Goal: Task Accomplishment & Management: Use online tool/utility

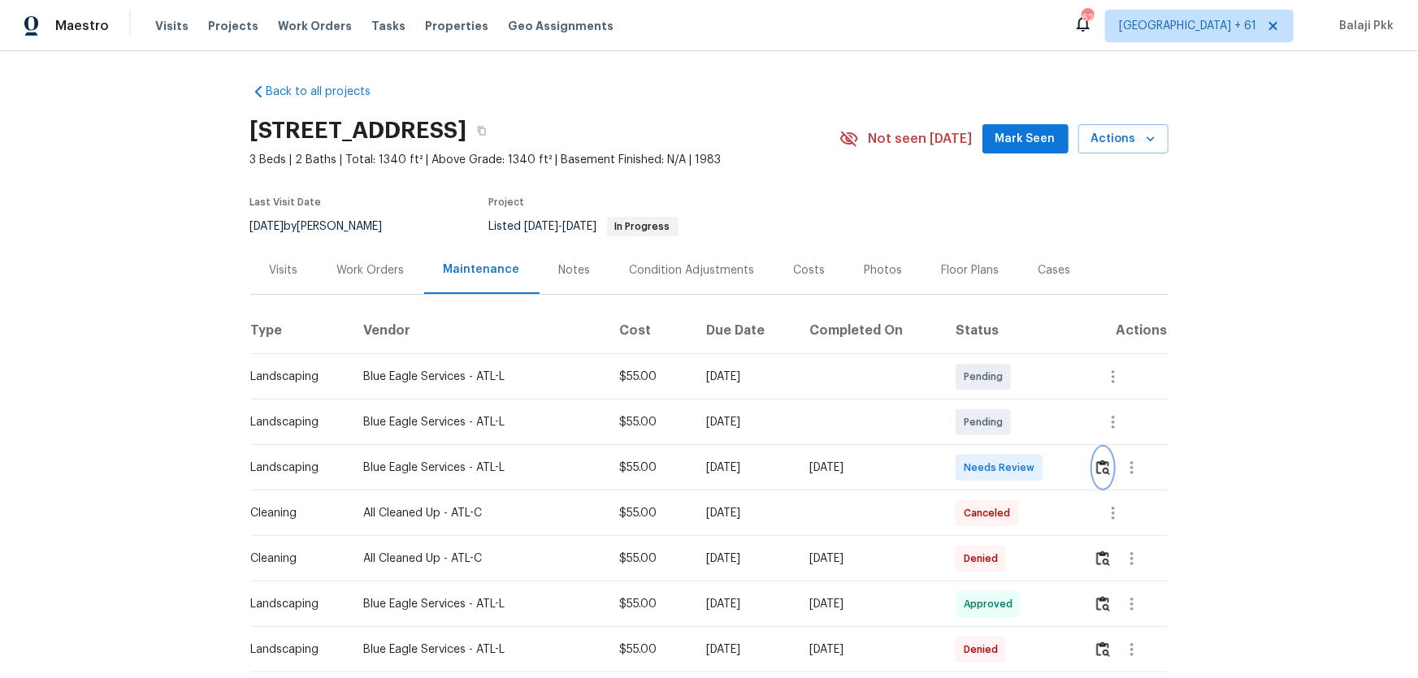
click at [1008, 448] on img "button" at bounding box center [1103, 467] width 14 height 15
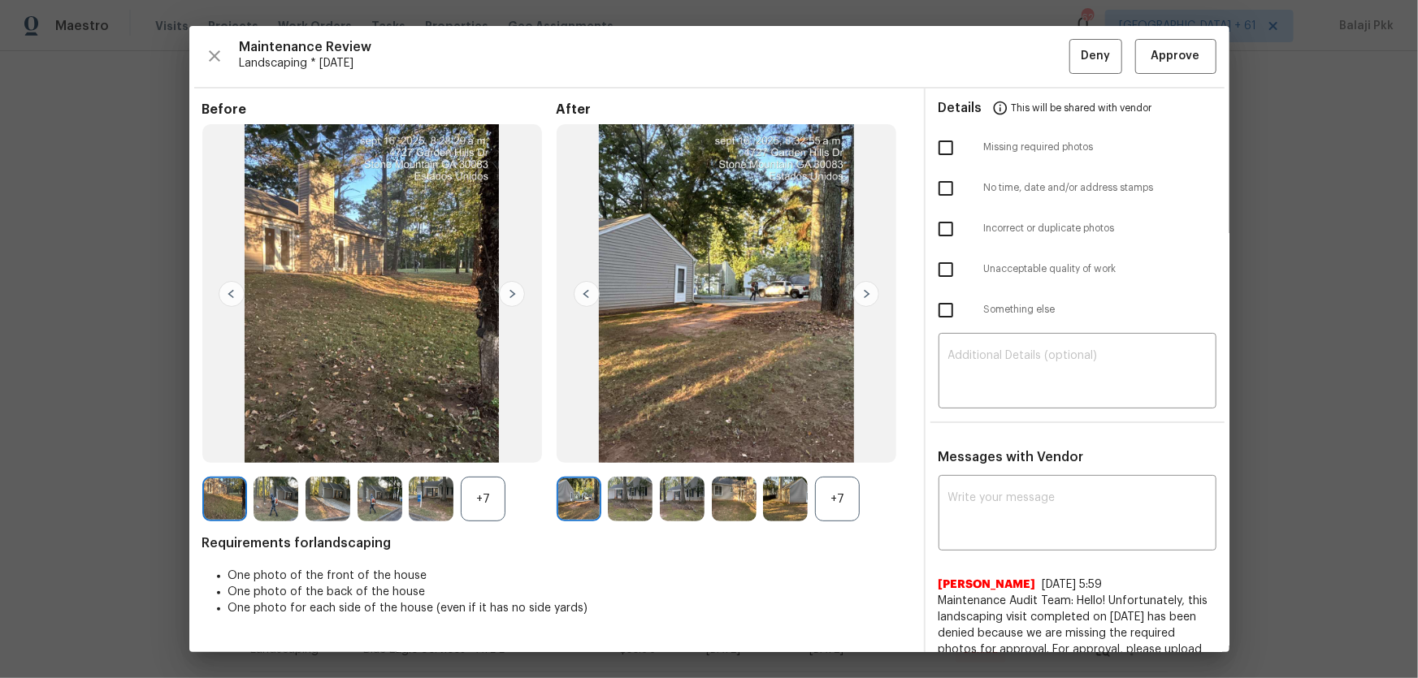
click at [838, 448] on div "+7" at bounding box center [837, 499] width 45 height 45
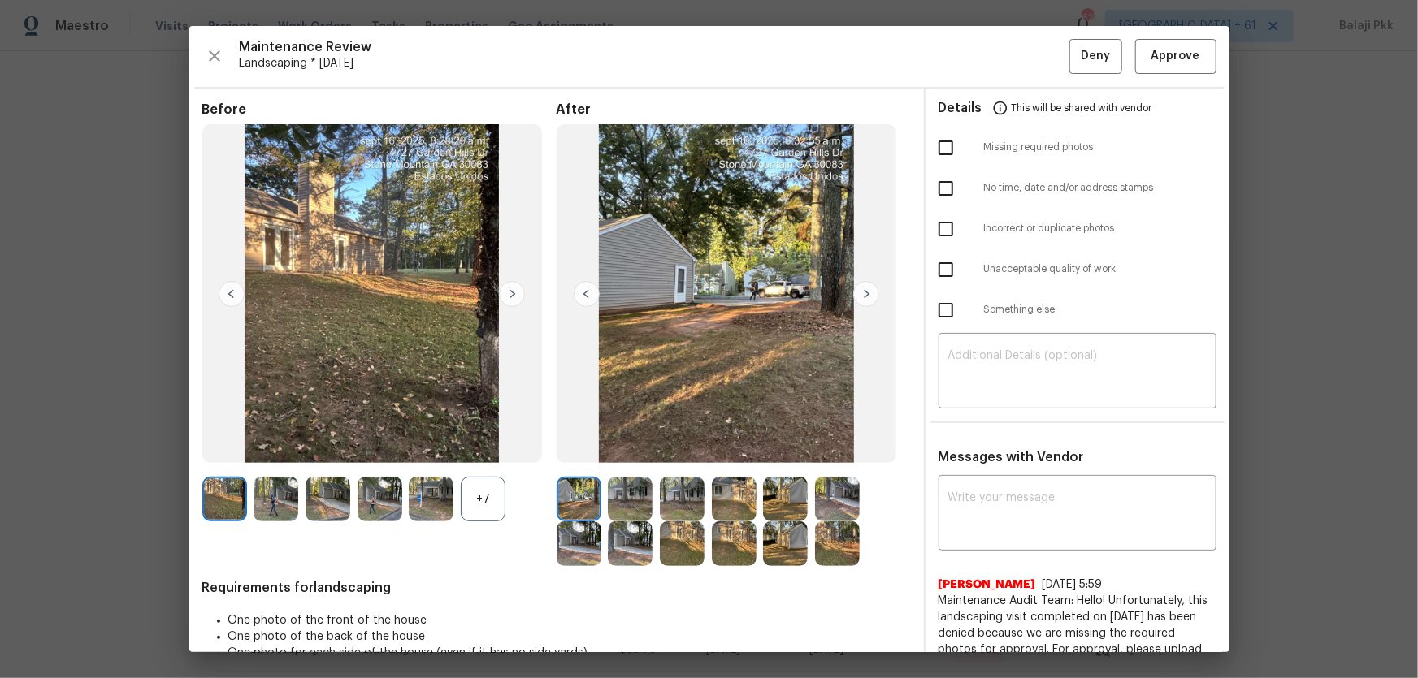
click at [491, 448] on div "+7" at bounding box center [483, 499] width 45 height 45
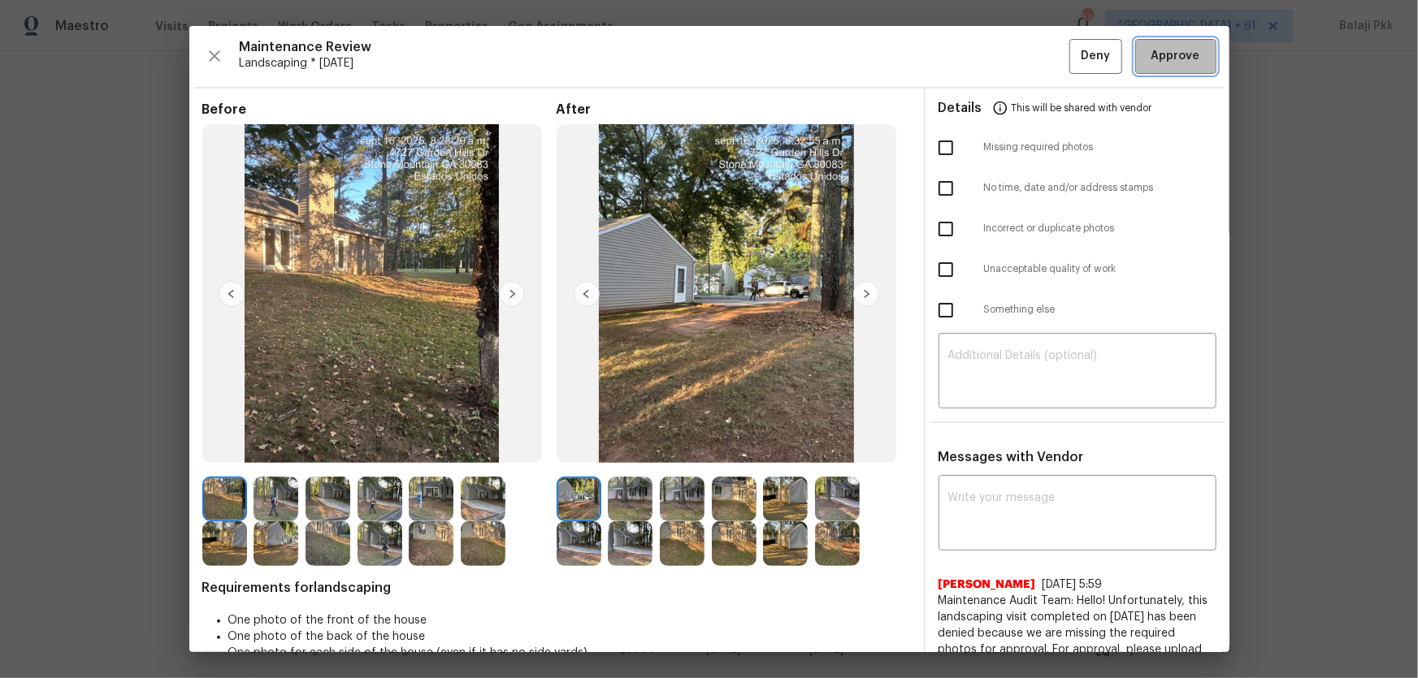
click at [1008, 54] on span "Approve" at bounding box center [1175, 56] width 49 height 20
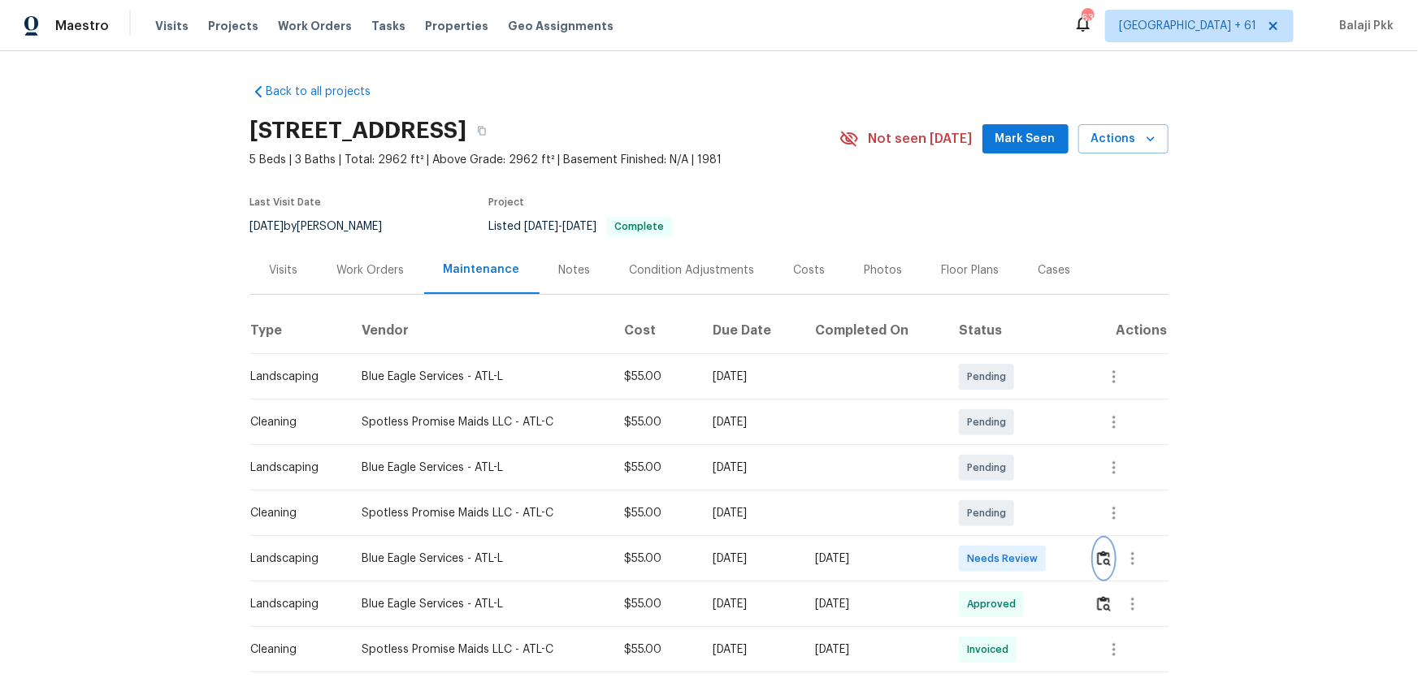
click at [1008, 448] on img "button" at bounding box center [1104, 558] width 14 height 15
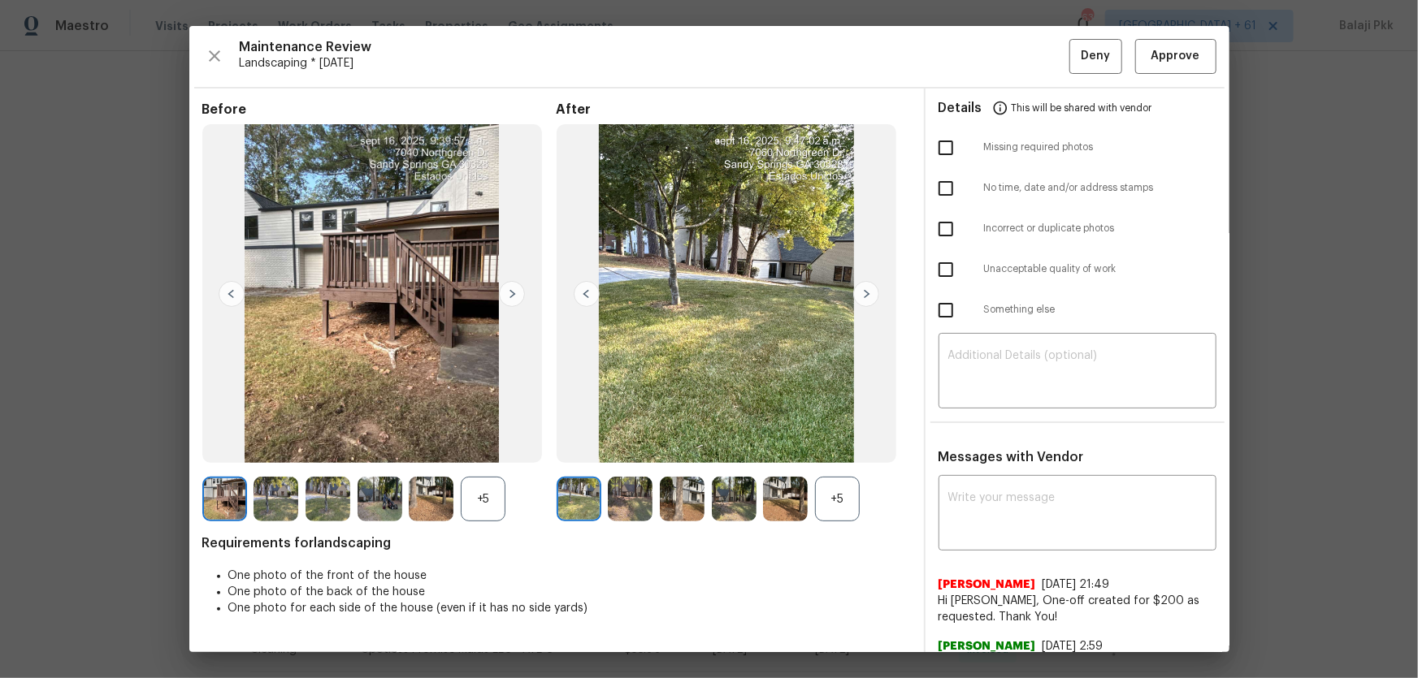
click at [838, 448] on div "+5" at bounding box center [837, 499] width 45 height 45
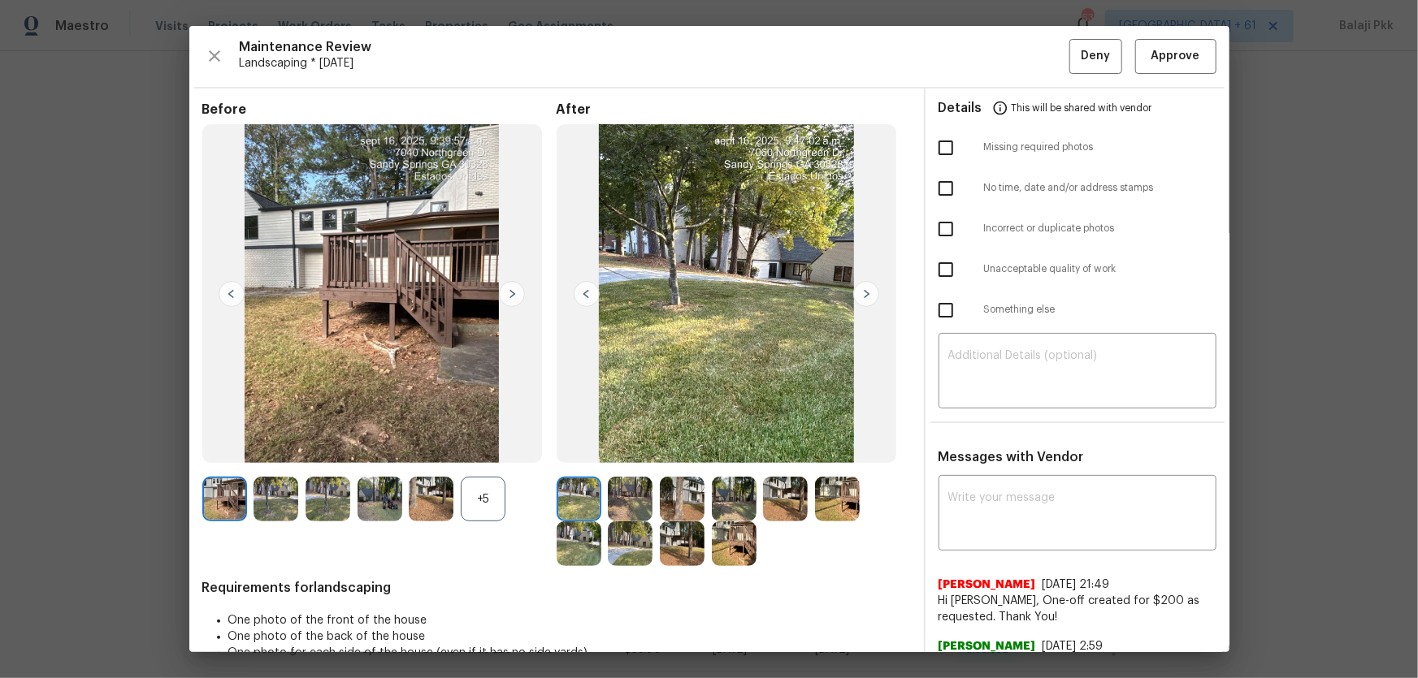
click at [492, 448] on div "+5" at bounding box center [483, 499] width 45 height 45
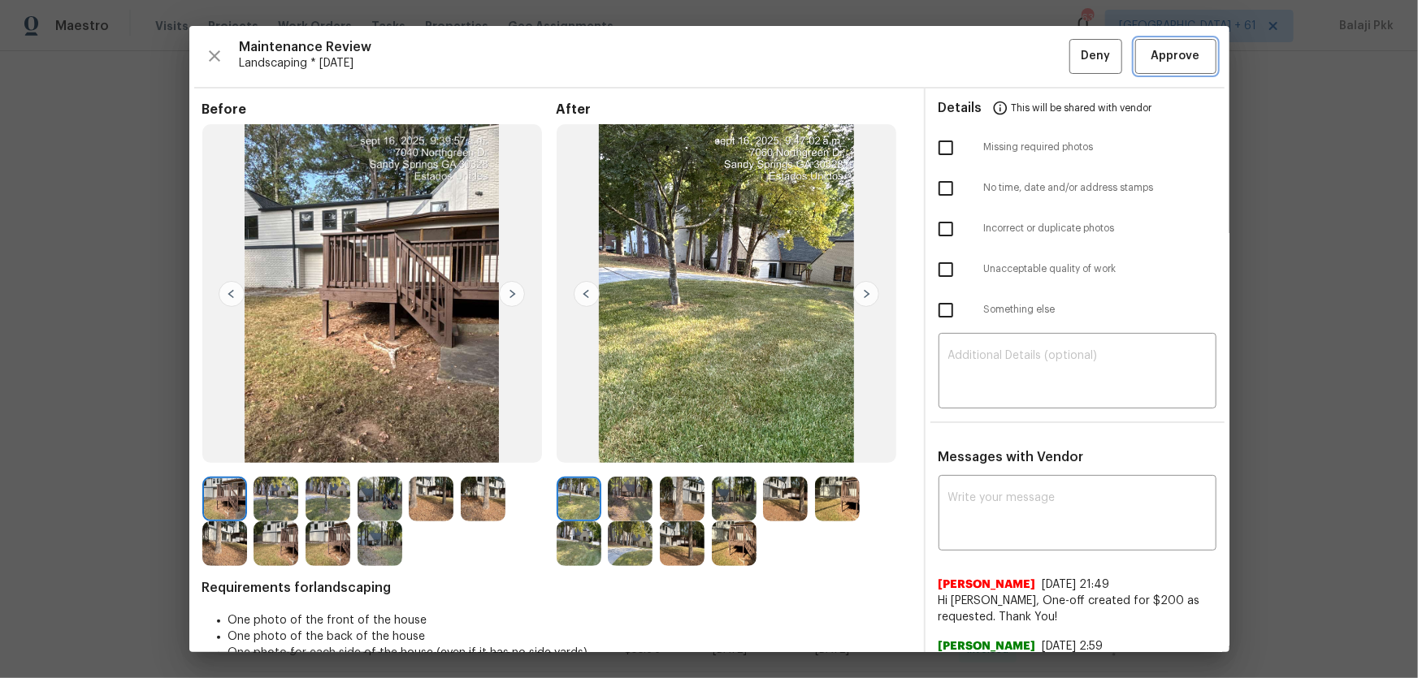
click at [1008, 58] on span "Approve" at bounding box center [1175, 56] width 49 height 20
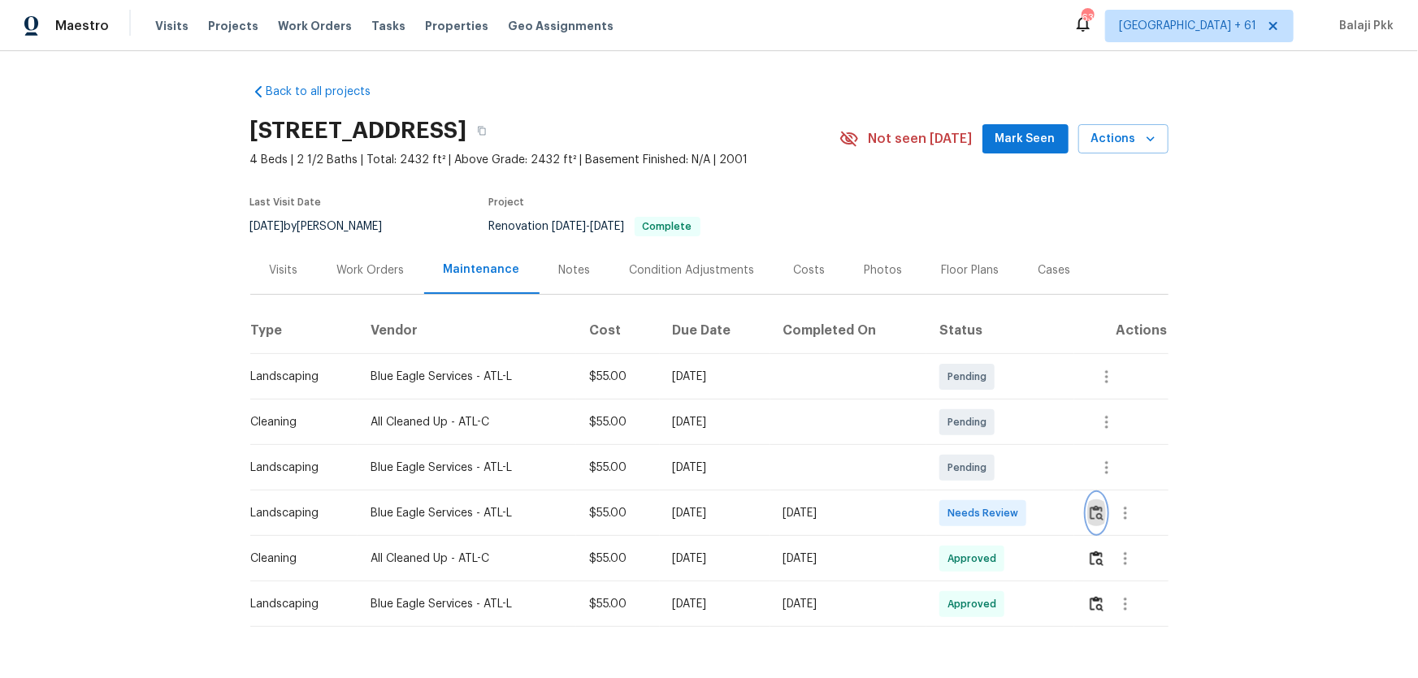
click at [1008, 448] on button "button" at bounding box center [1096, 513] width 19 height 39
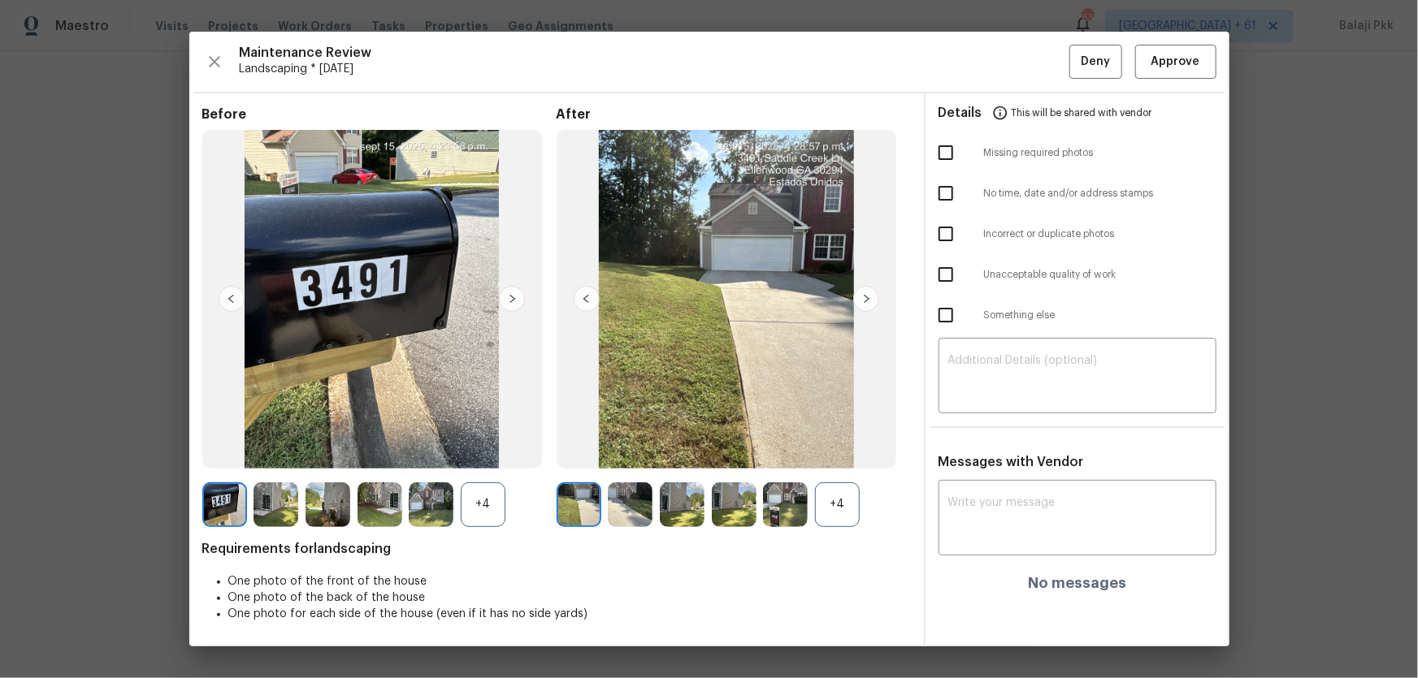
click at [478, 448] on div "+4" at bounding box center [483, 505] width 45 height 45
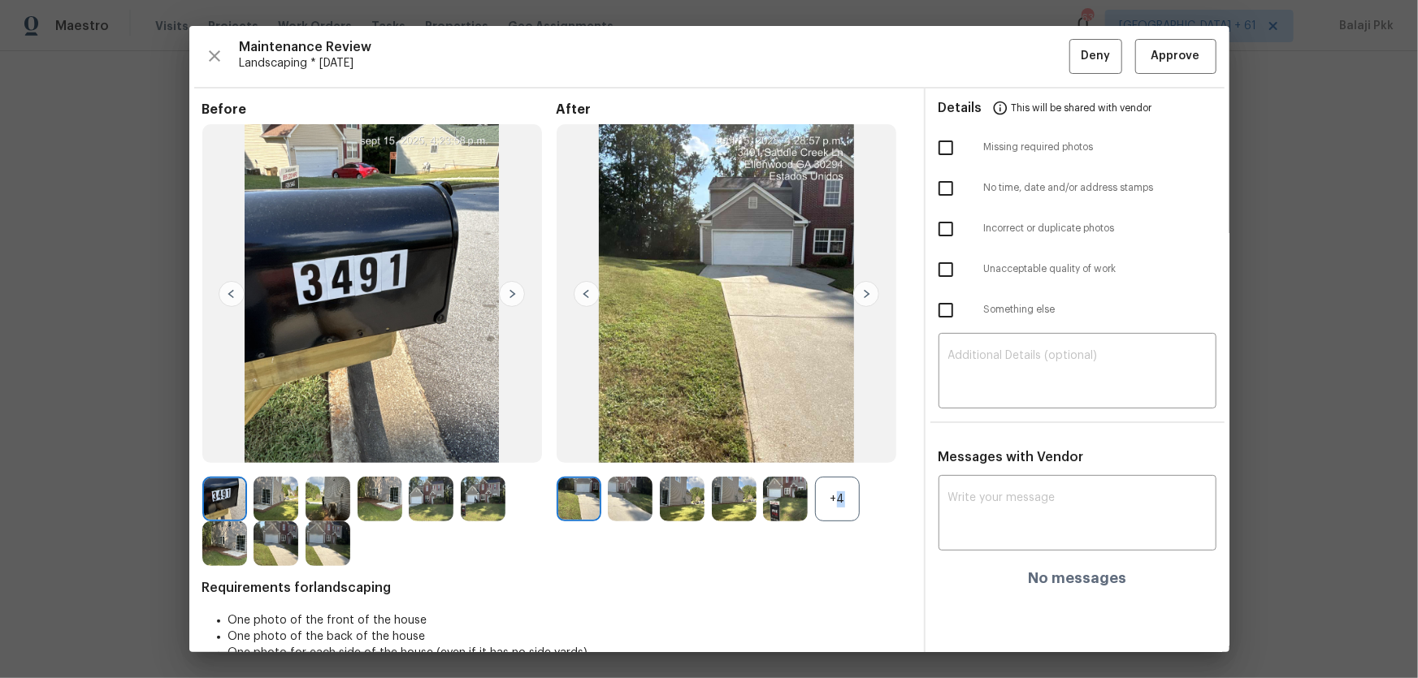
click at [831, 448] on div "+4" at bounding box center [837, 499] width 45 height 45
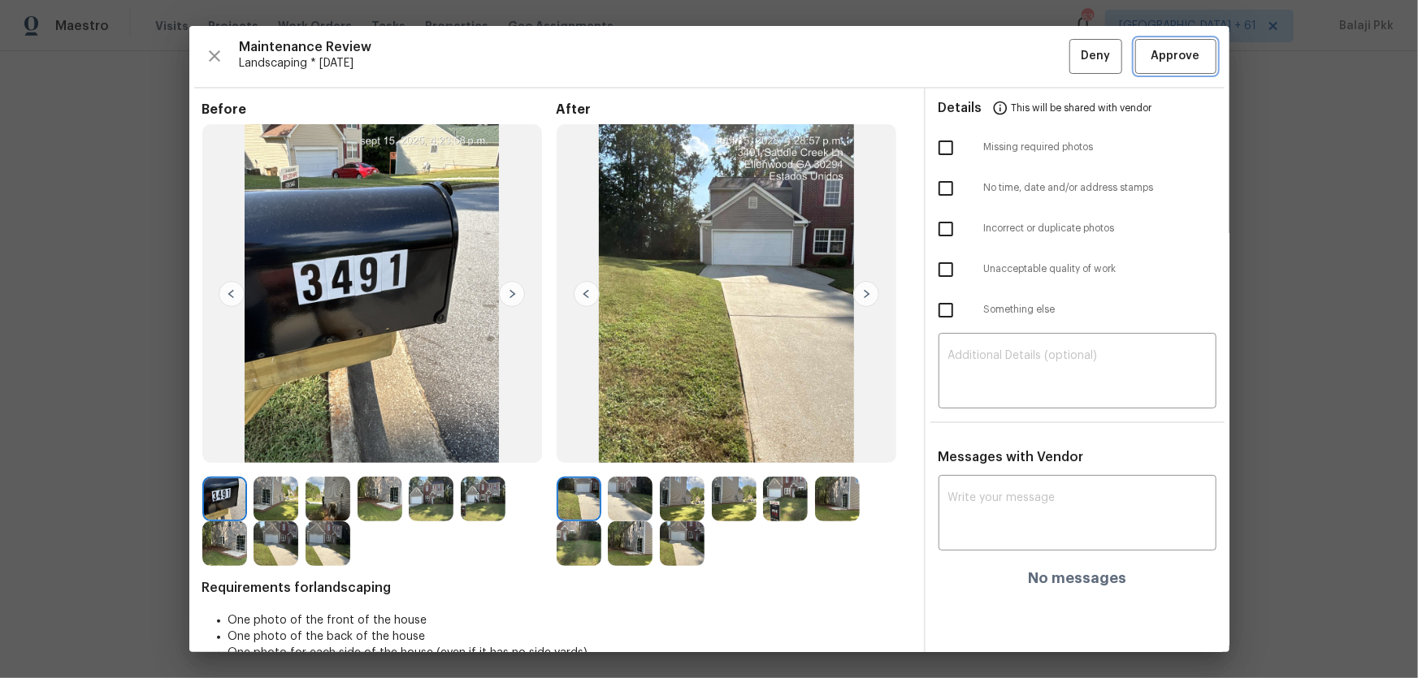
click at [1008, 58] on span "Approve" at bounding box center [1175, 56] width 49 height 20
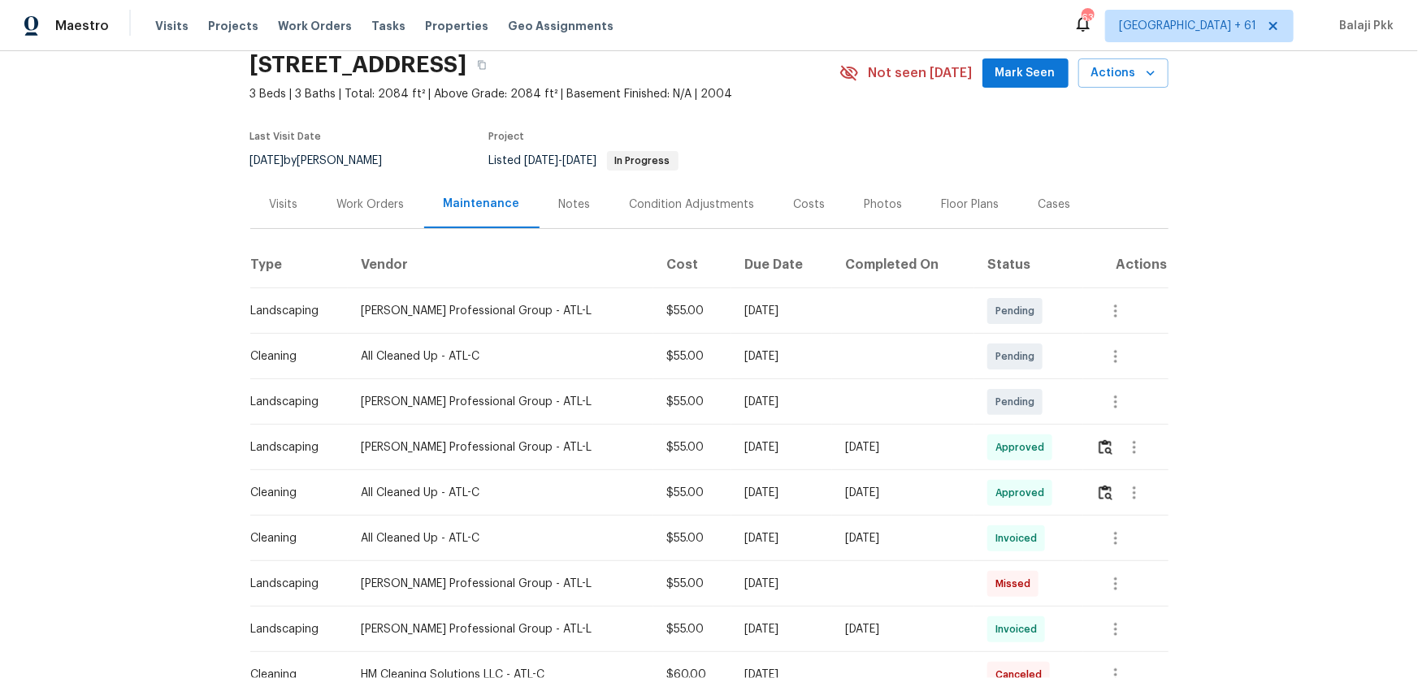
scroll to position [147, 0]
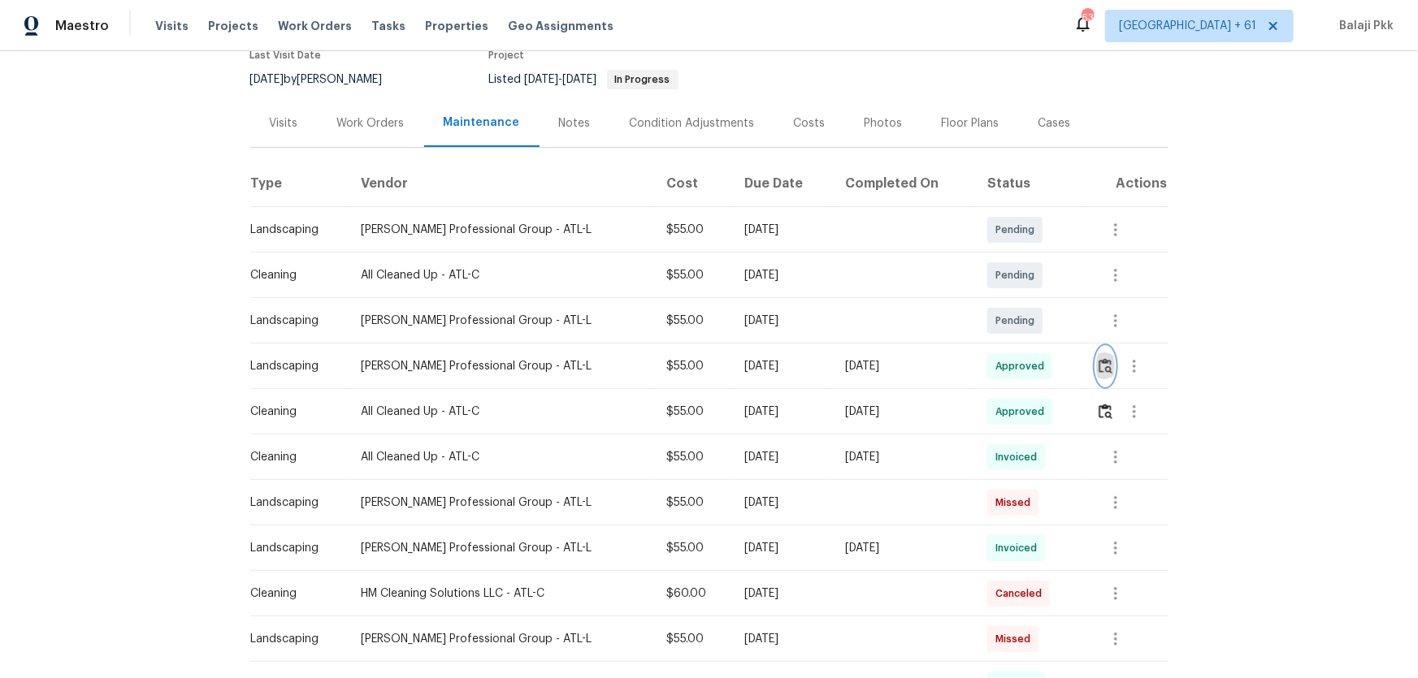
click at [1008, 365] on img "button" at bounding box center [1105, 365] width 14 height 15
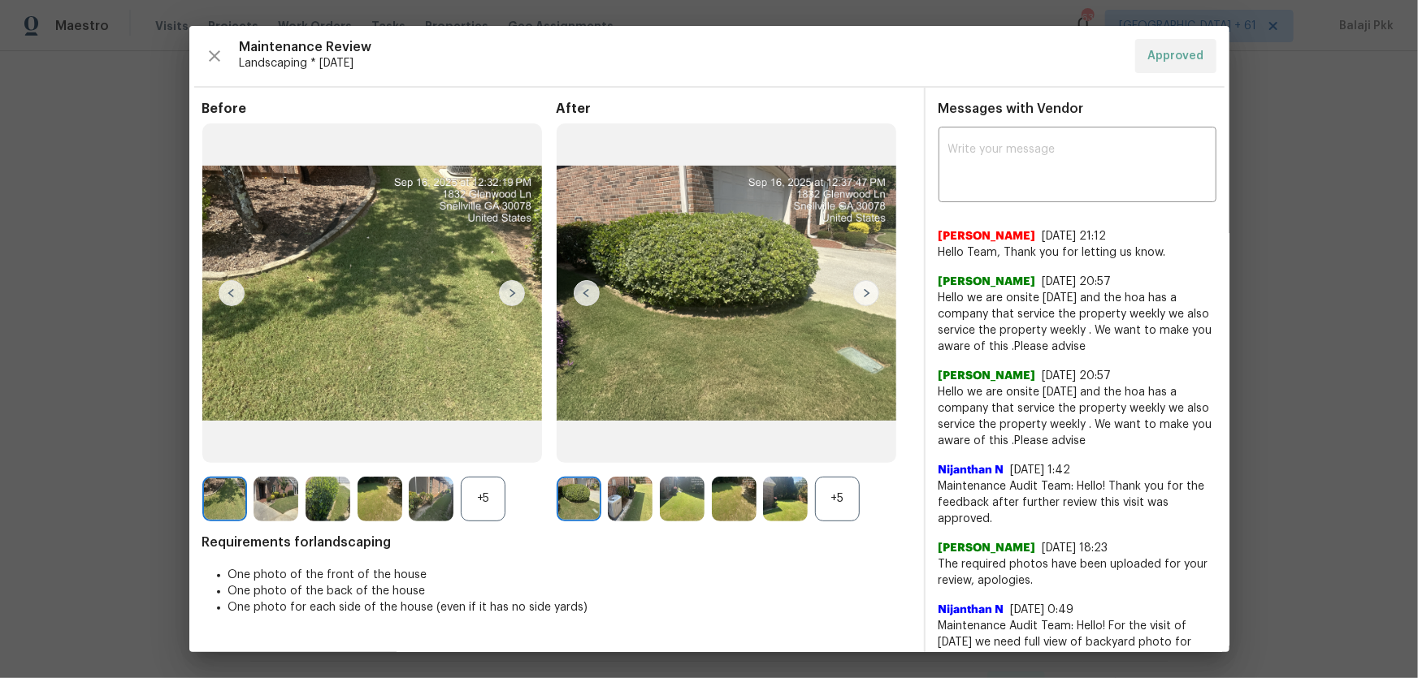
click at [832, 448] on div "+5" at bounding box center [837, 499] width 45 height 45
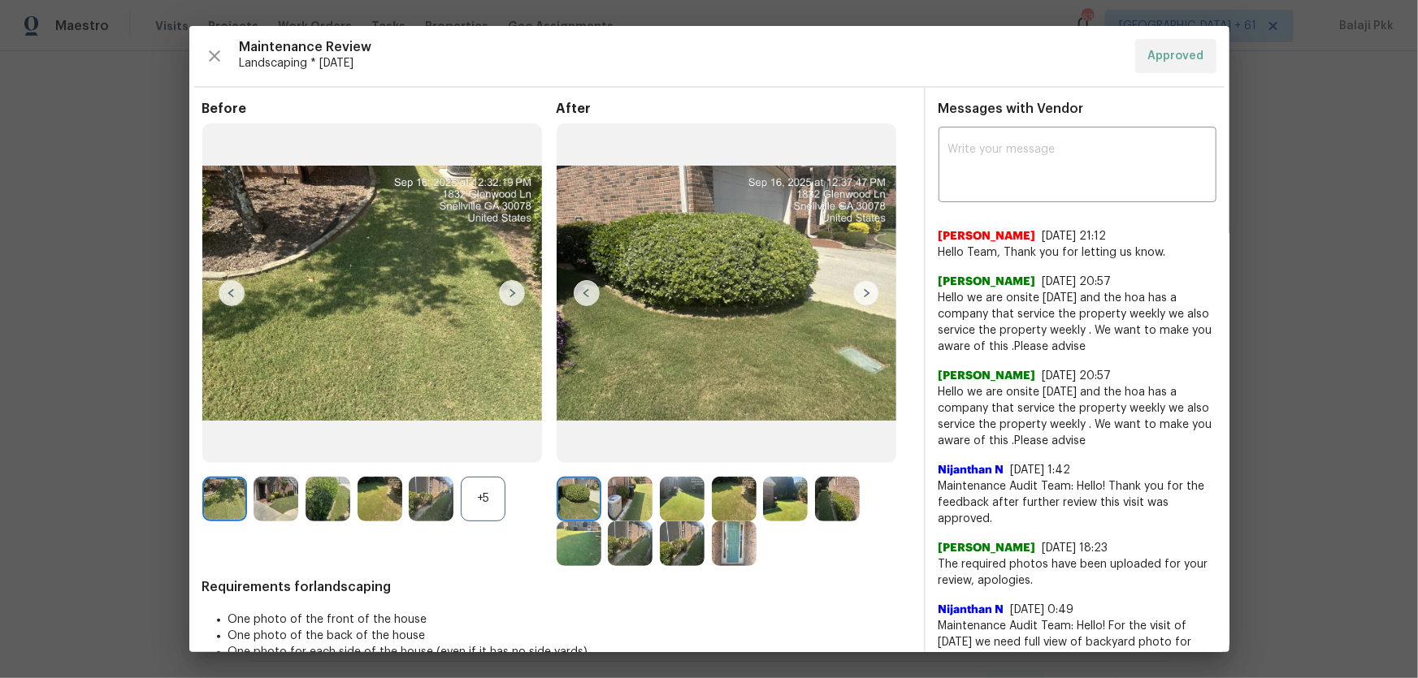
click at [472, 448] on div "+5" at bounding box center [483, 499] width 45 height 45
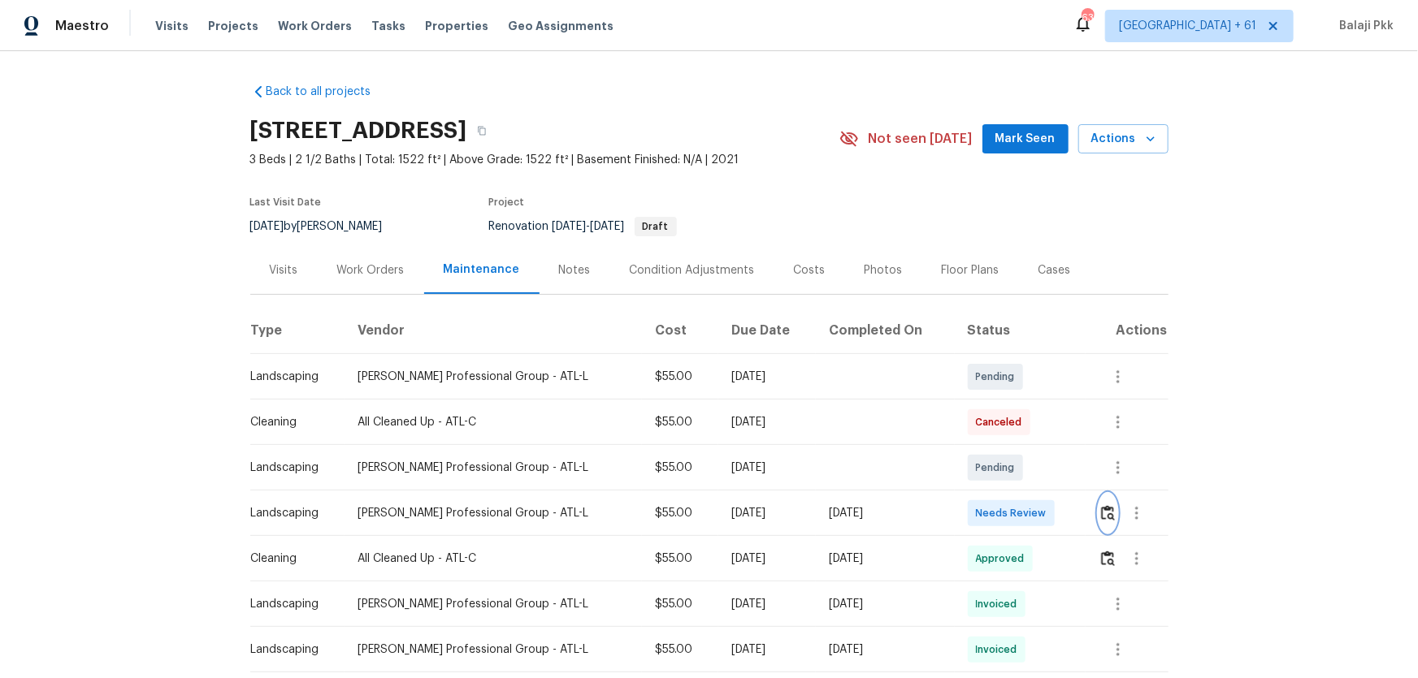
click at [1008, 448] on img "button" at bounding box center [1108, 512] width 14 height 15
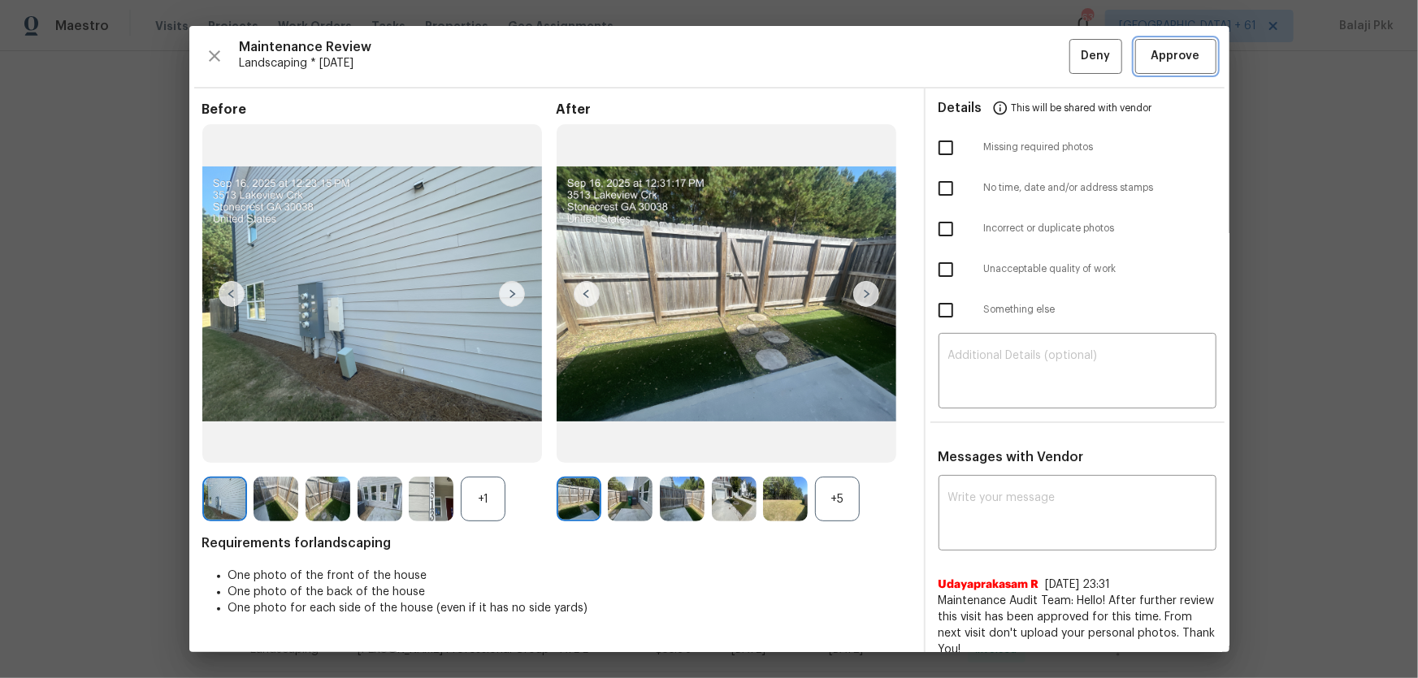
click at [1008, 58] on span "Approve" at bounding box center [1175, 56] width 55 height 20
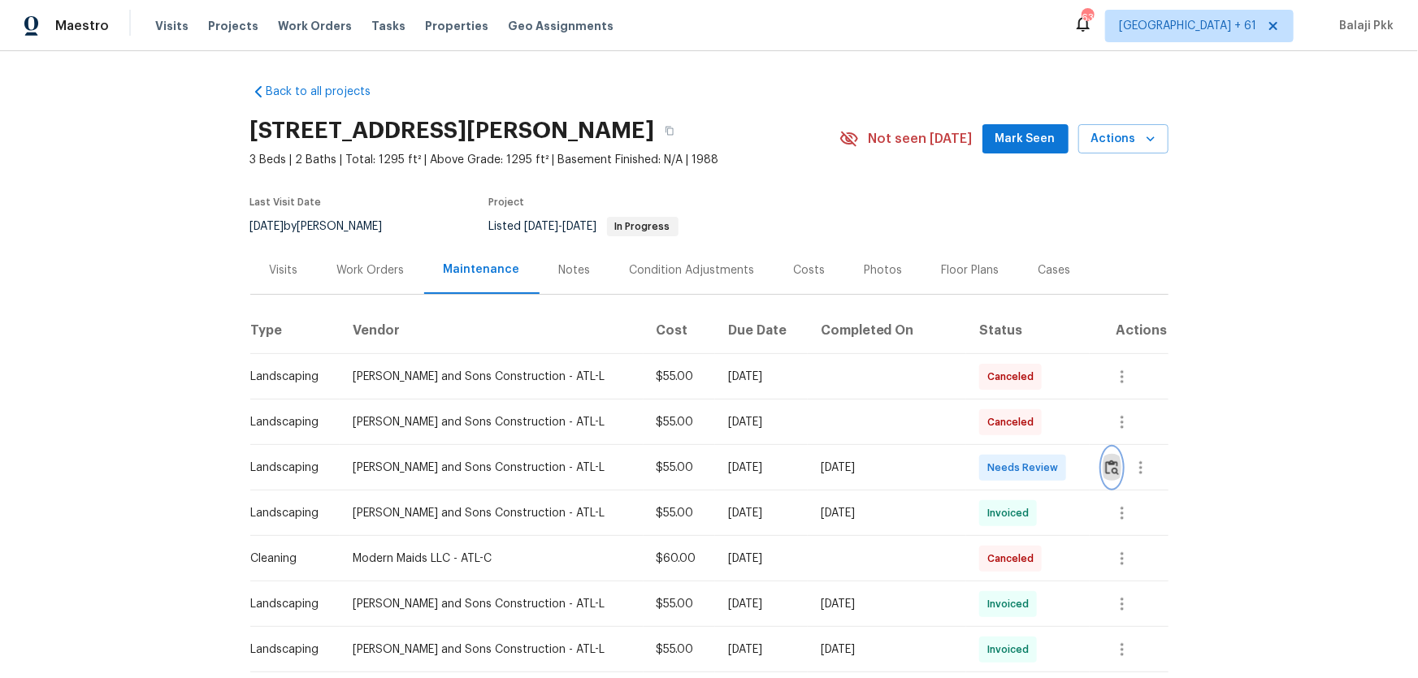
click at [1008, 448] on img "button" at bounding box center [1112, 467] width 14 height 15
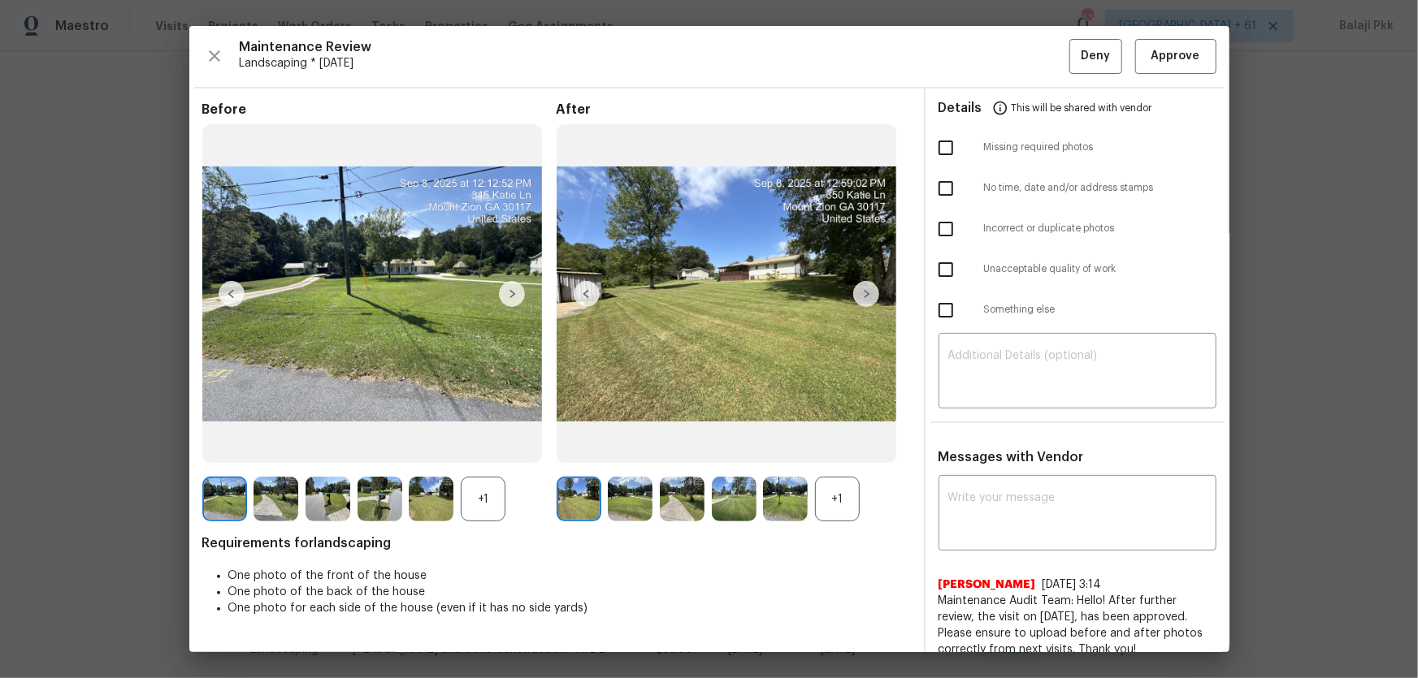
click at [850, 448] on div "+1" at bounding box center [837, 499] width 45 height 45
click at [492, 448] on div "+1" at bounding box center [483, 499] width 45 height 45
click at [1008, 68] on button "Approve" at bounding box center [1175, 56] width 81 height 35
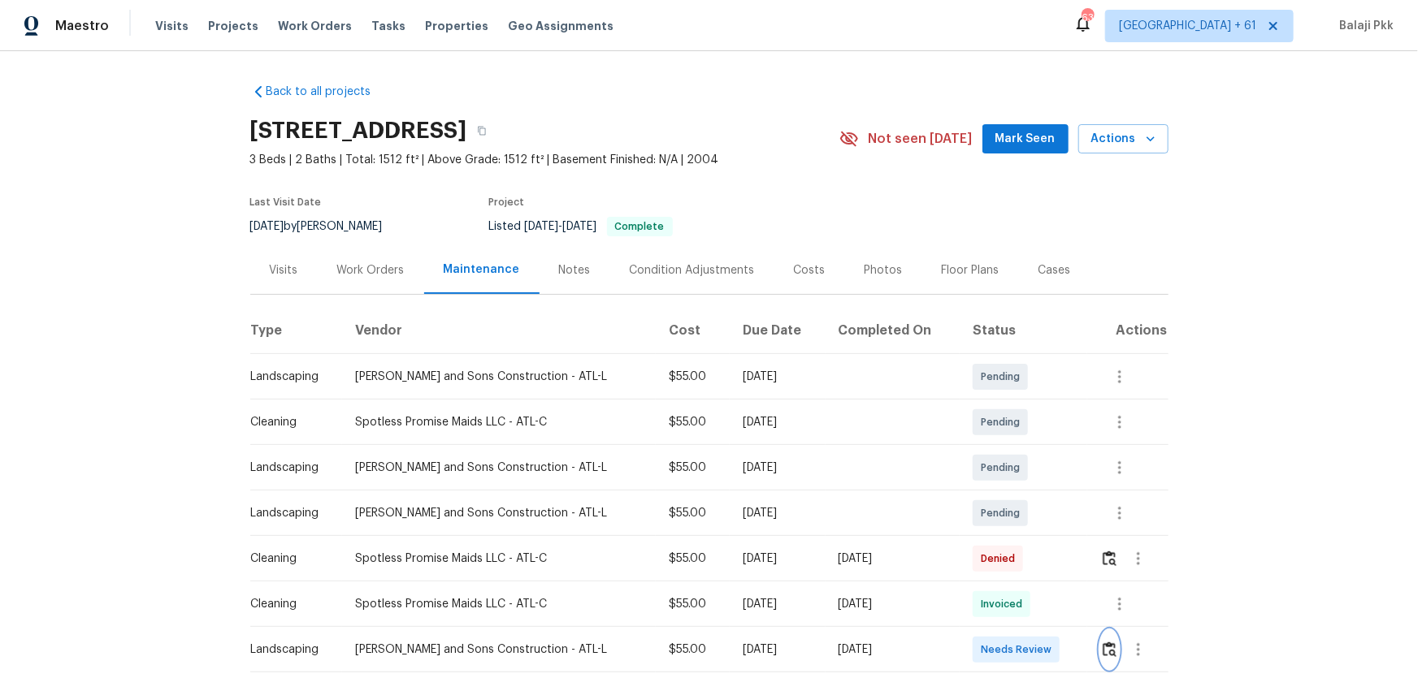
click at [1008, 448] on img "button" at bounding box center [1109, 649] width 14 height 15
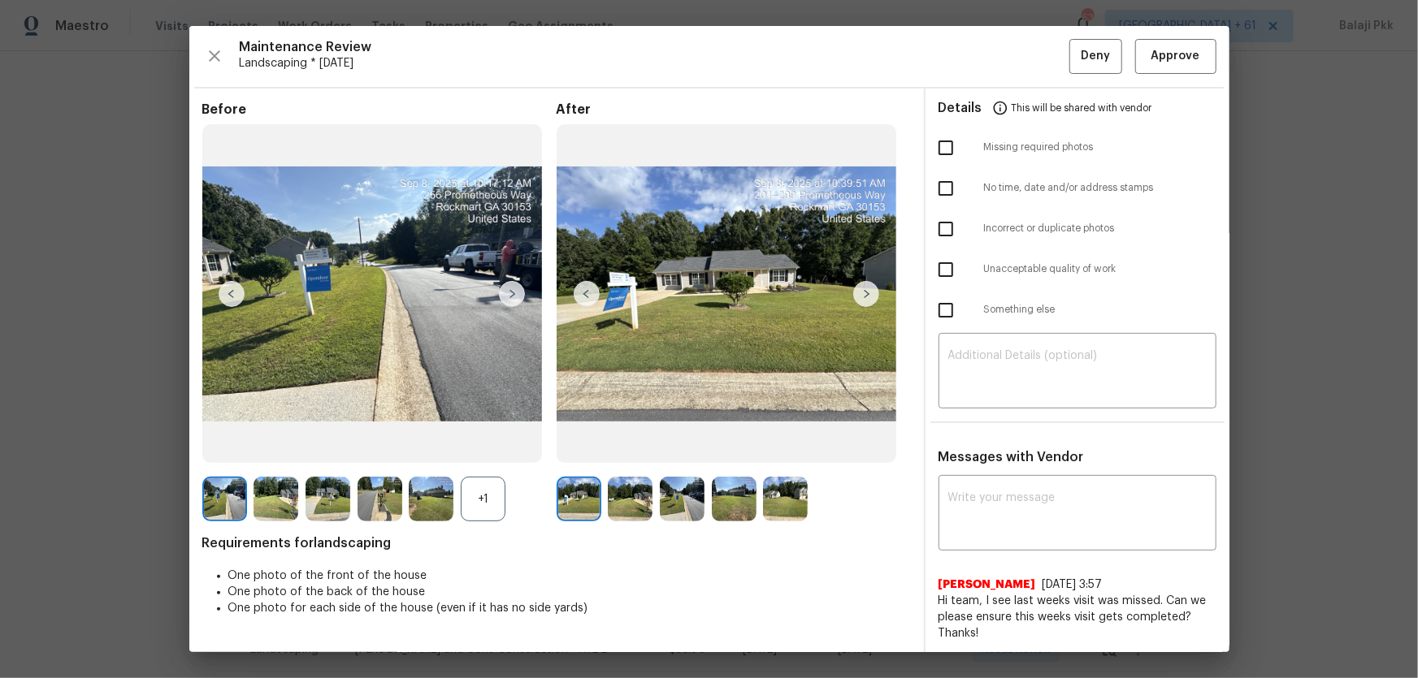
click at [504, 448] on div "+1" at bounding box center [483, 499] width 45 height 45
click at [1008, 65] on span "Approve" at bounding box center [1175, 56] width 49 height 20
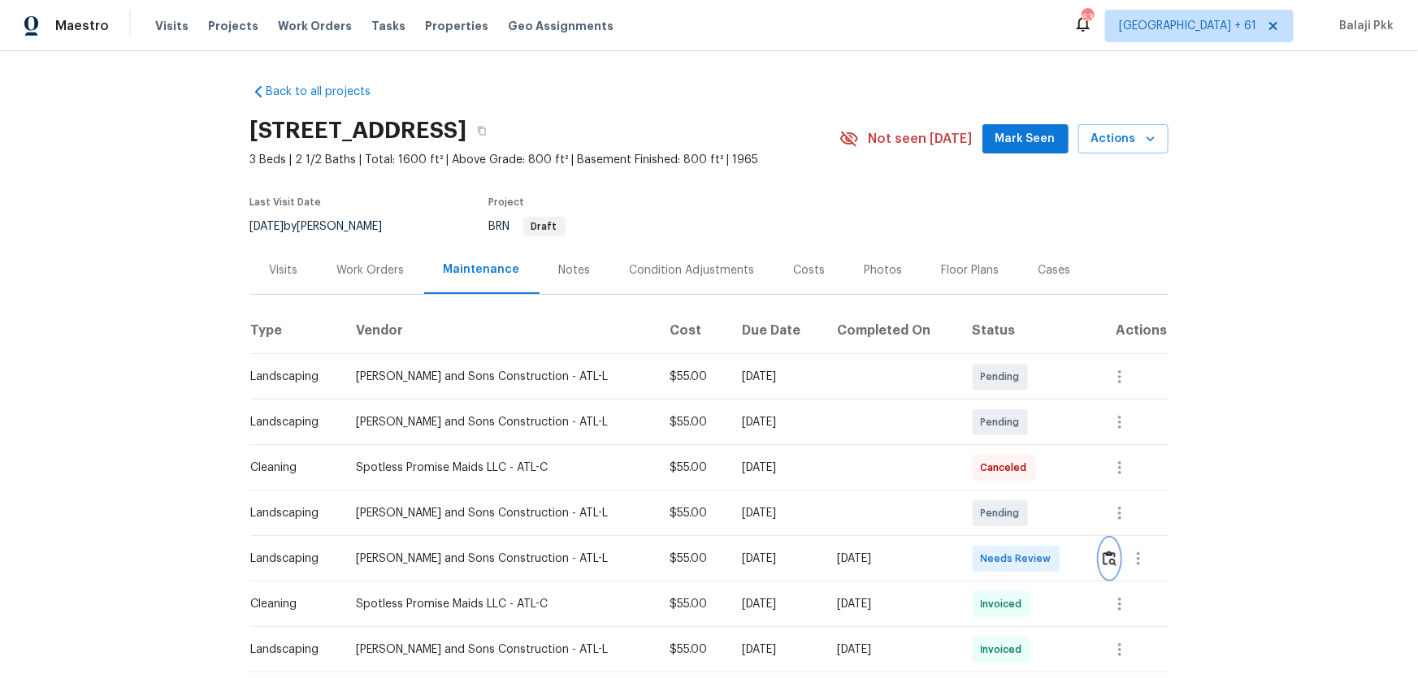
click at [1008, 448] on img "button" at bounding box center [1109, 558] width 14 height 15
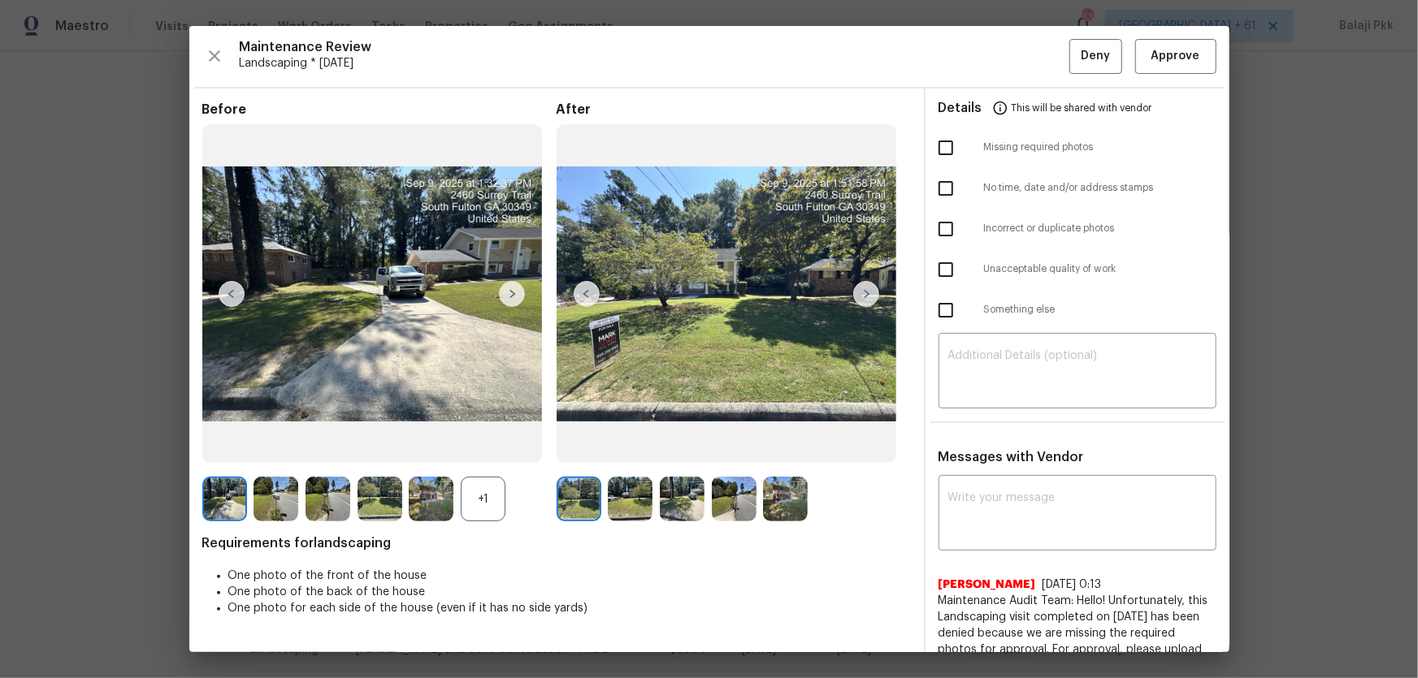
click at [484, 448] on div "+1" at bounding box center [483, 499] width 45 height 45
click at [1008, 57] on span "Approve" at bounding box center [1175, 56] width 49 height 20
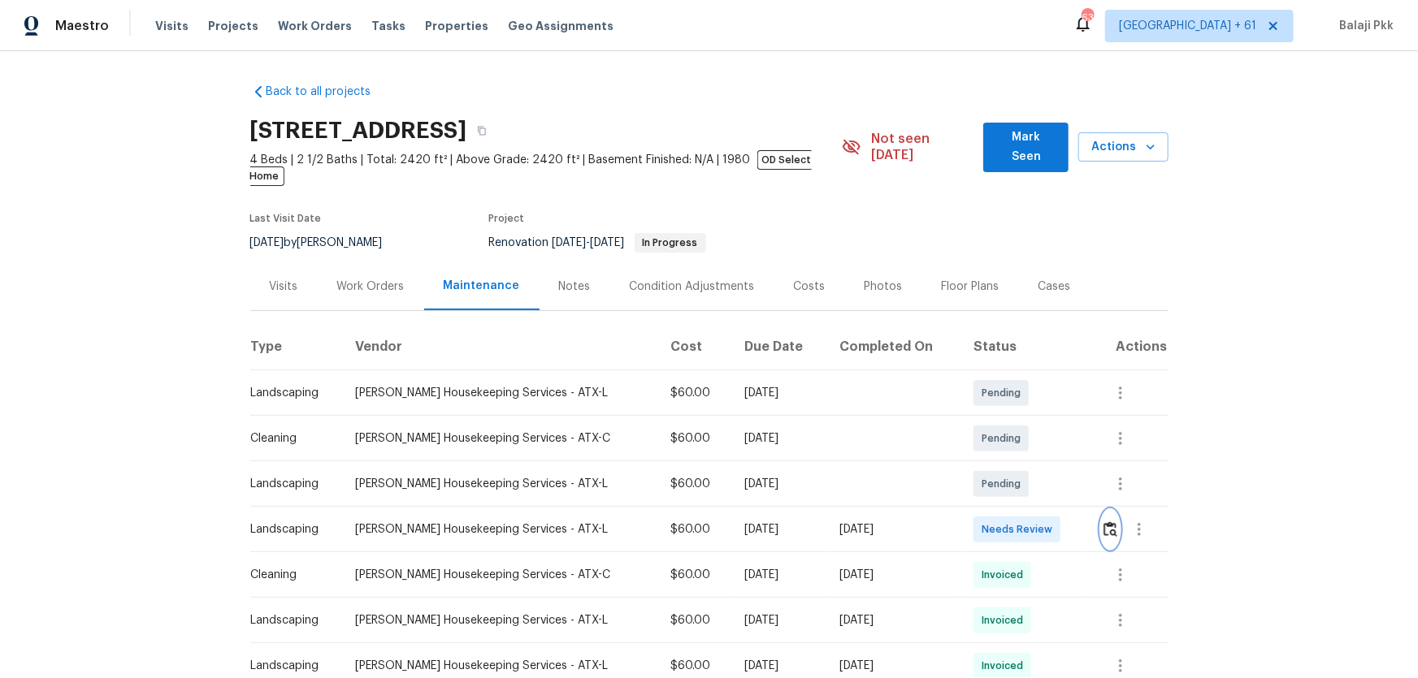
click at [1008, 448] on button "button" at bounding box center [1110, 529] width 19 height 39
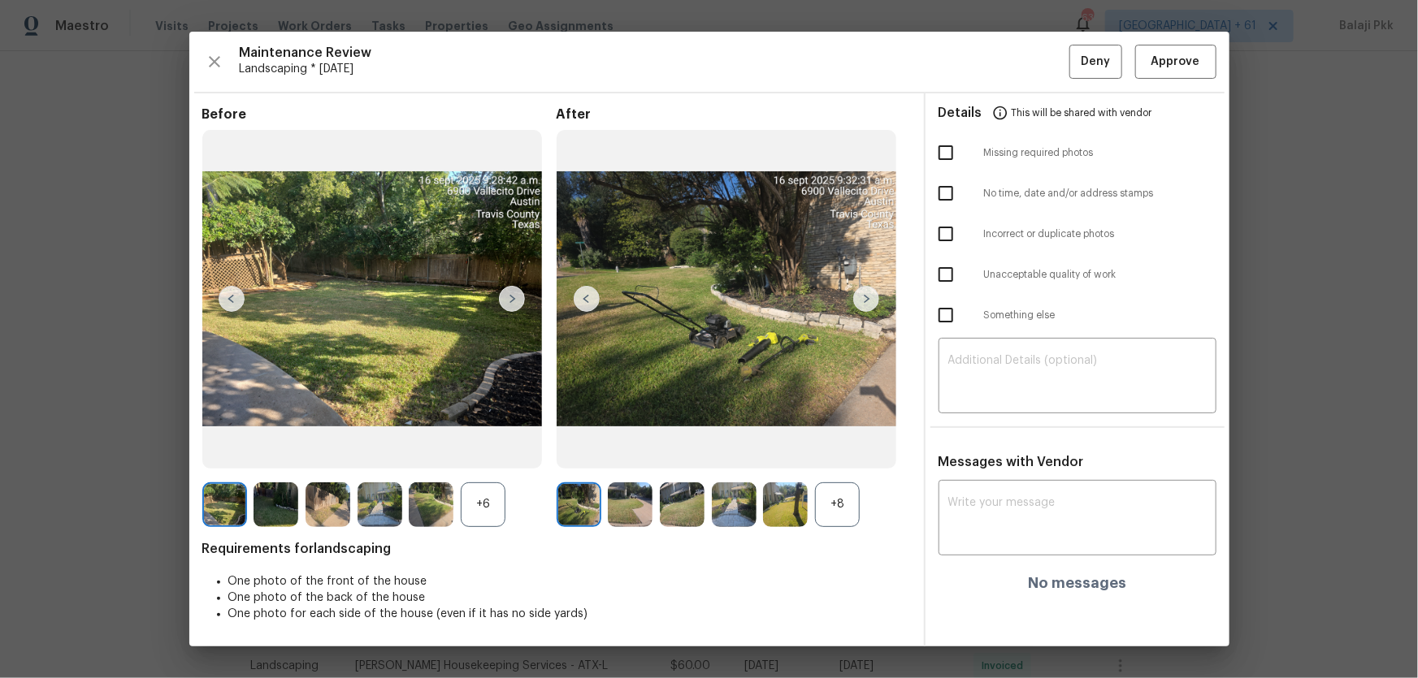
click at [462, 448] on div "+6" at bounding box center [483, 505] width 45 height 45
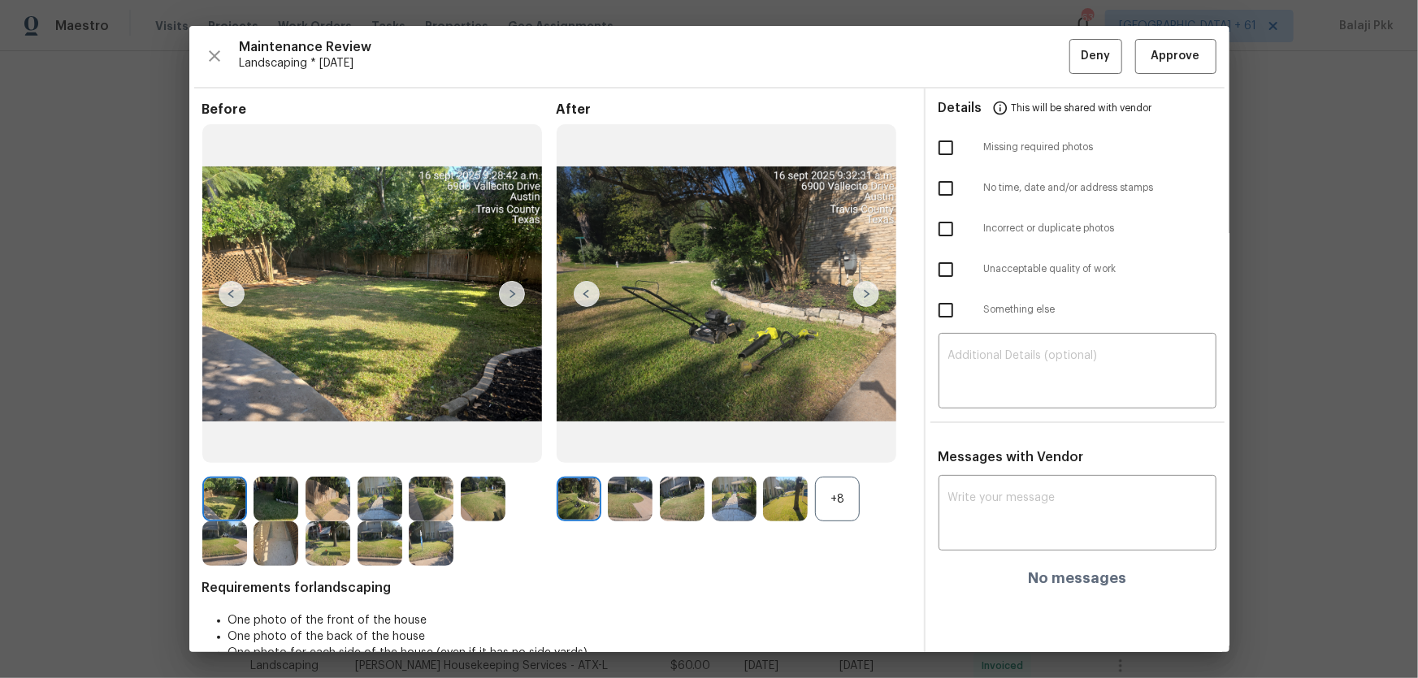
click at [799, 448] on img at bounding box center [785, 499] width 45 height 45
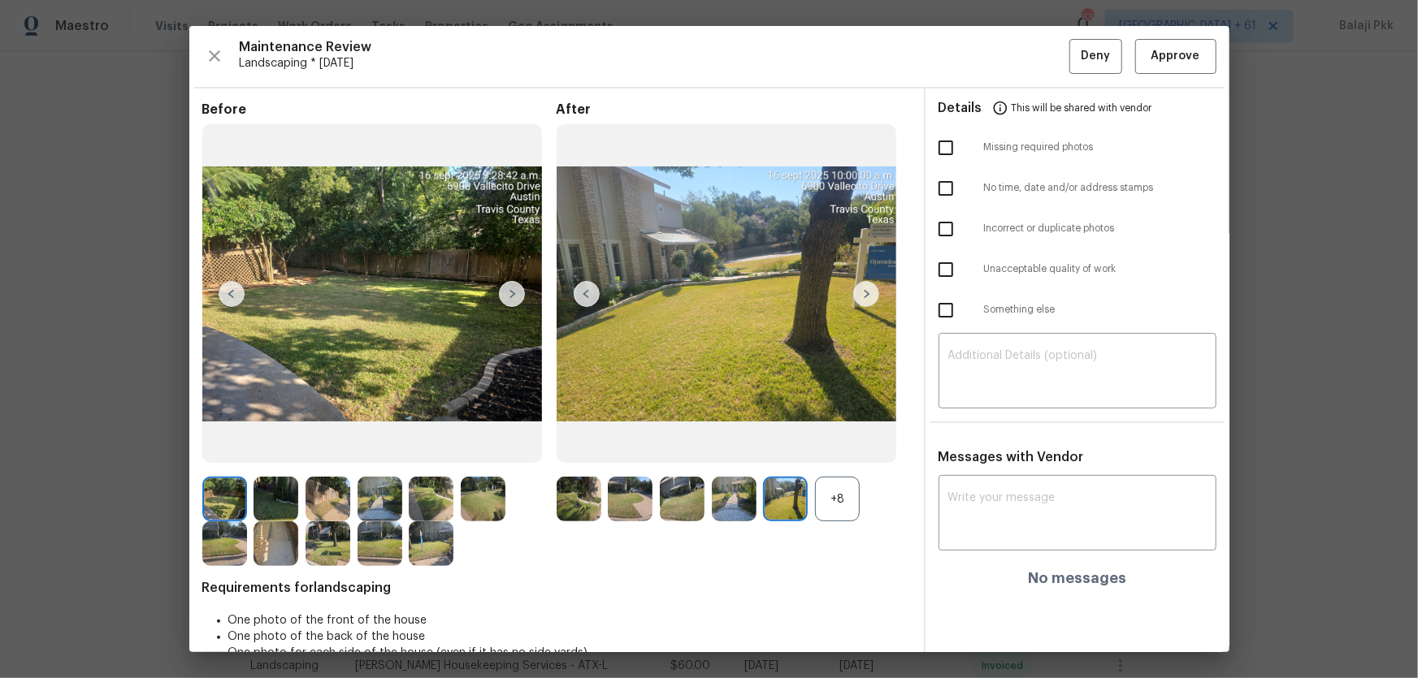
click at [828, 448] on div "+8" at bounding box center [837, 499] width 45 height 45
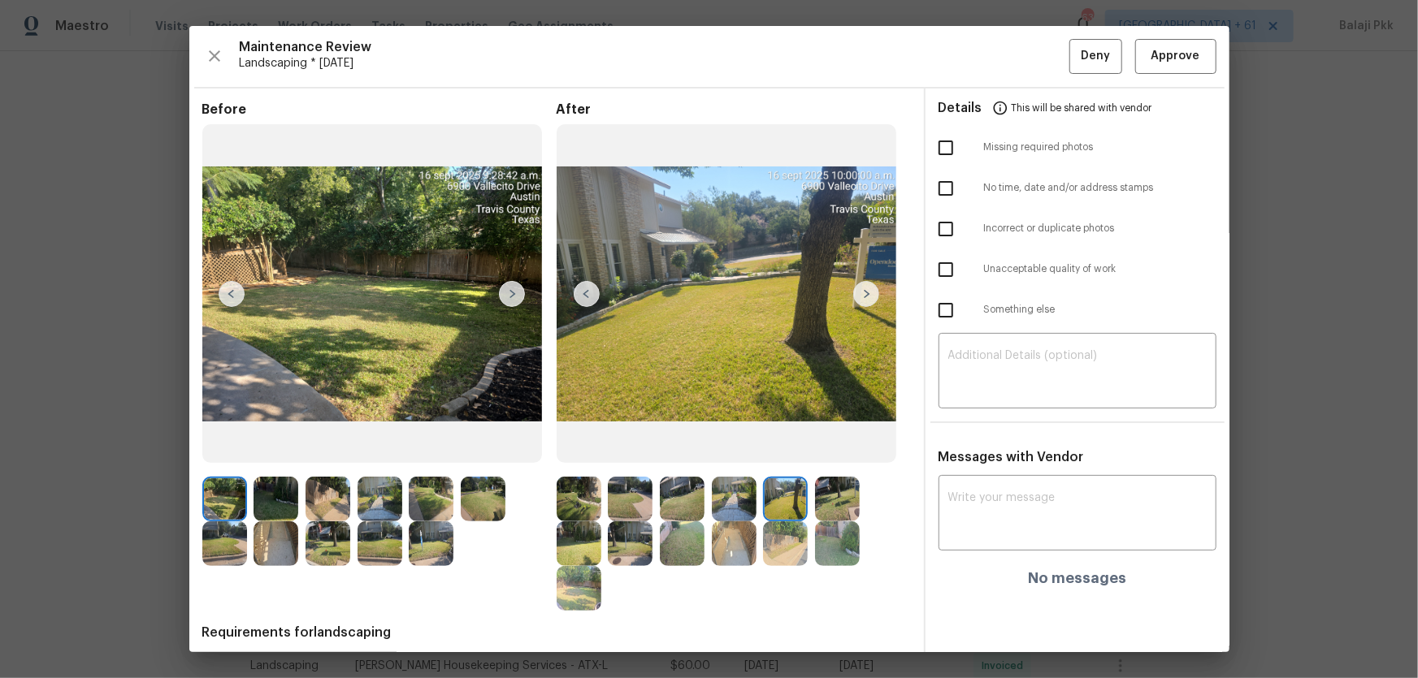
click at [557, 448] on img at bounding box center [578, 499] width 45 height 45
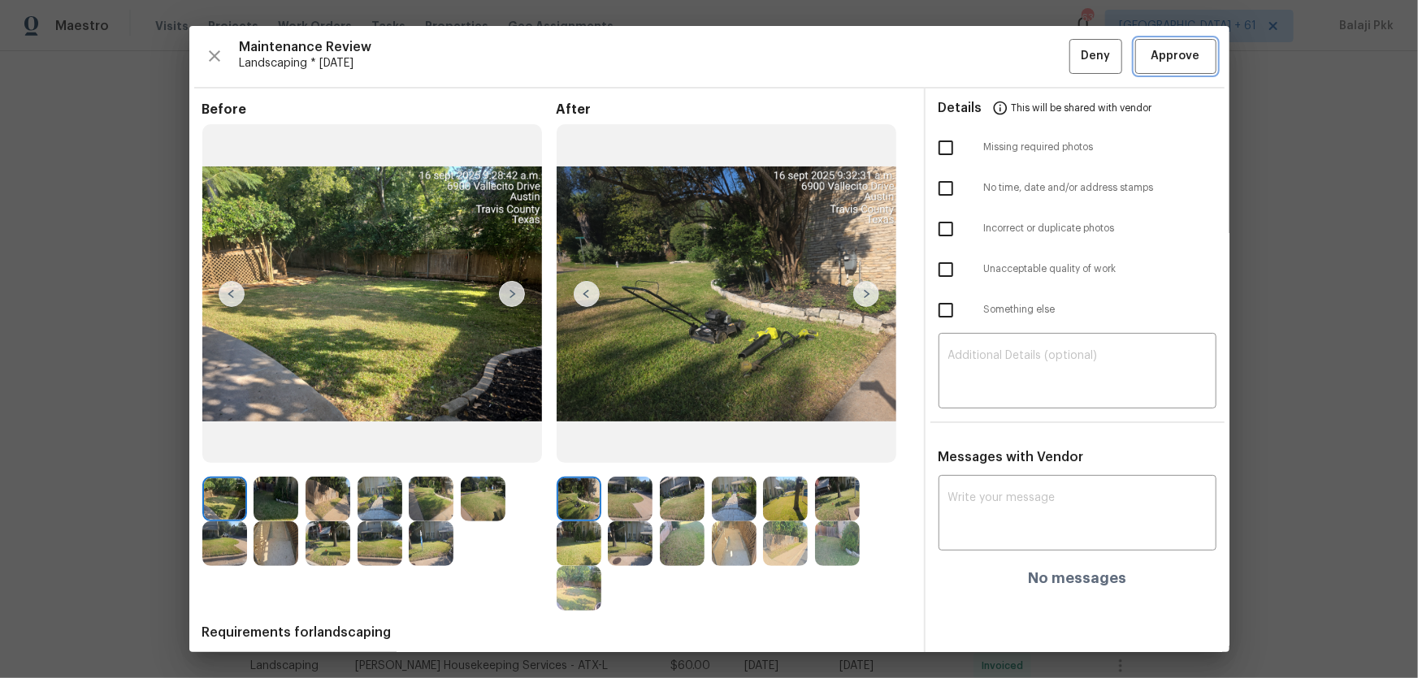
click at [1008, 54] on span "Approve" at bounding box center [1175, 56] width 49 height 20
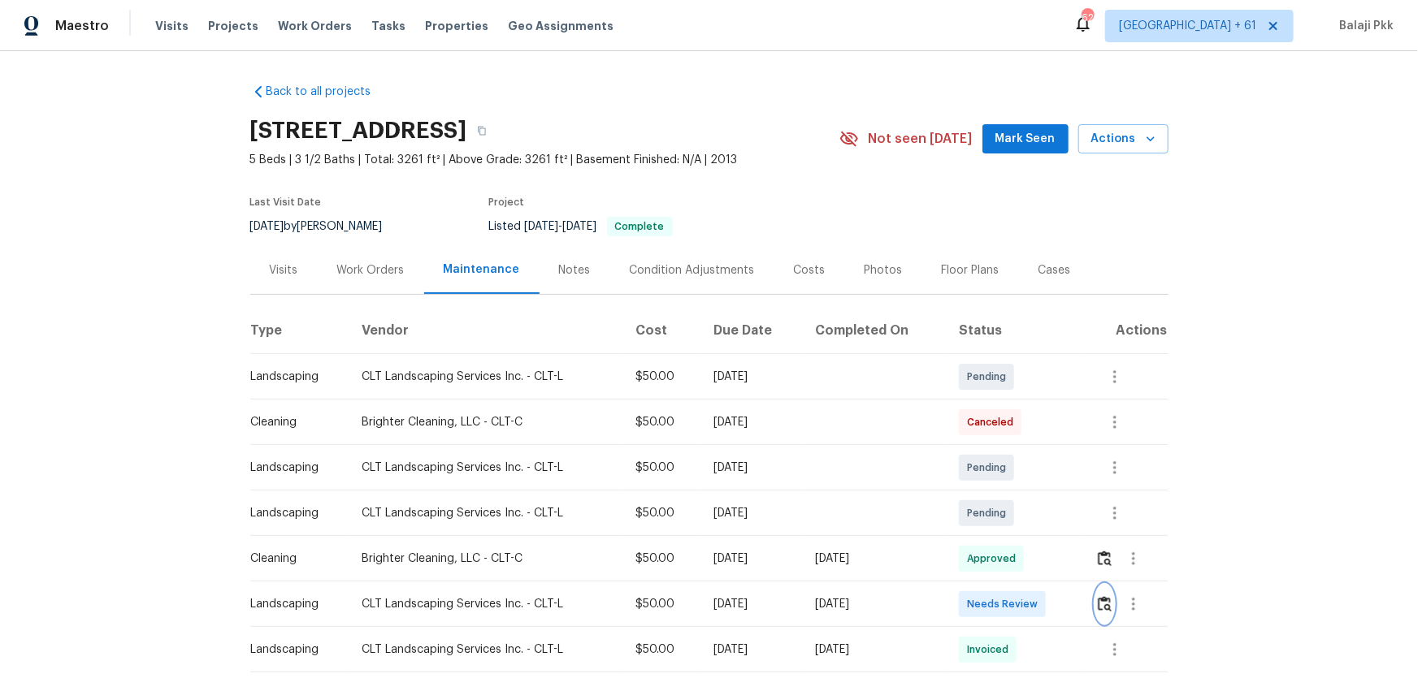
click at [1008, 448] on img "button" at bounding box center [1105, 603] width 14 height 15
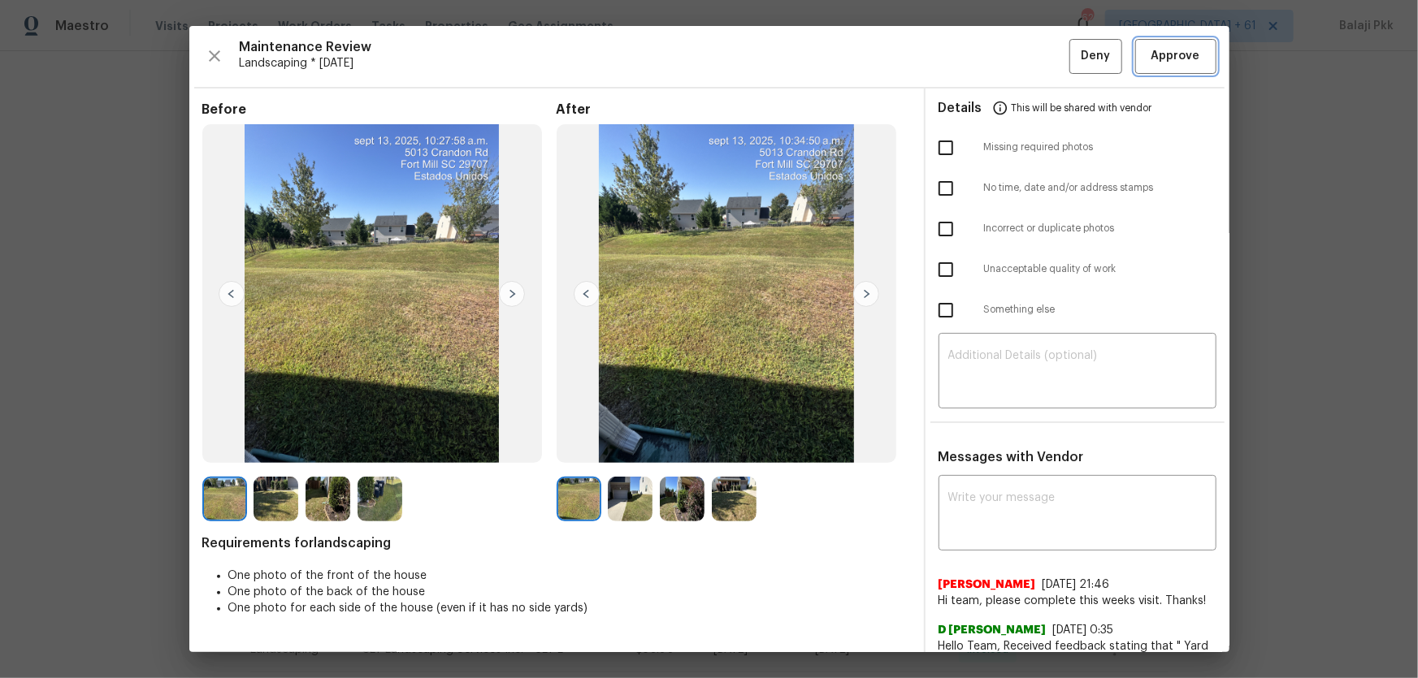
click at [1008, 64] on span "Approve" at bounding box center [1175, 56] width 49 height 20
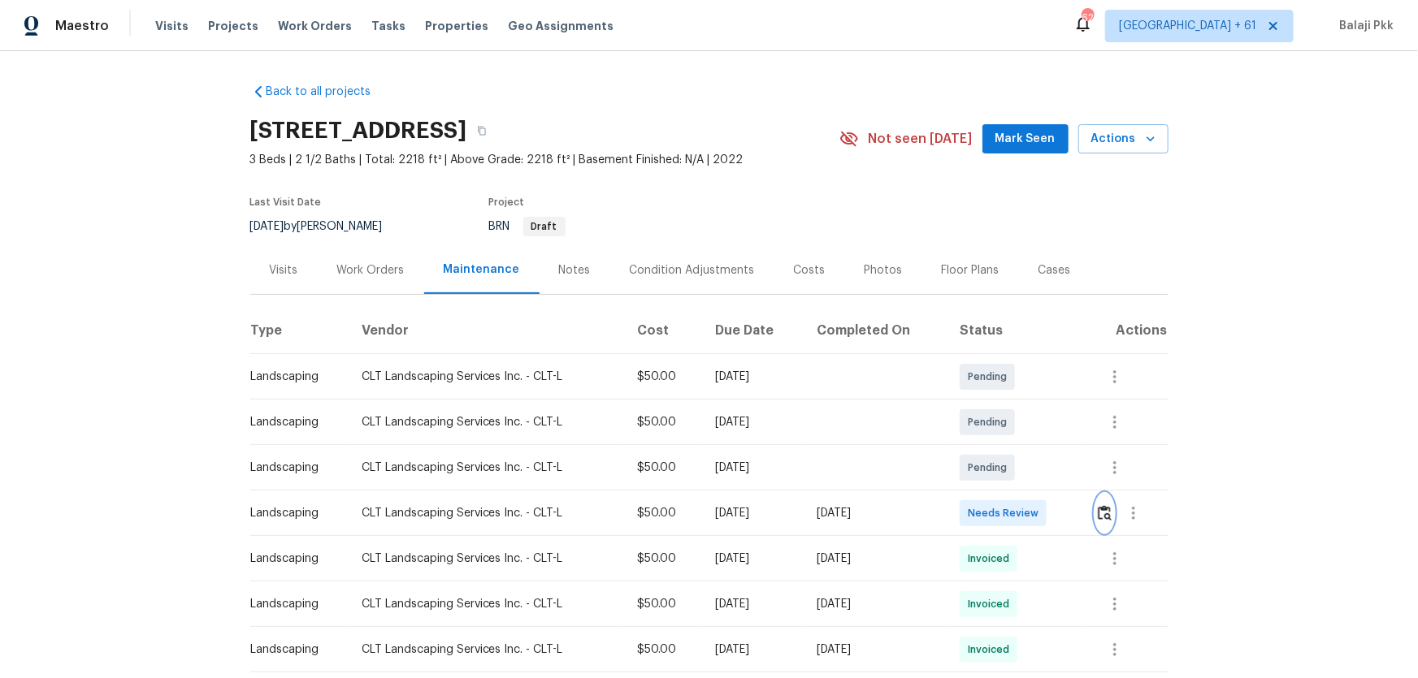
click at [1008, 448] on img "button" at bounding box center [1105, 512] width 14 height 15
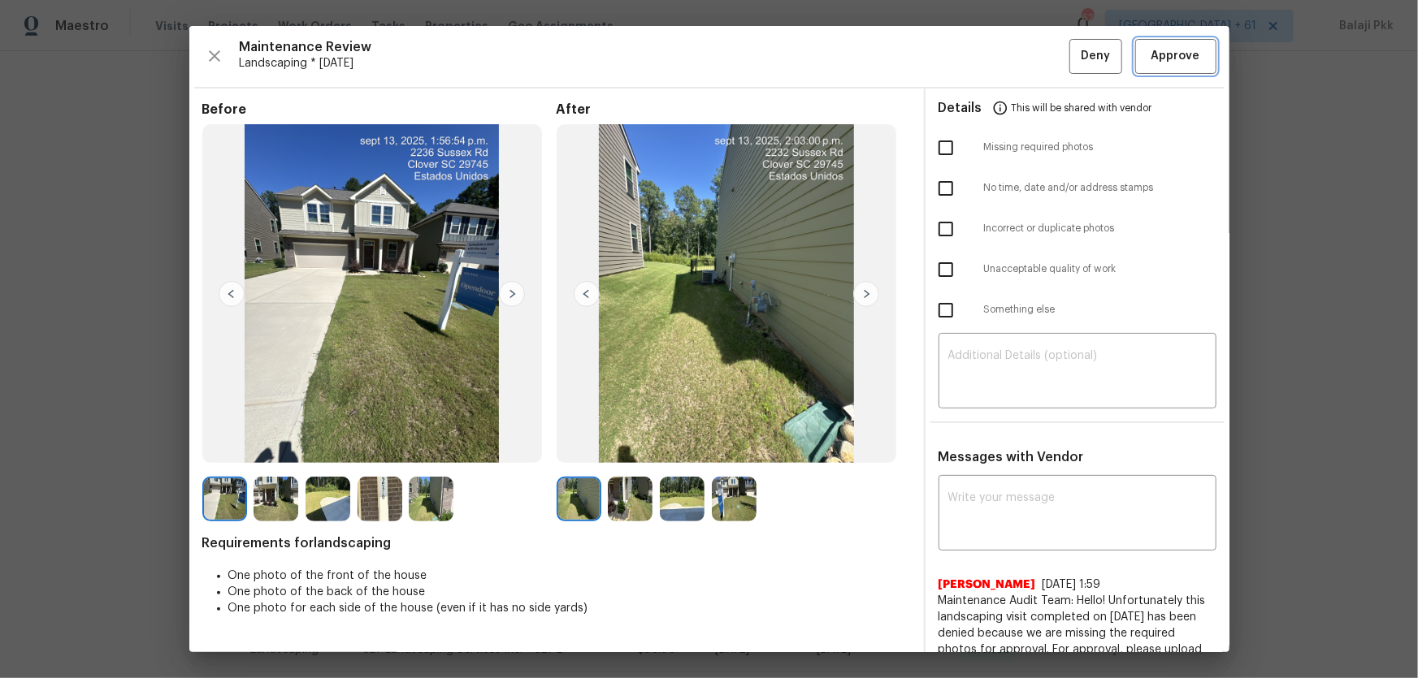
click at [1008, 65] on span "Approve" at bounding box center [1175, 56] width 49 height 20
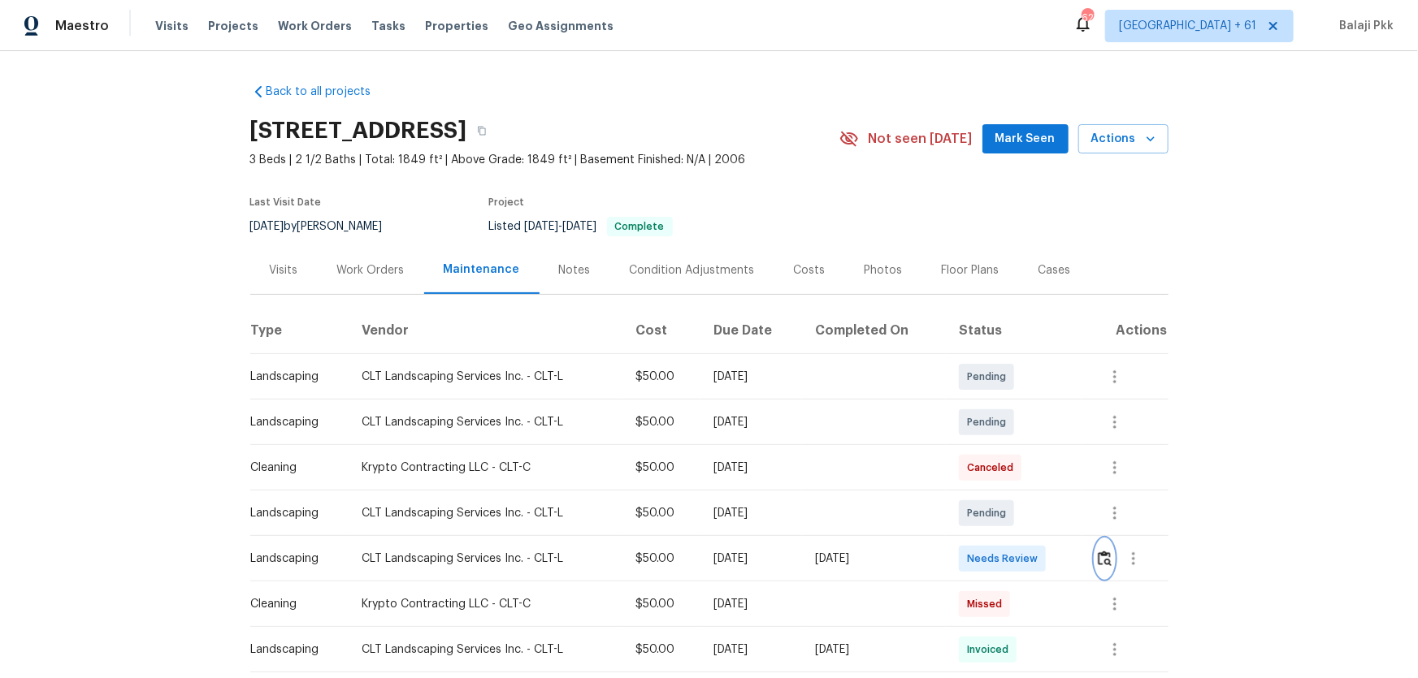
click at [1008, 448] on img "button" at bounding box center [1105, 558] width 14 height 15
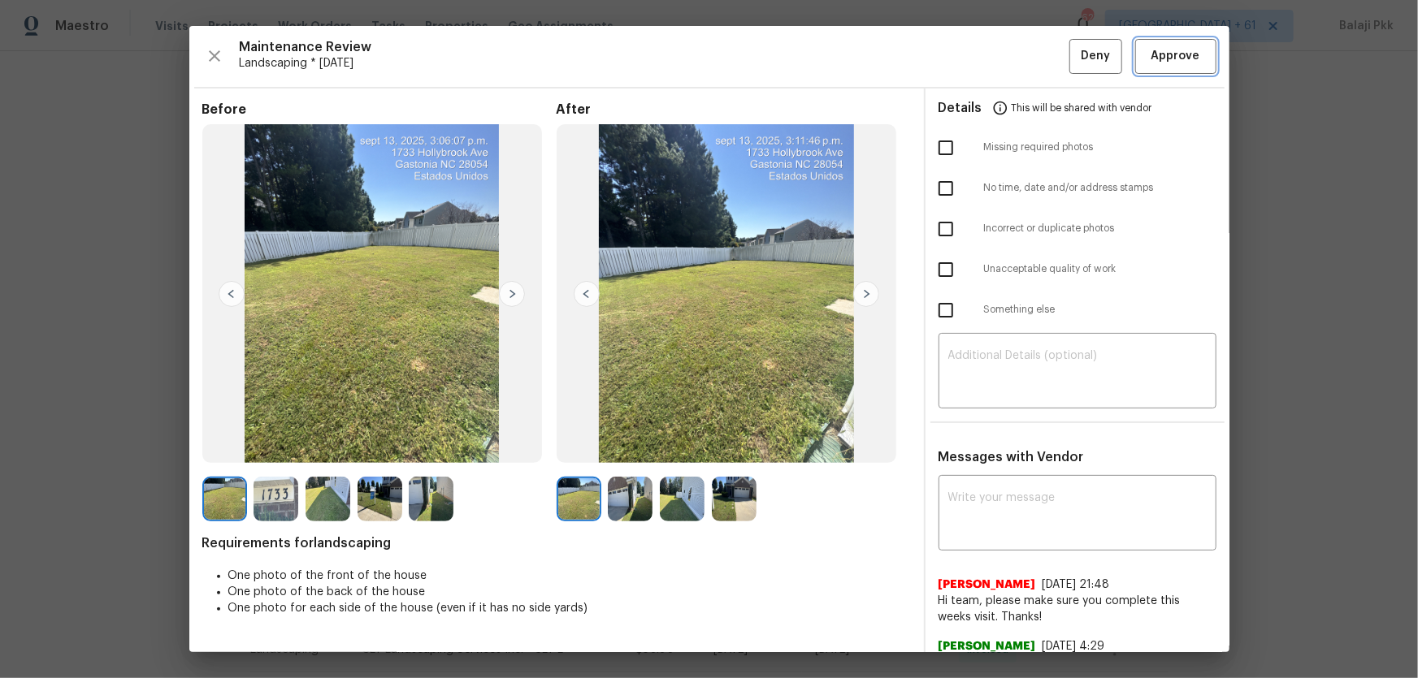
click at [1008, 51] on span "Approve" at bounding box center [1175, 56] width 55 height 20
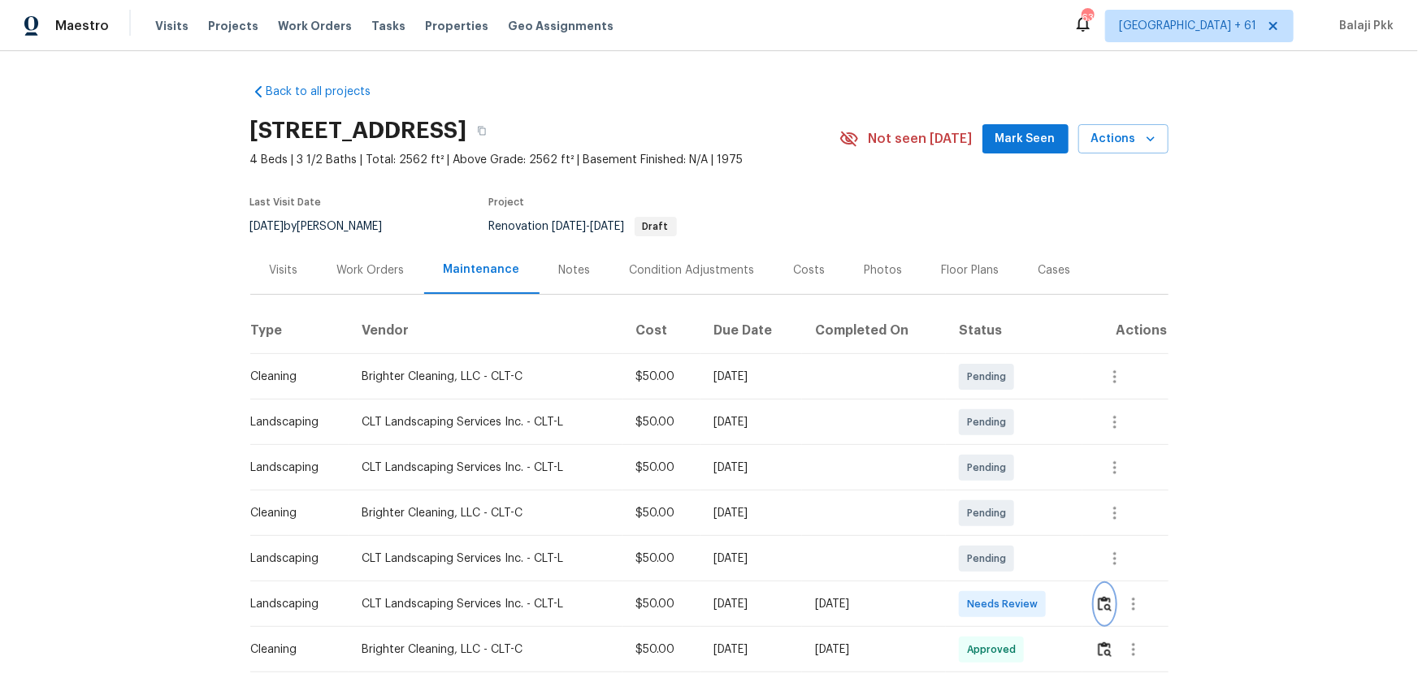
click at [1008, 448] on img "button" at bounding box center [1105, 603] width 14 height 15
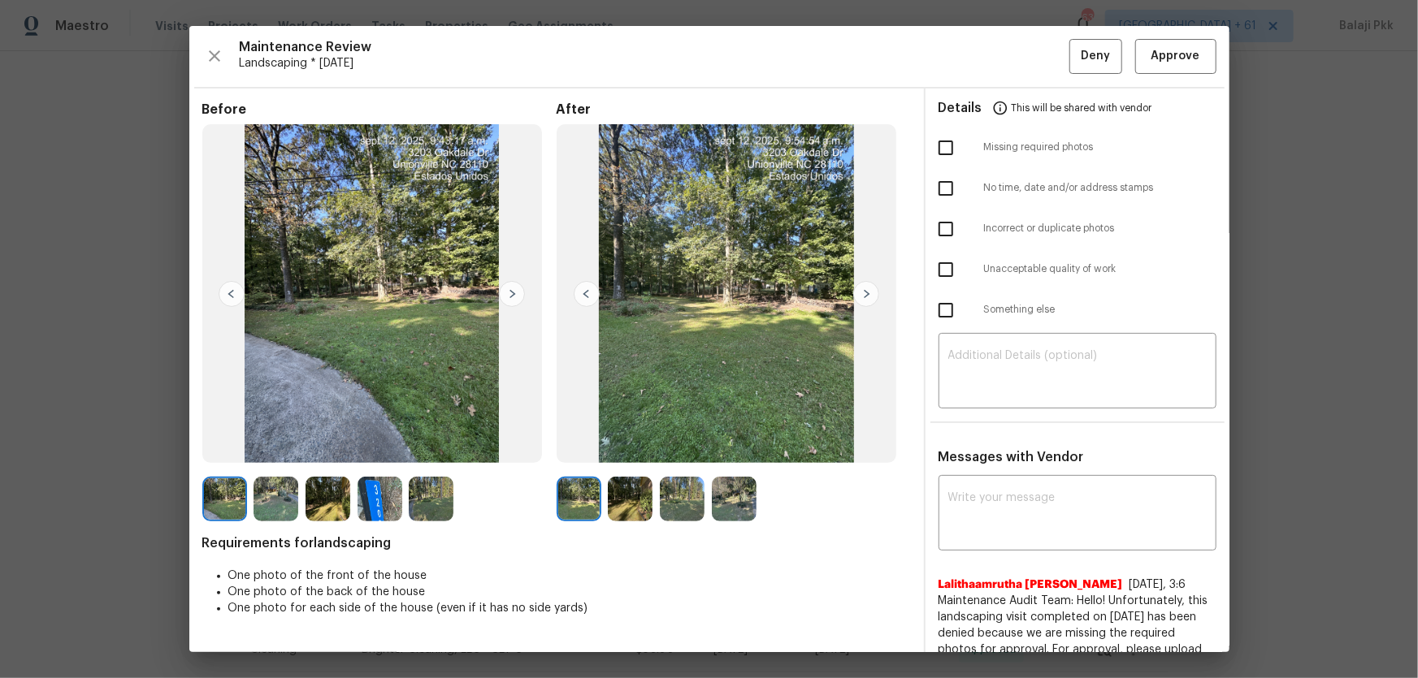
click at [1008, 81] on div "Maintenance Review Landscaping * Mon, Sep 08 Deny Approve Before After Requirem…" at bounding box center [709, 339] width 1040 height 626
click at [1008, 42] on button "Approve" at bounding box center [1175, 56] width 81 height 35
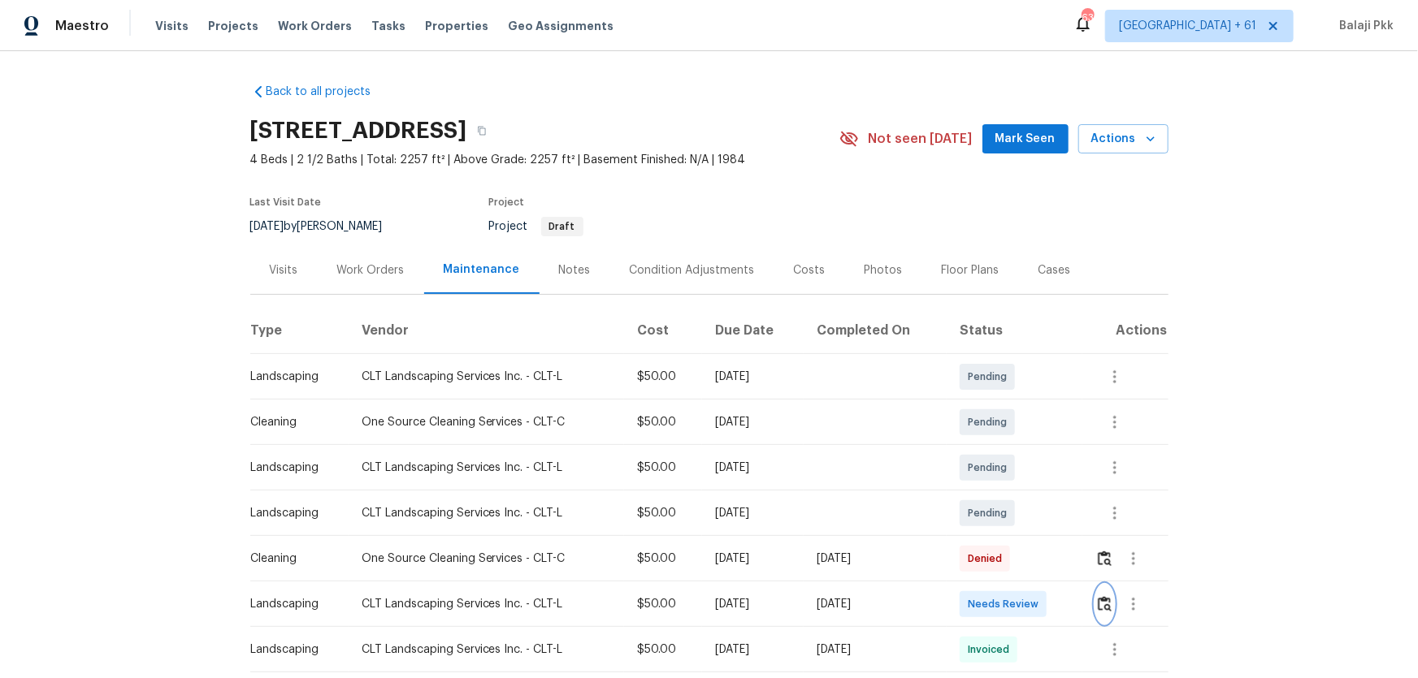
click at [1008, 448] on img "button" at bounding box center [1105, 603] width 14 height 15
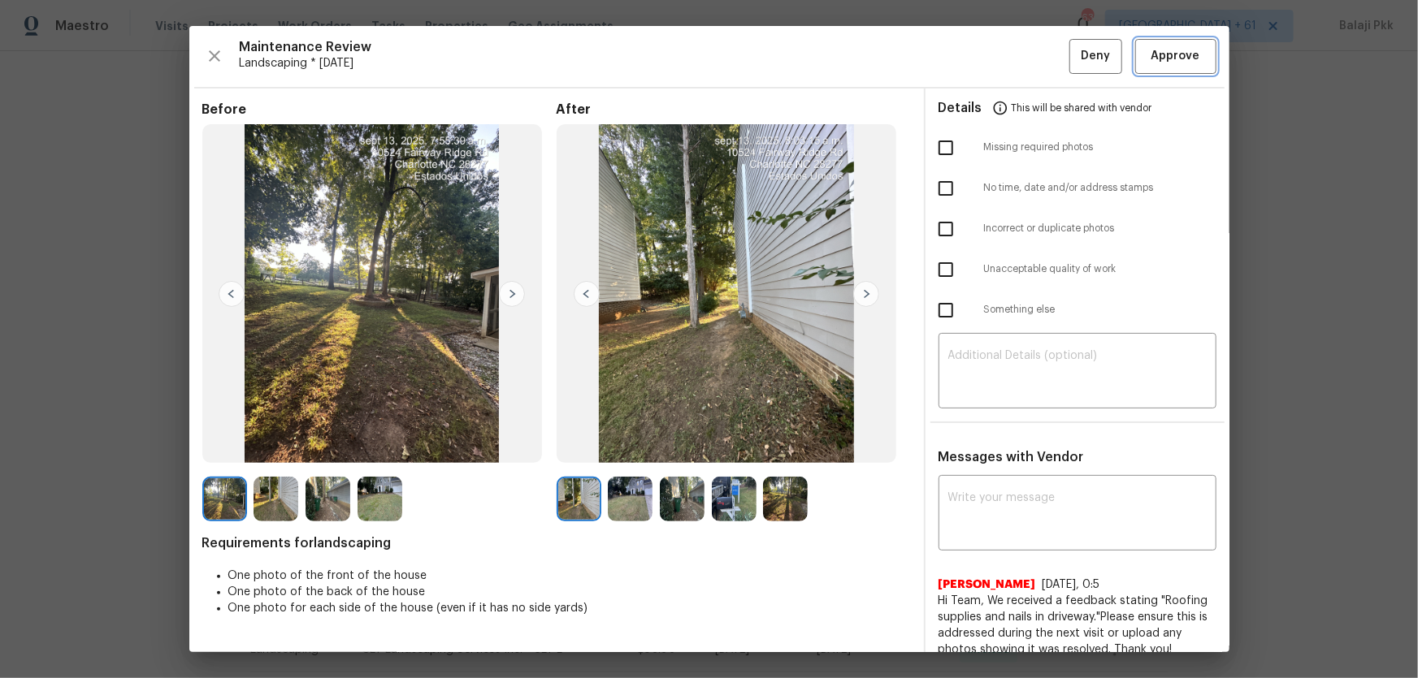
click at [1008, 63] on span "Approve" at bounding box center [1175, 56] width 49 height 20
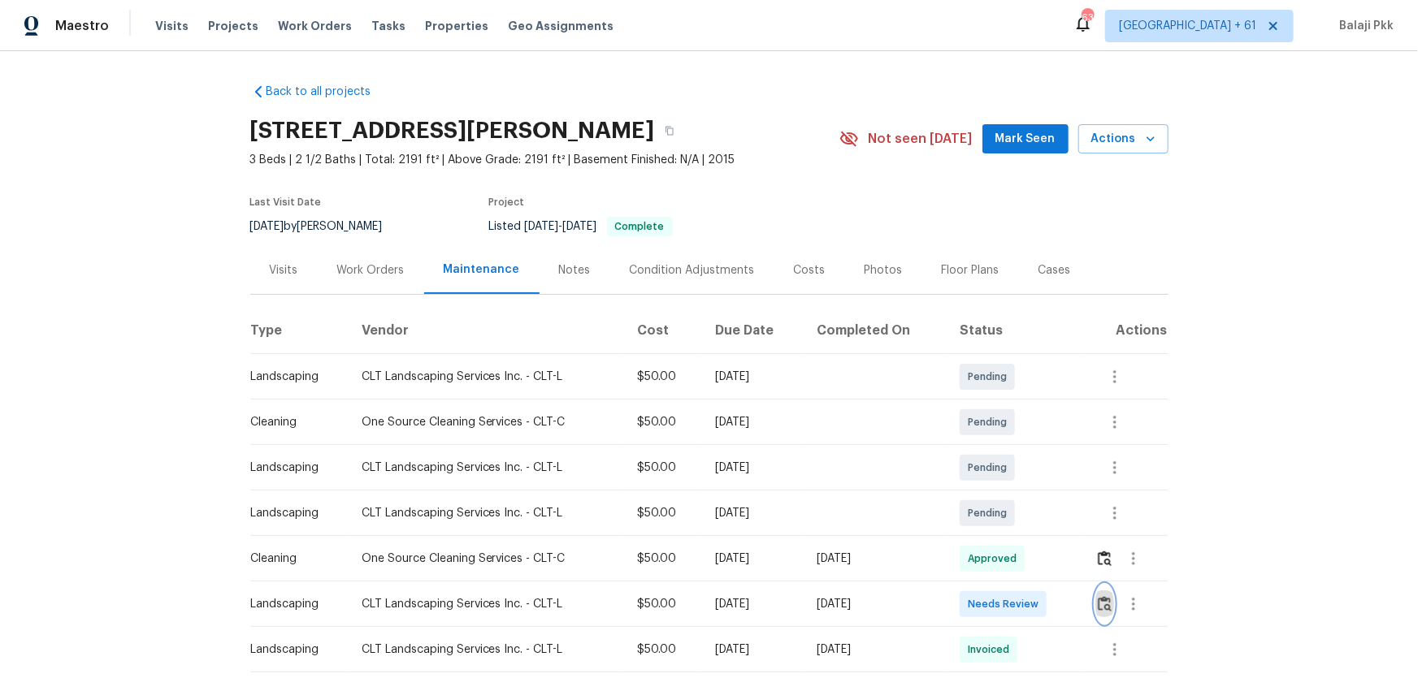
click at [1008, 448] on img "button" at bounding box center [1105, 603] width 14 height 15
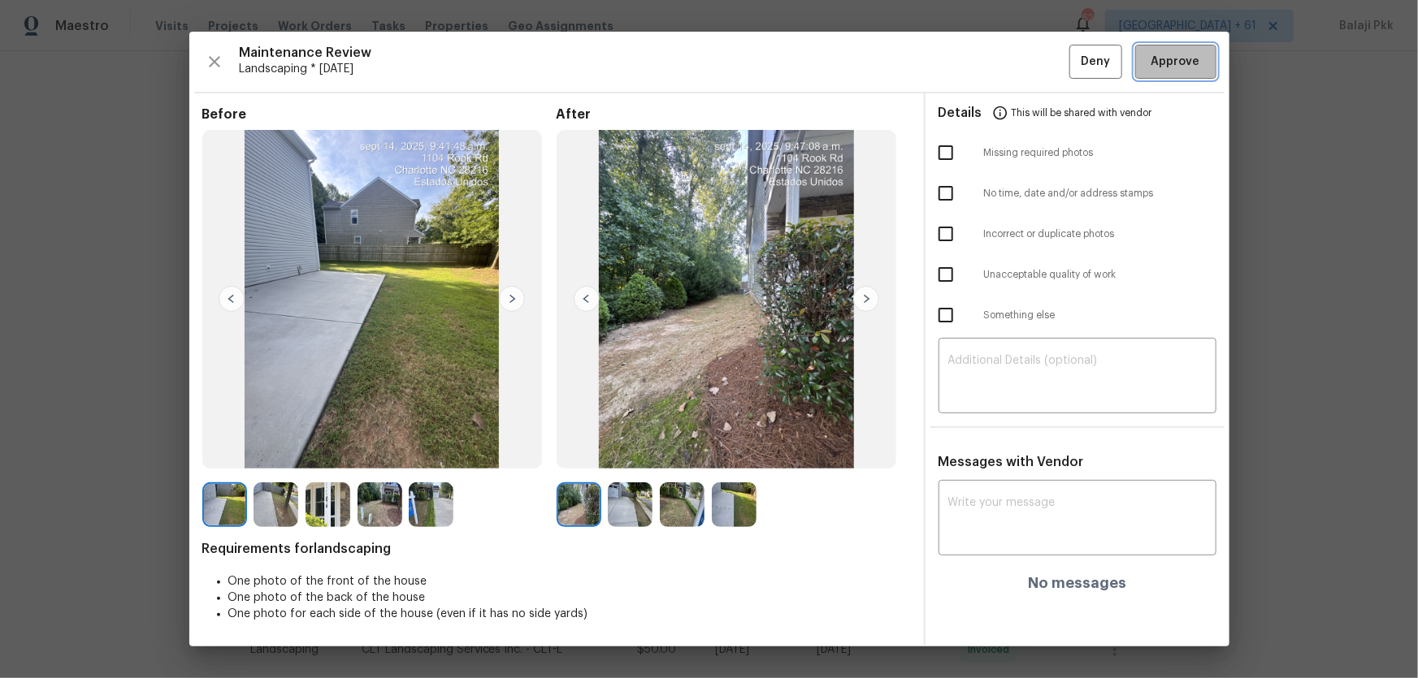
click at [1008, 66] on span "Approve" at bounding box center [1175, 62] width 49 height 20
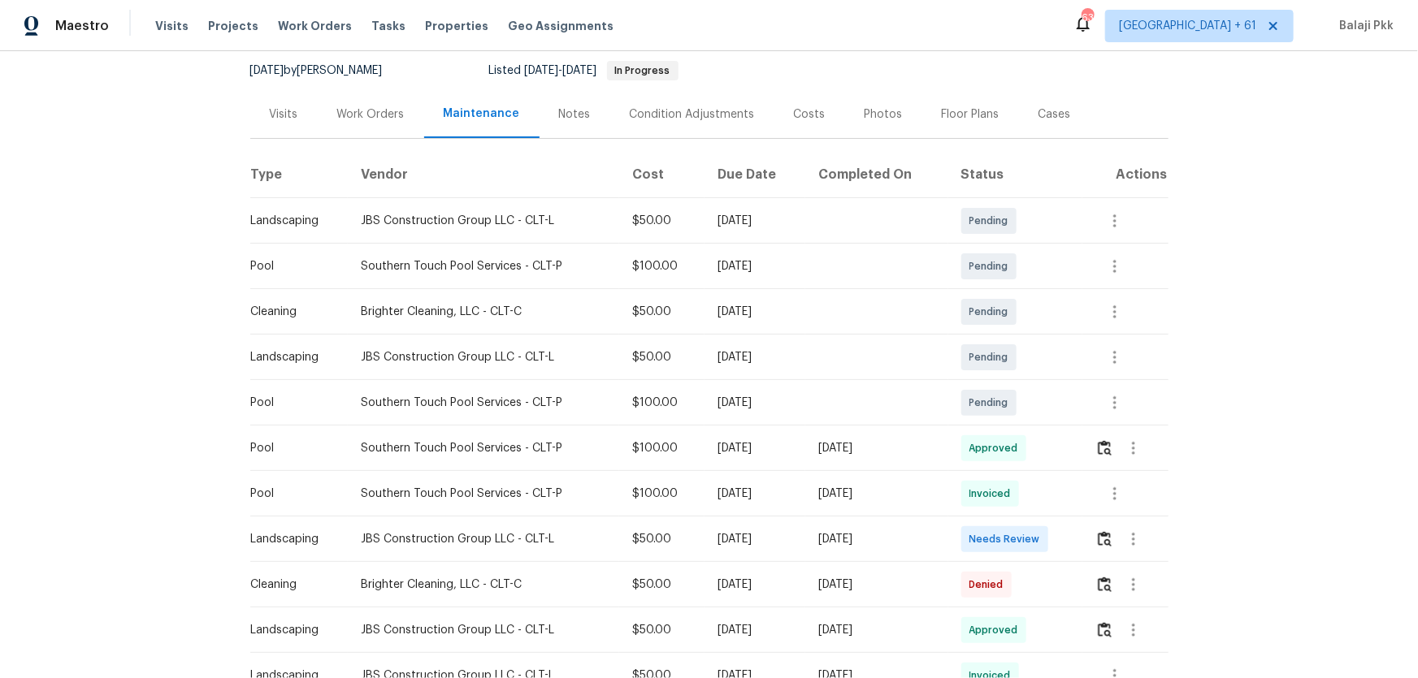
scroll to position [295, 0]
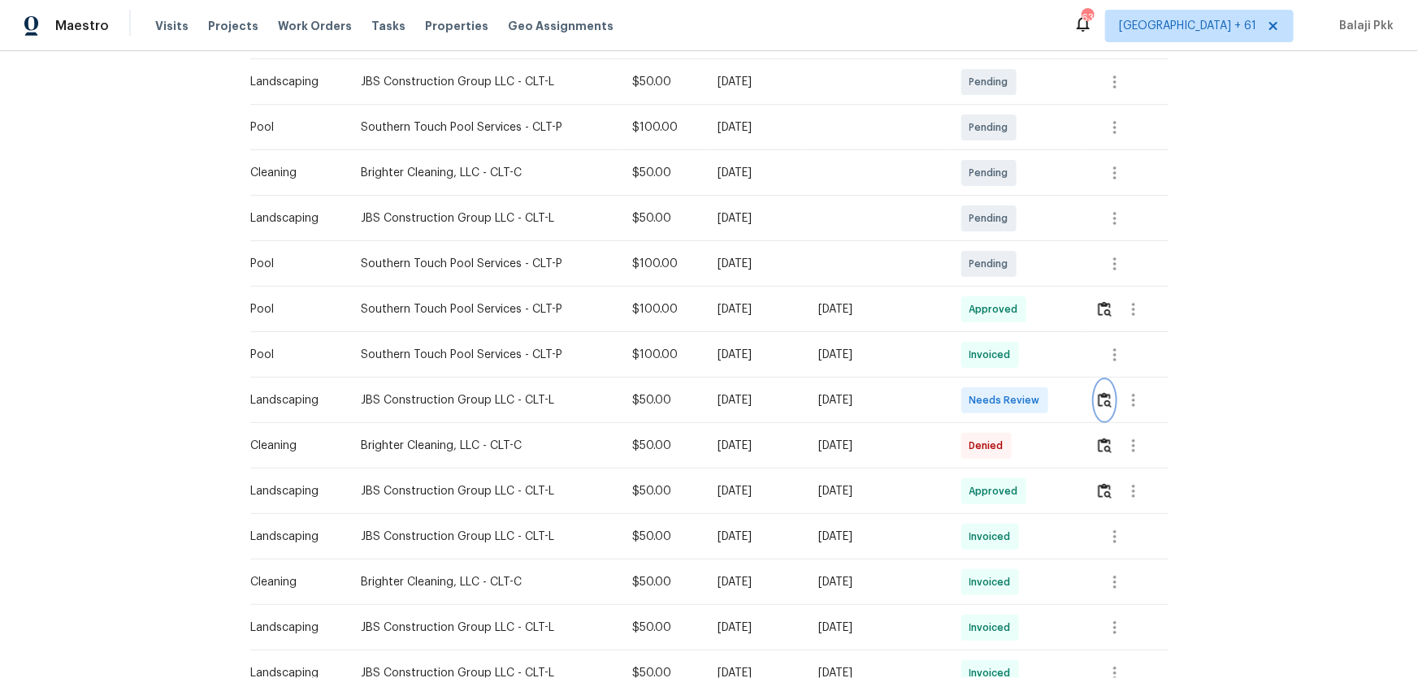
click at [1008, 400] on img "button" at bounding box center [1105, 399] width 14 height 15
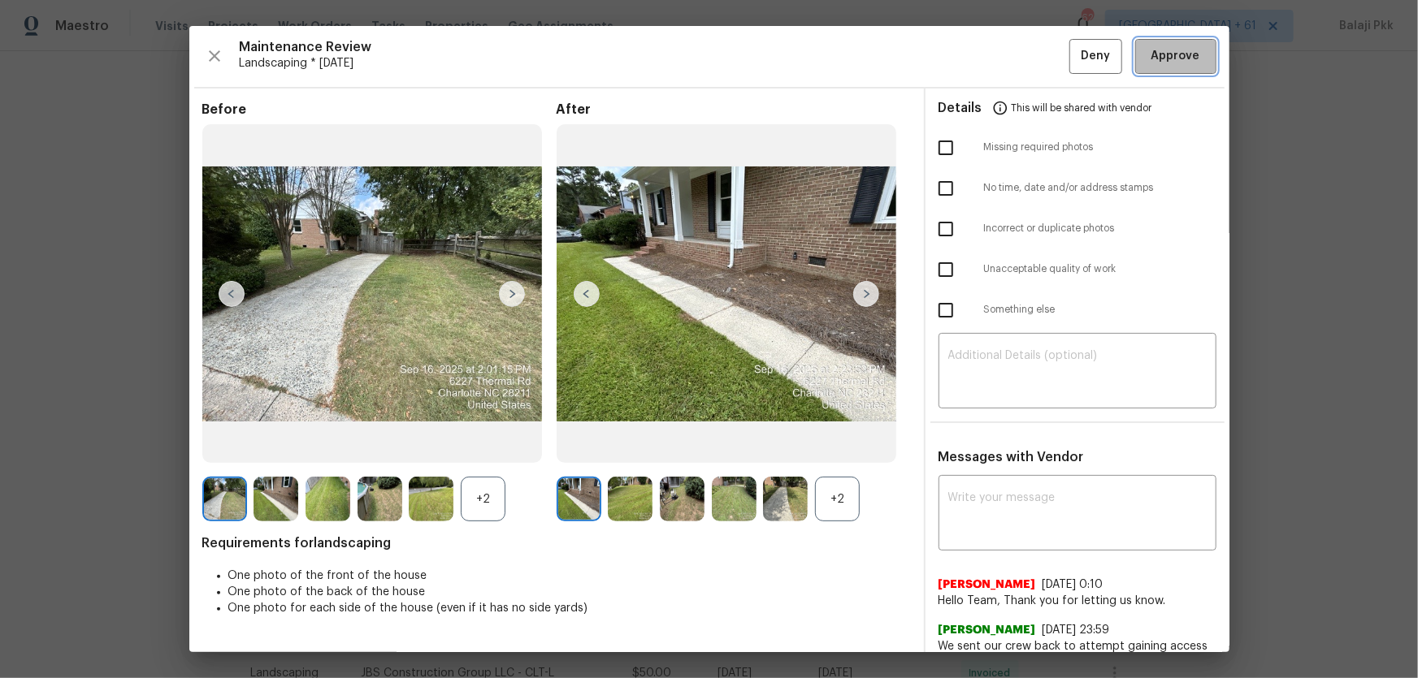
click at [1008, 61] on button "Approve" at bounding box center [1175, 56] width 81 height 35
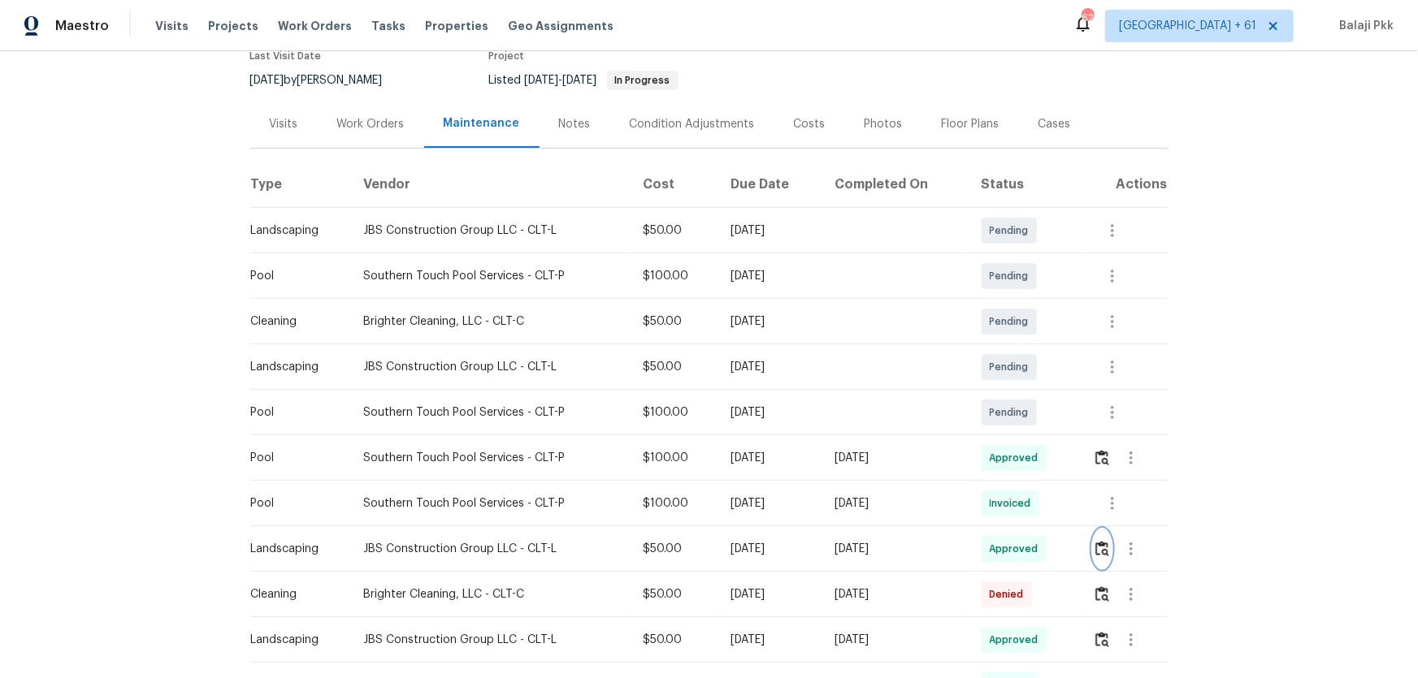
scroll to position [0, 0]
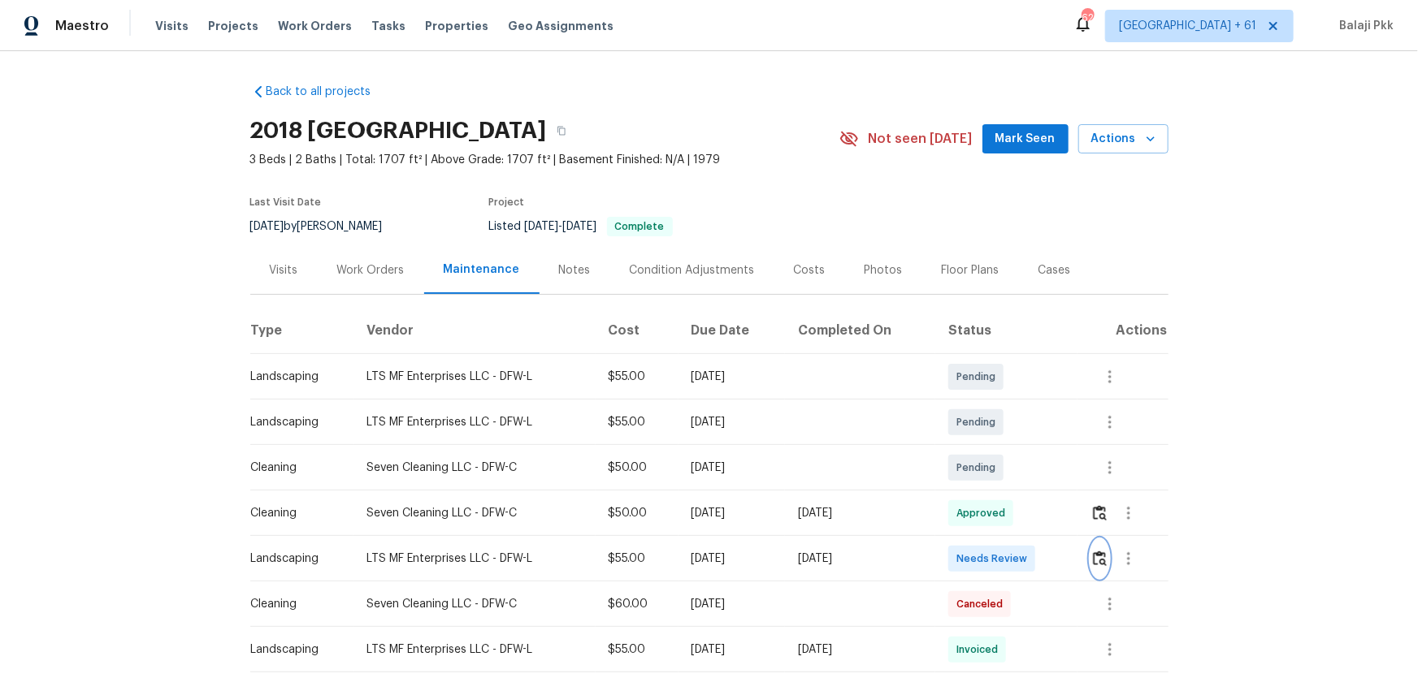
click at [1008, 448] on button "button" at bounding box center [1099, 558] width 19 height 39
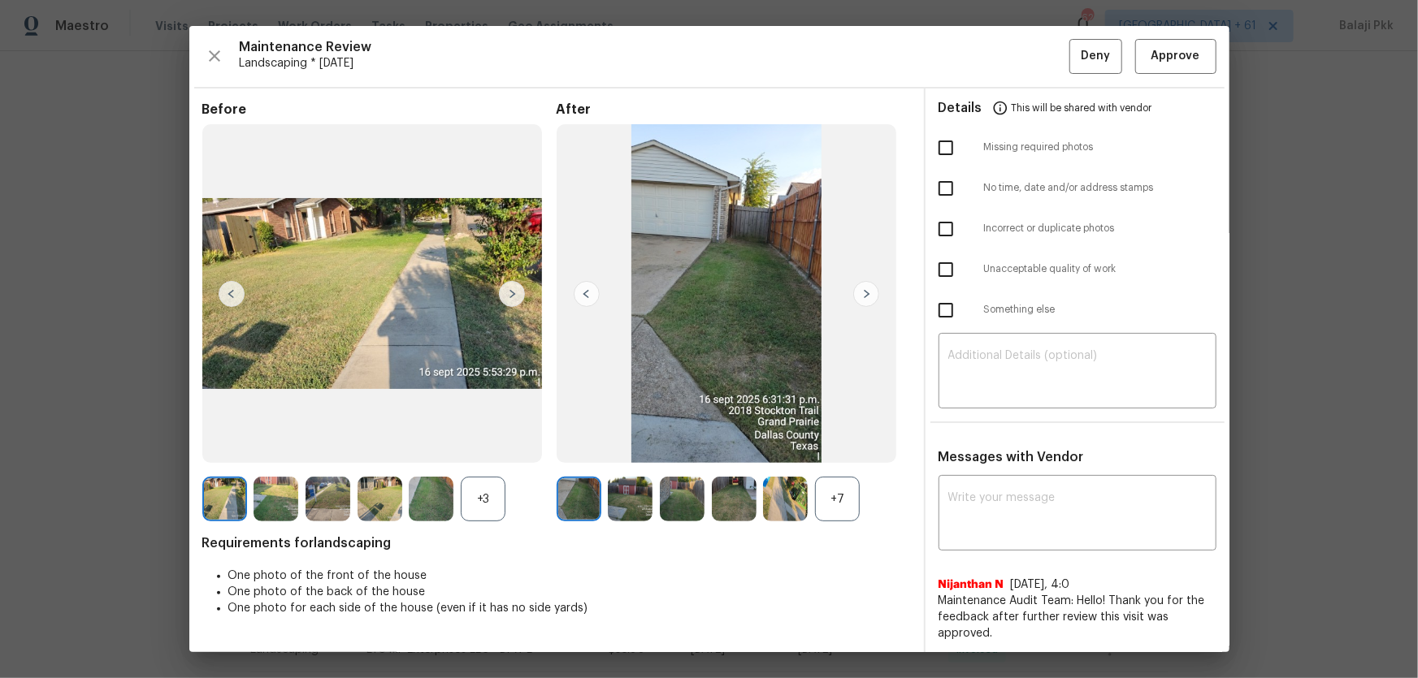
click at [828, 448] on div "+7" at bounding box center [837, 499] width 45 height 45
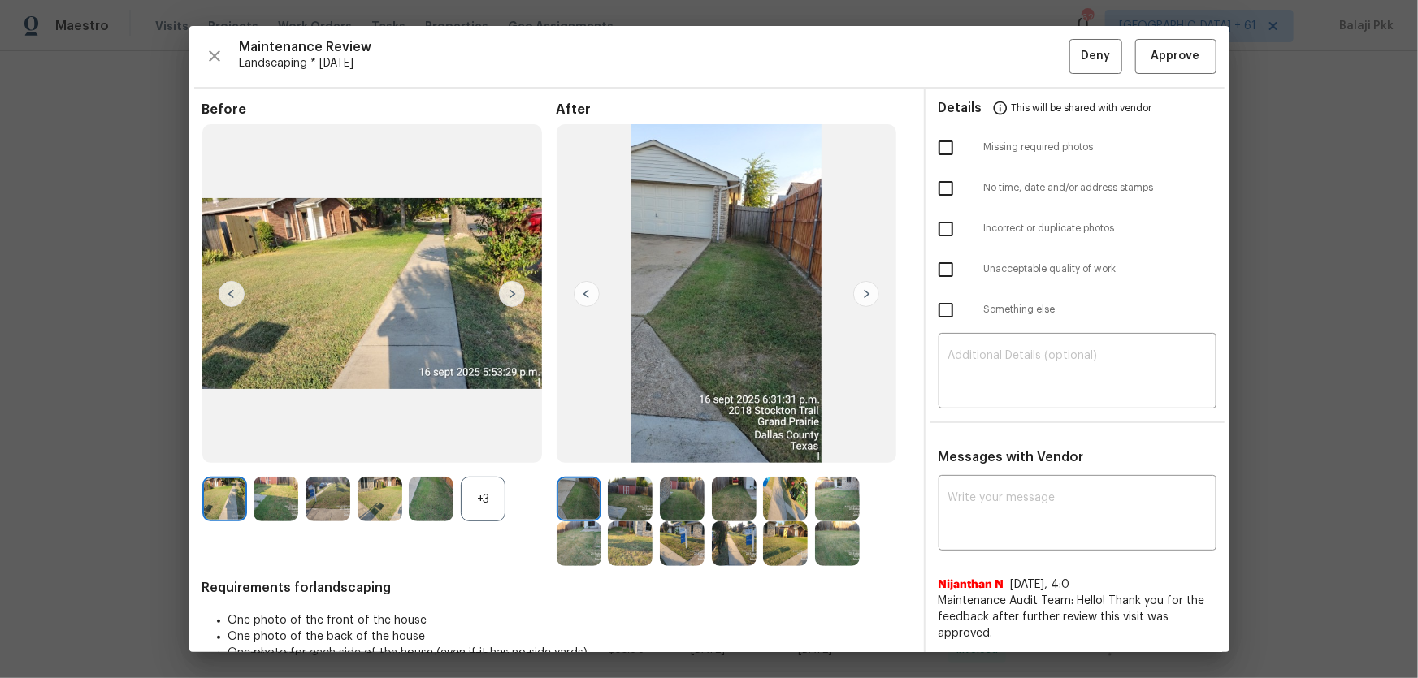
click at [483, 448] on div "+3" at bounding box center [483, 499] width 45 height 45
click at [1008, 58] on span "Approve" at bounding box center [1175, 56] width 49 height 20
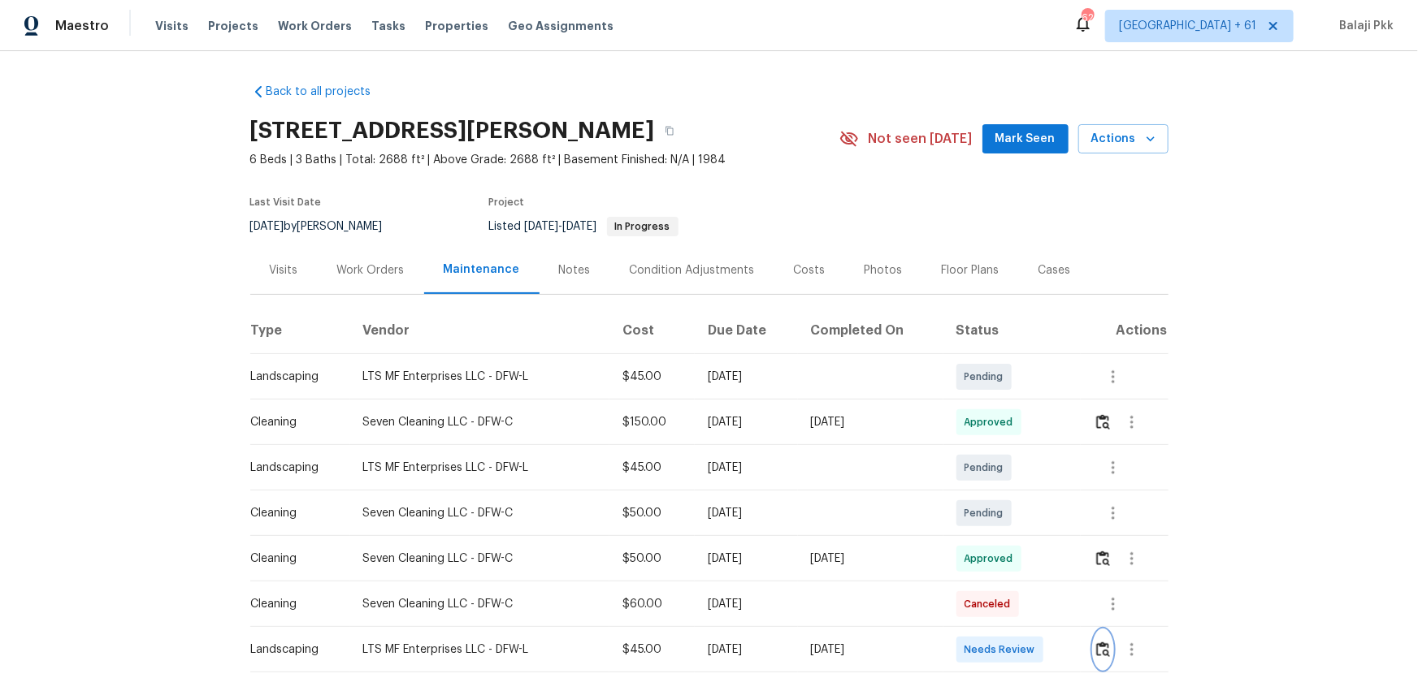
click at [1008, 448] on button "button" at bounding box center [1102, 649] width 19 height 39
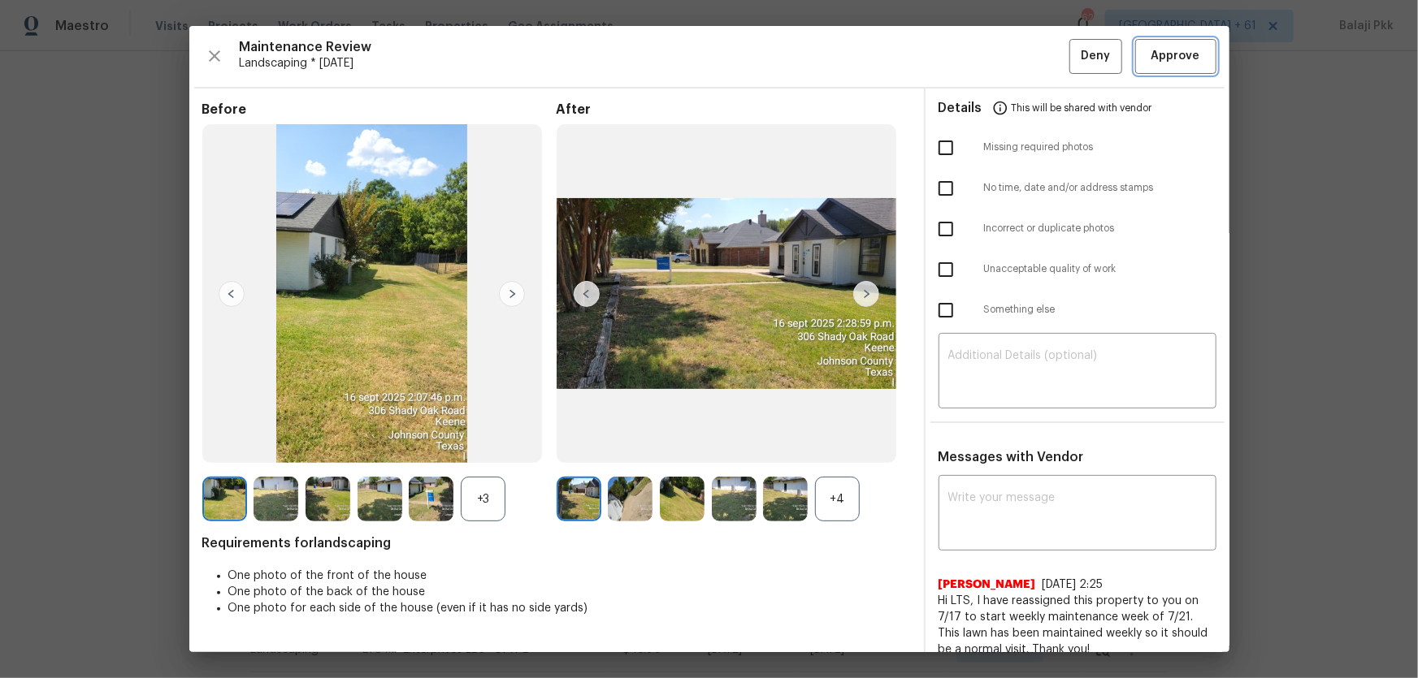
click at [1008, 48] on span "Approve" at bounding box center [1175, 56] width 49 height 20
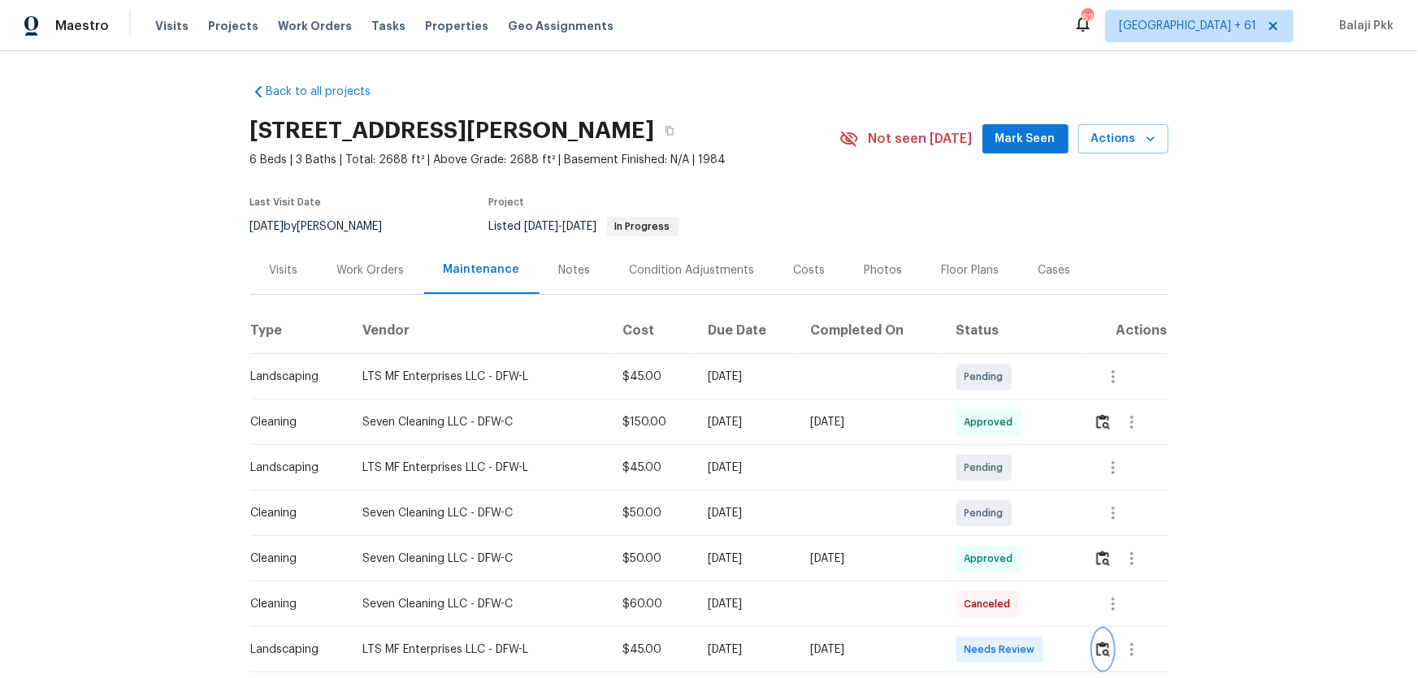
scroll to position [1, 0]
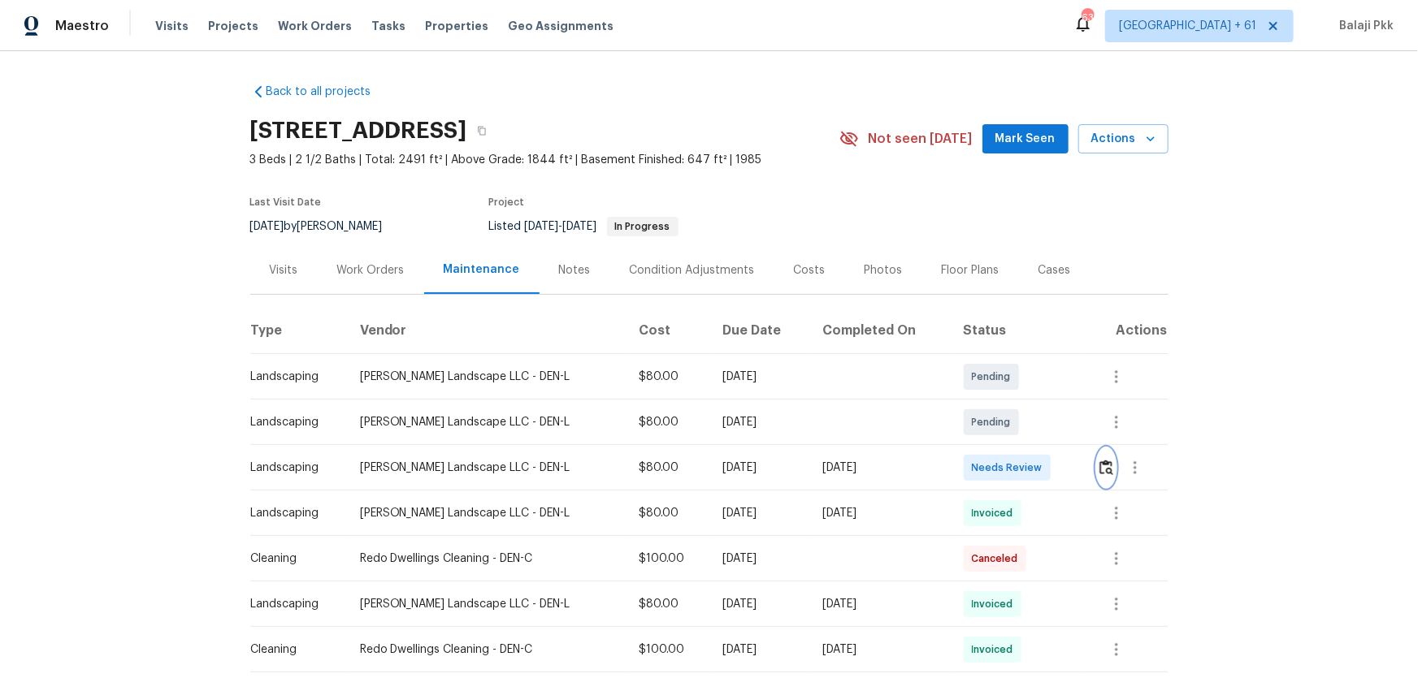
click at [1008, 448] on button "button" at bounding box center [1106, 467] width 19 height 39
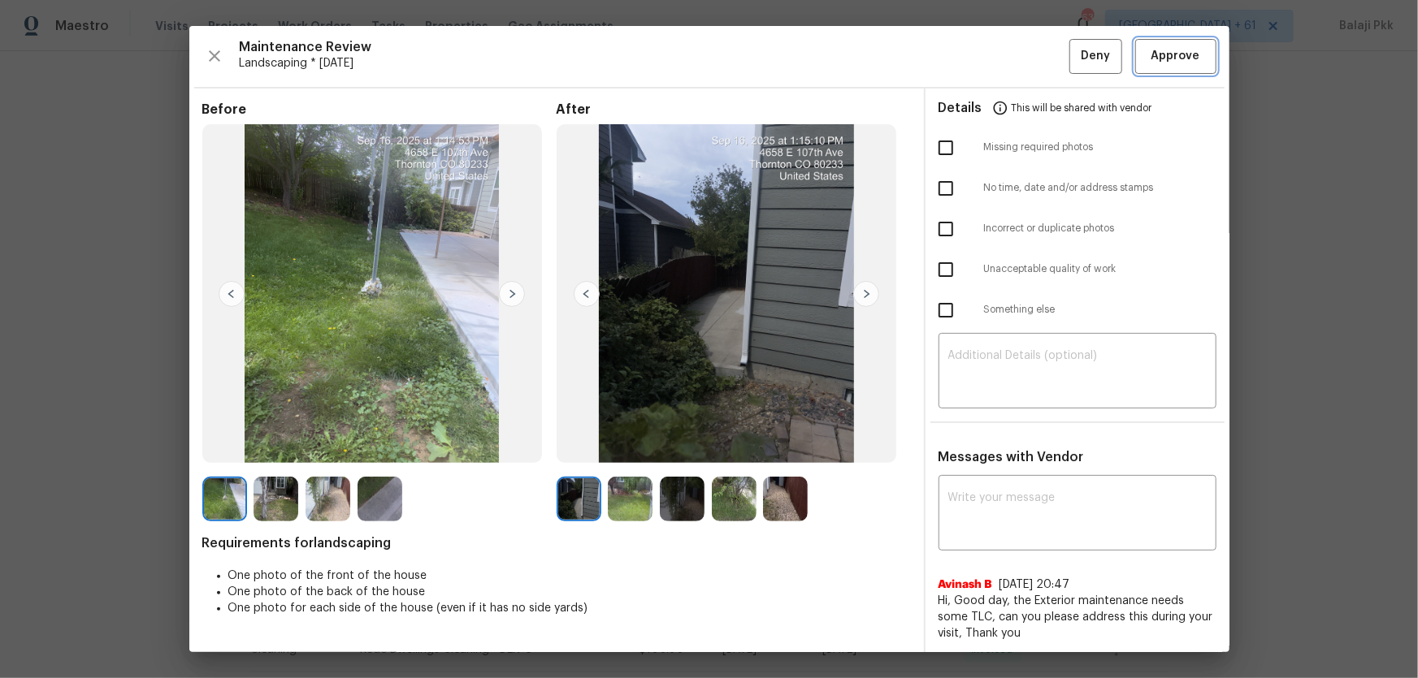
click at [1008, 54] on span "Approve" at bounding box center [1175, 56] width 55 height 20
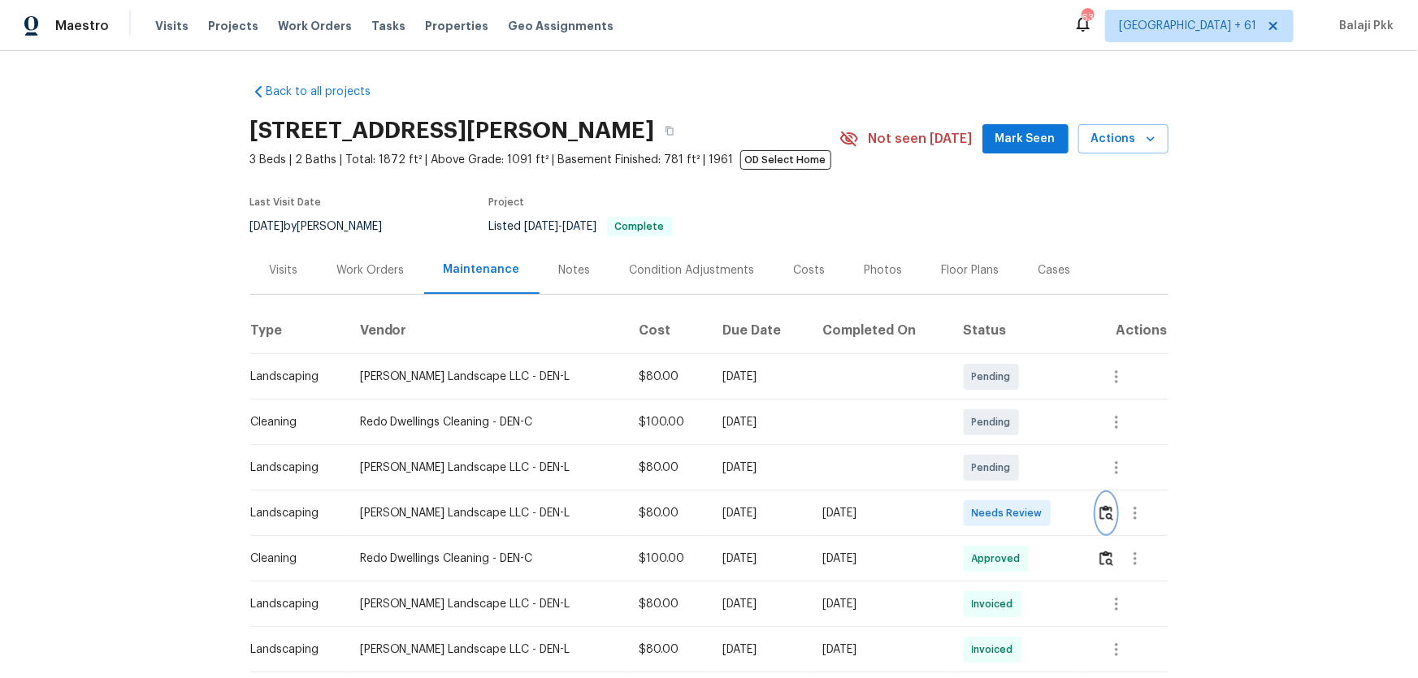
click at [1008, 448] on img "button" at bounding box center [1106, 512] width 14 height 15
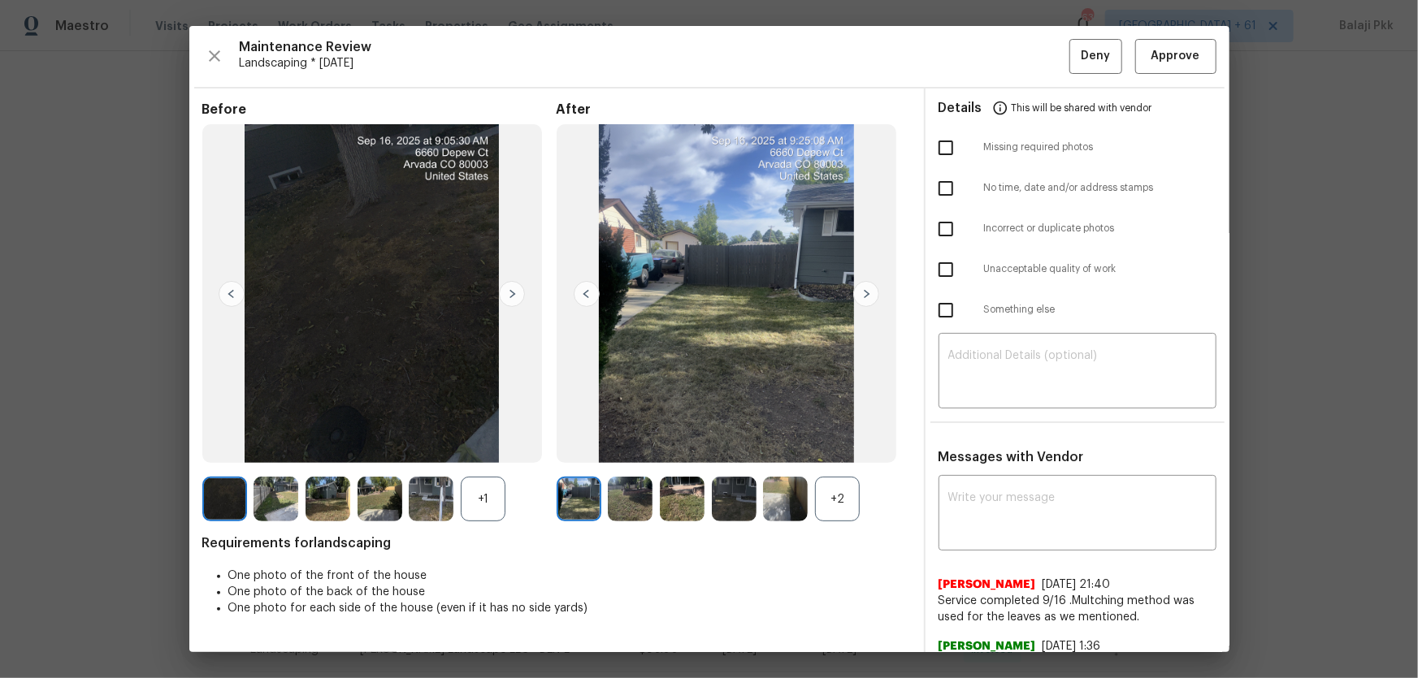
click at [834, 448] on div "+2" at bounding box center [837, 499] width 45 height 45
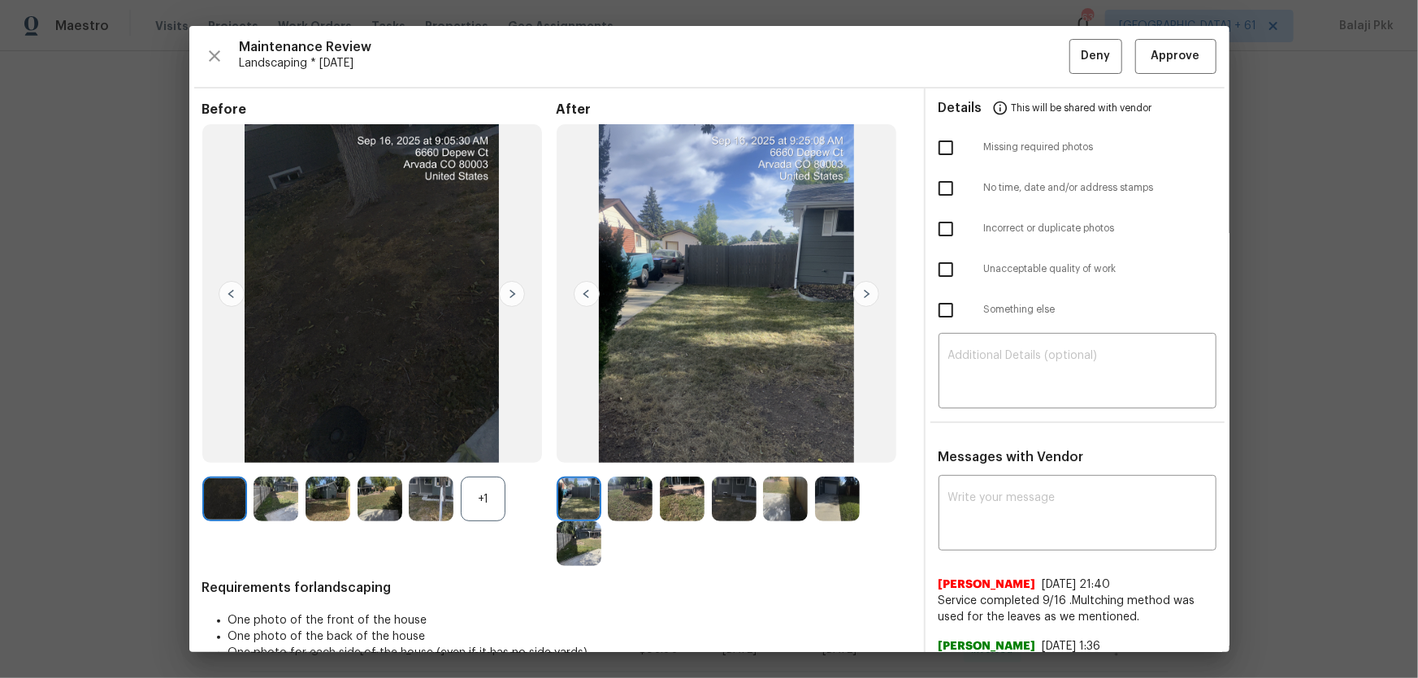
click at [479, 448] on div "+1" at bounding box center [483, 499] width 45 height 45
click at [1008, 65] on span "Approve" at bounding box center [1175, 56] width 49 height 20
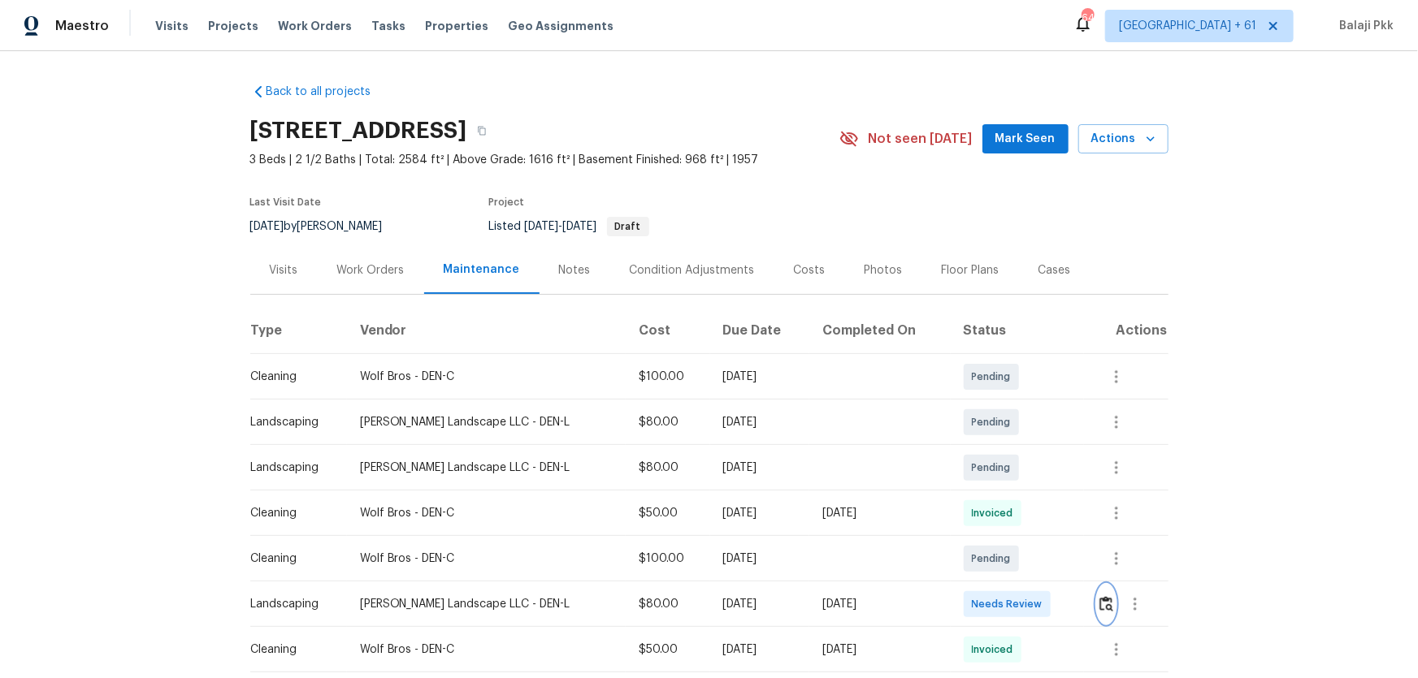
click at [1008, 448] on img "button" at bounding box center [1106, 603] width 14 height 15
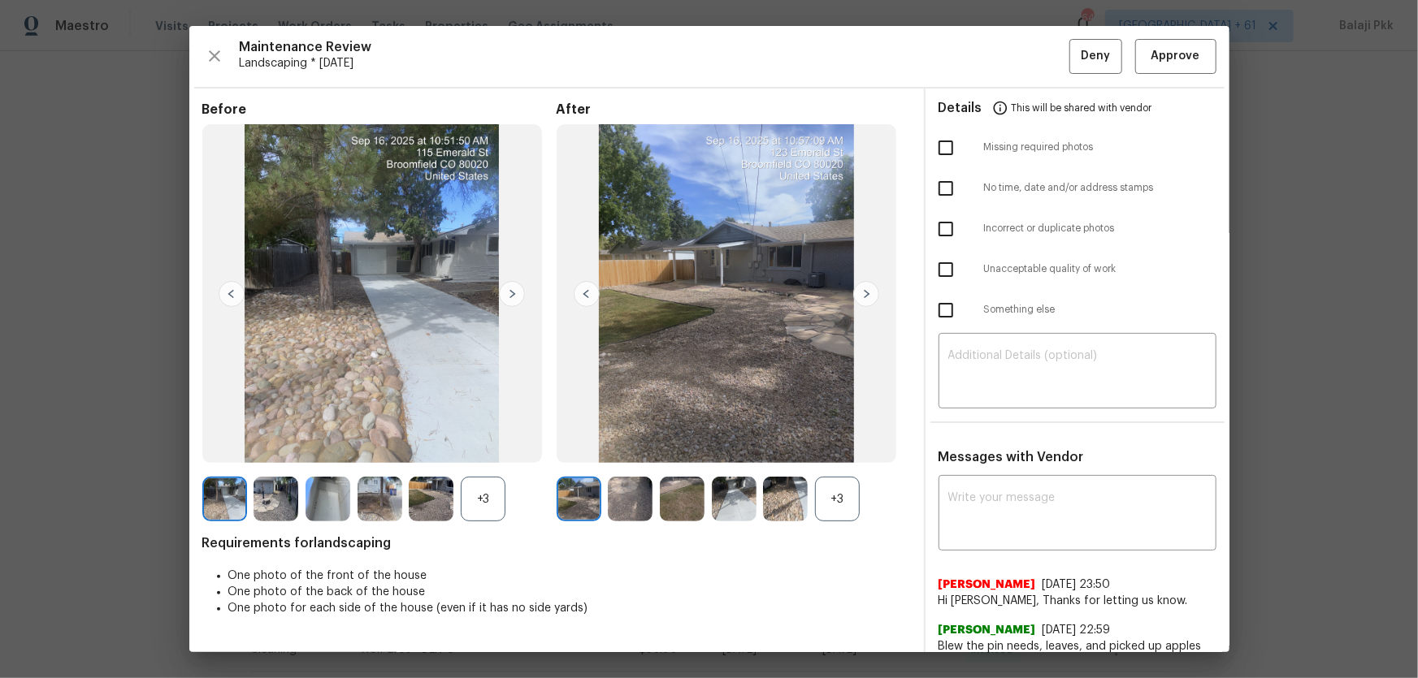
click at [830, 448] on div "+3" at bounding box center [837, 499] width 45 height 45
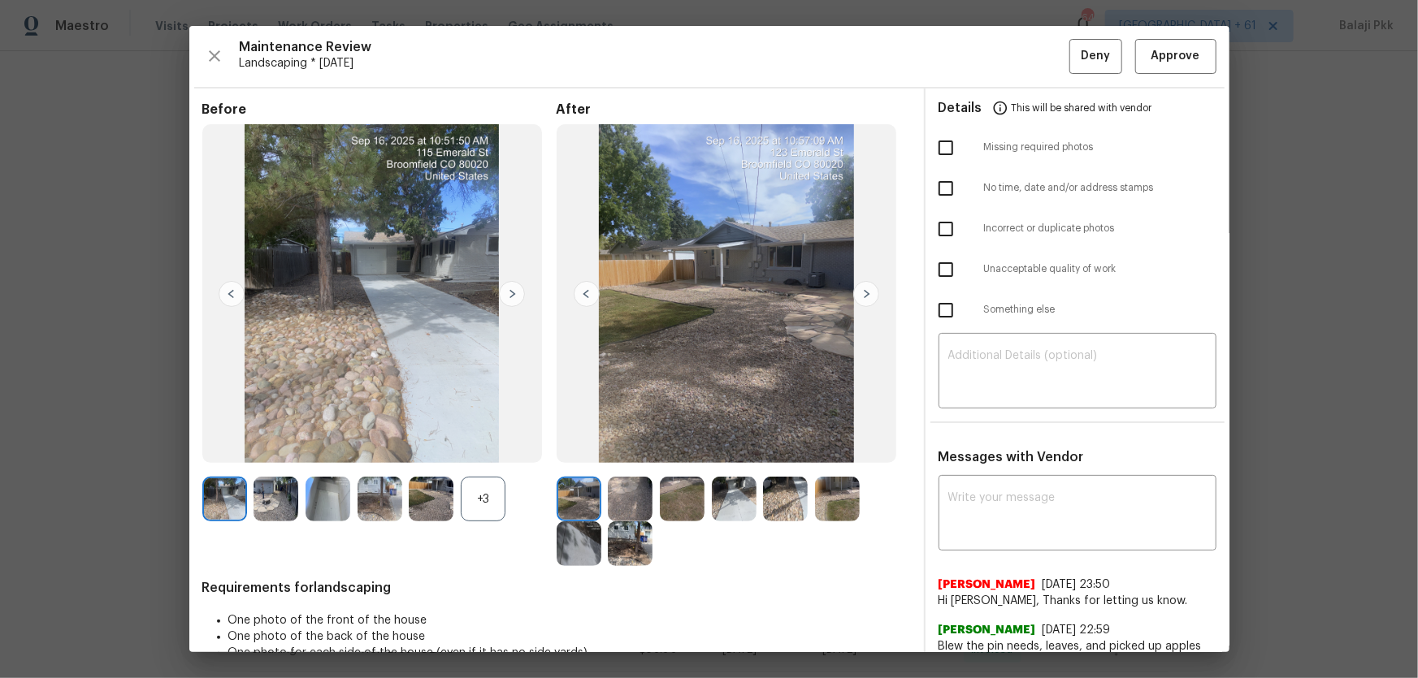
click at [478, 448] on div "+3" at bounding box center [483, 499] width 45 height 45
click at [1008, 49] on span "Approve" at bounding box center [1175, 56] width 49 height 20
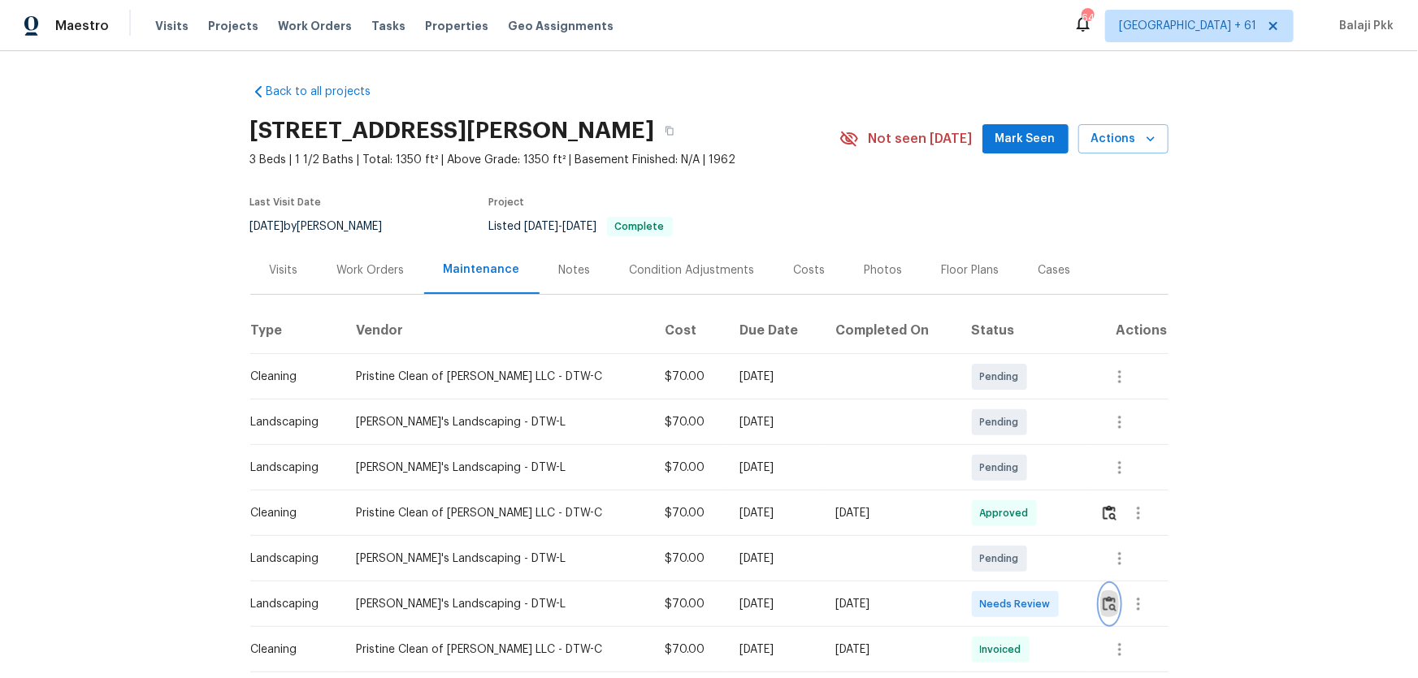
click at [1008, 448] on img "button" at bounding box center [1109, 603] width 14 height 15
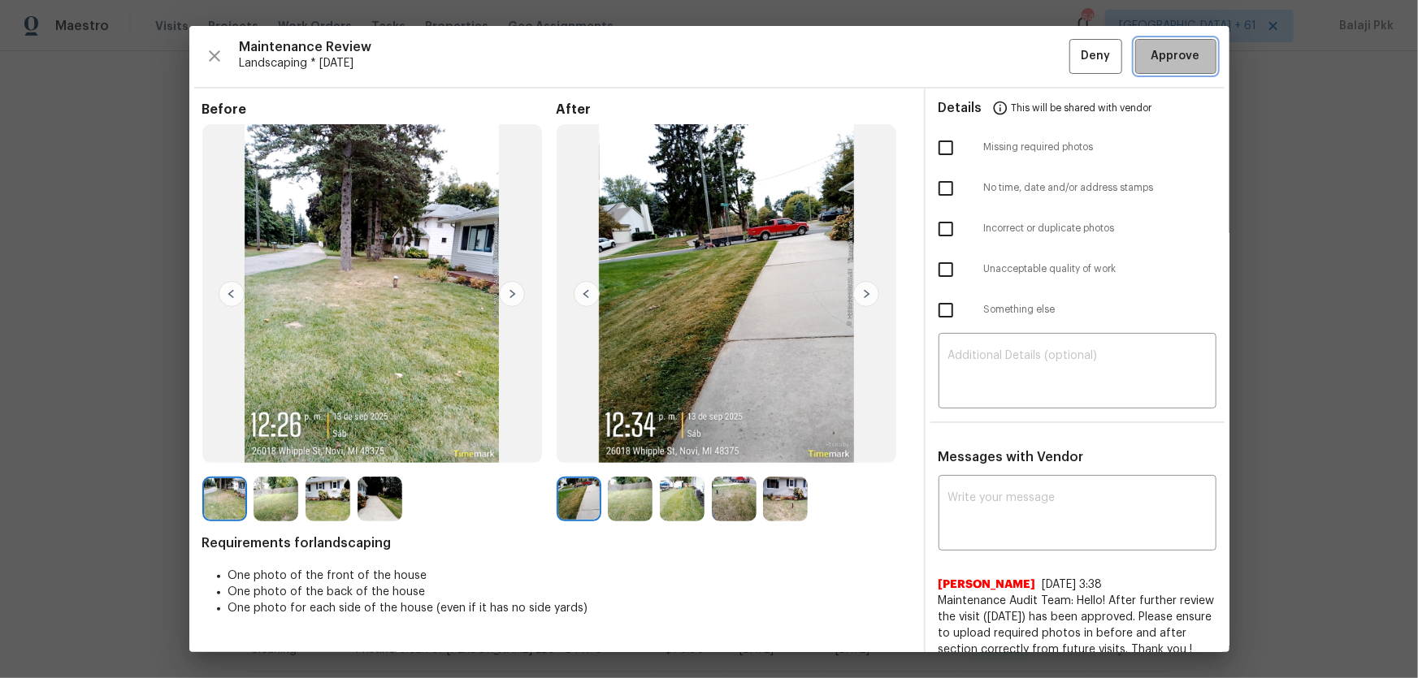
click at [1008, 56] on span "Approve" at bounding box center [1175, 56] width 49 height 20
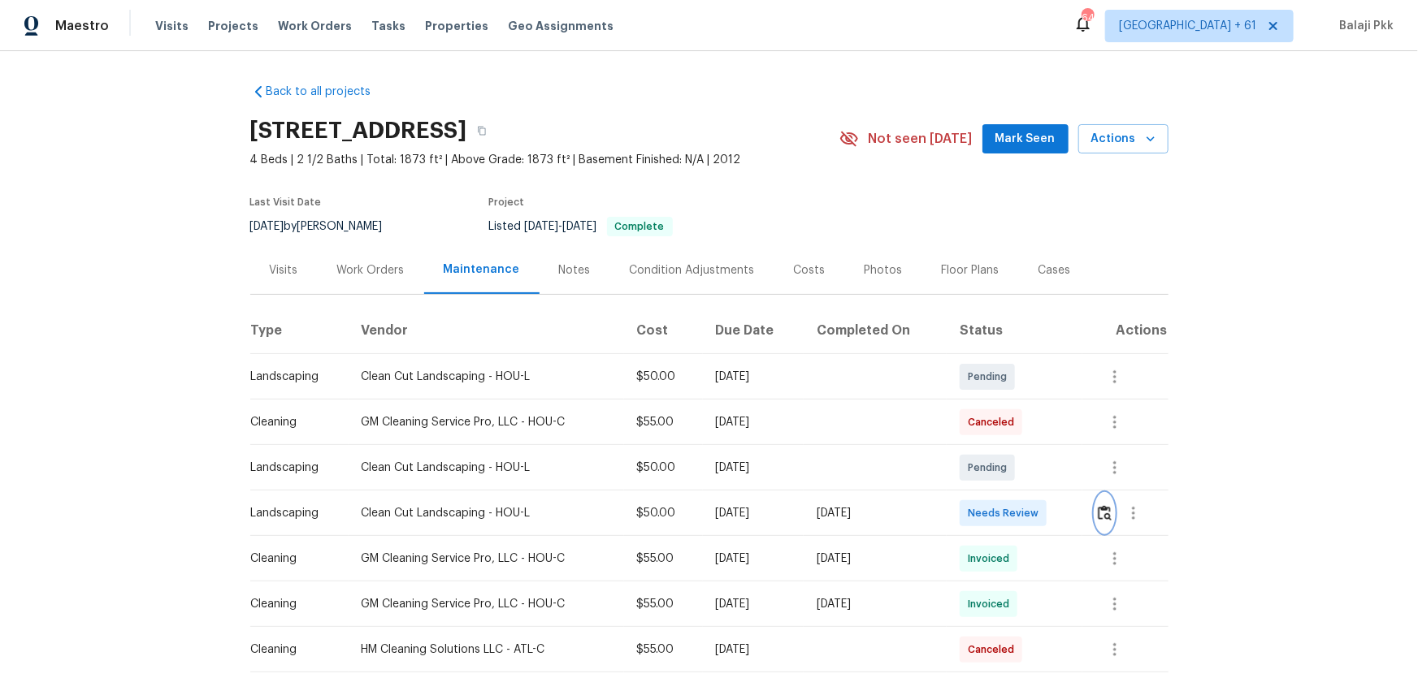
click at [1008, 448] on img "button" at bounding box center [1105, 512] width 14 height 15
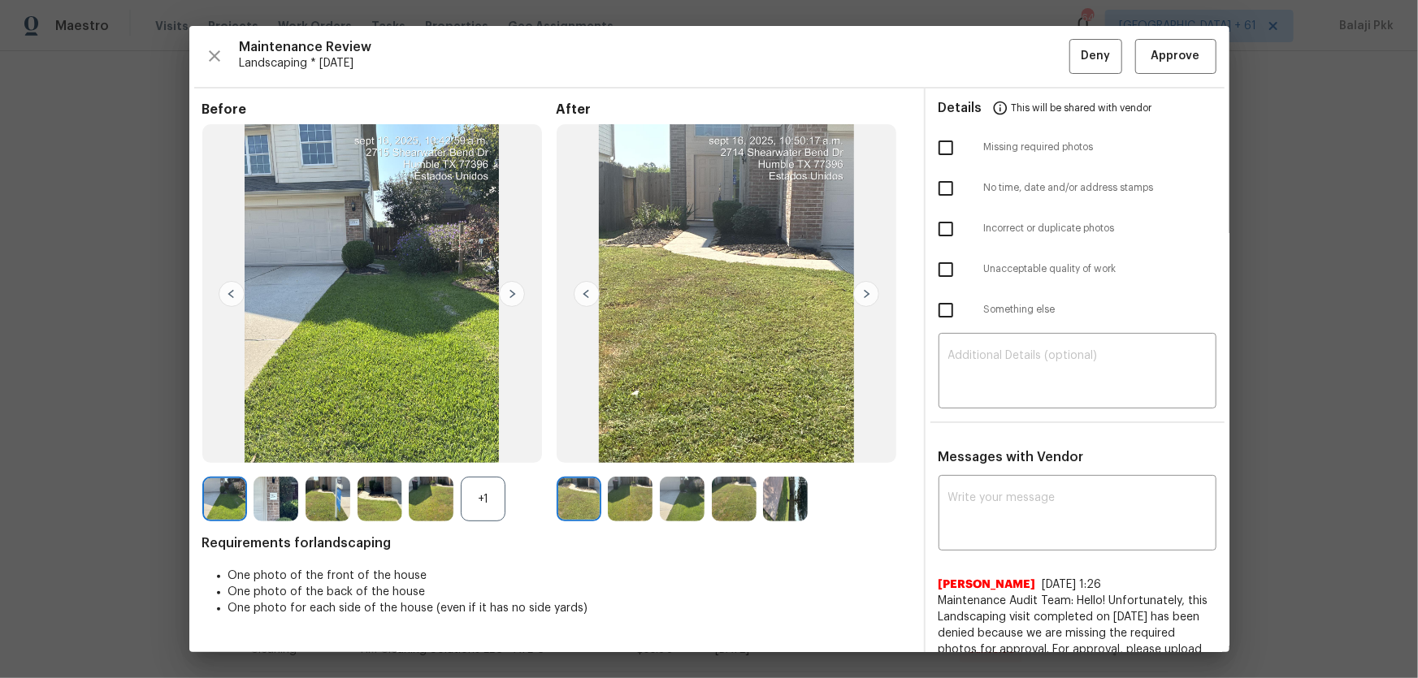
click at [477, 448] on div "+1" at bounding box center [483, 499] width 45 height 45
click at [1008, 52] on span "Approve" at bounding box center [1175, 56] width 49 height 20
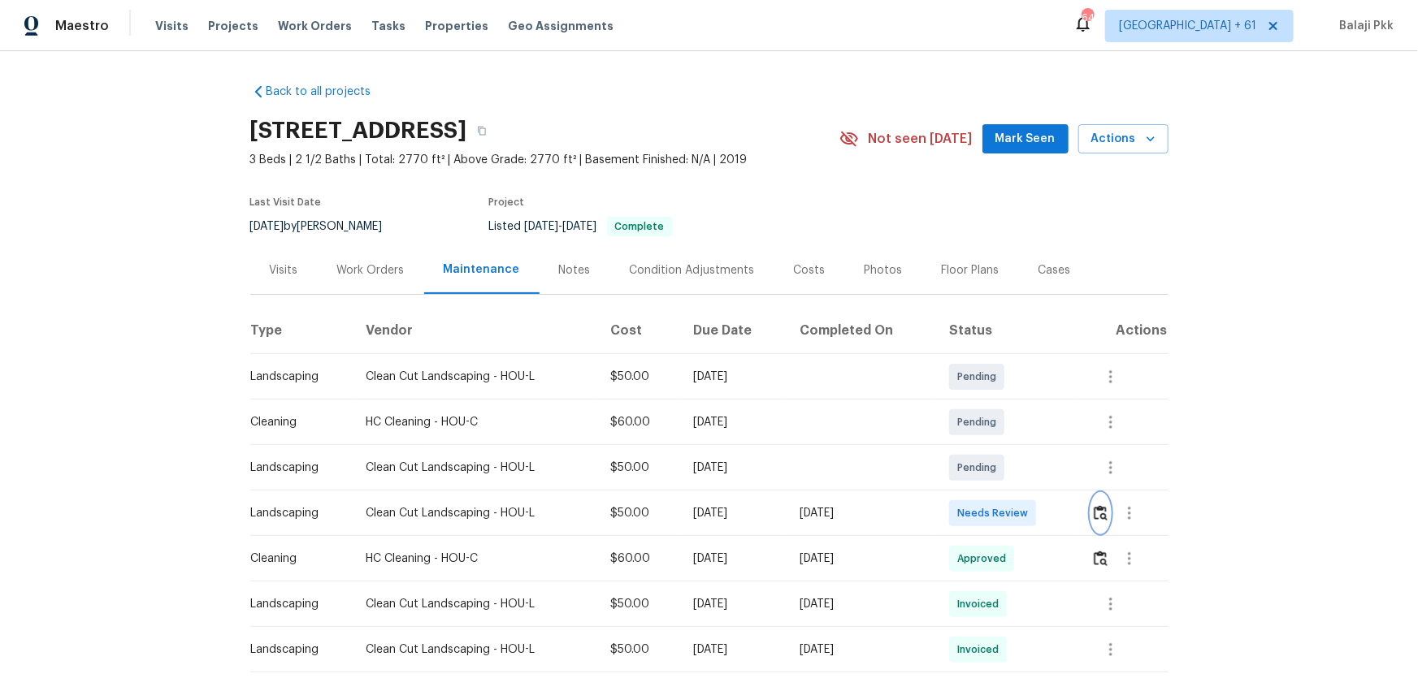
click at [1008, 448] on img "button" at bounding box center [1100, 512] width 14 height 15
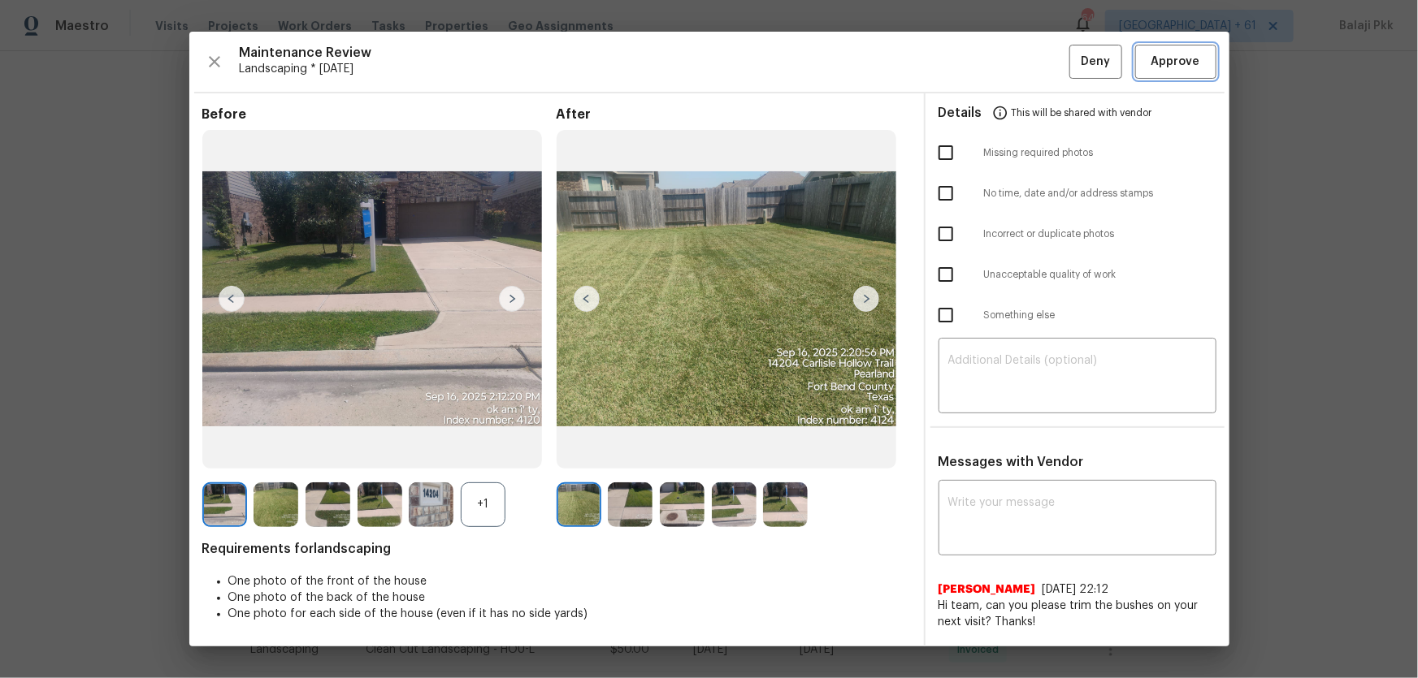
click at [1008, 67] on span "Approve" at bounding box center [1175, 62] width 49 height 20
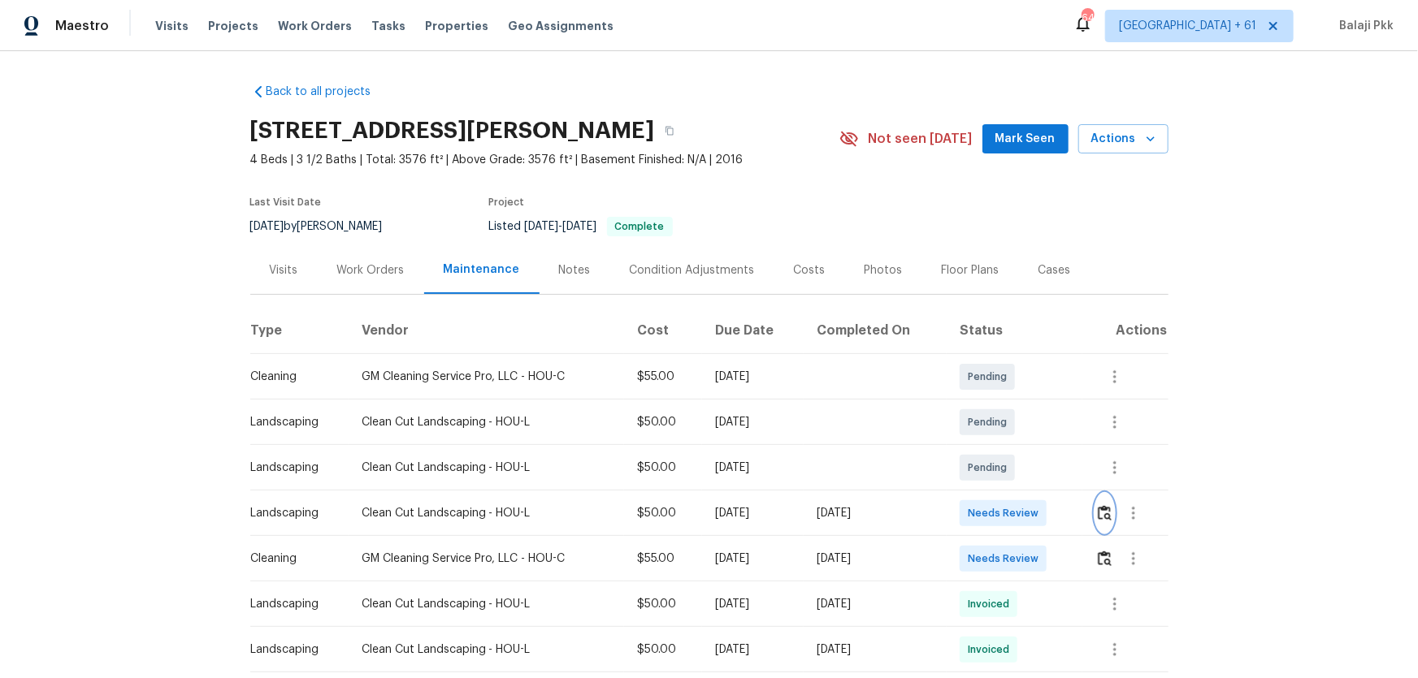
click at [1008, 448] on img "button" at bounding box center [1105, 512] width 14 height 15
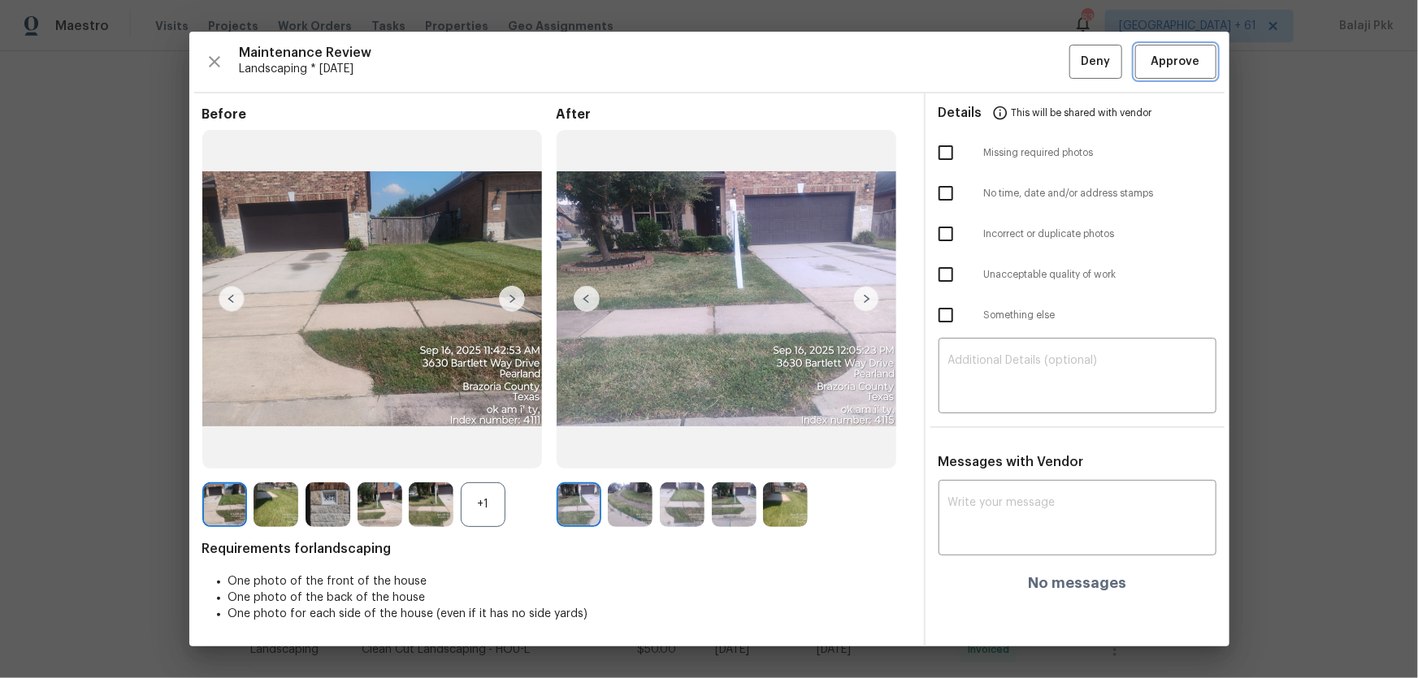
click at [1008, 57] on span "Approve" at bounding box center [1175, 62] width 49 height 20
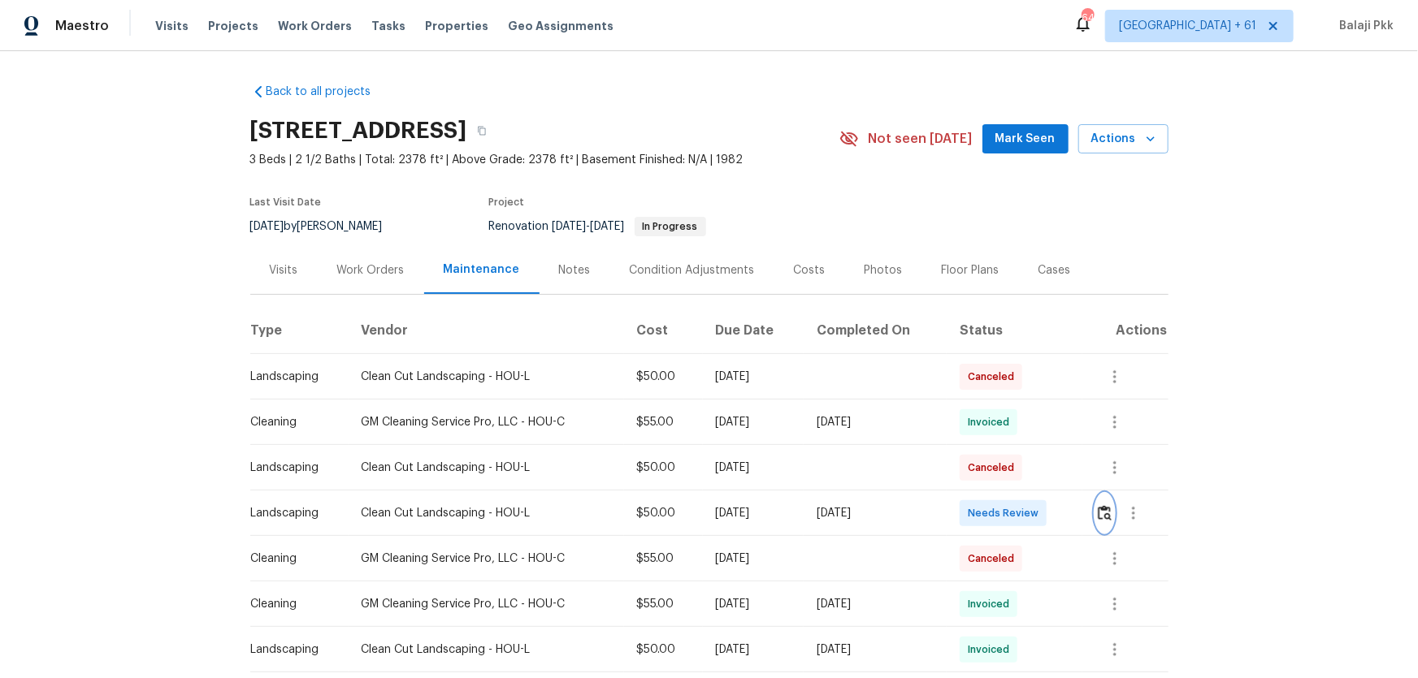
click at [1008, 448] on button "button" at bounding box center [1104, 513] width 19 height 39
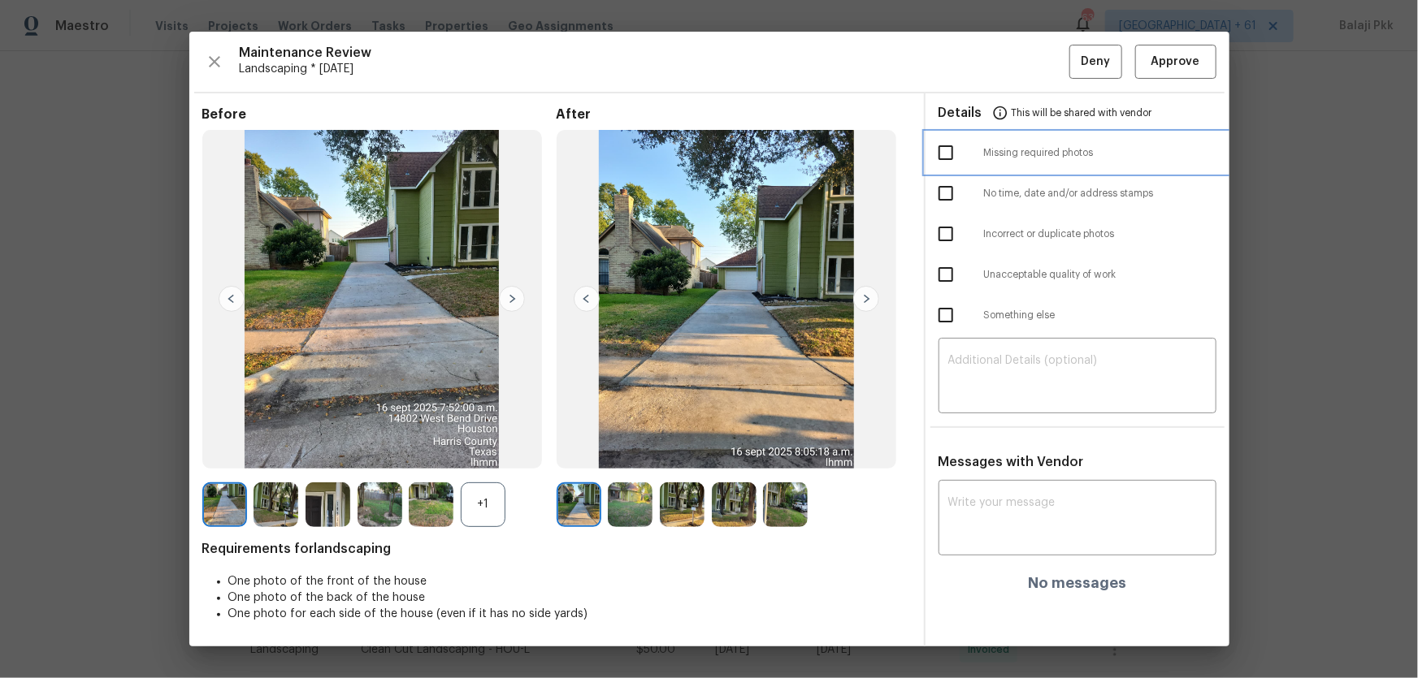
click at [977, 158] on div at bounding box center [960, 153] width 45 height 34
click at [998, 147] on span "Missing required photos" at bounding box center [1100, 153] width 232 height 14
checkbox input "true"
click at [982, 363] on textarea at bounding box center [1077, 377] width 258 height 45
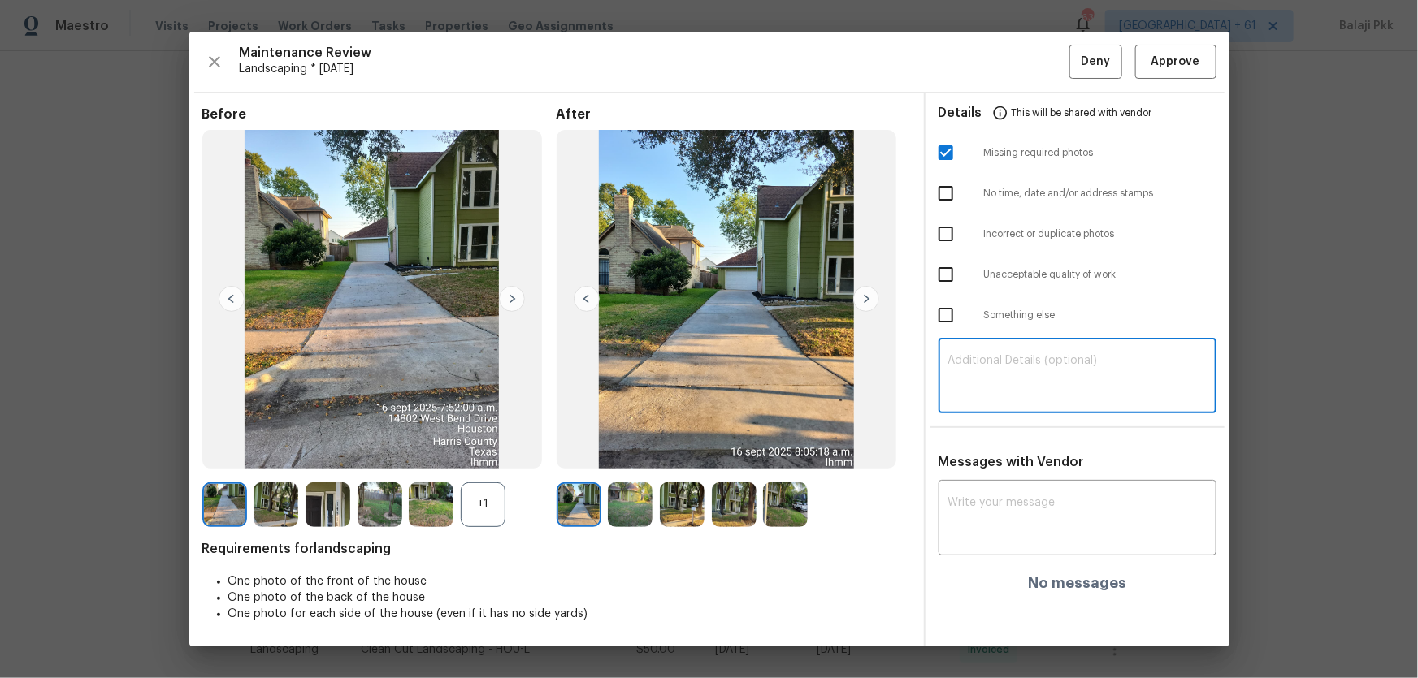
paste textarea "Maintenance Audit Team: Hello! Unfortunately, this Landscaping visit completed …"
type textarea "Maintenance Audit Team: Hello! Unfortunately, this Landscaping visit completed …"
click at [1008, 448] on textarea at bounding box center [1077, 519] width 258 height 45
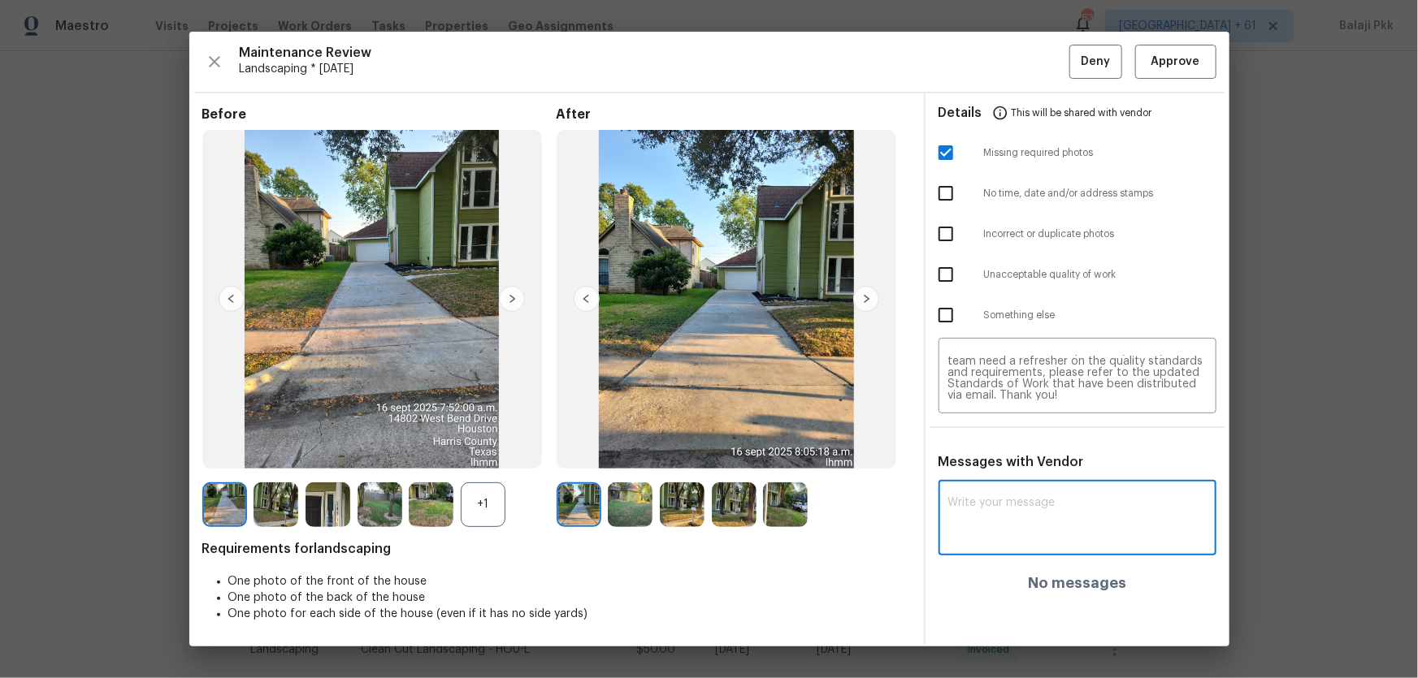
paste textarea "Maintenance Audit Team: Hello! Unfortunately, this Landscaping visit completed …"
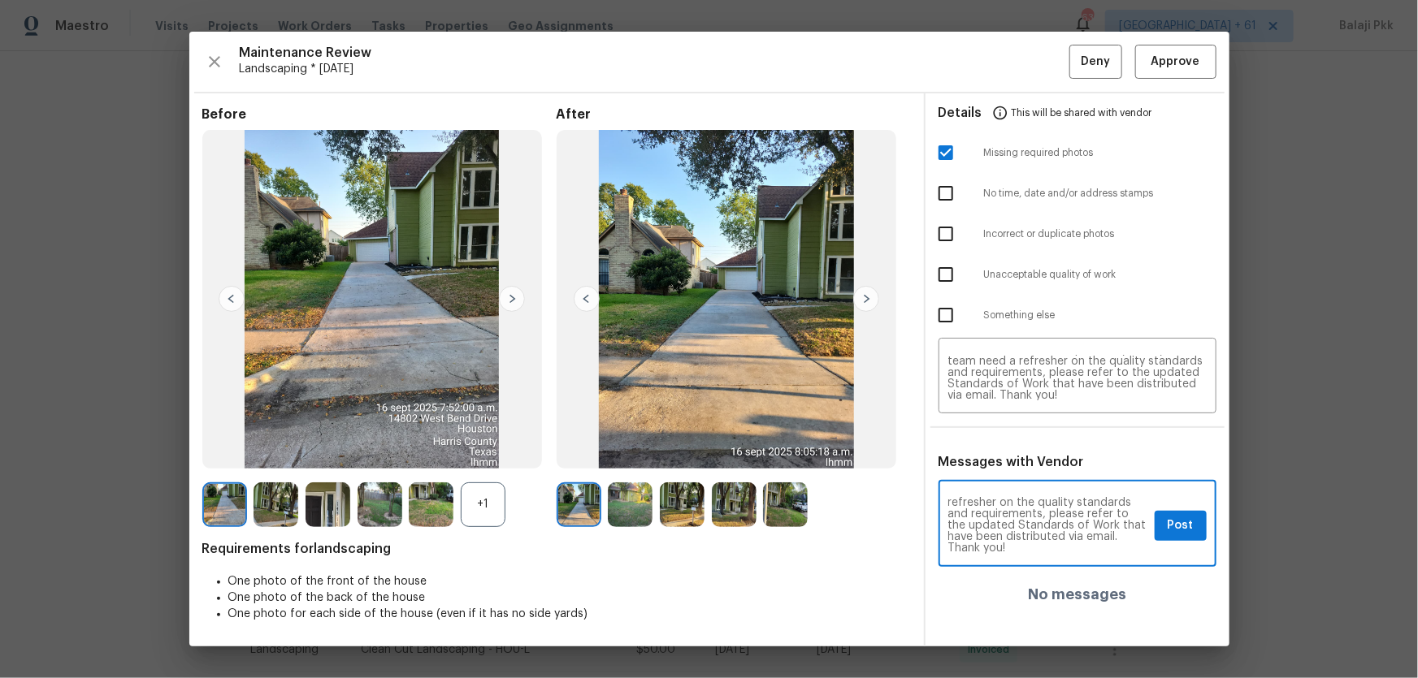
type textarea "Maintenance Audit Team: Hello! Unfortunately, this Landscaping visit completed …"
click at [1008, 448] on span "Post" at bounding box center [1180, 526] width 26 height 20
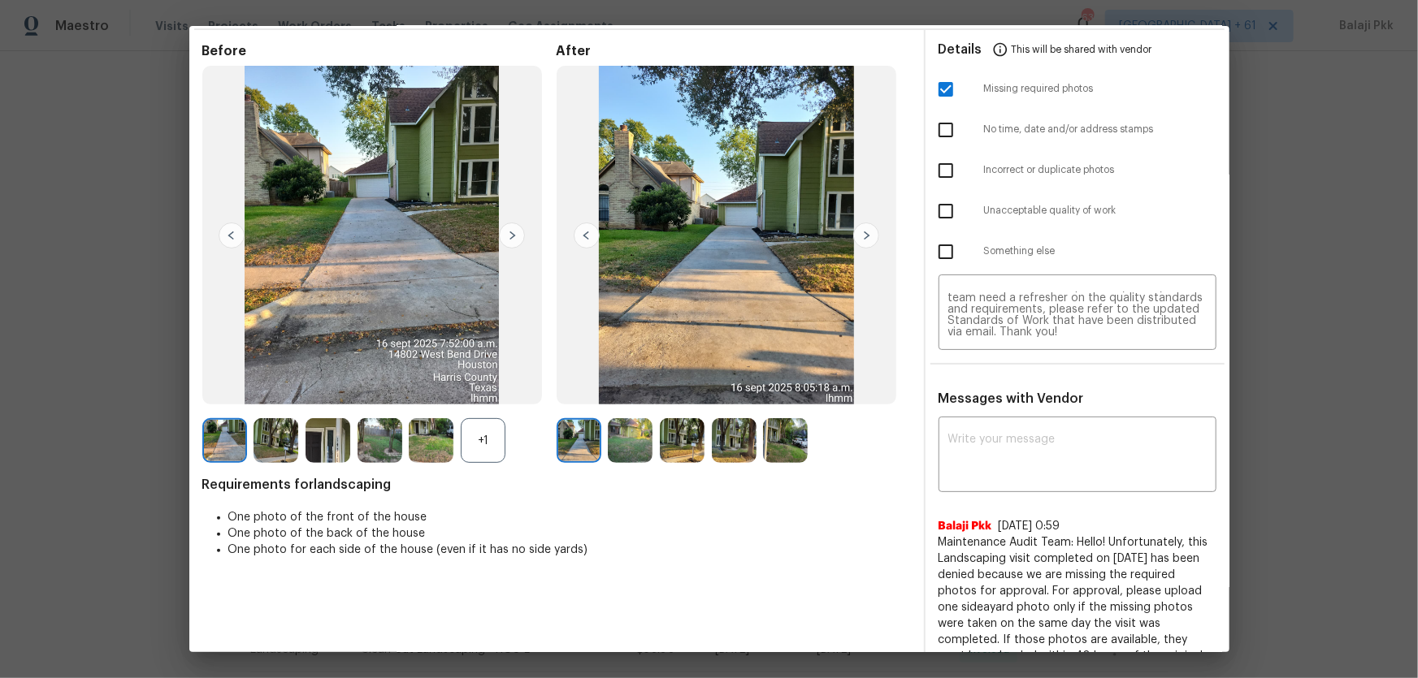
scroll to position [0, 0]
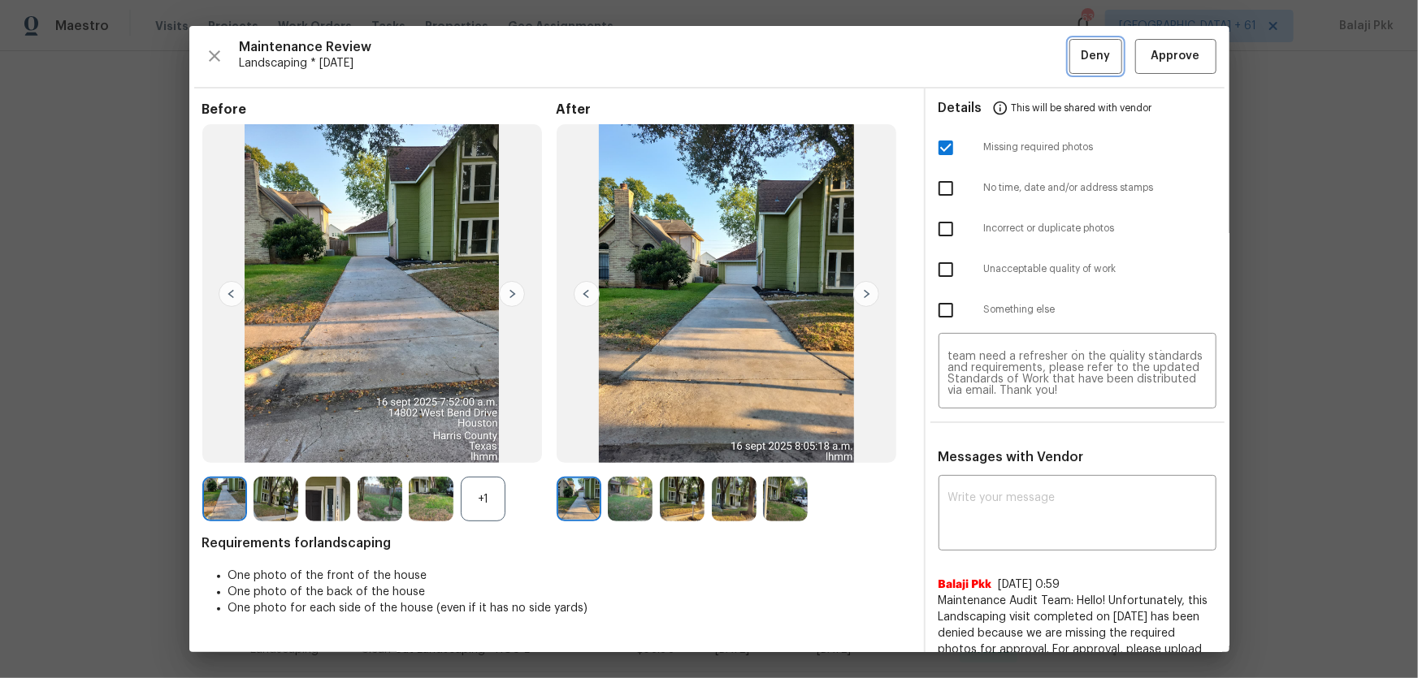
click at [1008, 58] on span "Deny" at bounding box center [1094, 56] width 29 height 20
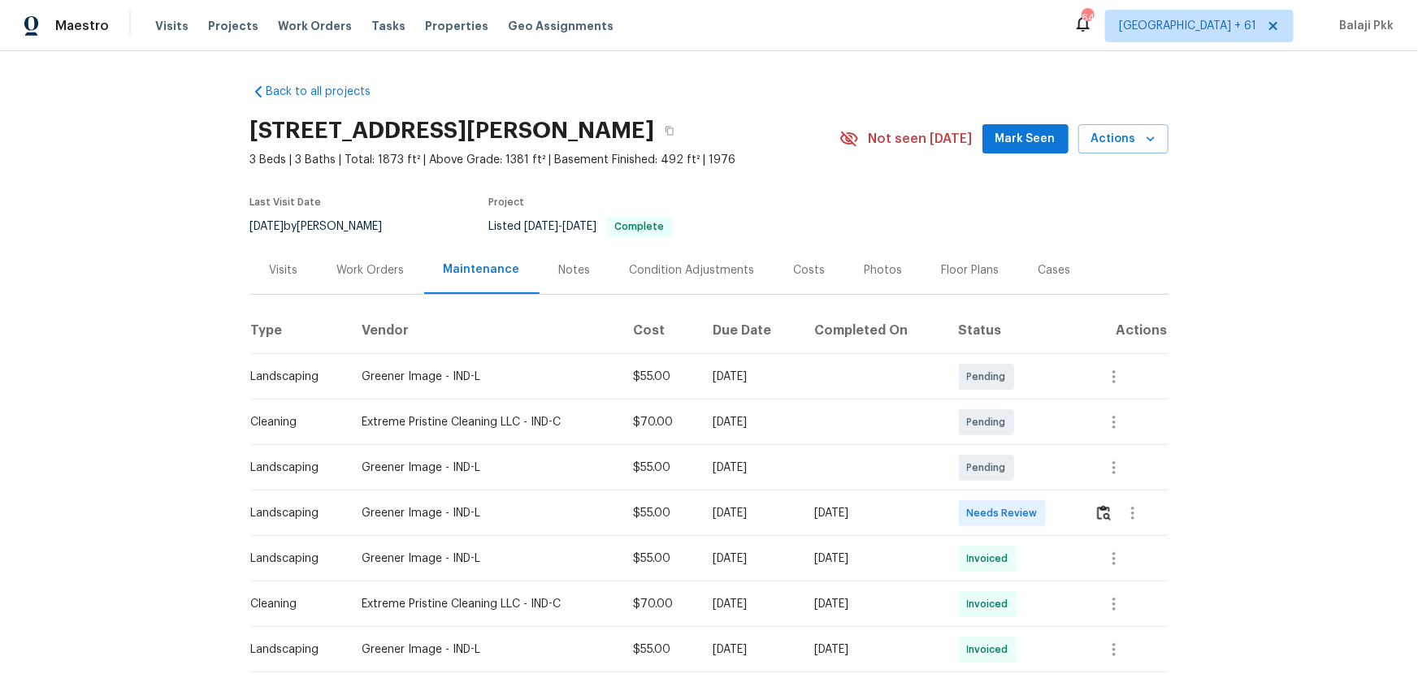
click at [1008, 448] on div at bounding box center [1130, 513] width 72 height 39
click at [1008, 448] on img "button" at bounding box center [1104, 512] width 14 height 15
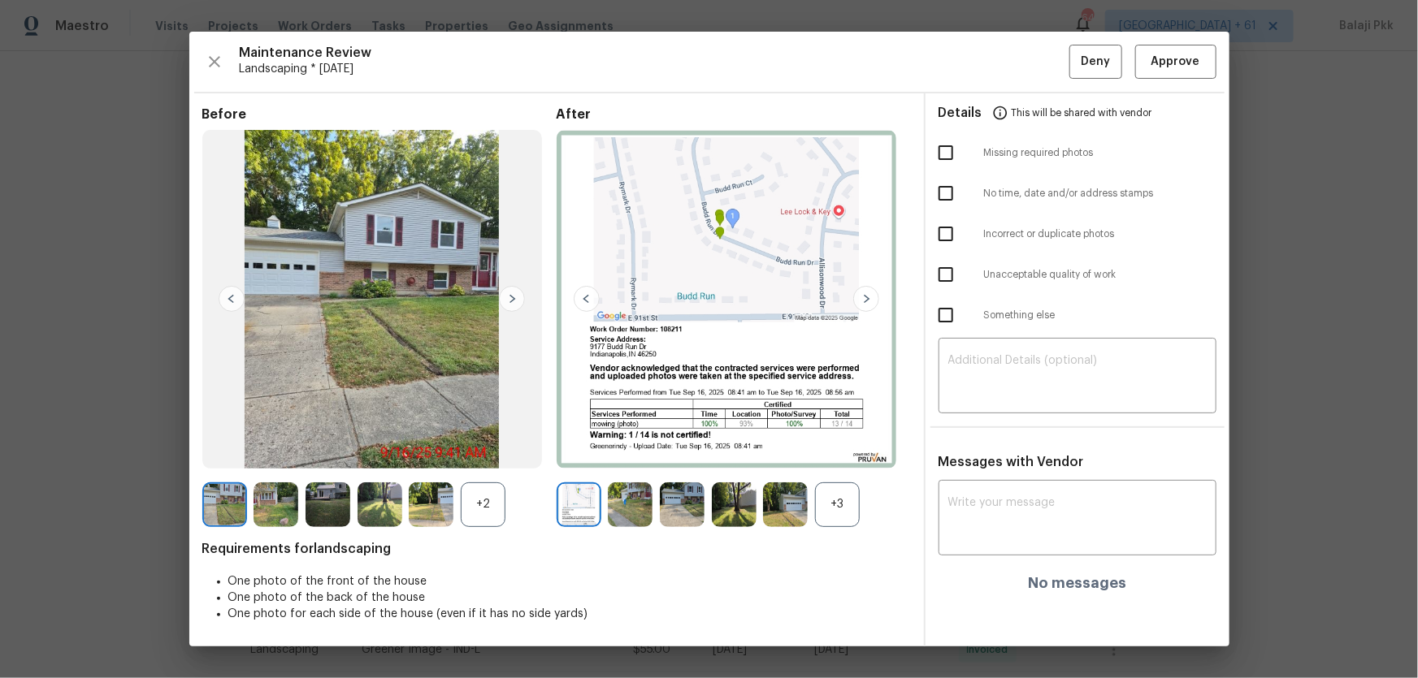
click at [847, 448] on div "+3" at bounding box center [837, 505] width 45 height 45
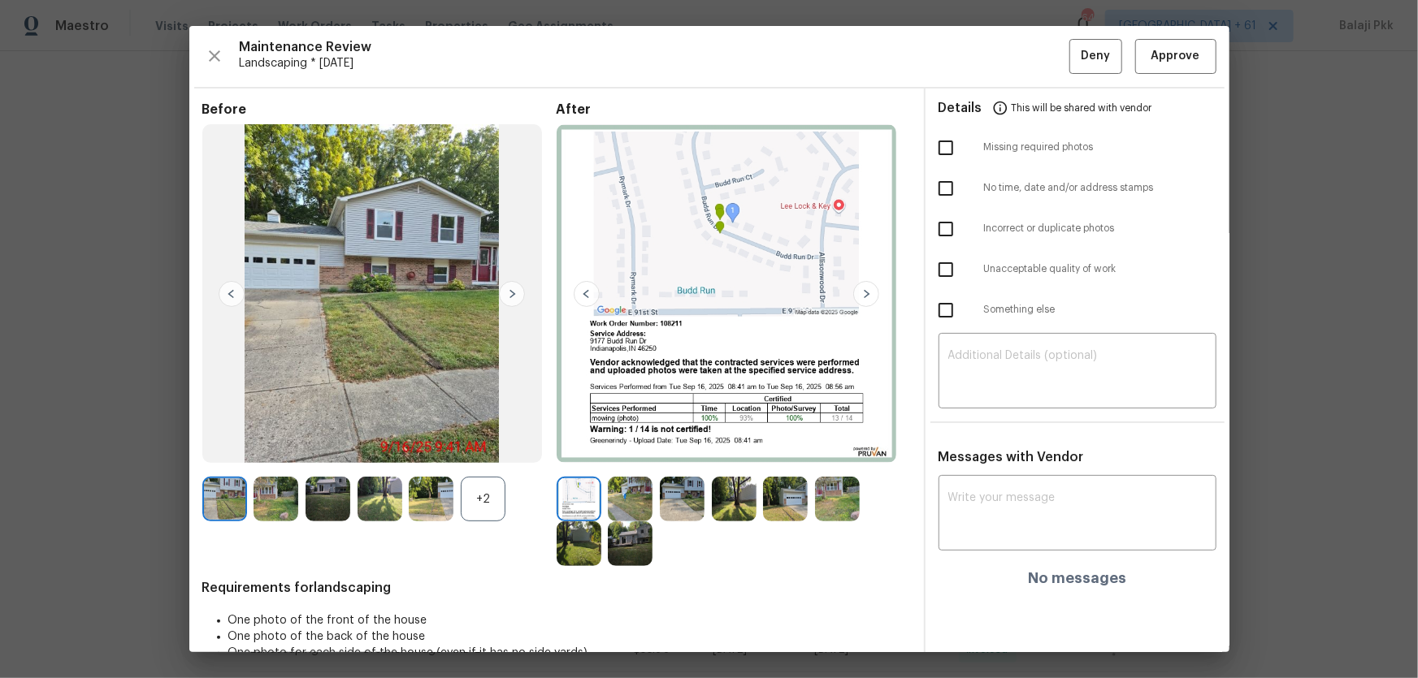
click at [474, 448] on div "+2" at bounding box center [483, 499] width 45 height 45
click at [1008, 57] on span "Approve" at bounding box center [1175, 56] width 49 height 20
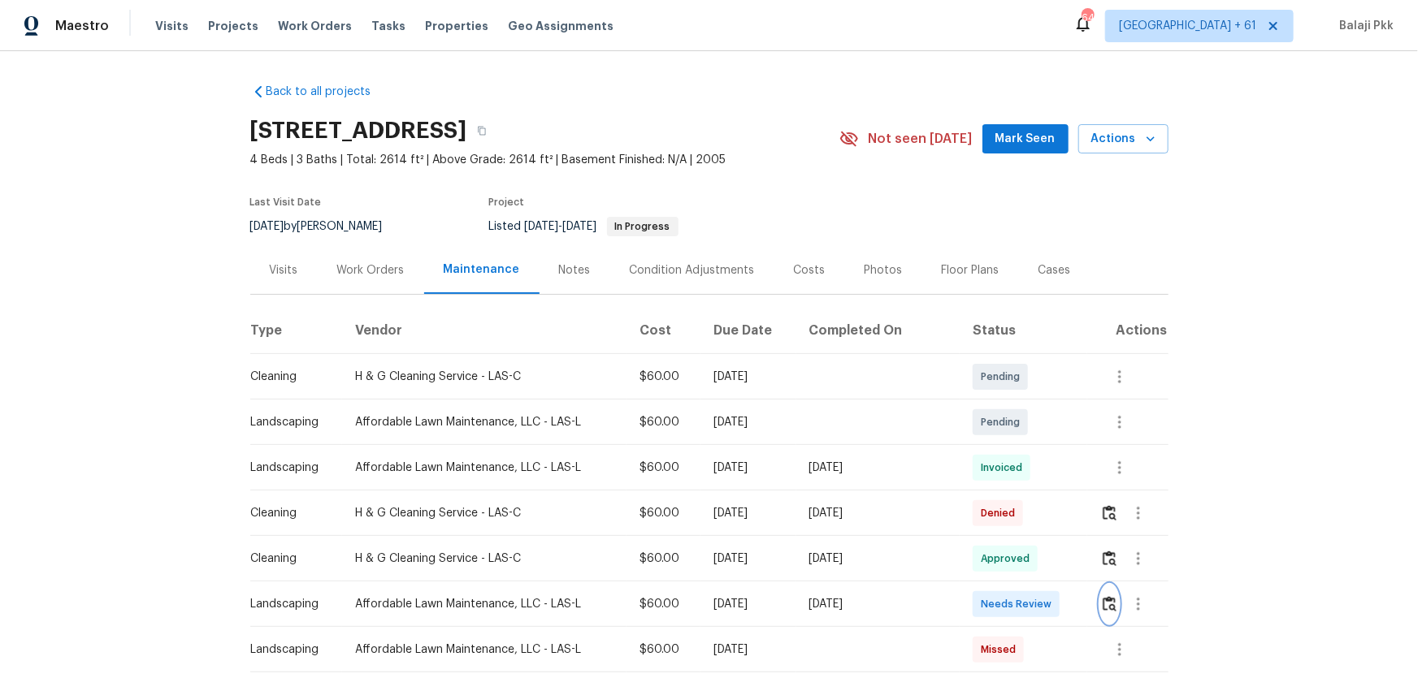
click at [1008, 448] on img "button" at bounding box center [1109, 603] width 14 height 15
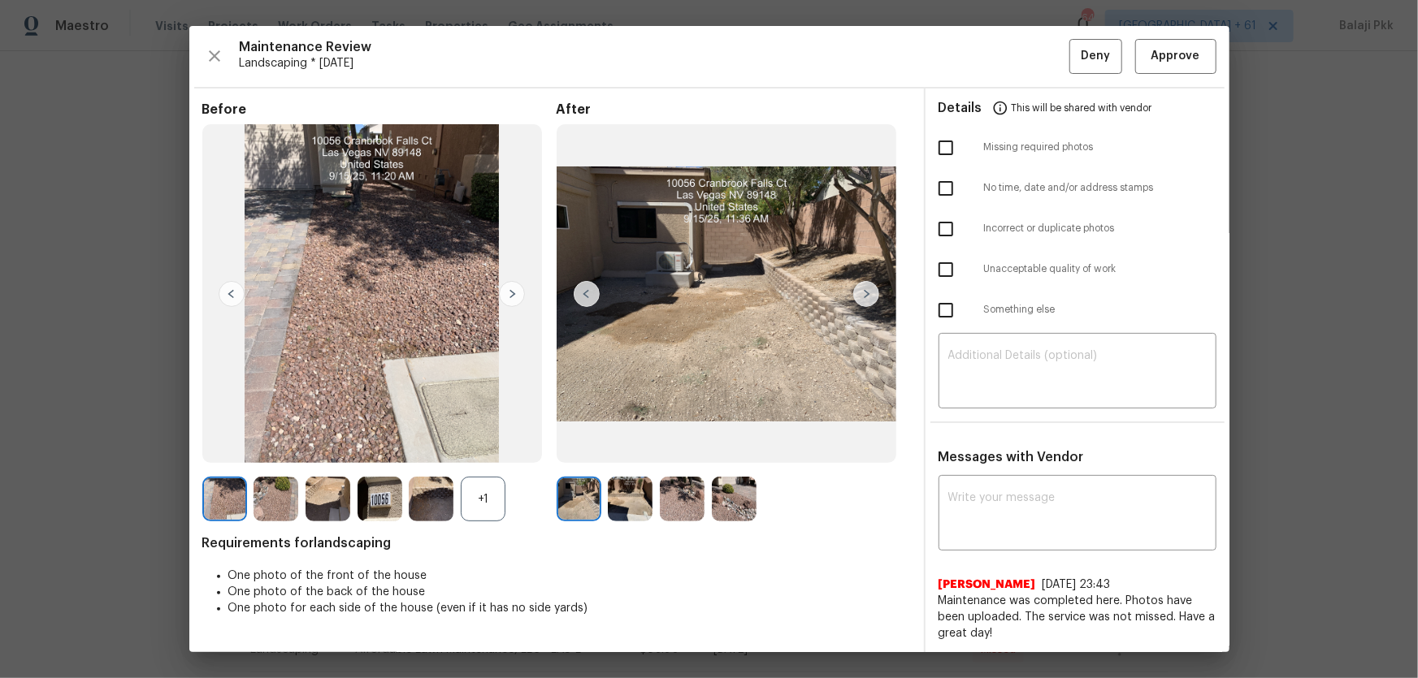
click at [487, 448] on div "Before +1" at bounding box center [379, 312] width 354 height 421
click at [487, 448] on div "+1" at bounding box center [483, 499] width 45 height 45
click at [1008, 58] on div "Maintenance Review Landscaping * Mon, Aug 25 Deny Approve Before After Requirem…" at bounding box center [709, 339] width 1040 height 626
click at [1008, 58] on span "Approve" at bounding box center [1175, 56] width 49 height 20
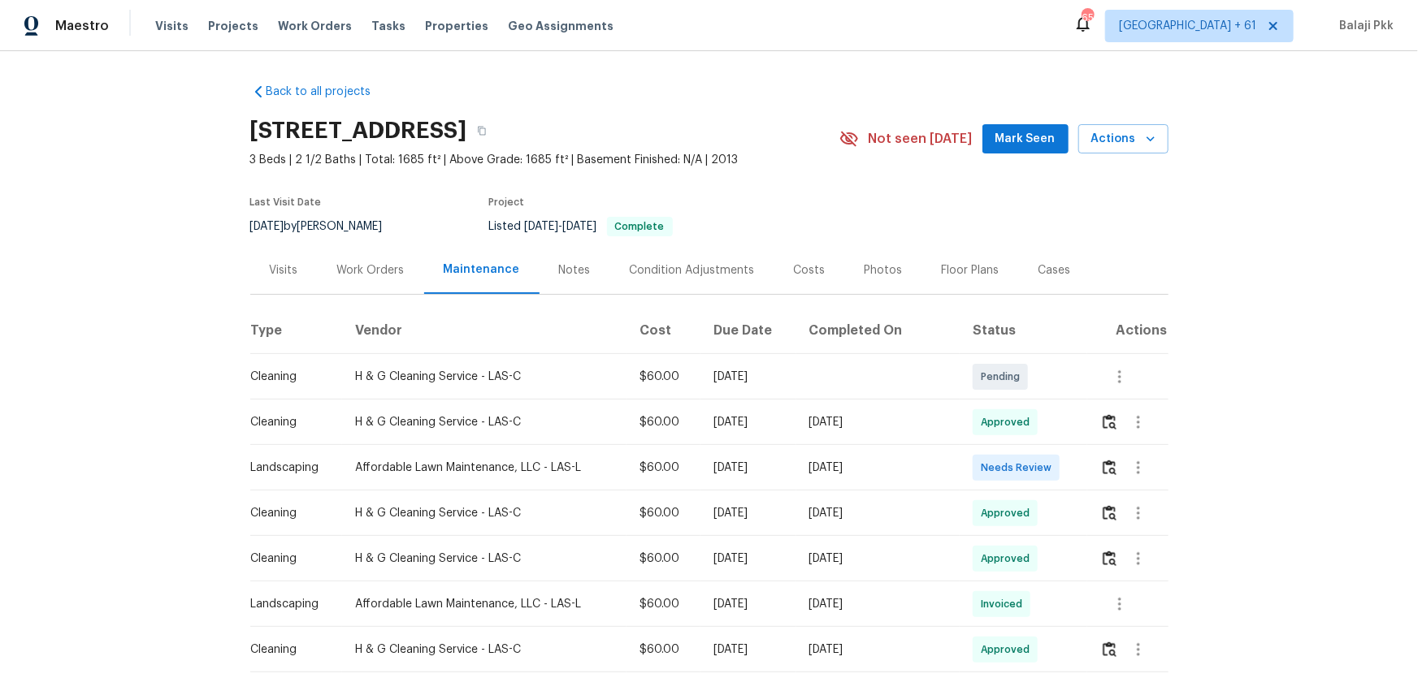
click at [1008, 448] on td at bounding box center [1127, 467] width 80 height 45
click at [1008, 448] on img "button" at bounding box center [1109, 467] width 14 height 15
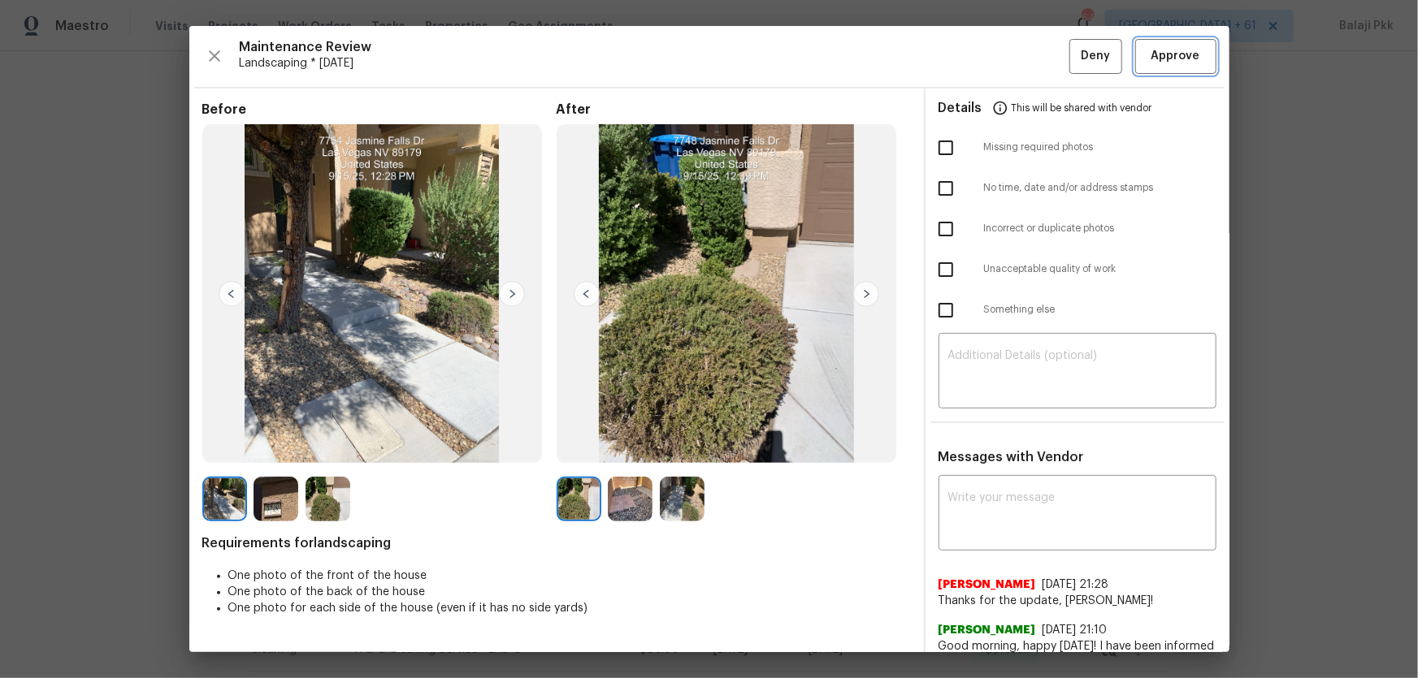
click at [1008, 60] on span "Approve" at bounding box center [1175, 56] width 49 height 20
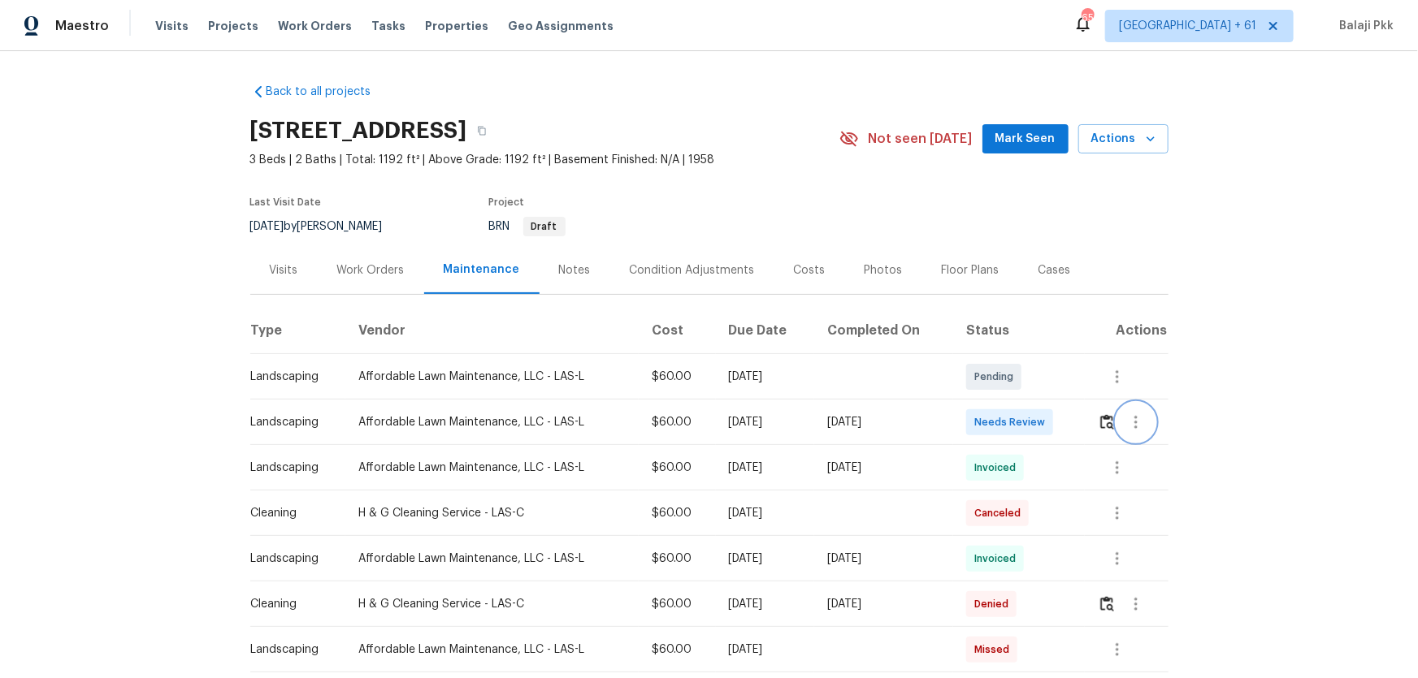
click at [1008, 422] on button "button" at bounding box center [1135, 422] width 39 height 39
click at [1008, 431] on div at bounding box center [709, 339] width 1418 height 678
click at [1008, 417] on button "button" at bounding box center [1107, 422] width 19 height 39
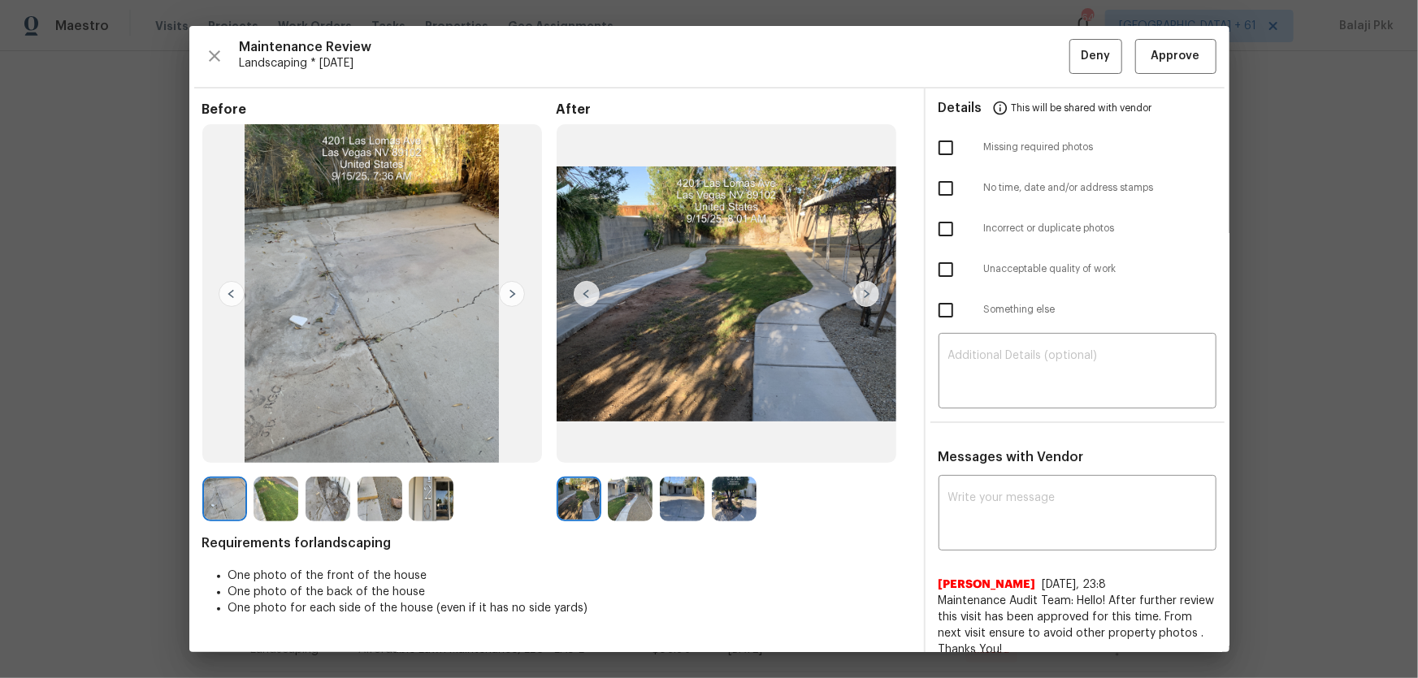
click at [861, 279] on img at bounding box center [726, 294] width 340 height 340
click at [860, 287] on img at bounding box center [866, 294] width 26 height 26
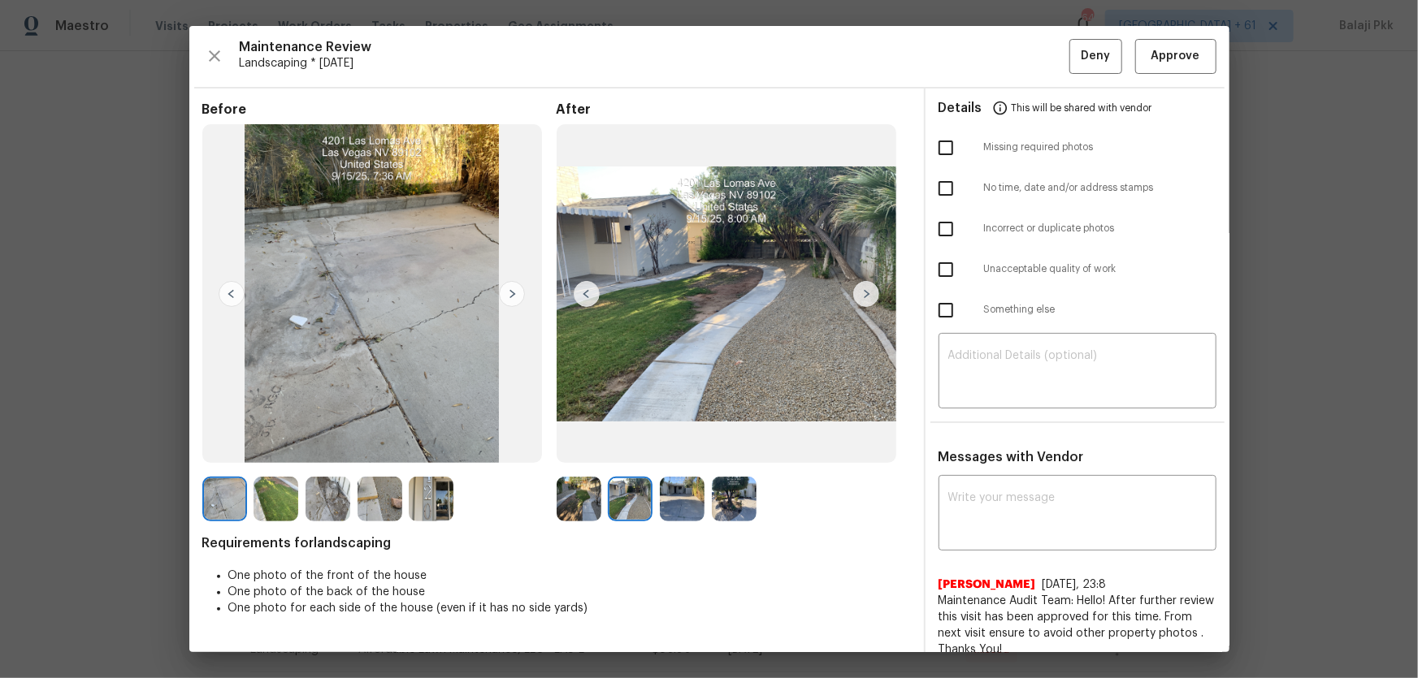
click at [860, 287] on img at bounding box center [866, 294] width 26 height 26
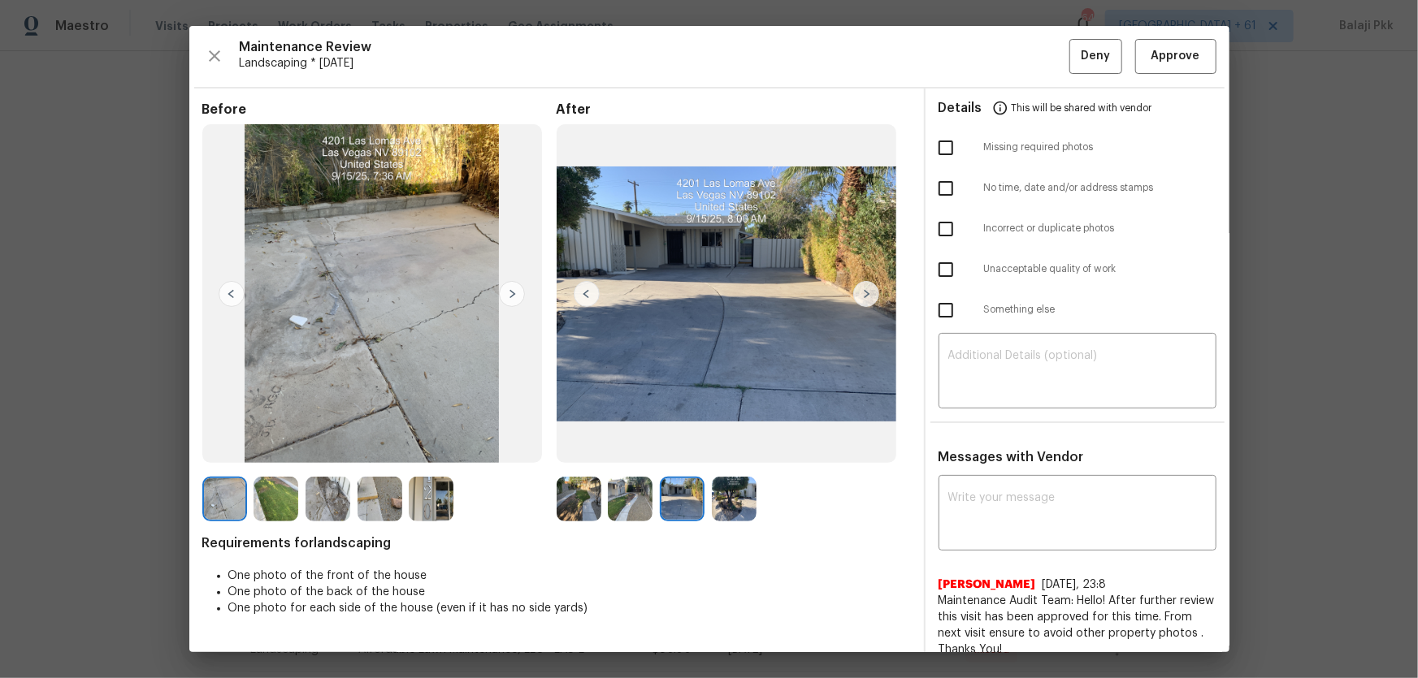
click at [860, 287] on img at bounding box center [866, 294] width 26 height 26
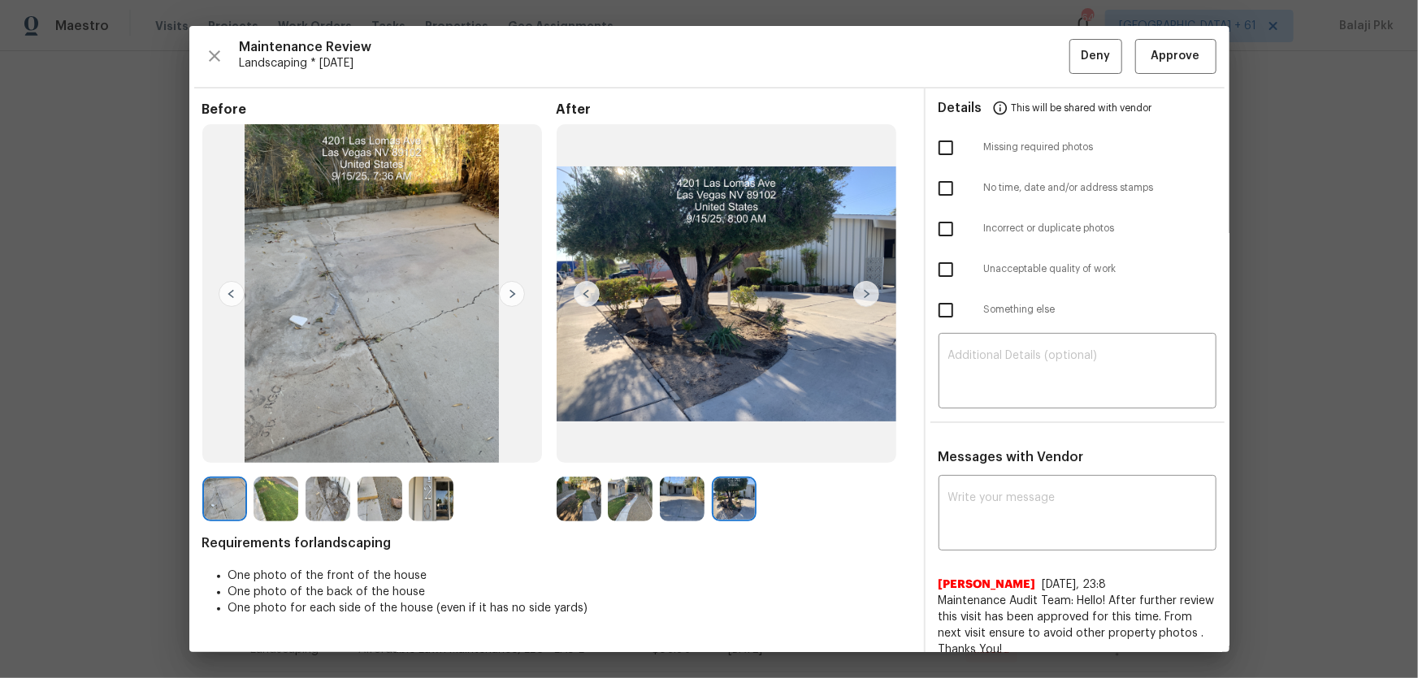
click at [594, 285] on img at bounding box center [587, 294] width 26 height 26
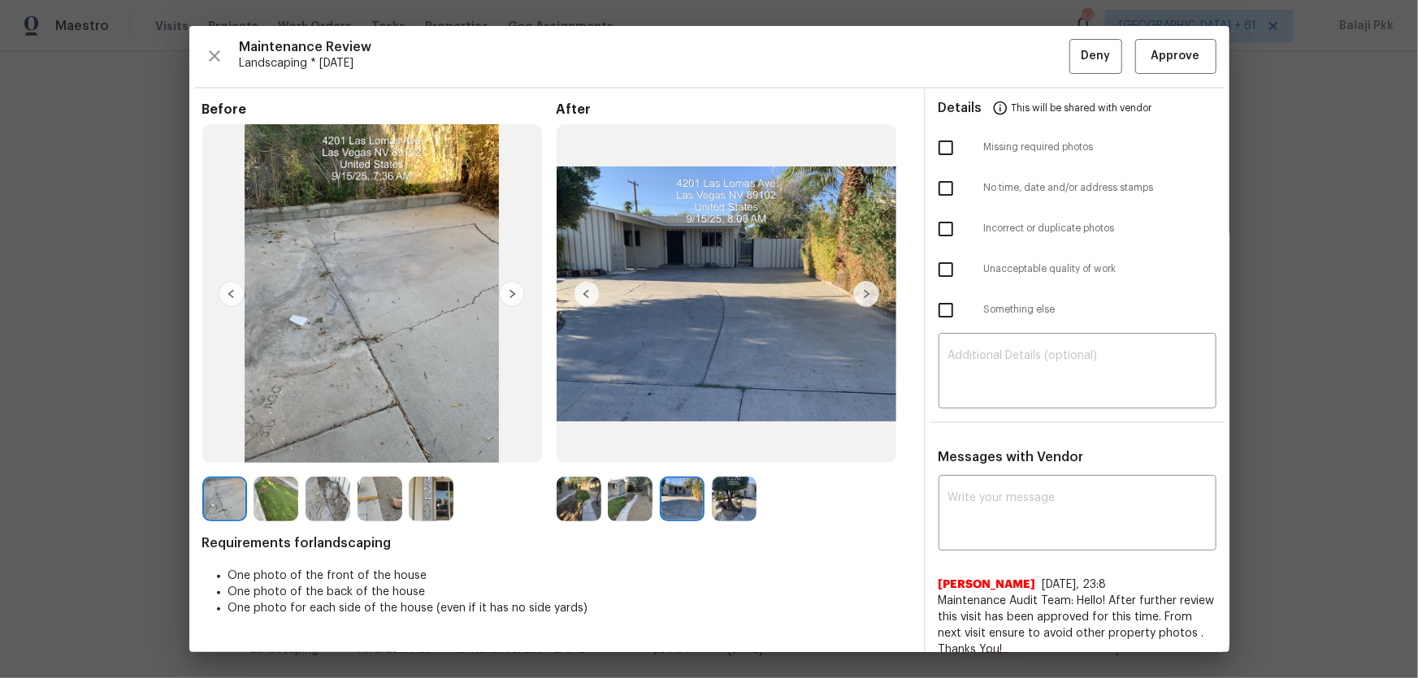
click at [594, 285] on img at bounding box center [587, 294] width 26 height 26
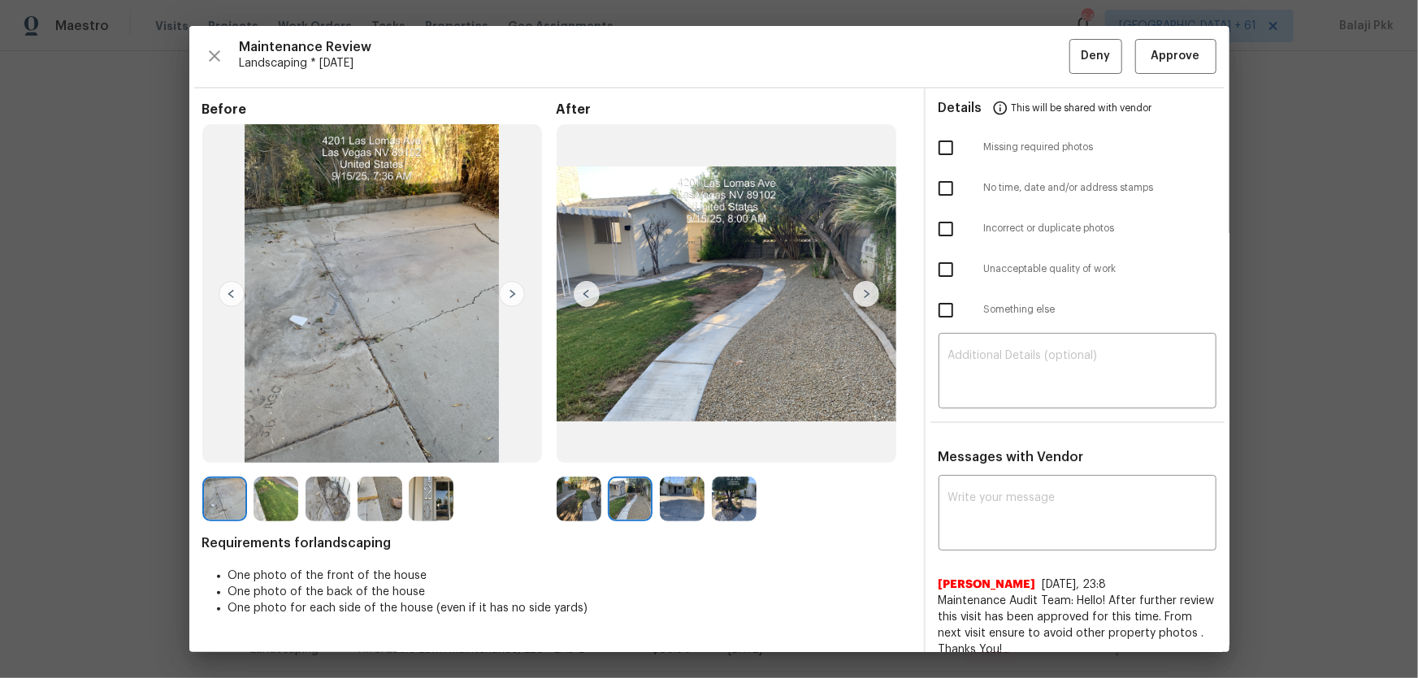
click at [594, 285] on img at bounding box center [587, 294] width 26 height 26
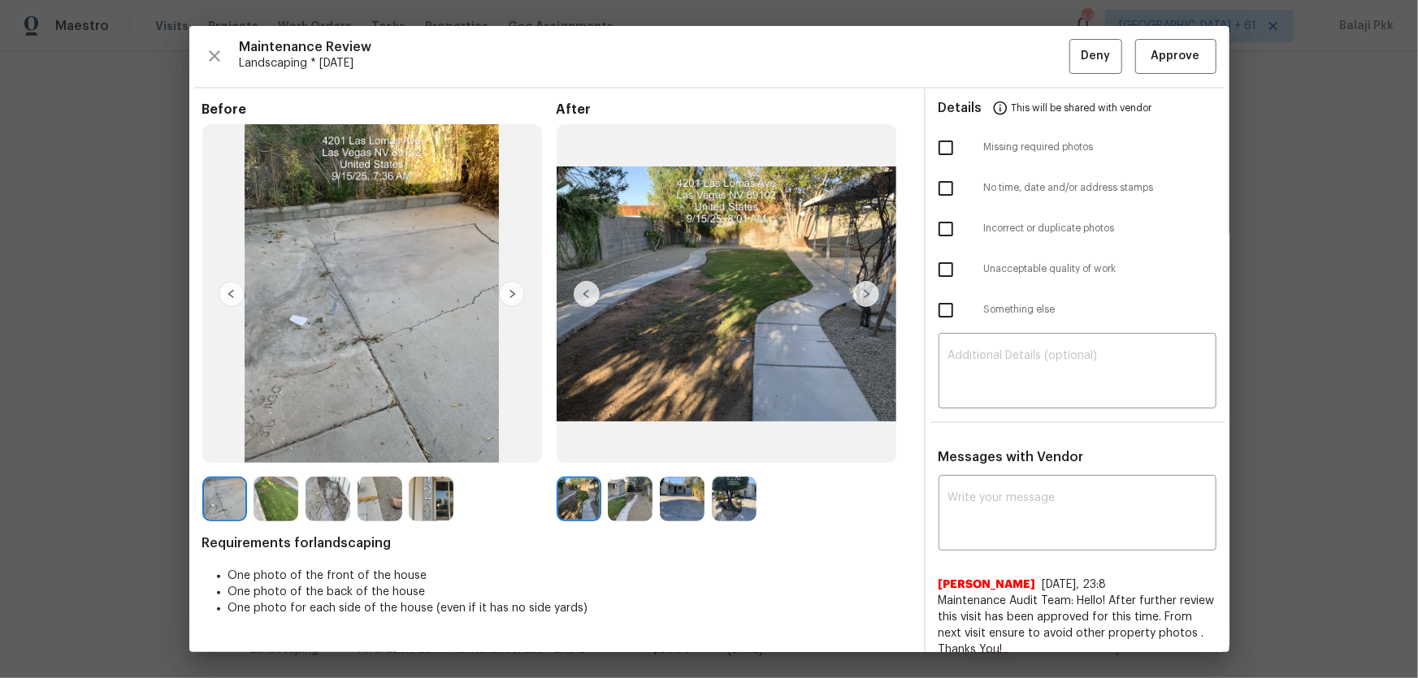
click at [594, 285] on img at bounding box center [587, 294] width 26 height 26
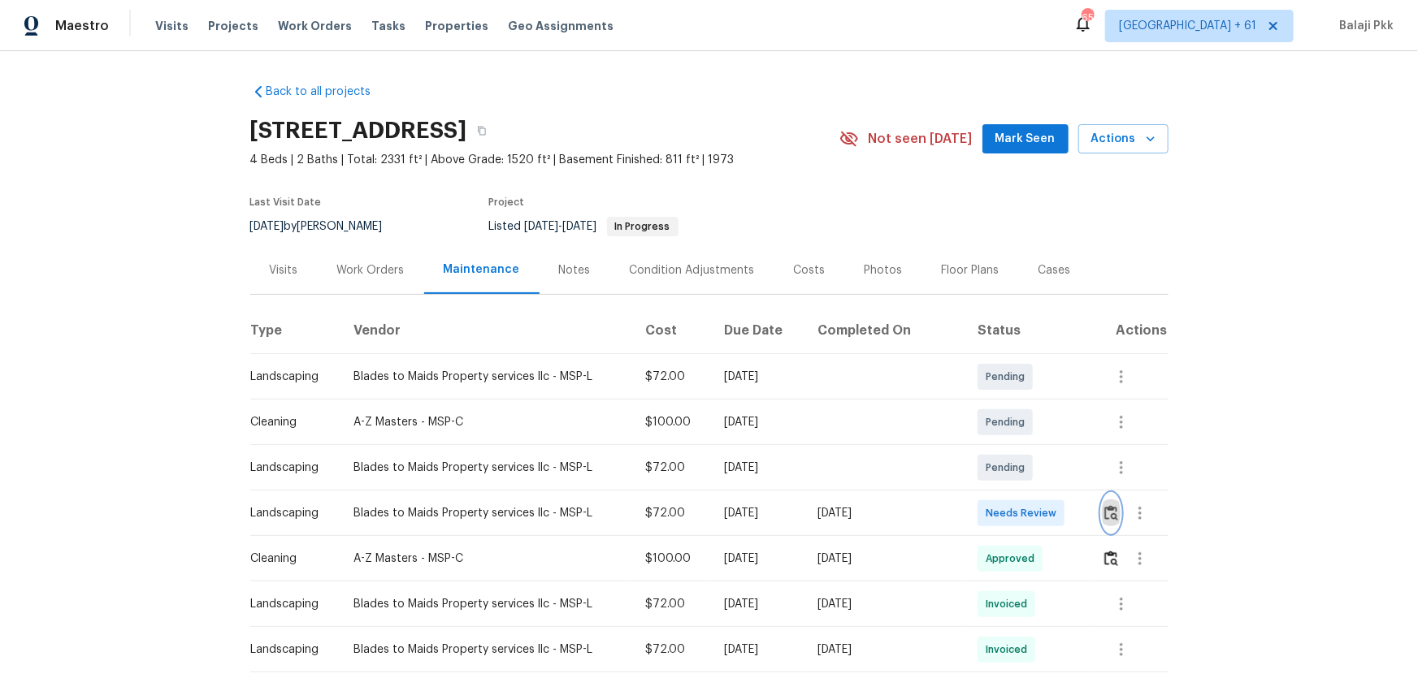
click at [1008, 448] on img "button" at bounding box center [1111, 512] width 14 height 15
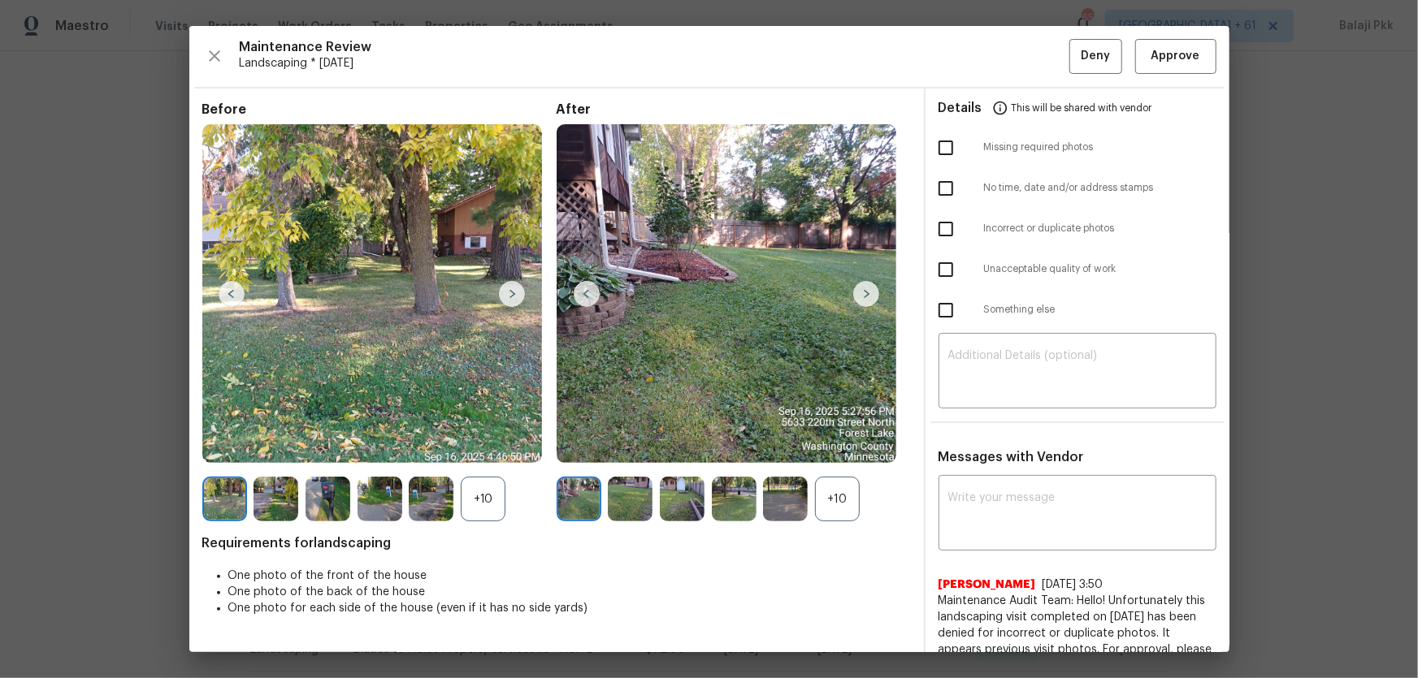
click at [496, 448] on div "+10" at bounding box center [483, 499] width 45 height 45
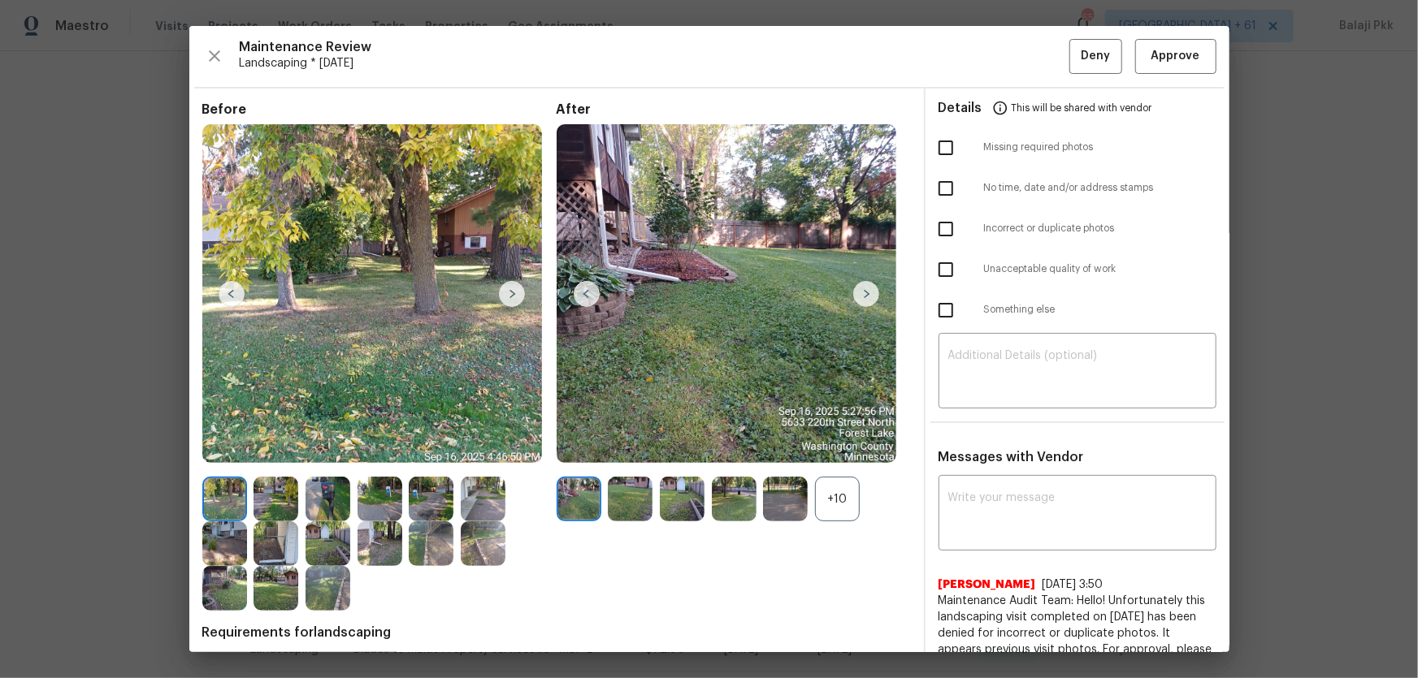
click at [844, 448] on div "+10" at bounding box center [837, 499] width 45 height 45
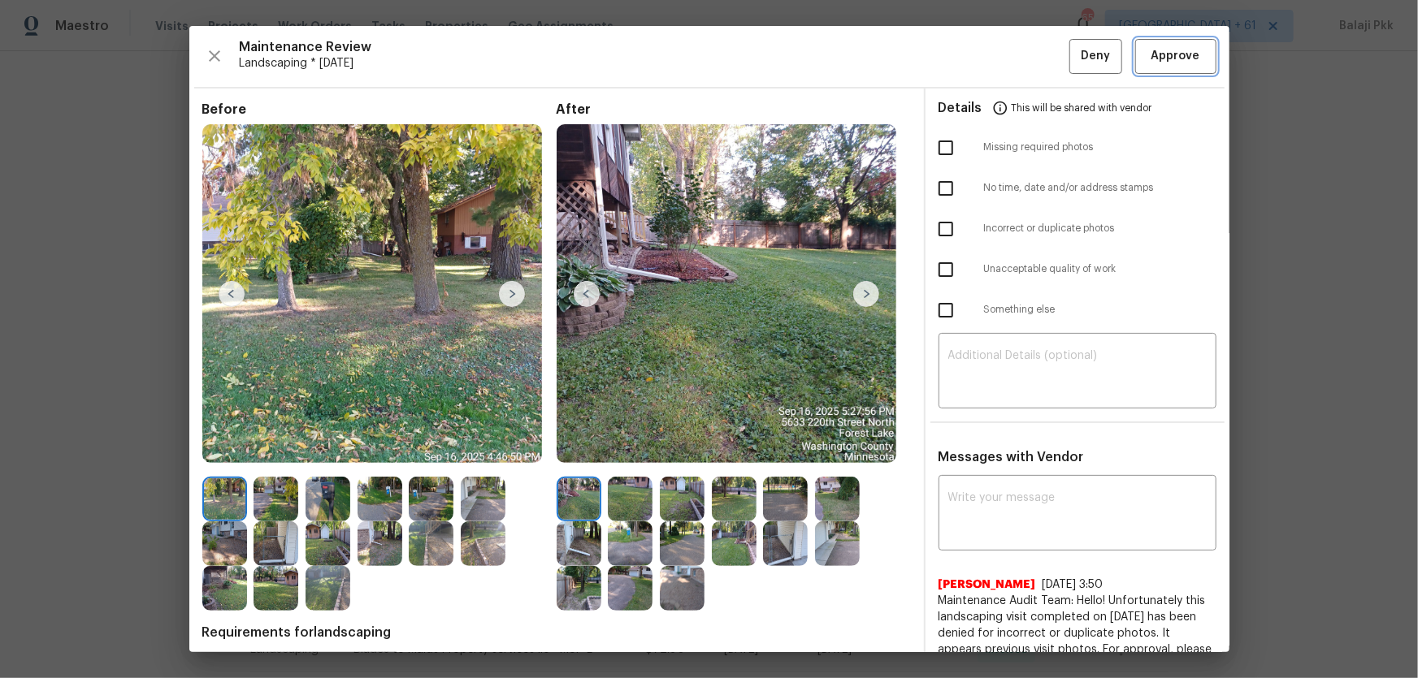
click at [1008, 65] on span "Approve" at bounding box center [1175, 56] width 49 height 20
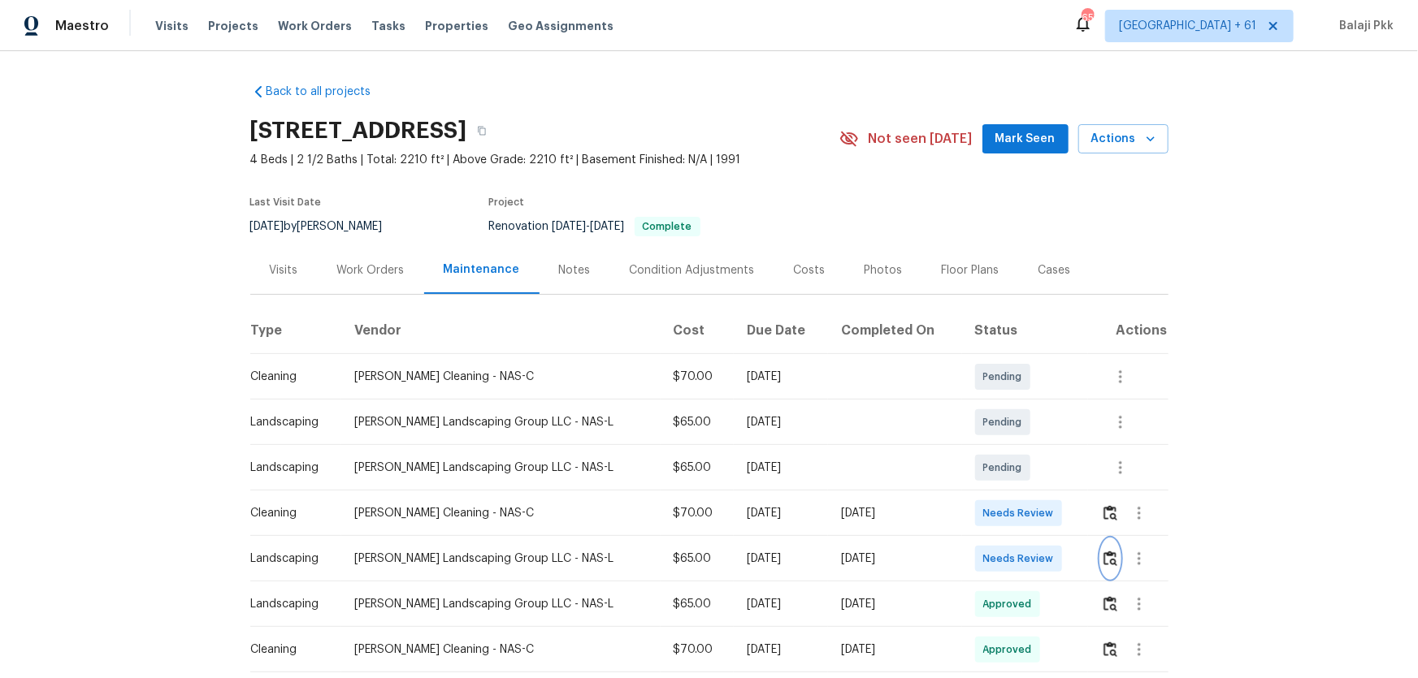
click at [1008, 448] on button "button" at bounding box center [1110, 558] width 19 height 39
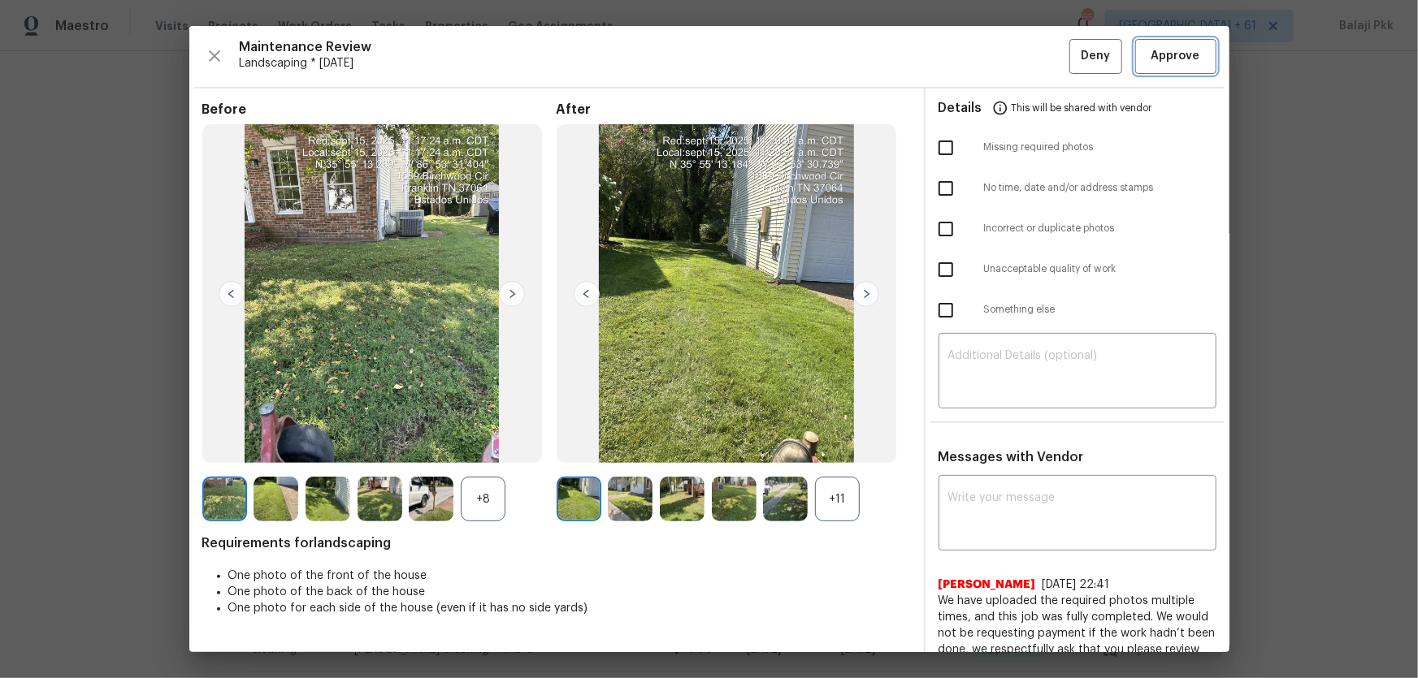
click at [1008, 51] on span "Approve" at bounding box center [1175, 56] width 49 height 20
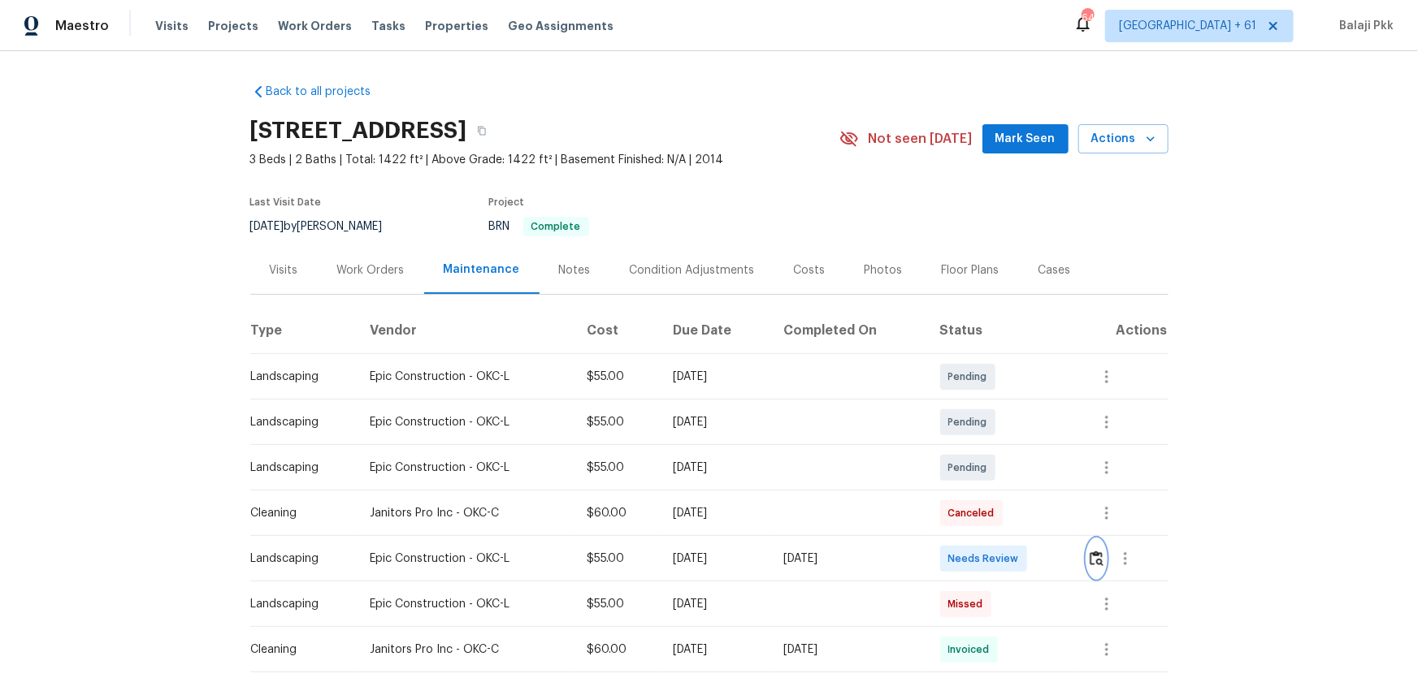
click at [1008, 448] on button "button" at bounding box center [1096, 558] width 19 height 39
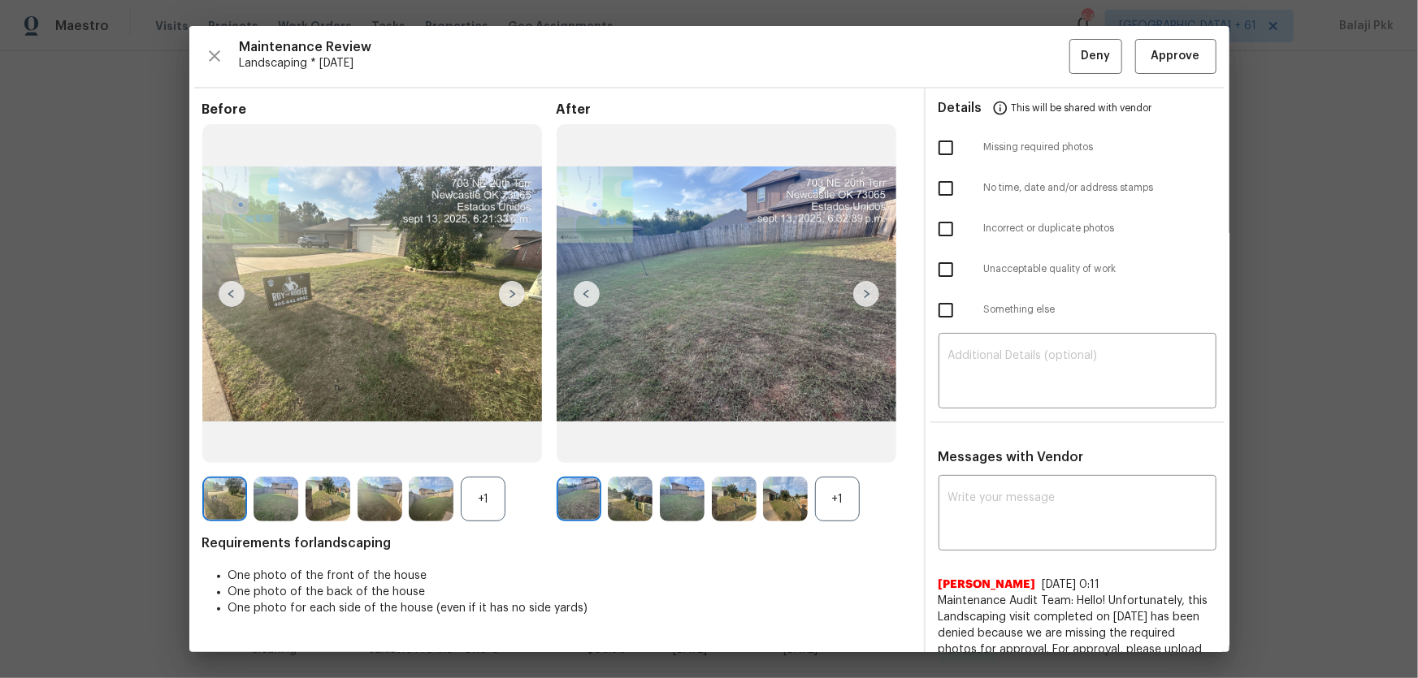
click at [487, 448] on div "+1" at bounding box center [483, 499] width 45 height 45
click at [848, 448] on div "+1" at bounding box center [837, 499] width 45 height 45
click at [1008, 56] on span "Approve" at bounding box center [1175, 56] width 55 height 20
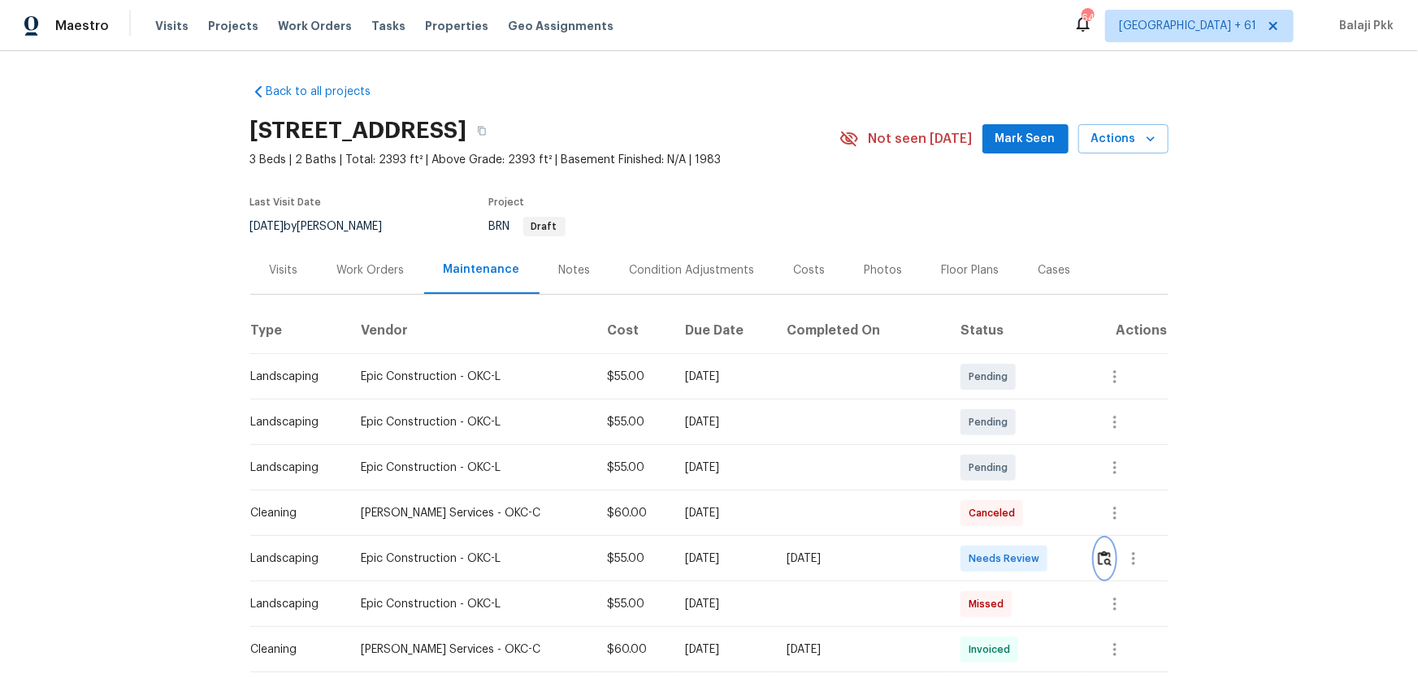
click at [1008, 448] on img "button" at bounding box center [1105, 558] width 14 height 15
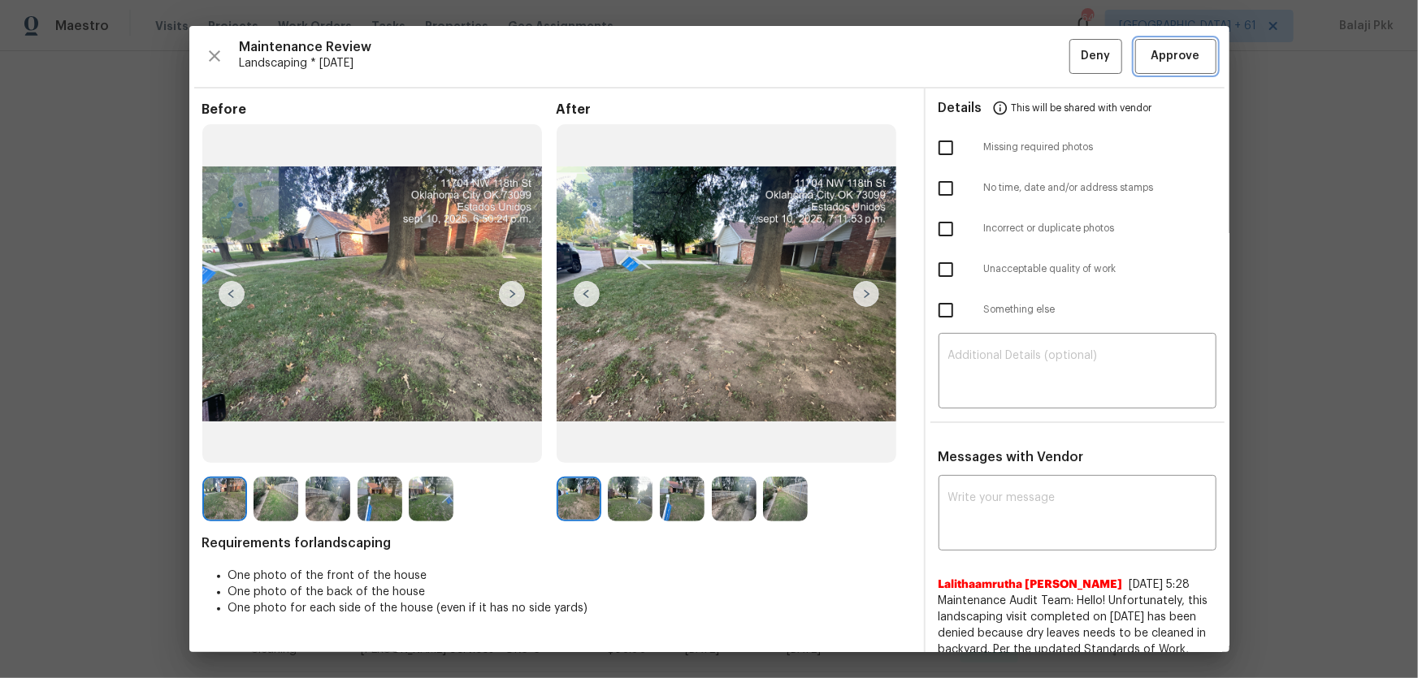
click at [1008, 58] on span "Approve" at bounding box center [1175, 56] width 55 height 20
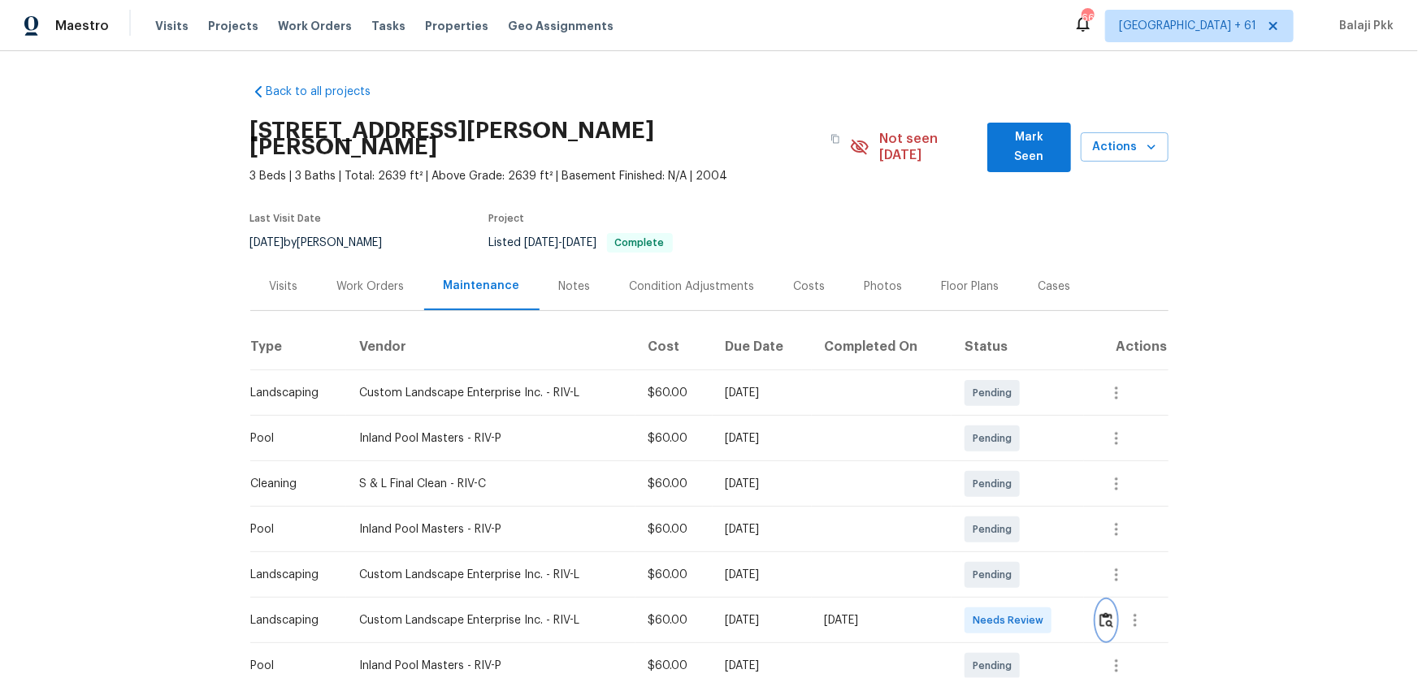
click at [1008, 448] on img "button" at bounding box center [1106, 620] width 14 height 15
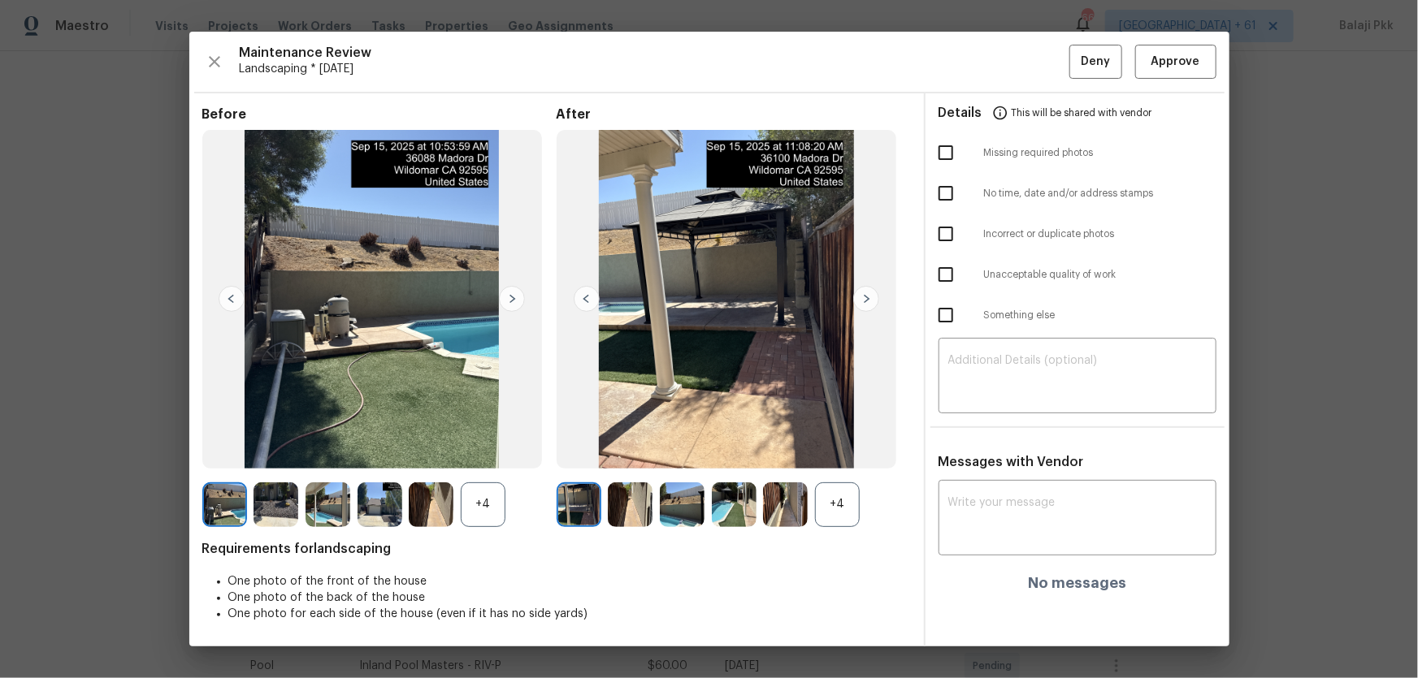
click at [855, 448] on div "+4" at bounding box center [837, 505] width 45 height 45
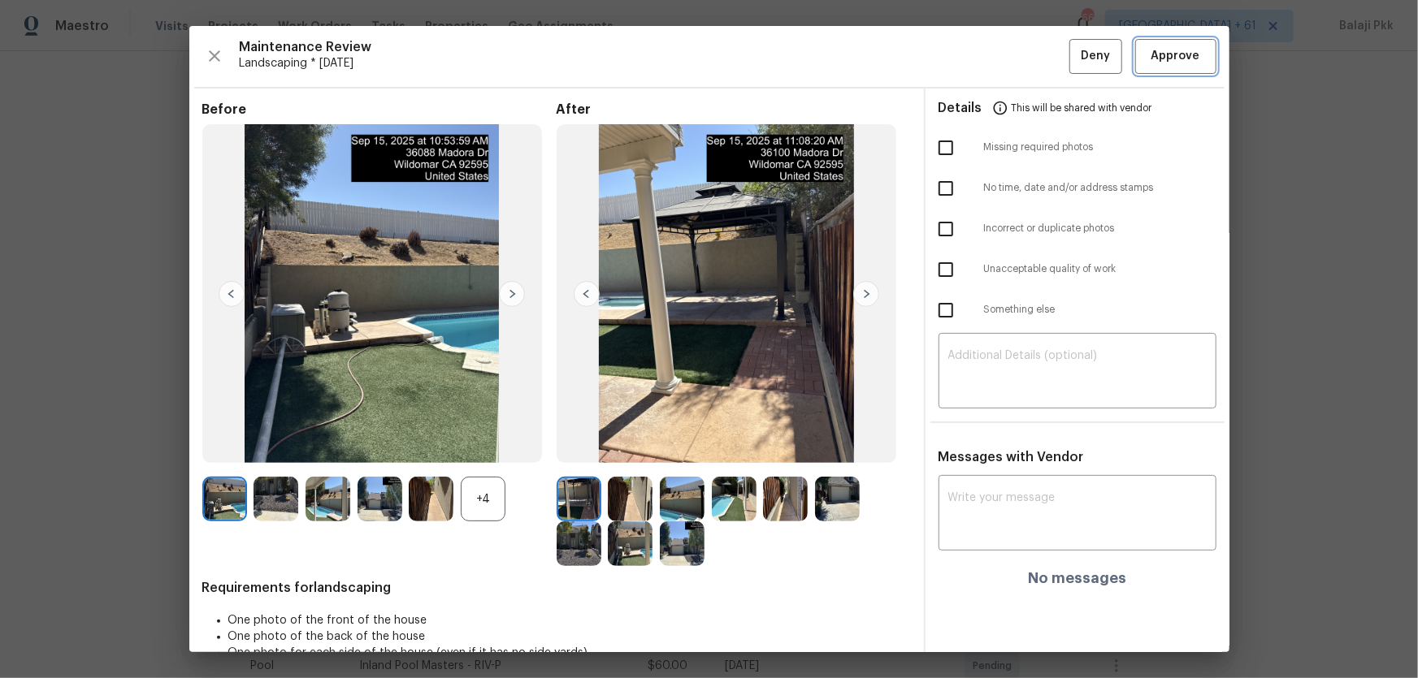
click at [1008, 58] on span "Approve" at bounding box center [1175, 56] width 49 height 20
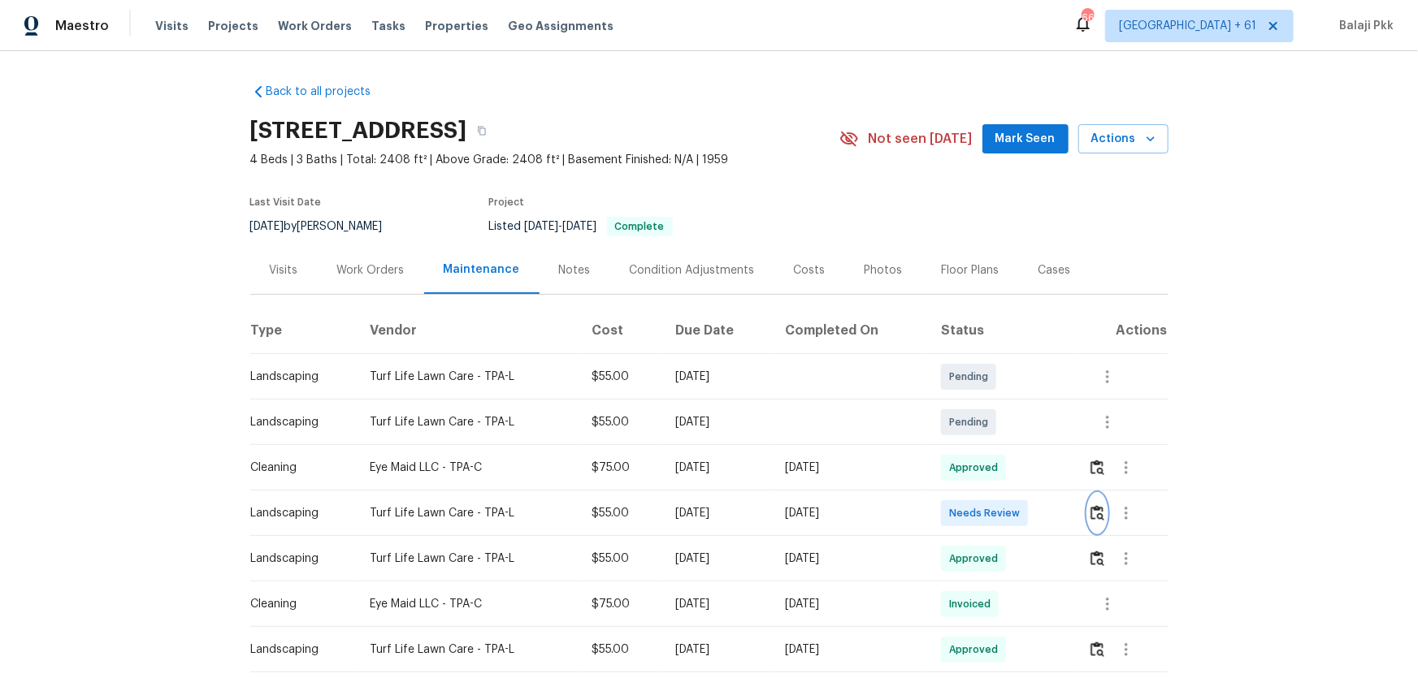
click at [1008, 448] on img "button" at bounding box center [1097, 512] width 14 height 15
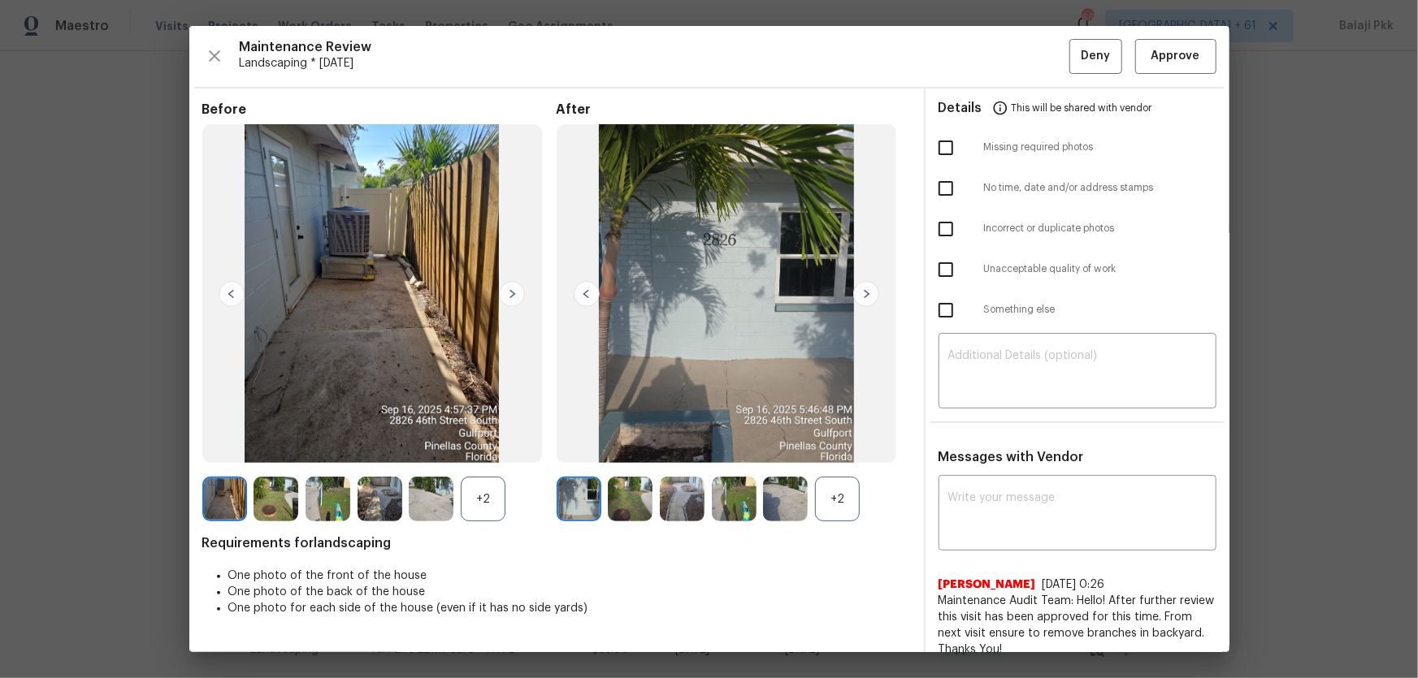
click at [851, 448] on div "+2" at bounding box center [837, 499] width 45 height 45
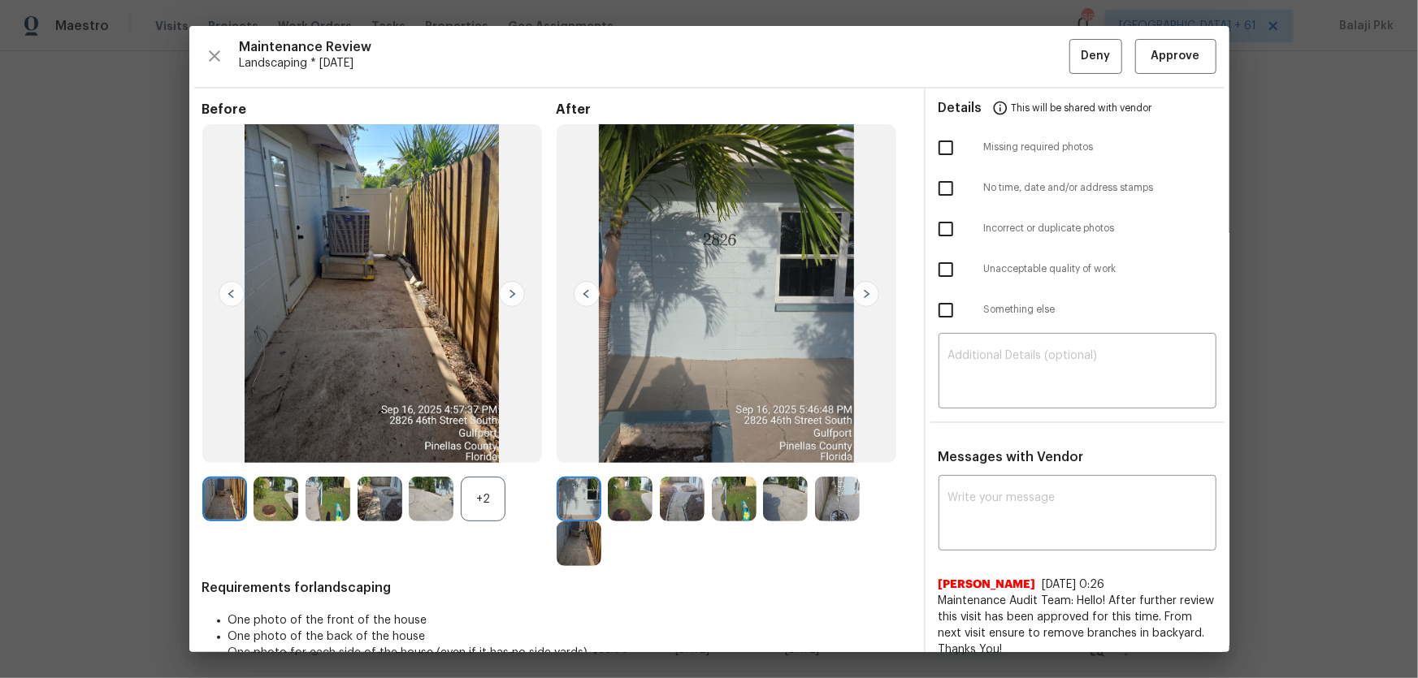
click at [478, 448] on div "+2" at bounding box center [483, 499] width 45 height 45
click at [1008, 53] on span "Approve" at bounding box center [1175, 56] width 49 height 20
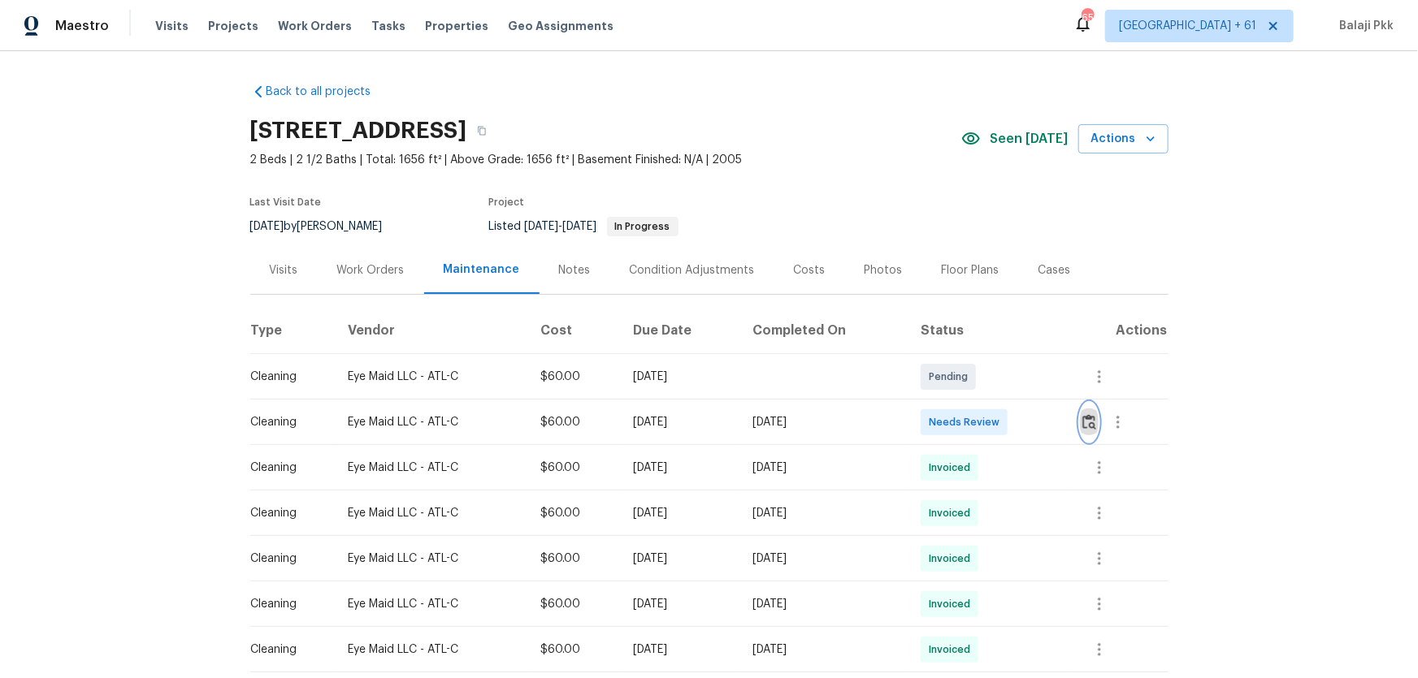
click at [1008, 414] on img "button" at bounding box center [1089, 421] width 14 height 15
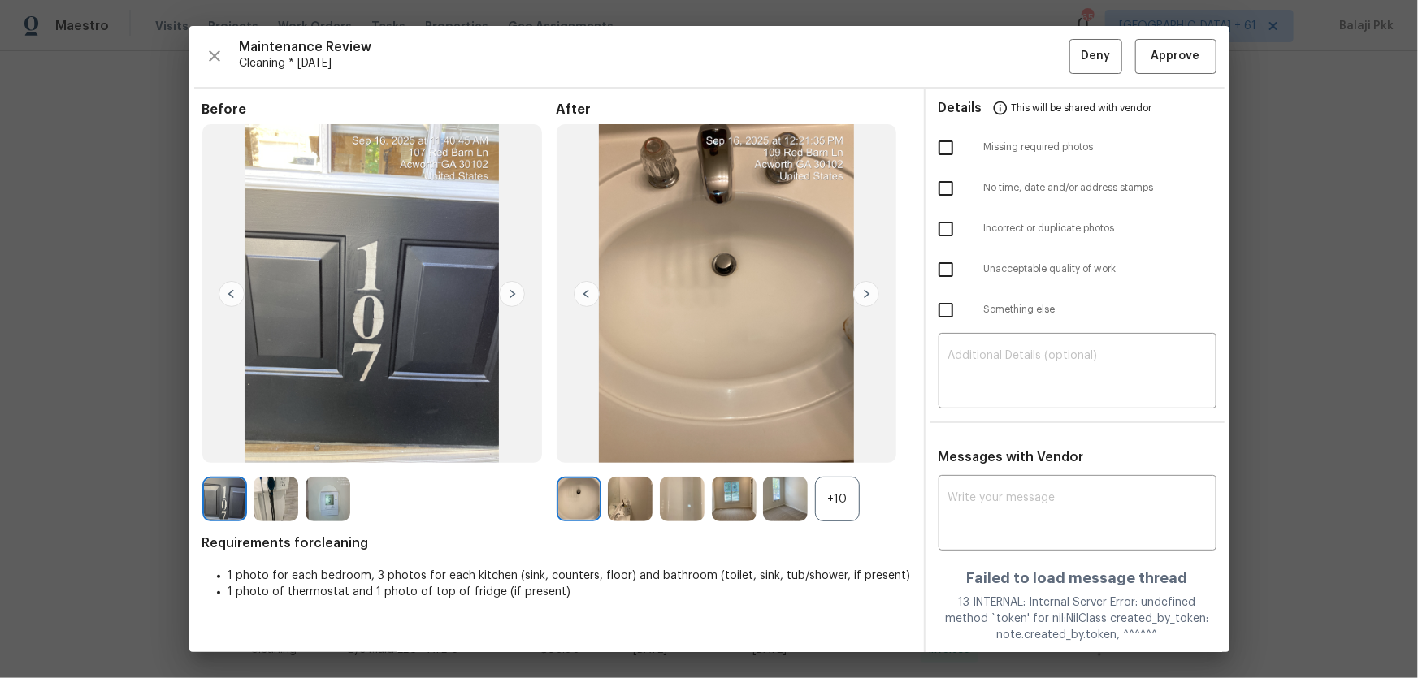
click at [834, 448] on div "+10" at bounding box center [837, 499] width 45 height 45
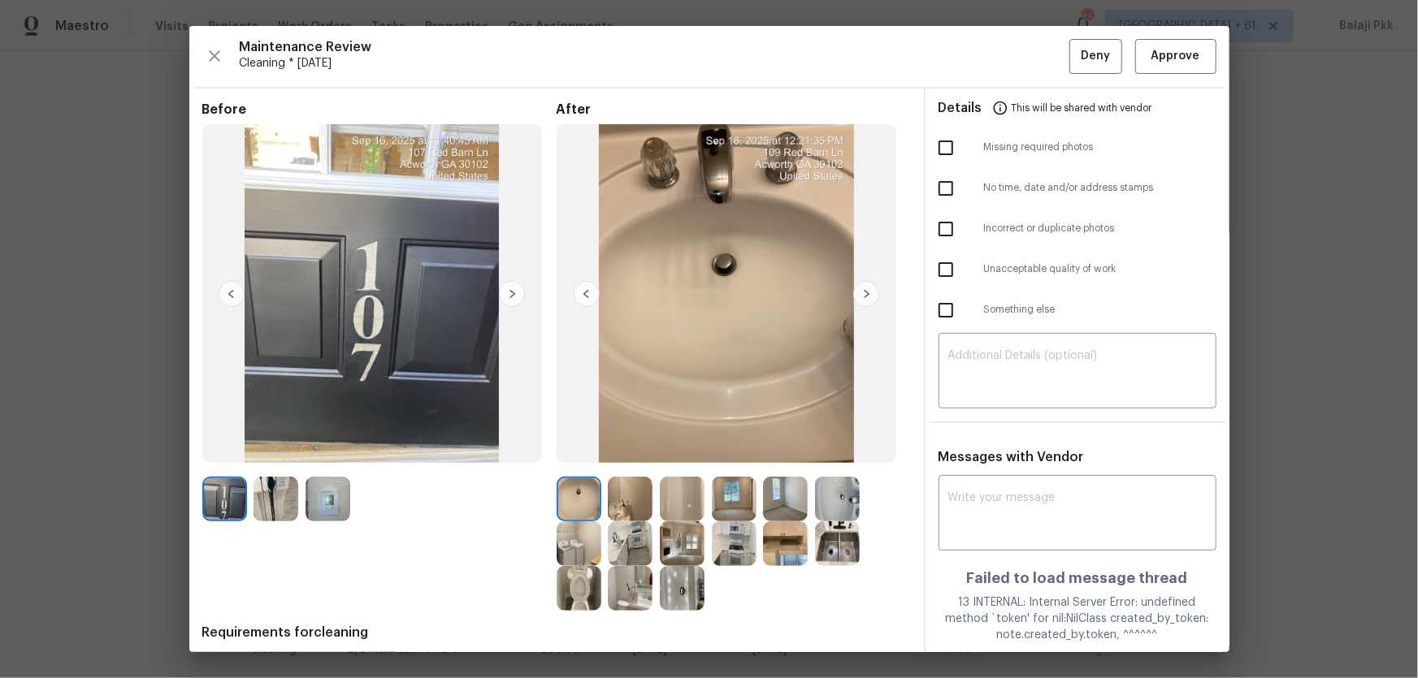
click at [937, 148] on input "checkbox" at bounding box center [946, 148] width 34 height 34
checkbox input "true"
click at [976, 372] on textarea at bounding box center [1077, 372] width 258 height 45
paste textarea "Maintenance Audit Team: Hello! Unfortunately, this Cleaning visit completed on …"
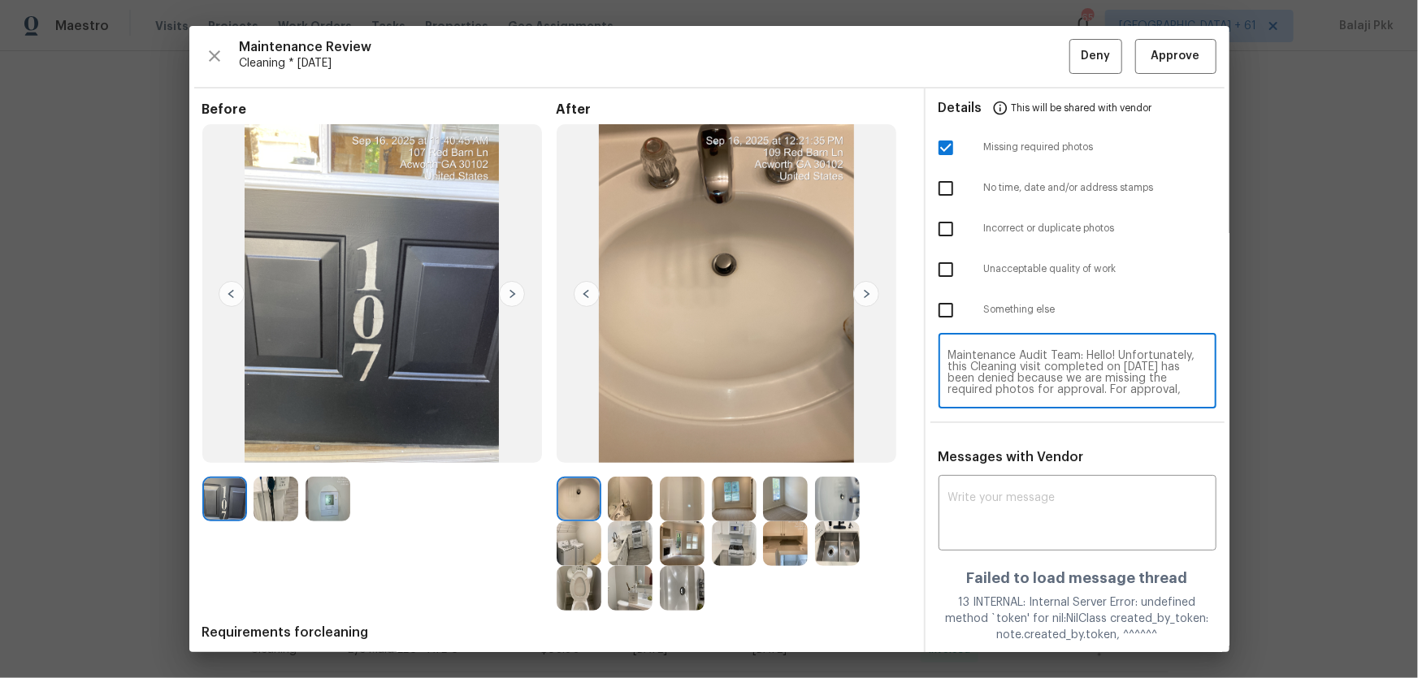
scroll to position [136, 0]
type textarea "Maintenance Audit Team: Hello! Unfortunately, this Cleaning visit completed on …"
click at [1008, 448] on div "x ​" at bounding box center [1077, 514] width 278 height 71
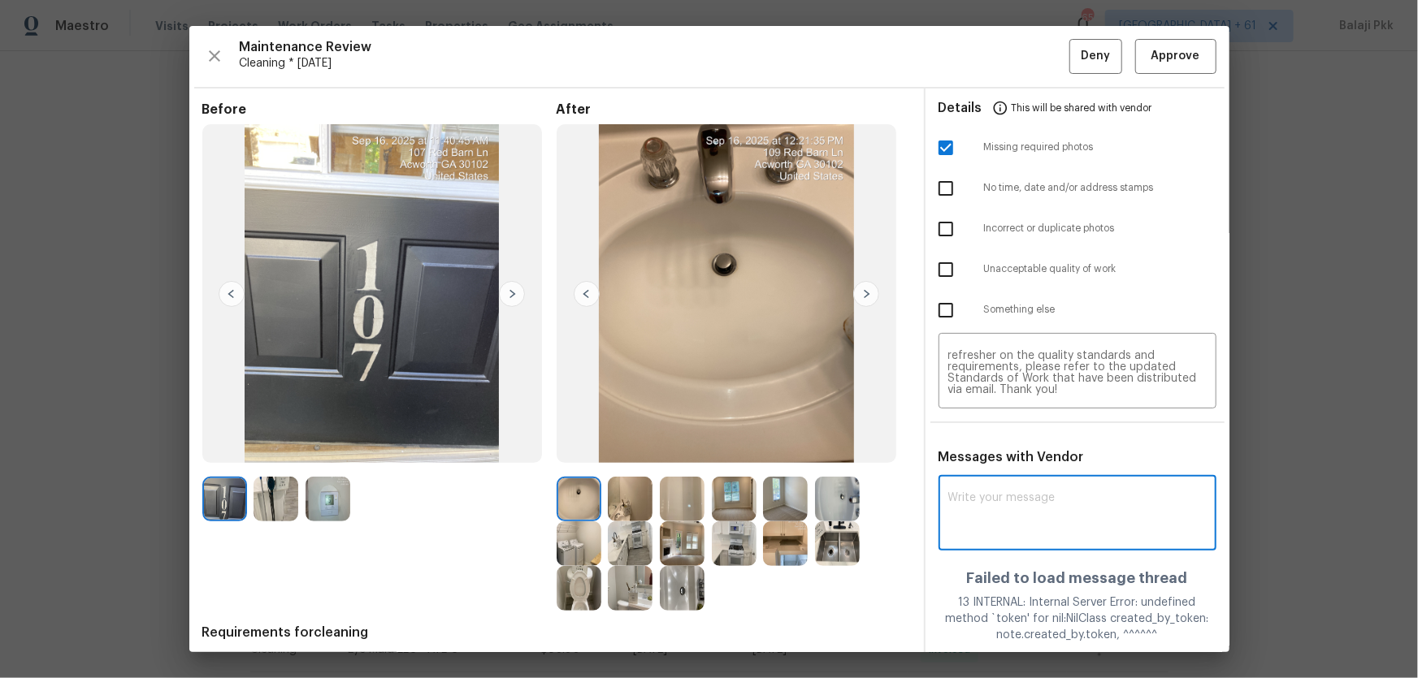
paste textarea "Maintenance Audit Team: Hello! Unfortunately, this Cleaning visit completed on …"
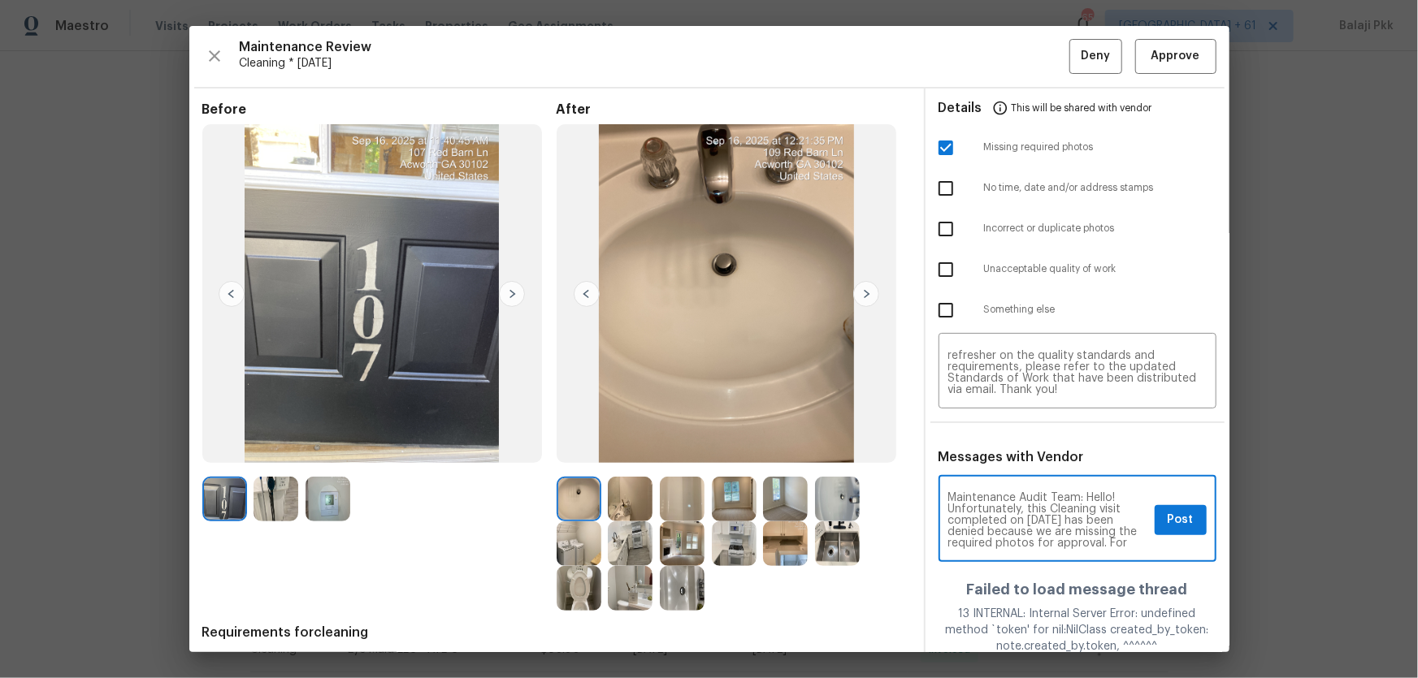
scroll to position [193, 0]
type textarea "Maintenance Audit Team: Hello! Unfortunately, this Cleaning visit completed on …"
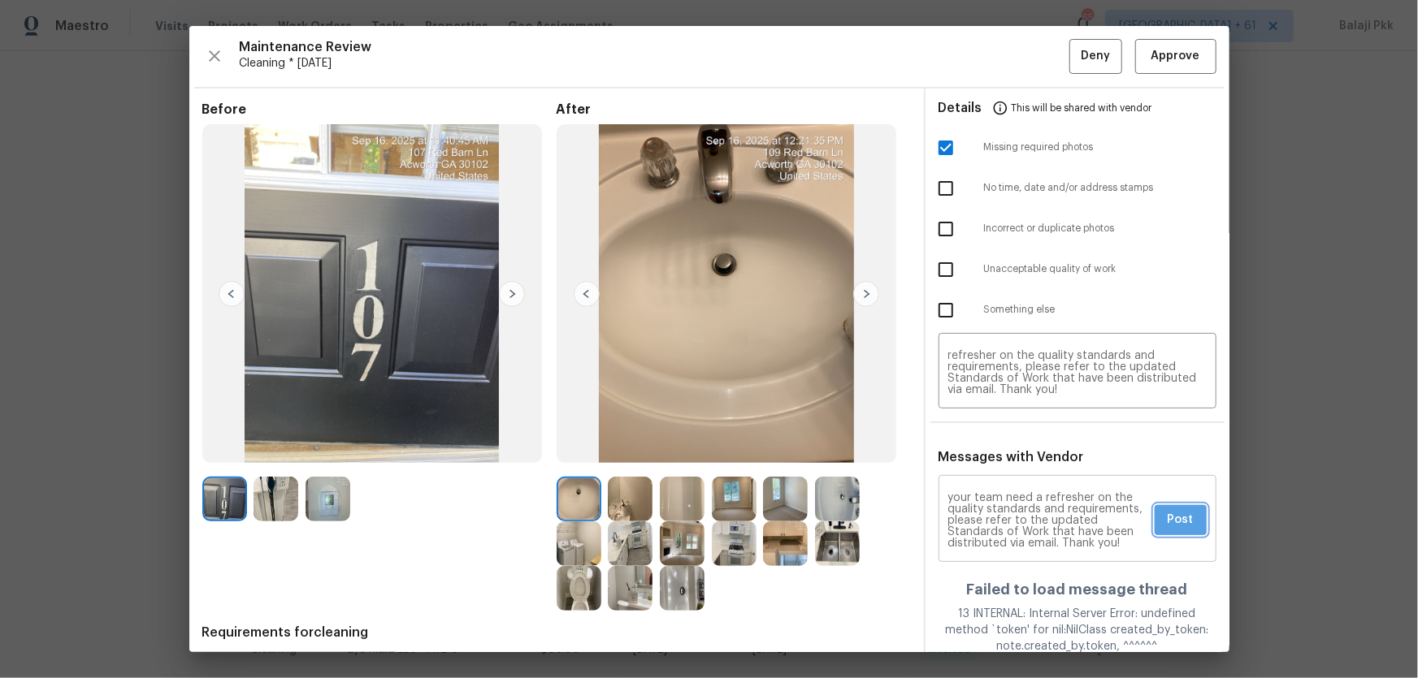
click at [1008, 448] on span "Post" at bounding box center [1180, 520] width 26 height 20
click at [1008, 68] on button "Deny" at bounding box center [1095, 56] width 53 height 35
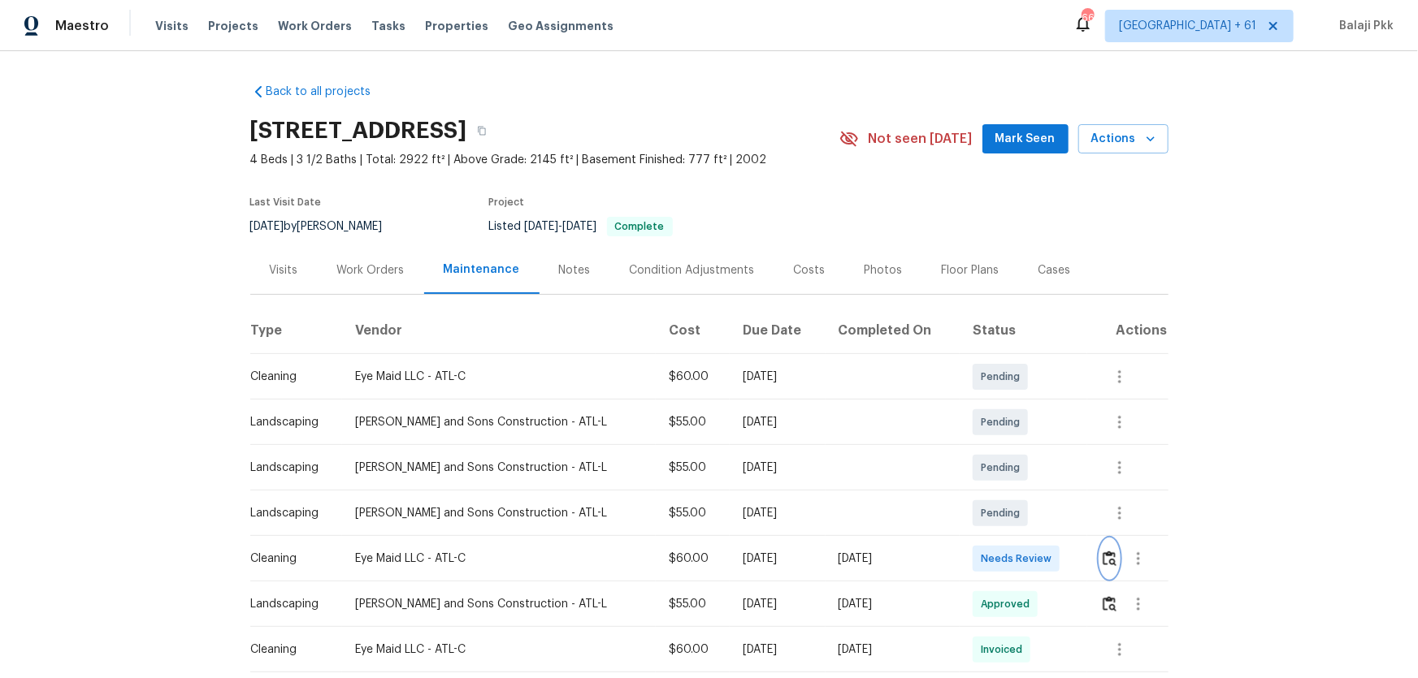
click at [1008, 448] on img "button" at bounding box center [1109, 558] width 14 height 15
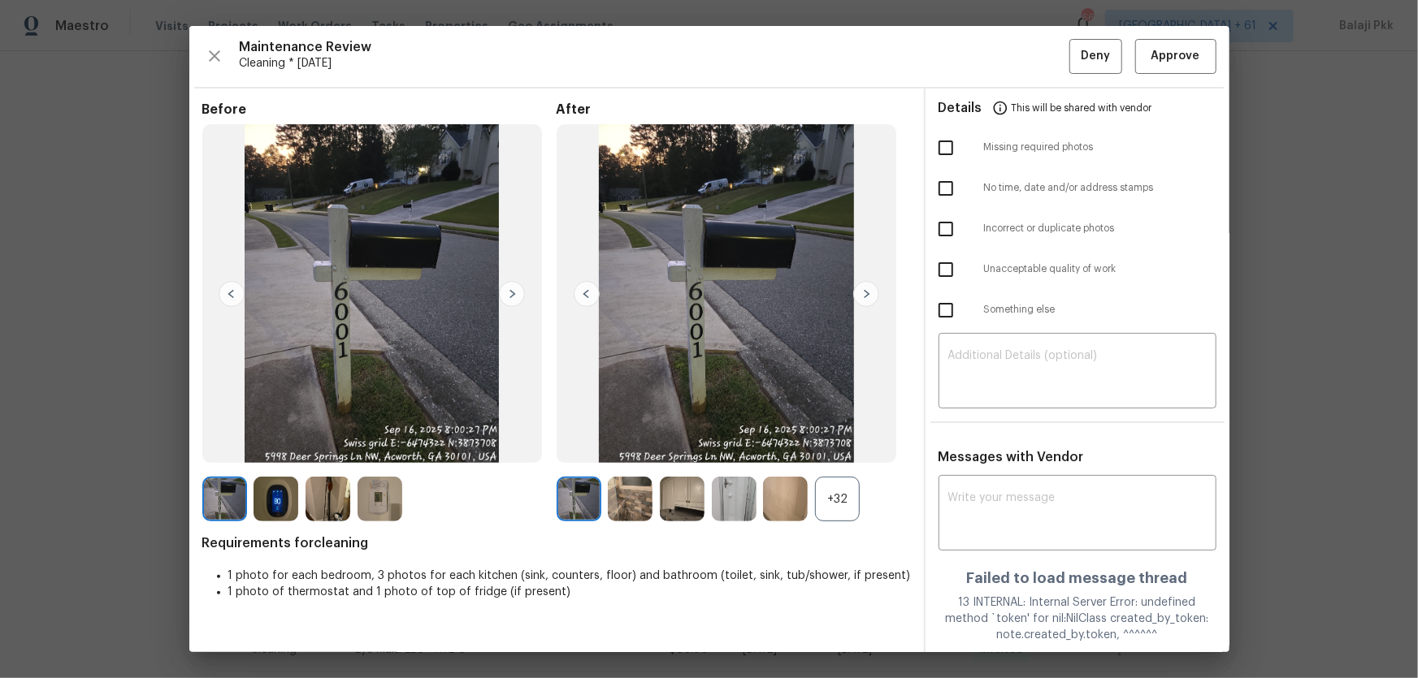
drag, startPoint x: 858, startPoint y: 493, endPoint x: 825, endPoint y: 462, distance: 45.4
click at [850, 448] on div "+32" at bounding box center [837, 499] width 45 height 45
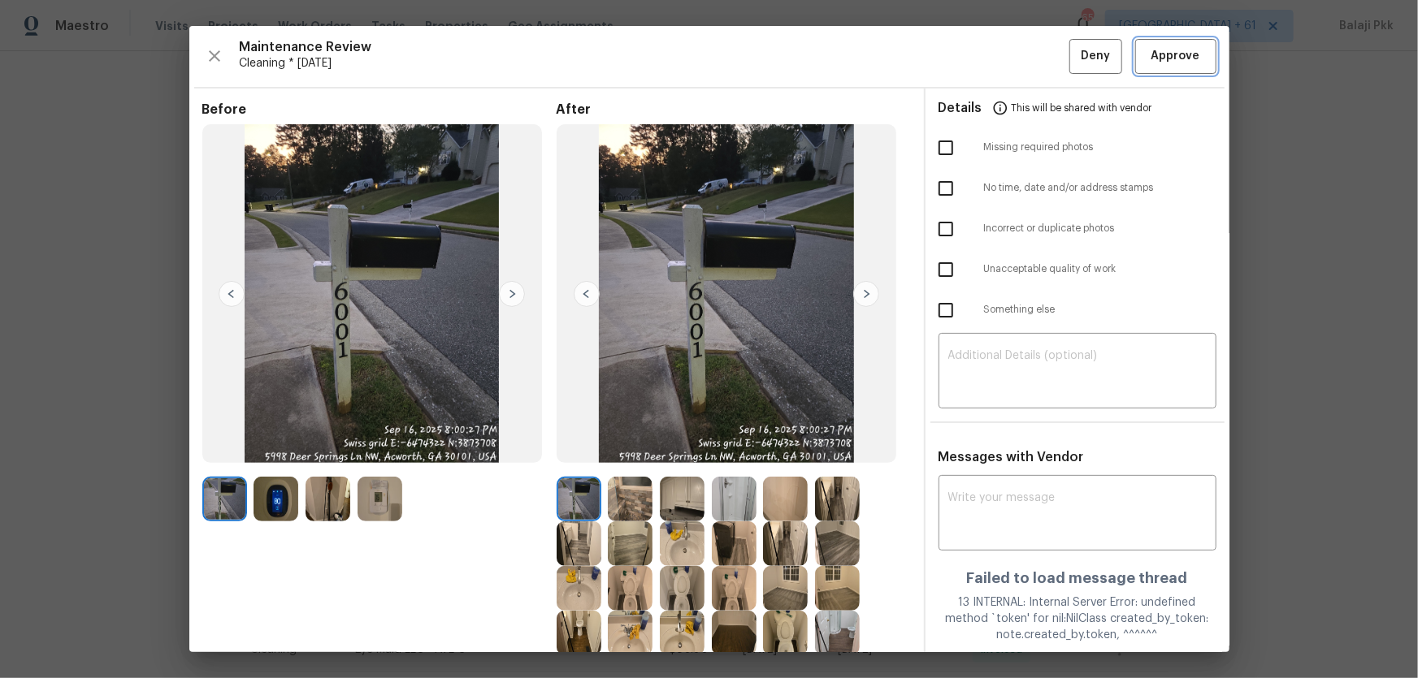
click at [1008, 57] on span "Approve" at bounding box center [1175, 56] width 49 height 20
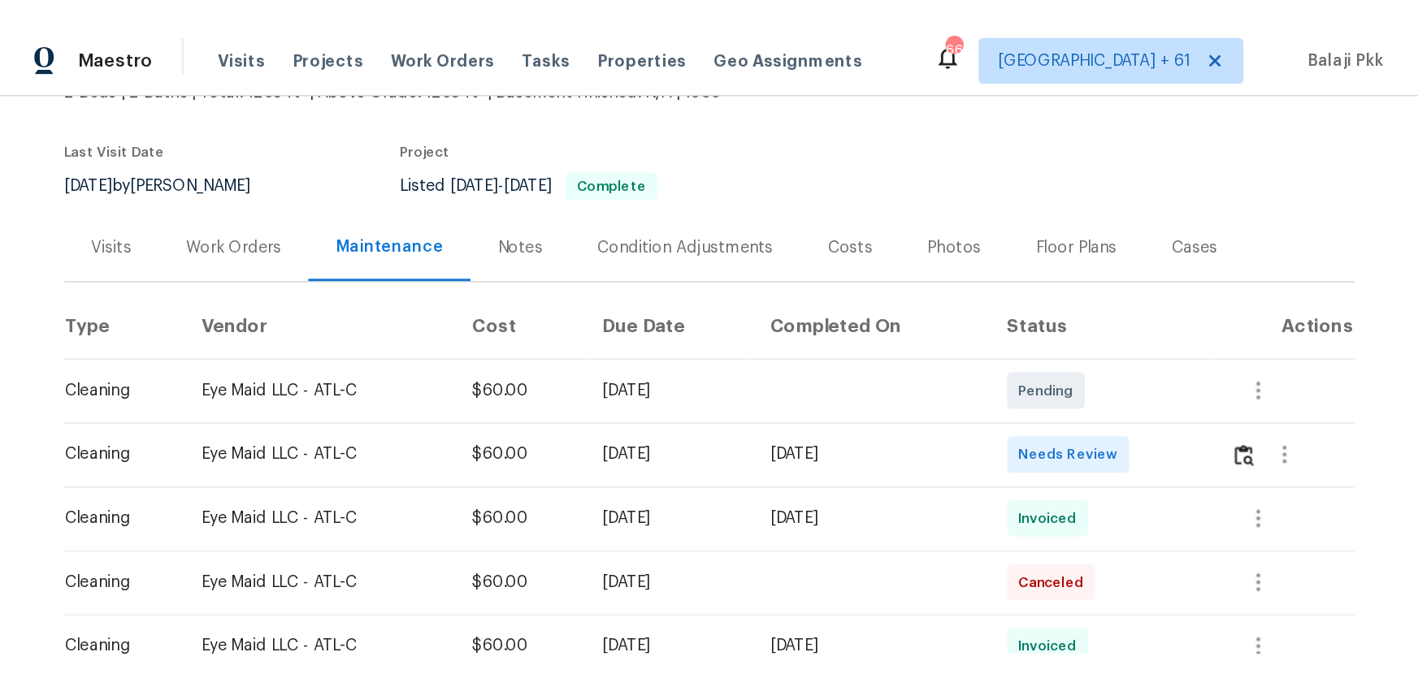
scroll to position [147, 0]
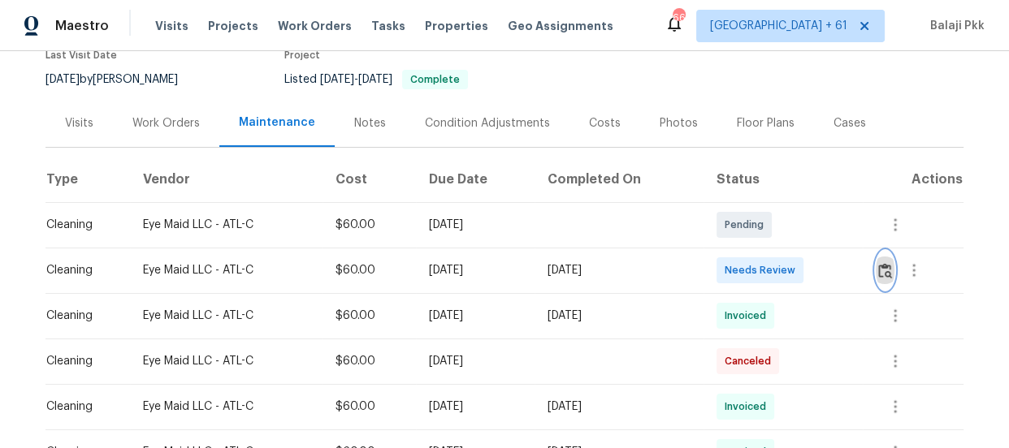
click at [880, 264] on img "button" at bounding box center [885, 270] width 14 height 15
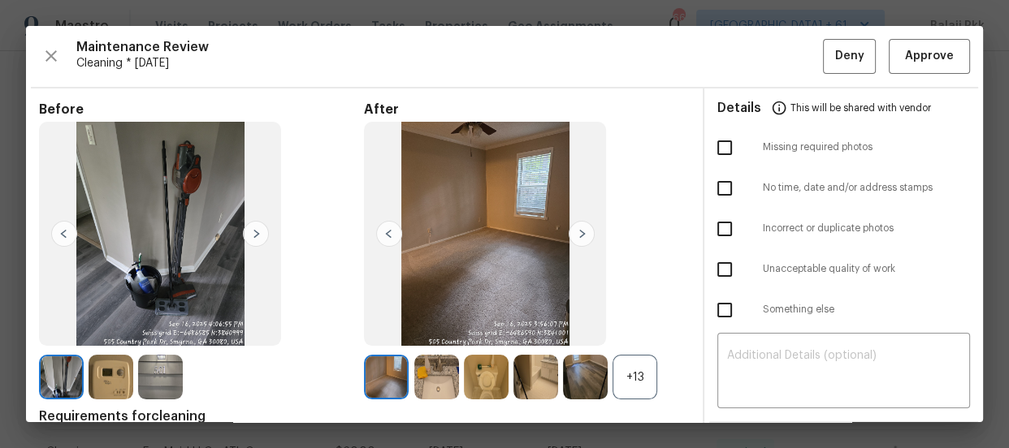
click at [618, 359] on div "+13" at bounding box center [635, 377] width 45 height 45
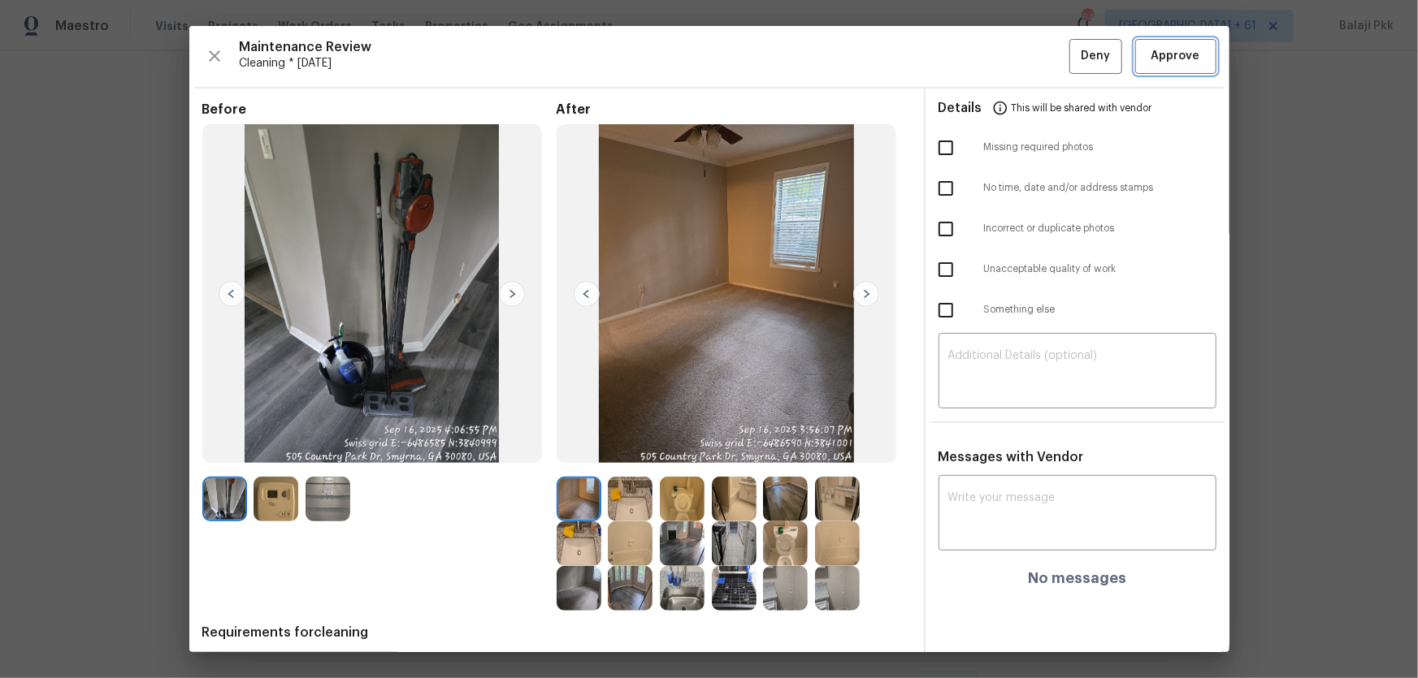
drag, startPoint x: 1193, startPoint y: 63, endPoint x: 1059, endPoint y: 47, distance: 135.0
click at [1008, 64] on button "Approve" at bounding box center [1175, 56] width 81 height 35
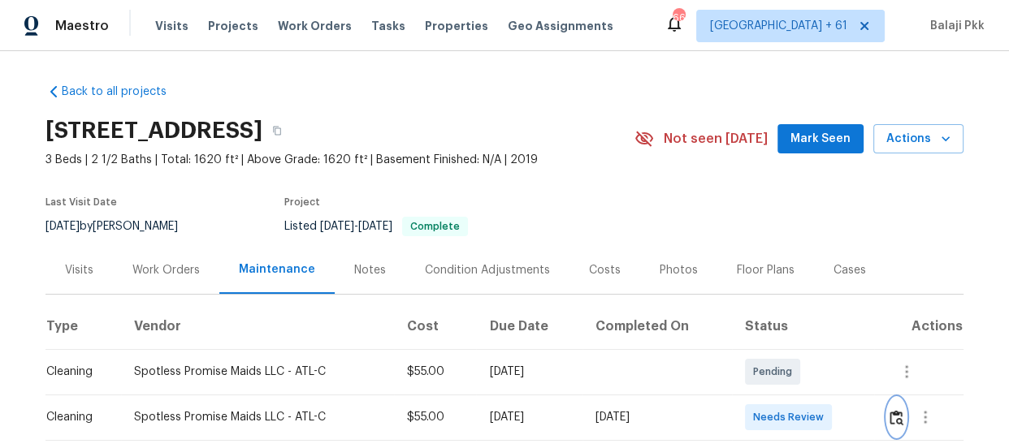
click at [890, 413] on img "button" at bounding box center [897, 417] width 14 height 15
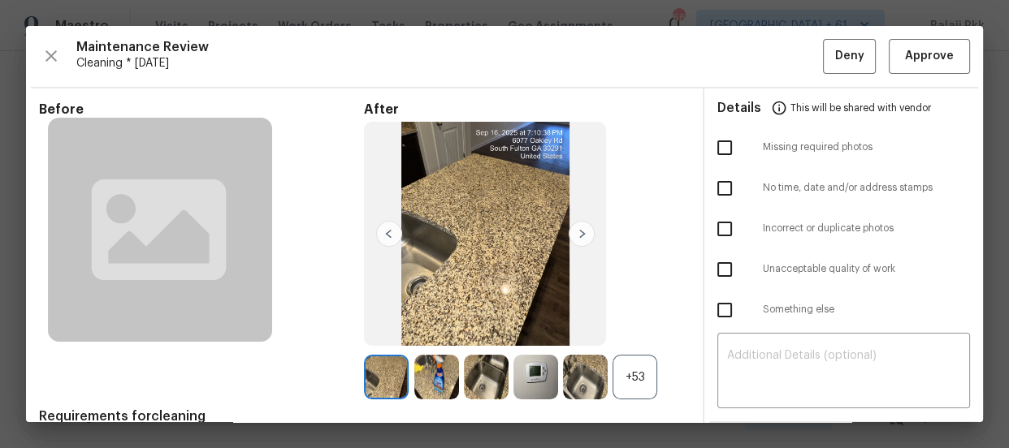
click at [643, 381] on div "+53" at bounding box center [635, 377] width 45 height 45
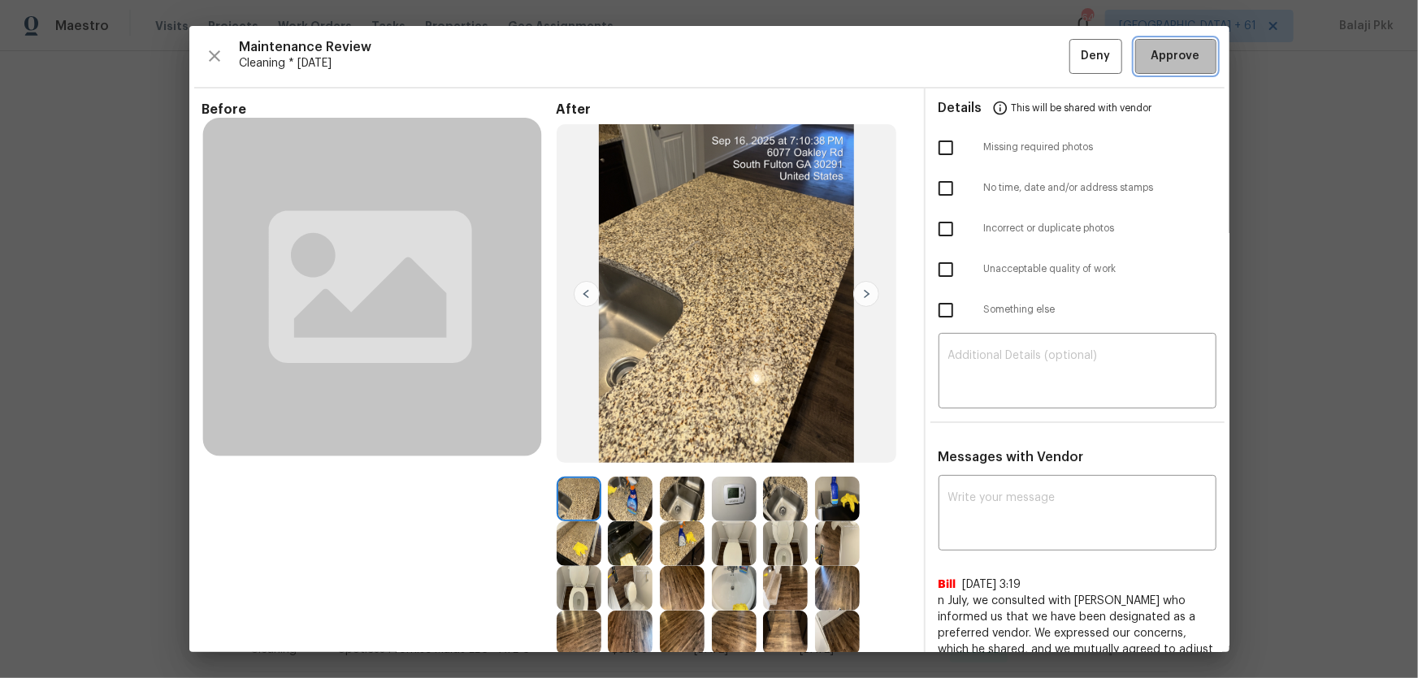
click at [1008, 56] on span "Approve" at bounding box center [1175, 56] width 49 height 20
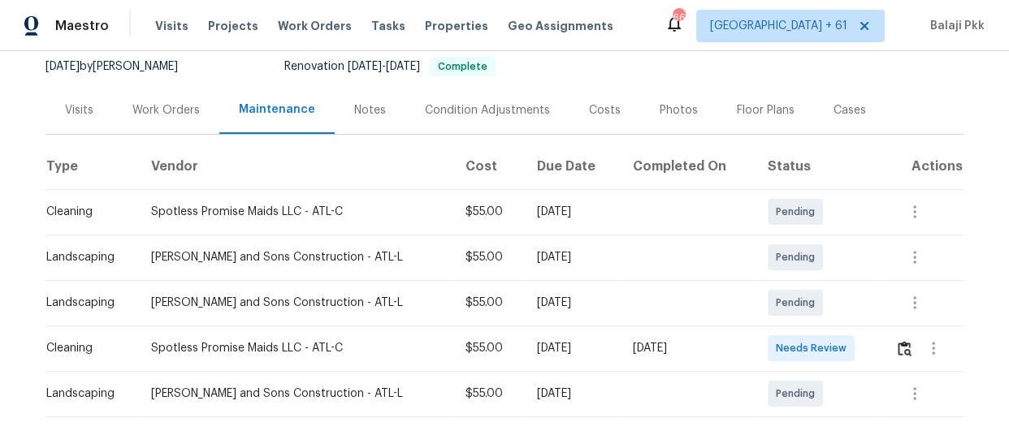
scroll to position [221, 0]
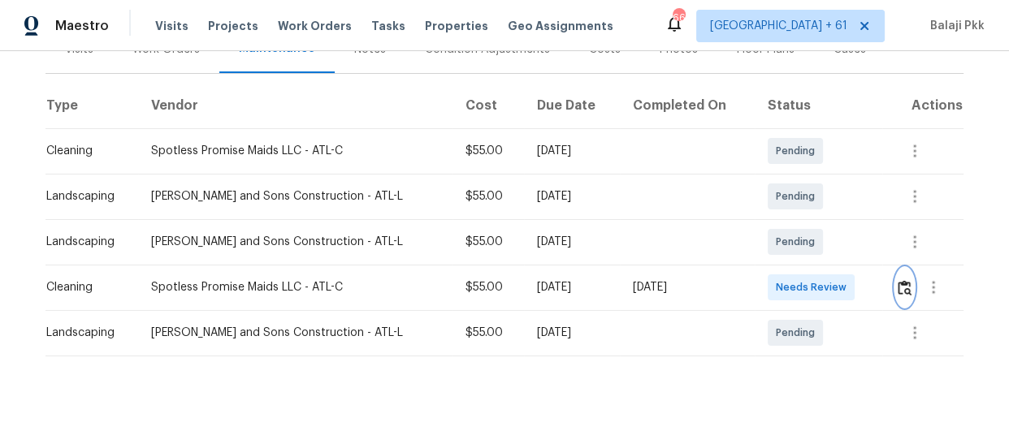
click at [898, 291] on img "button" at bounding box center [905, 287] width 14 height 15
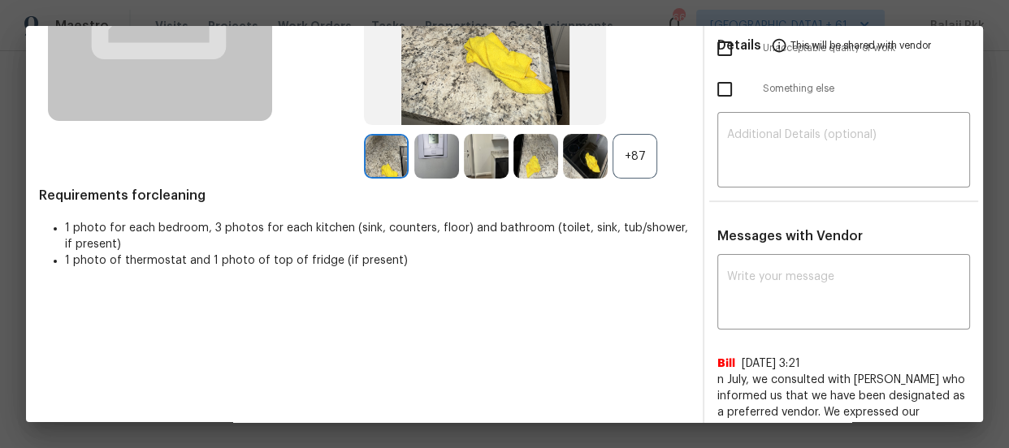
click at [644, 153] on div "+87" at bounding box center [635, 156] width 45 height 45
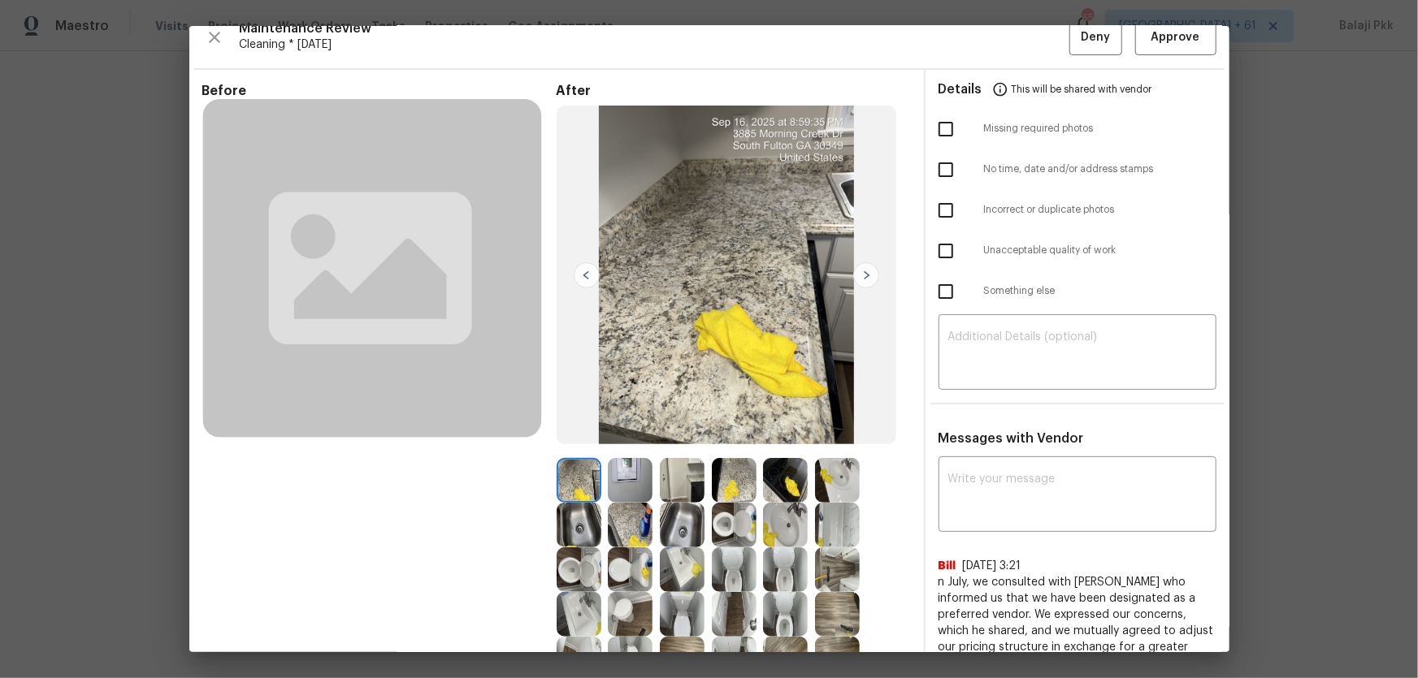
scroll to position [0, 0]
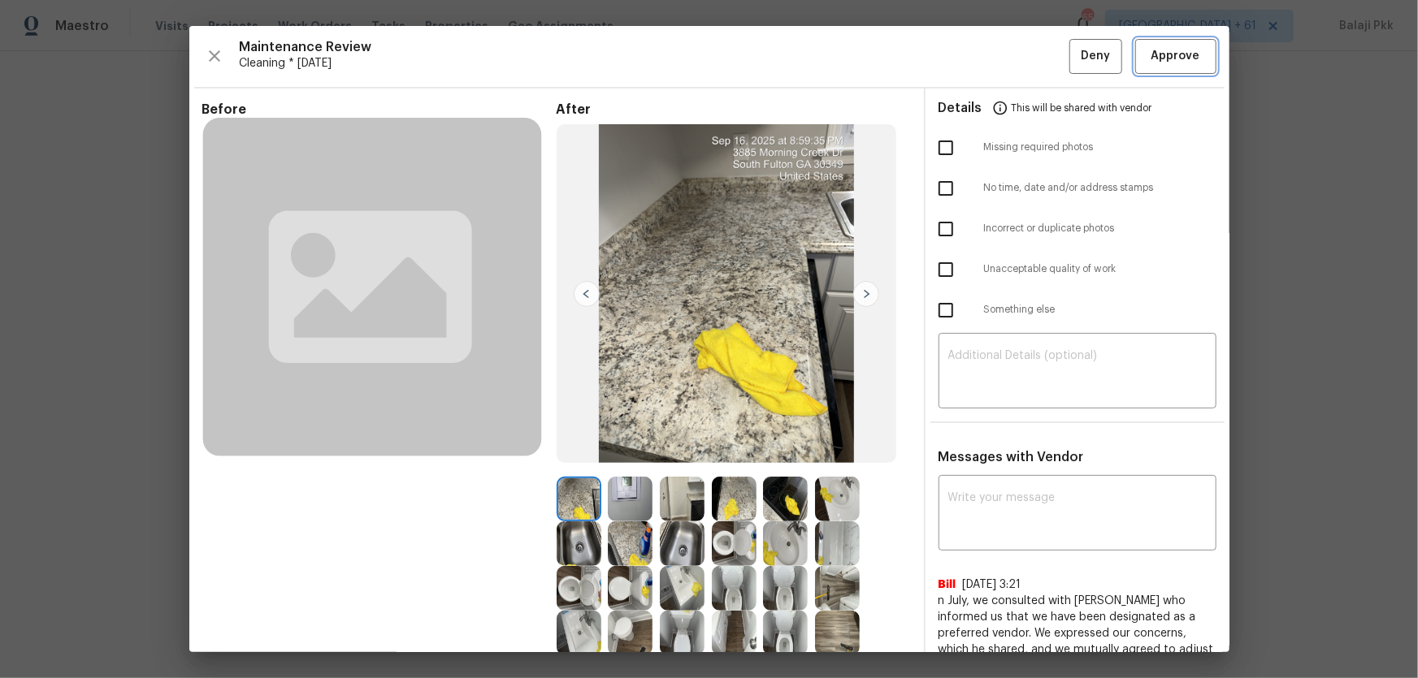
click span "Approve"
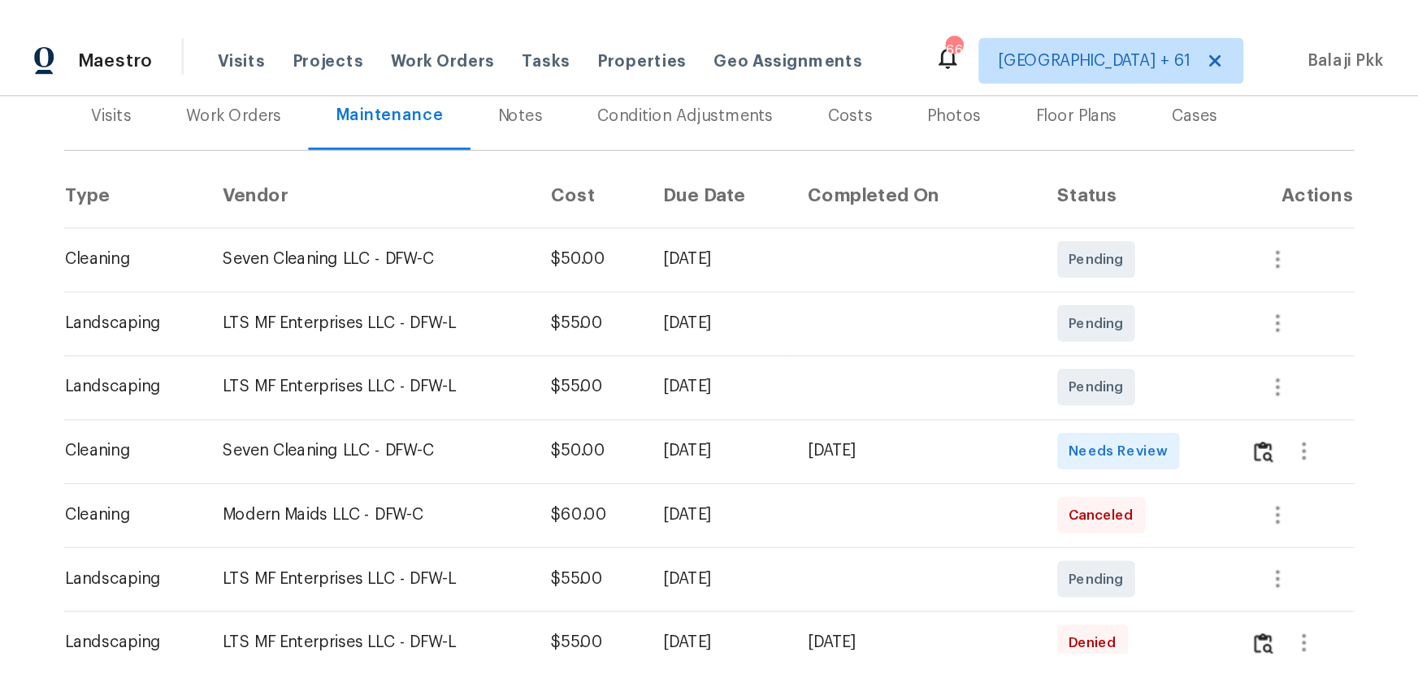
scroll to position [369, 0]
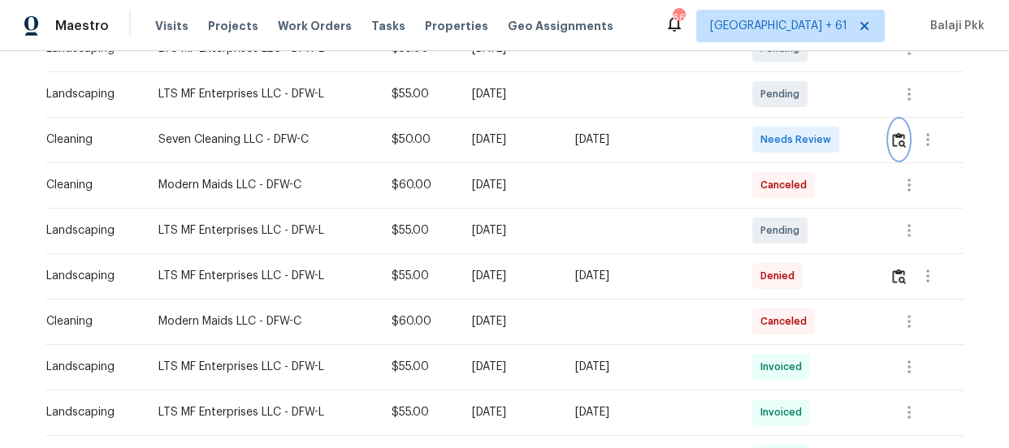
click at [894, 142] on img "button" at bounding box center [899, 139] width 14 height 15
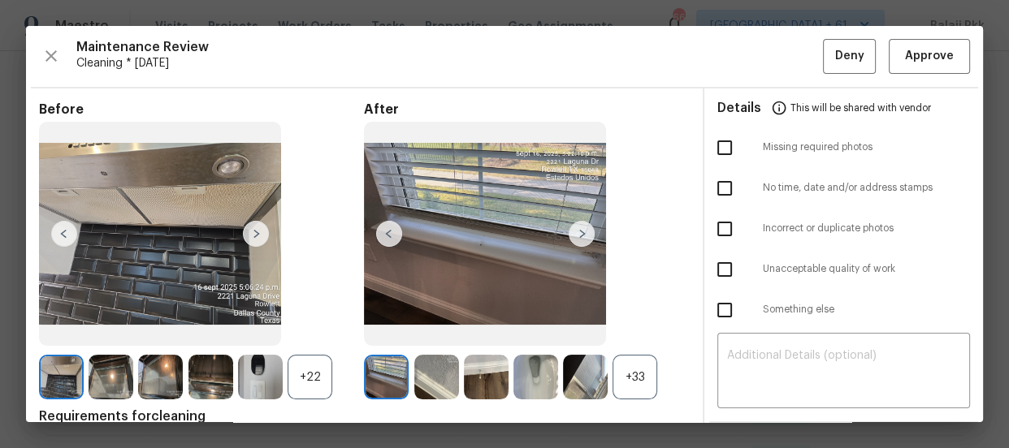
click at [626, 389] on div "+33" at bounding box center [635, 377] width 45 height 45
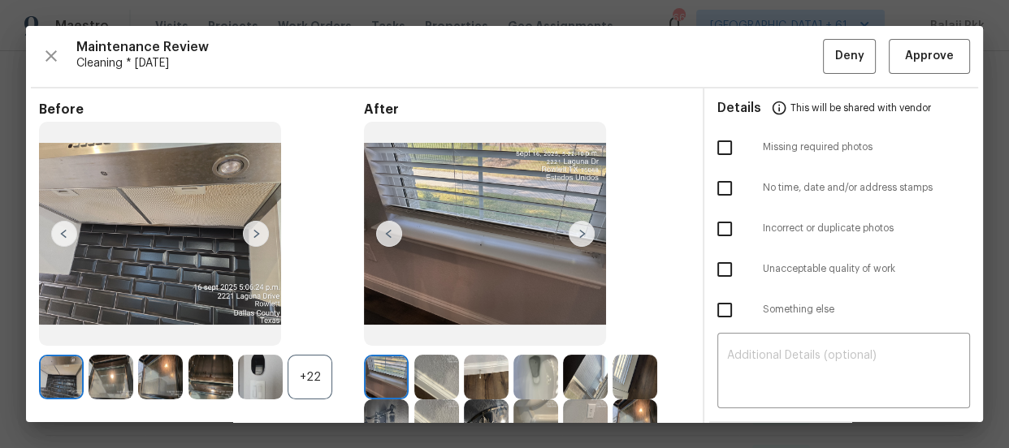
click at [318, 365] on div "+22" at bounding box center [310, 377] width 45 height 45
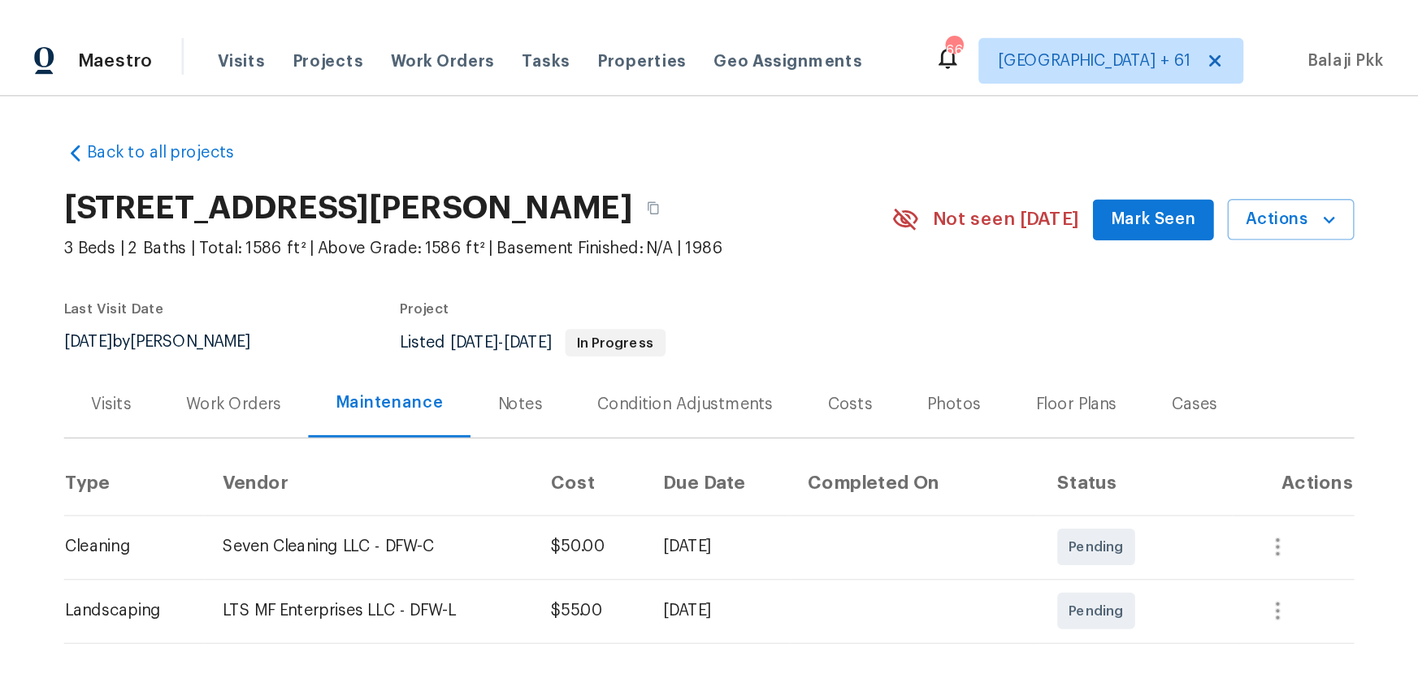
scroll to position [295, 0]
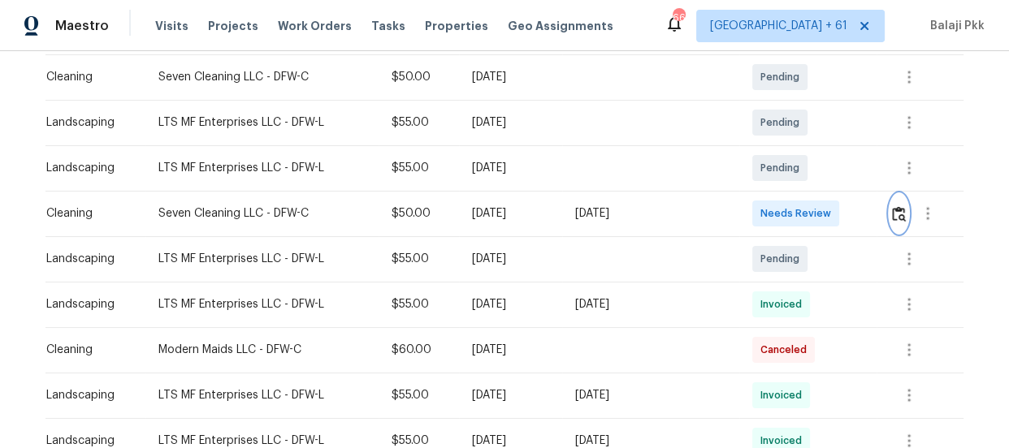
click at [892, 207] on img "button" at bounding box center [899, 213] width 14 height 15
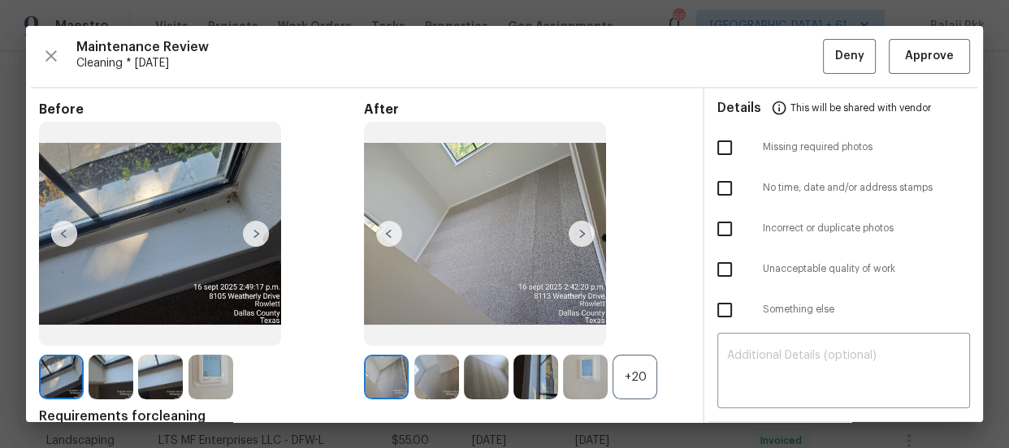
click at [626, 369] on div "+20" at bounding box center [635, 377] width 45 height 45
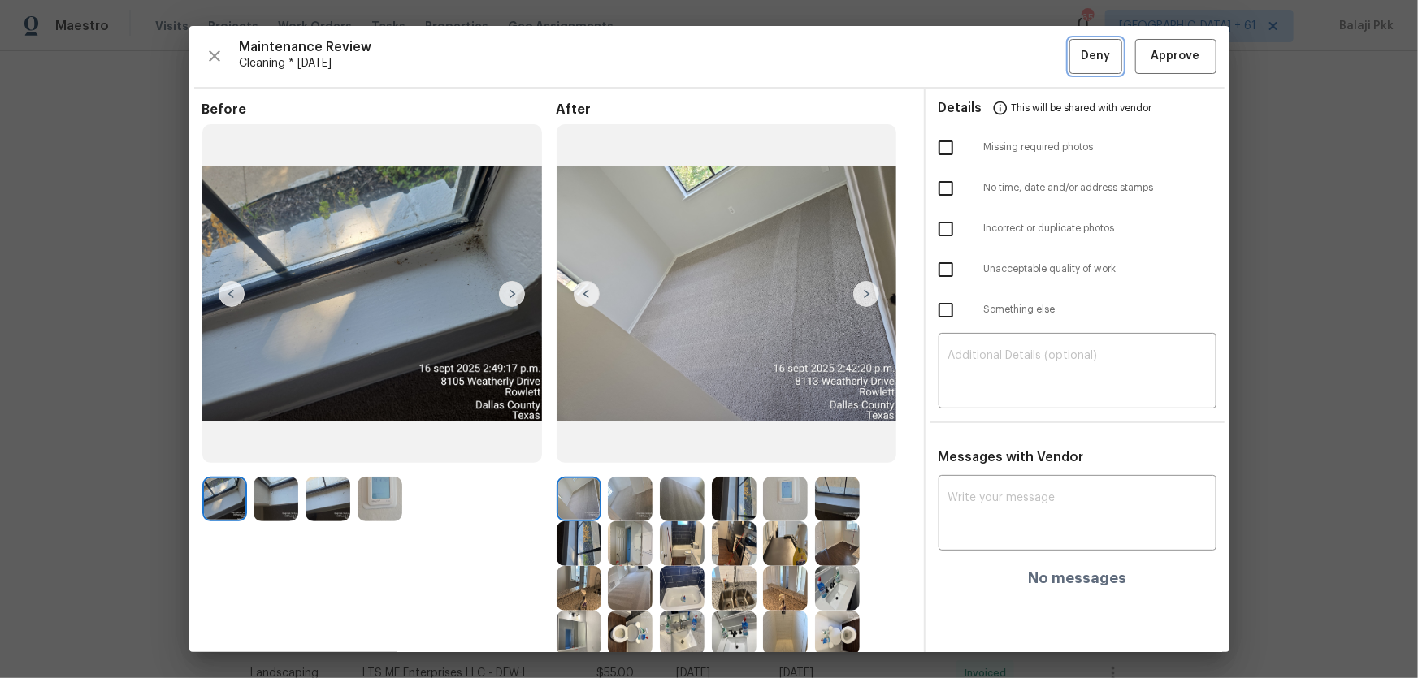
click at [1008, 49] on button "Deny" at bounding box center [1095, 56] width 53 height 35
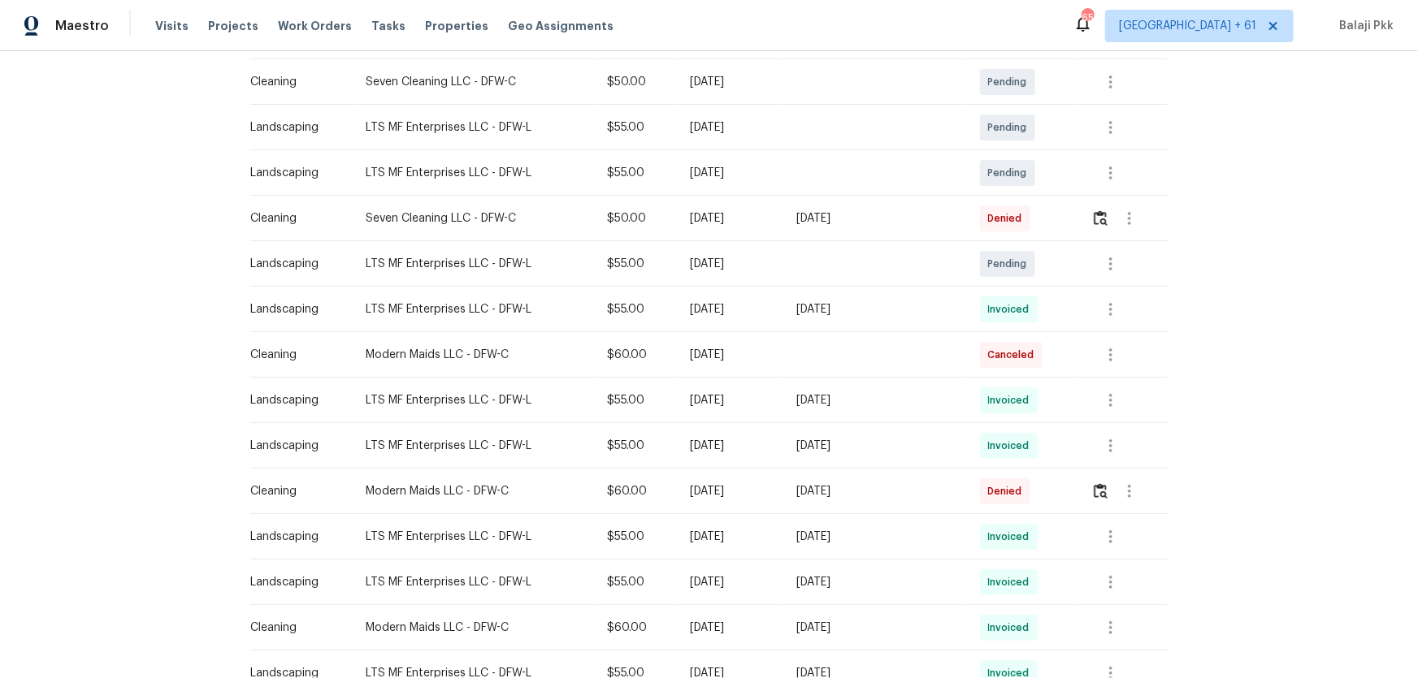
click at [1008, 224] on div at bounding box center [1129, 218] width 39 height 39
click at [1008, 224] on img "button" at bounding box center [1100, 217] width 14 height 15
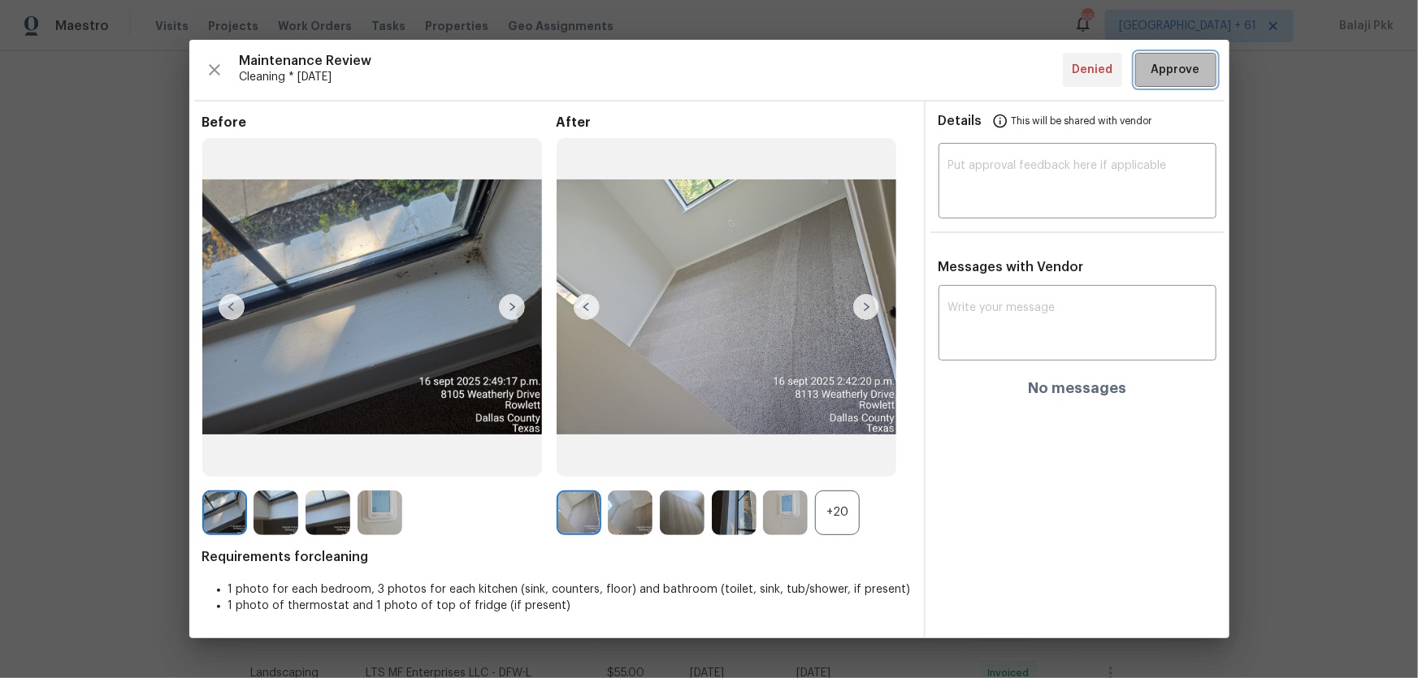
click at [1008, 72] on span "Approve" at bounding box center [1175, 70] width 49 height 20
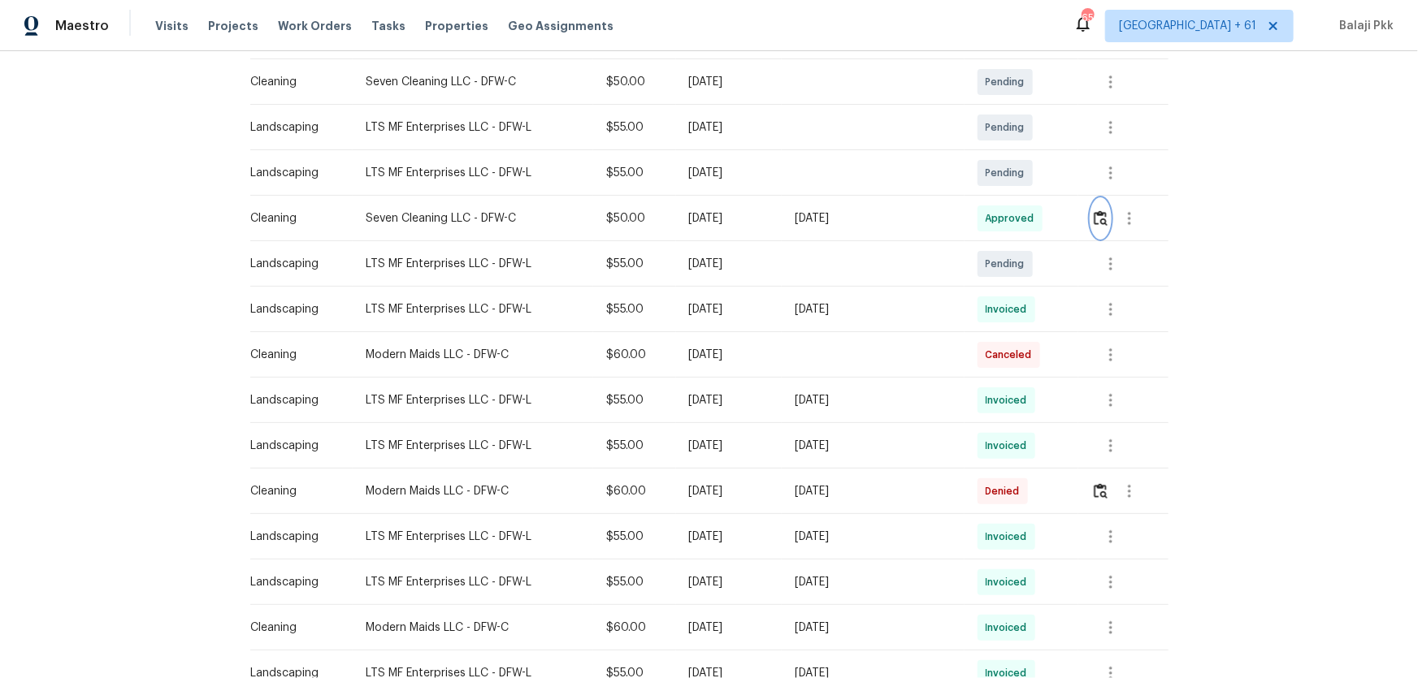
click at [1008, 221] on button "button" at bounding box center [1100, 218] width 19 height 39
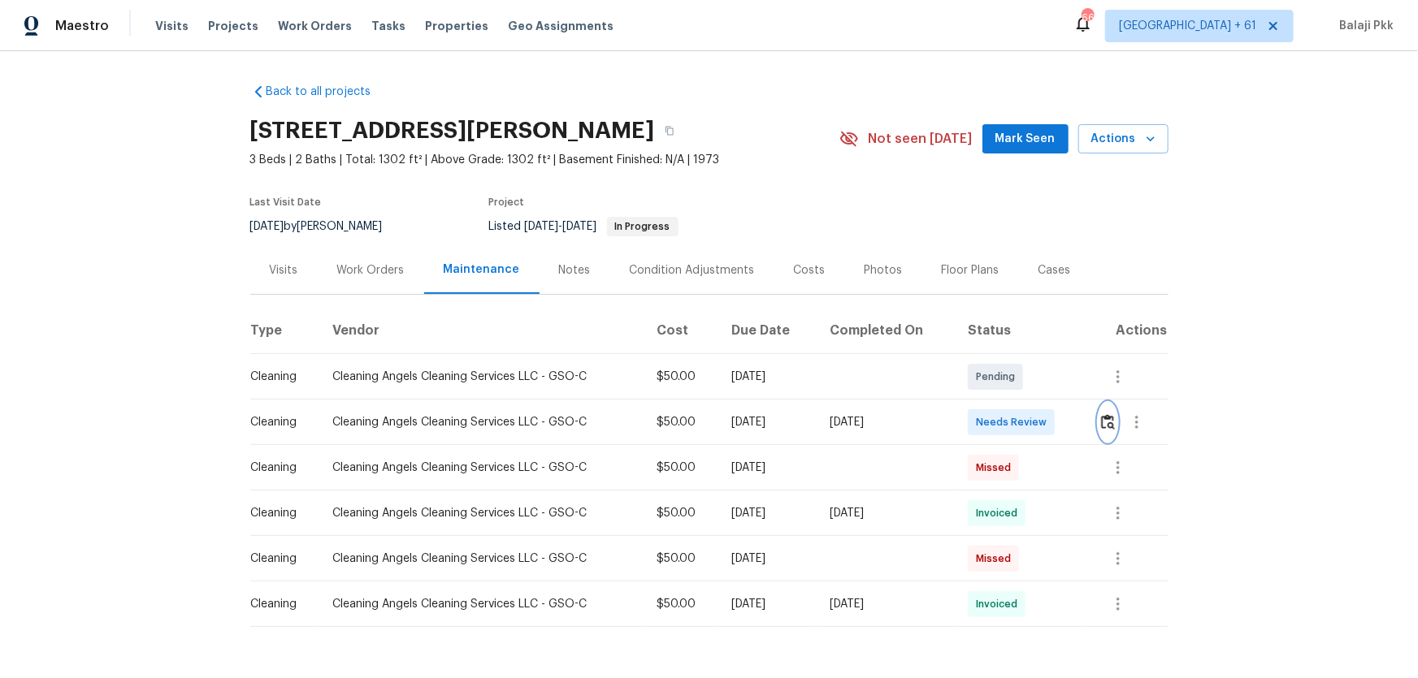
click at [1008, 418] on img "button" at bounding box center [1108, 421] width 14 height 15
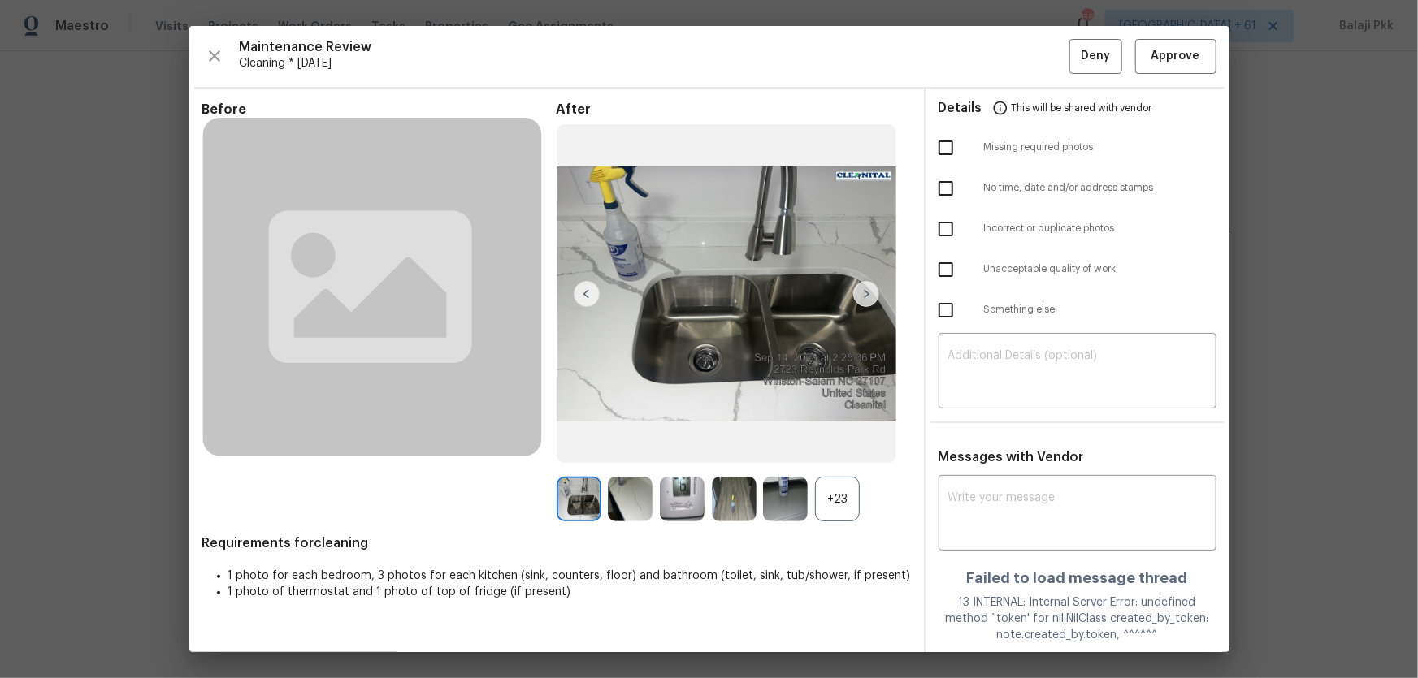
click at [827, 448] on div "+23" at bounding box center [837, 499] width 45 height 45
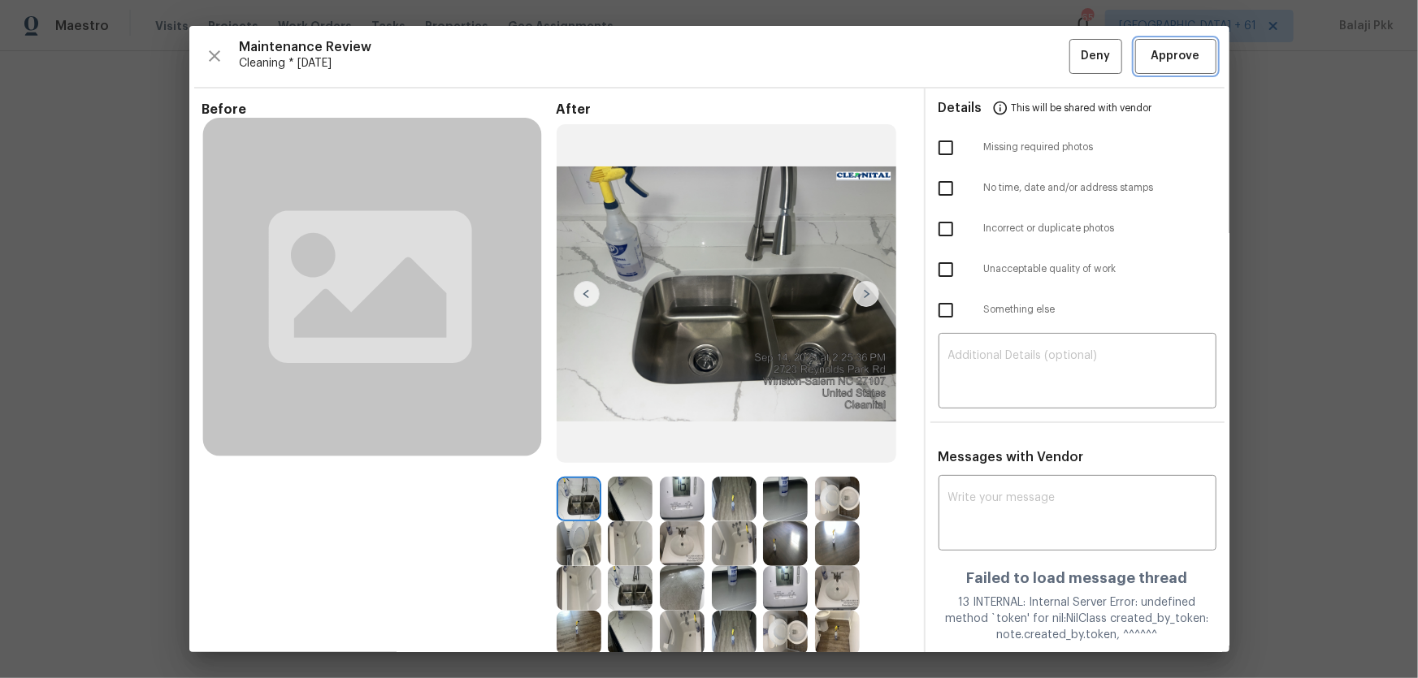
click at [1008, 53] on span "Approve" at bounding box center [1175, 56] width 49 height 20
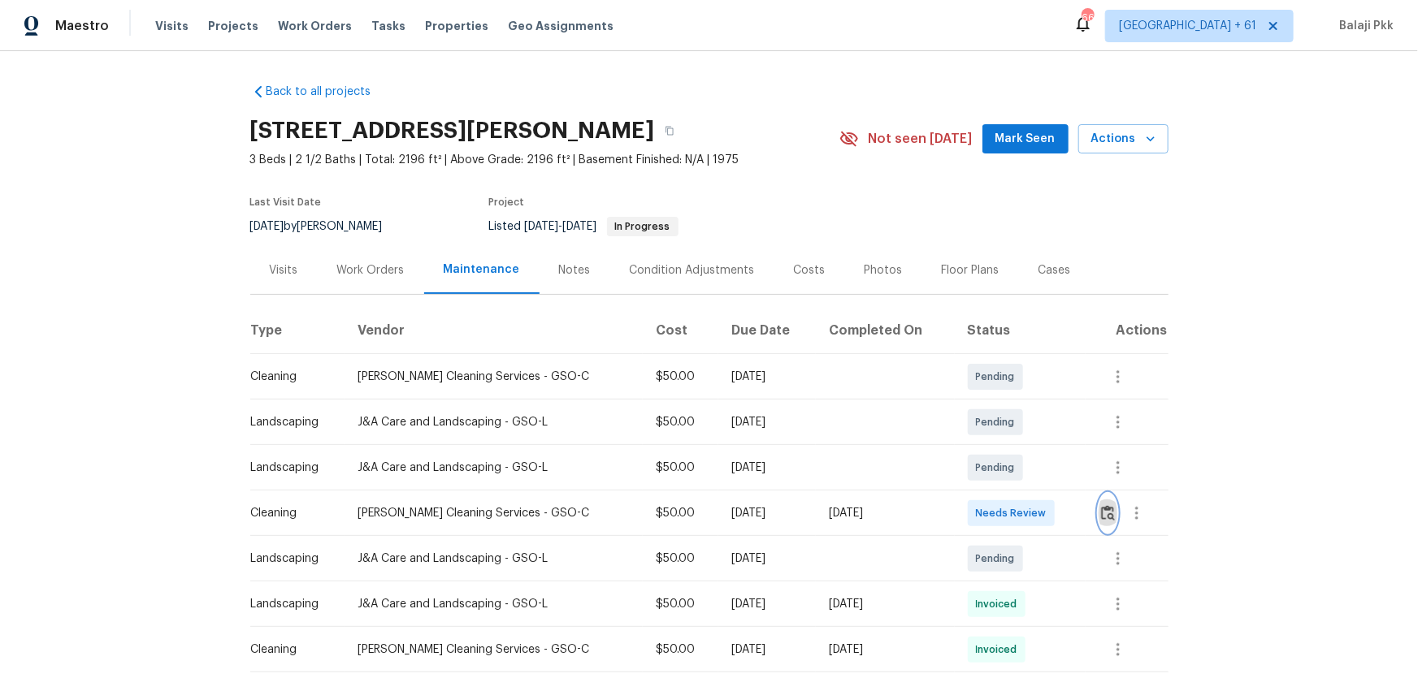
click at [1008, 448] on img "button" at bounding box center [1108, 512] width 14 height 15
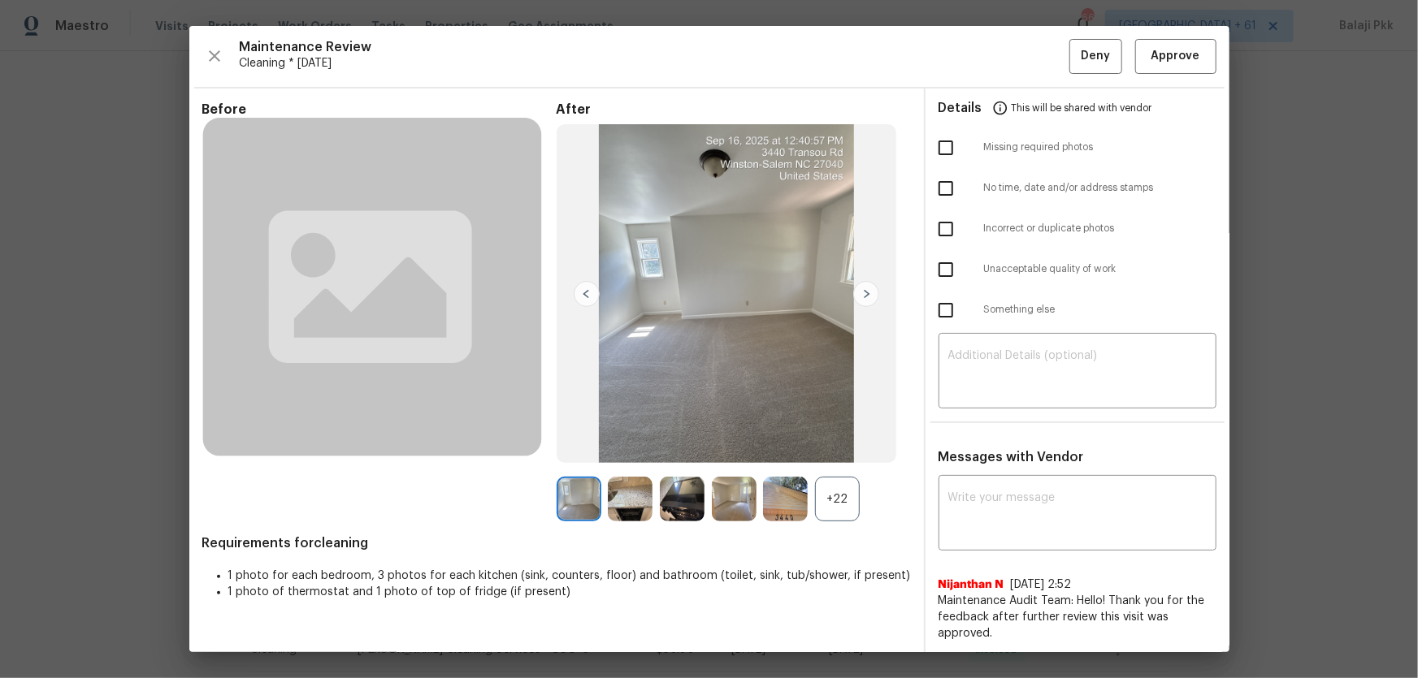
click at [840, 448] on div "+22" at bounding box center [837, 499] width 45 height 45
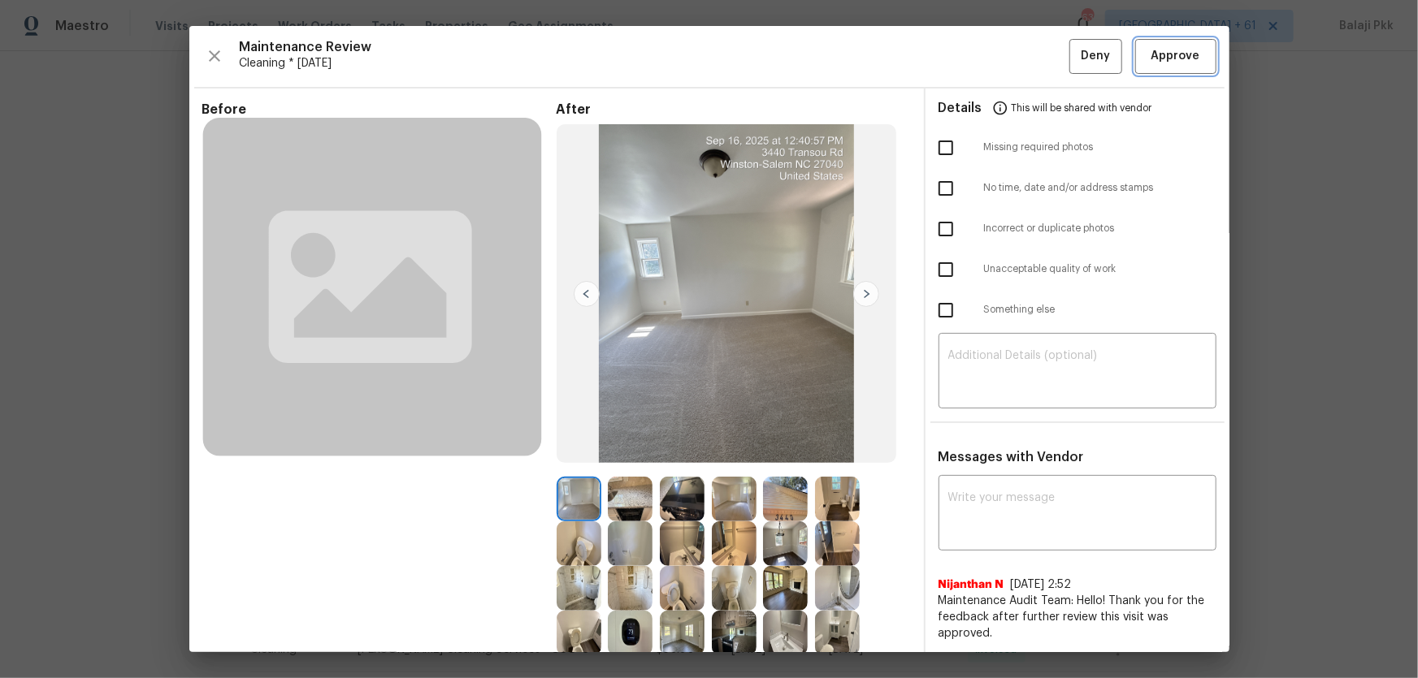
click at [1008, 57] on button "Approve" at bounding box center [1175, 56] width 81 height 35
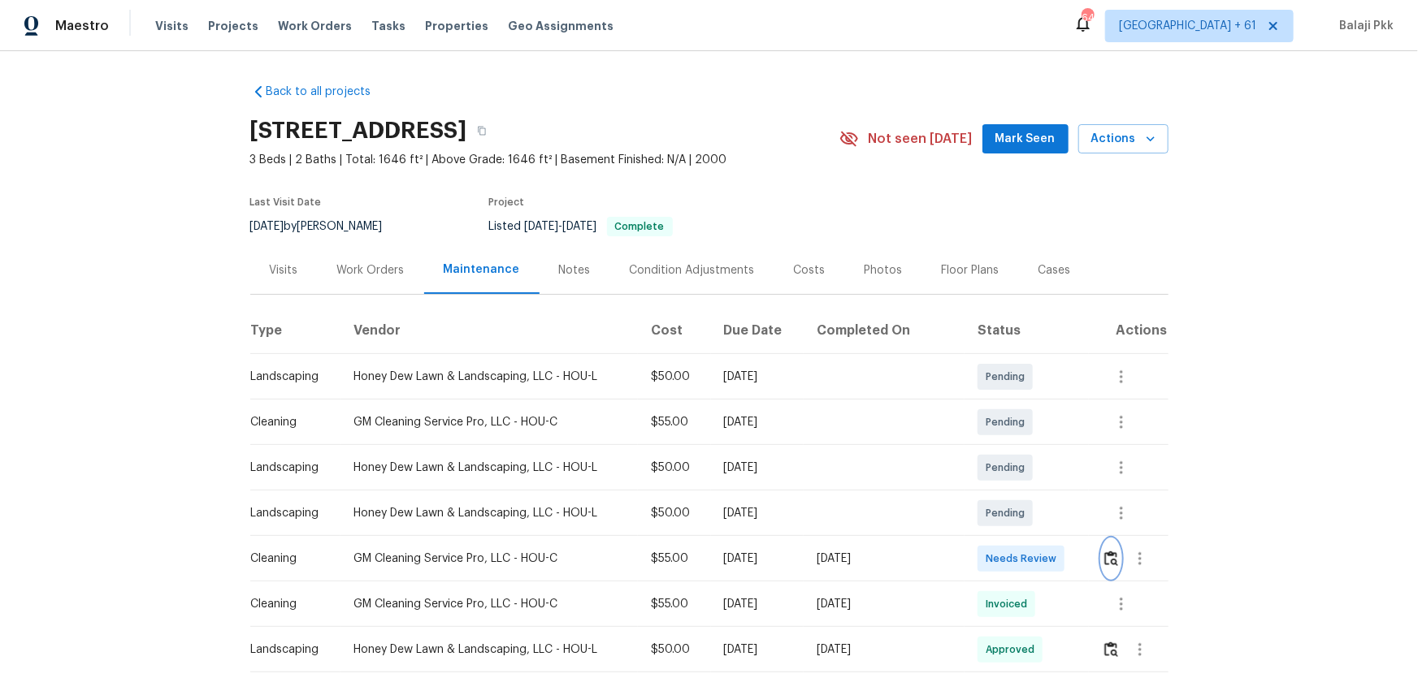
click at [1008, 448] on img "button" at bounding box center [1111, 558] width 14 height 15
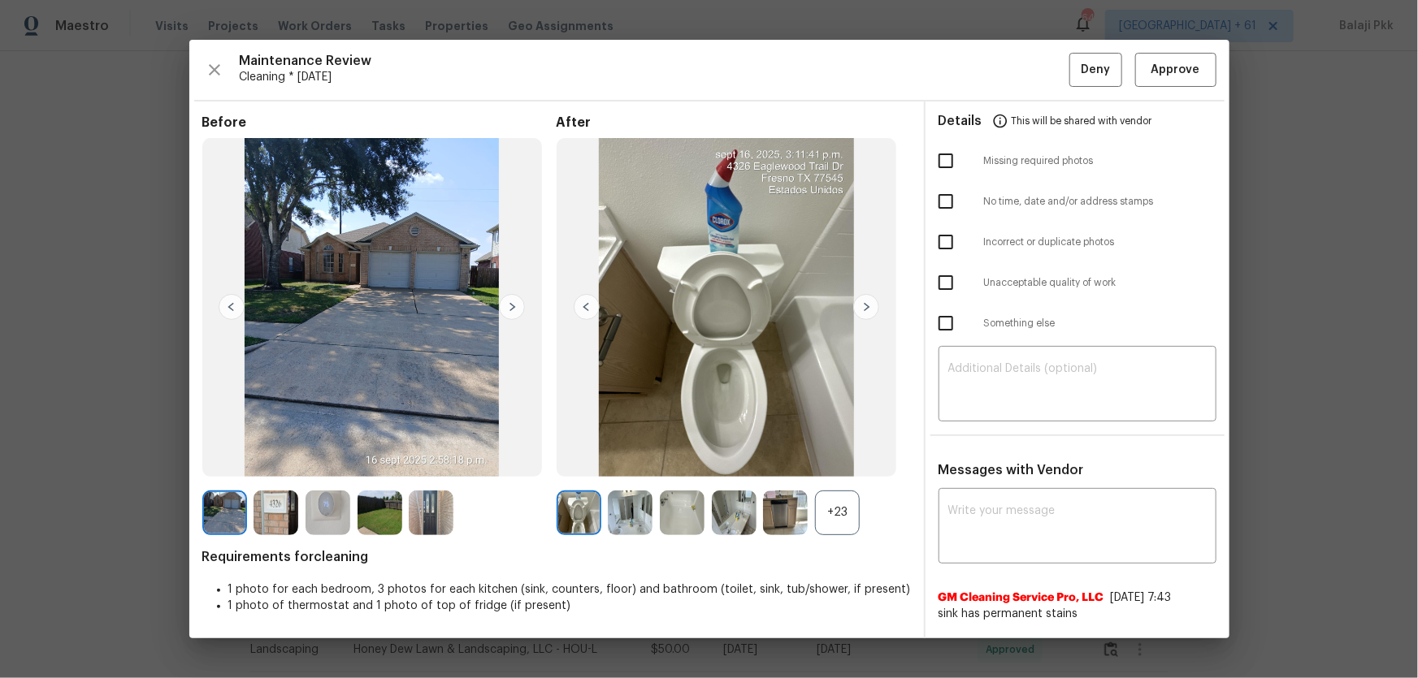
click at [830, 448] on div "+23" at bounding box center [837, 513] width 45 height 45
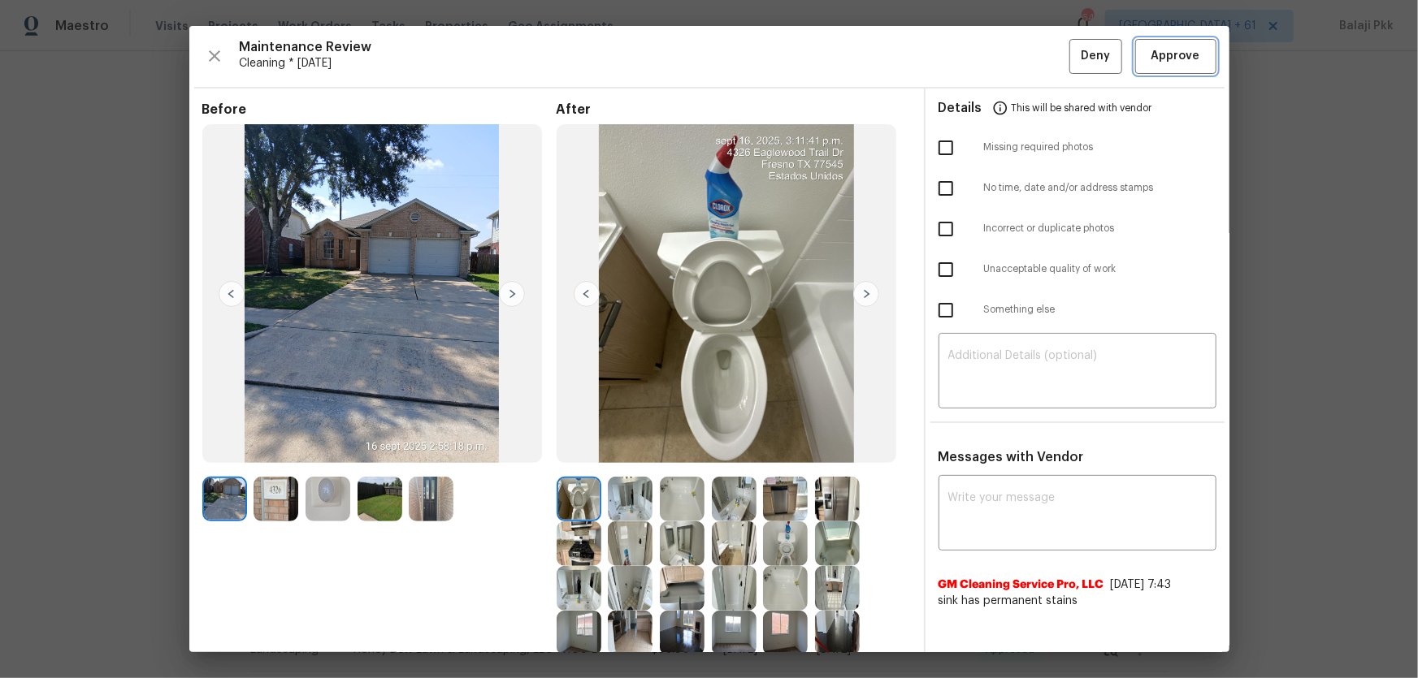
click at [1008, 56] on span "Approve" at bounding box center [1175, 56] width 55 height 20
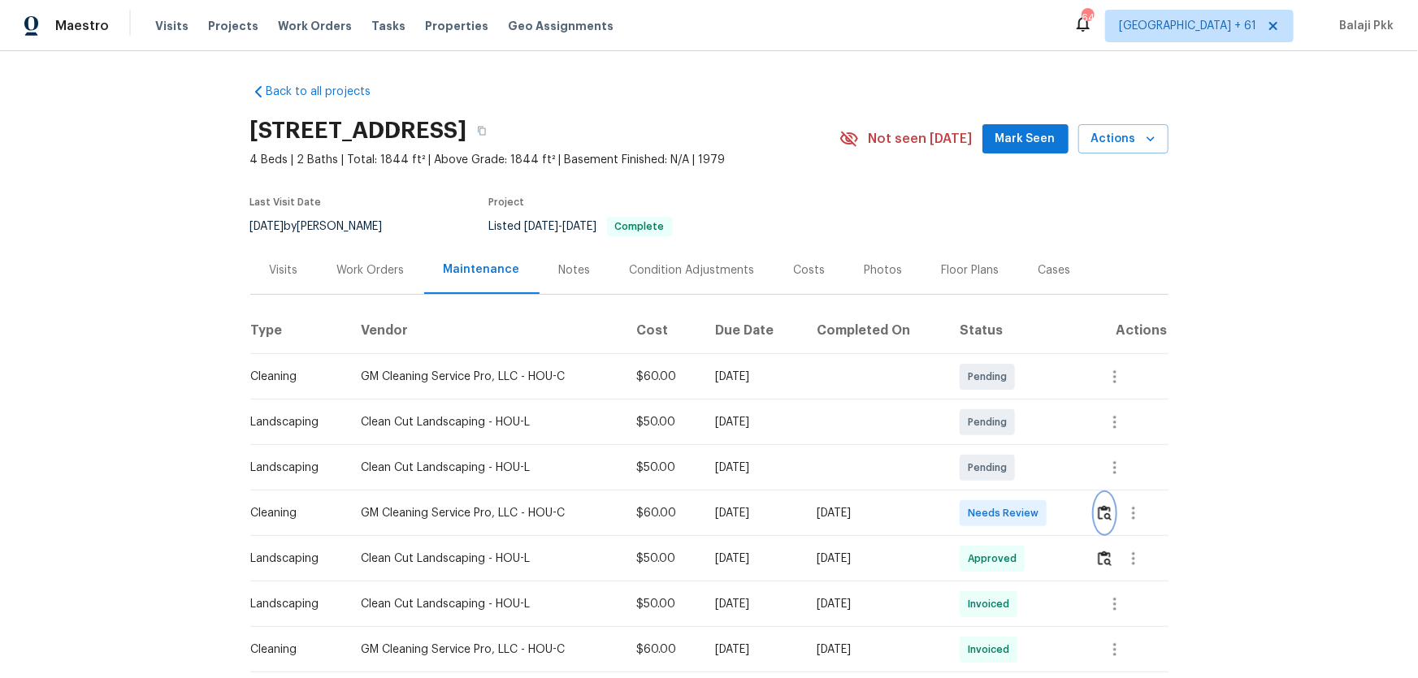
click at [1008, 448] on button "button" at bounding box center [1104, 513] width 19 height 39
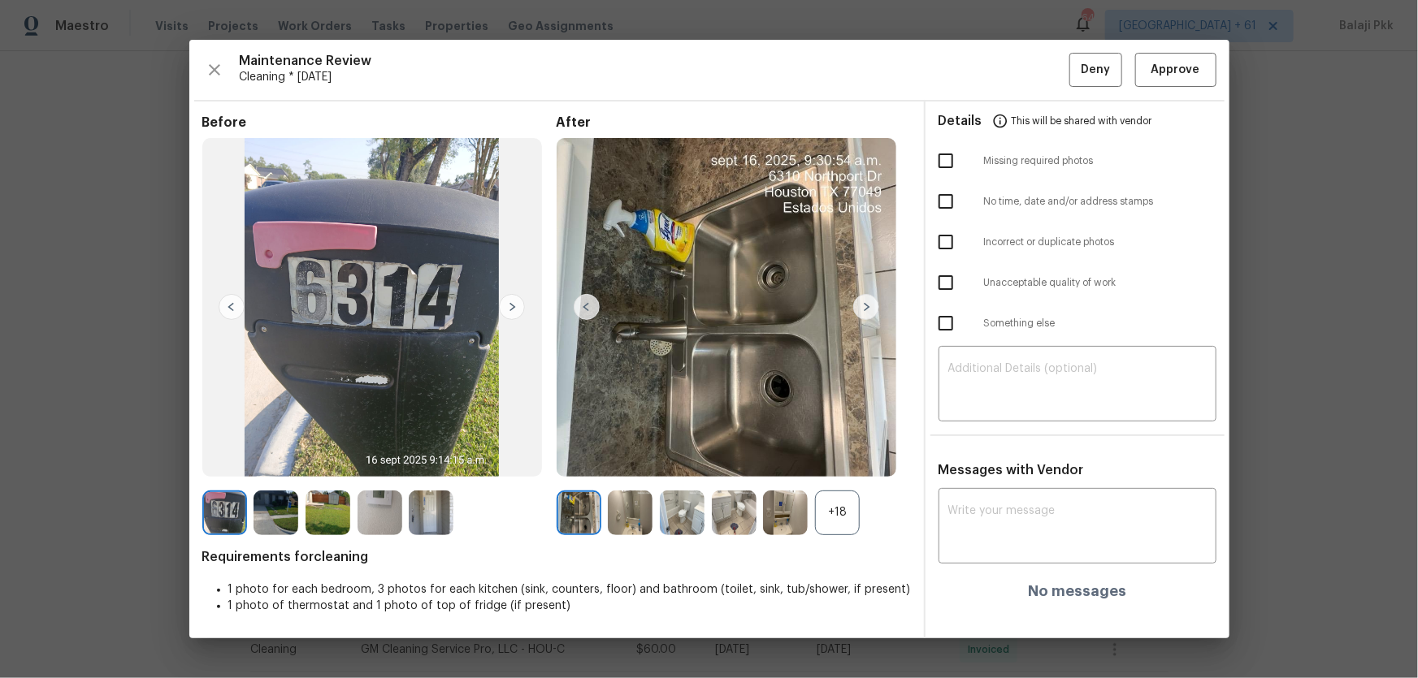
click at [825, 448] on div "+18" at bounding box center [837, 513] width 45 height 45
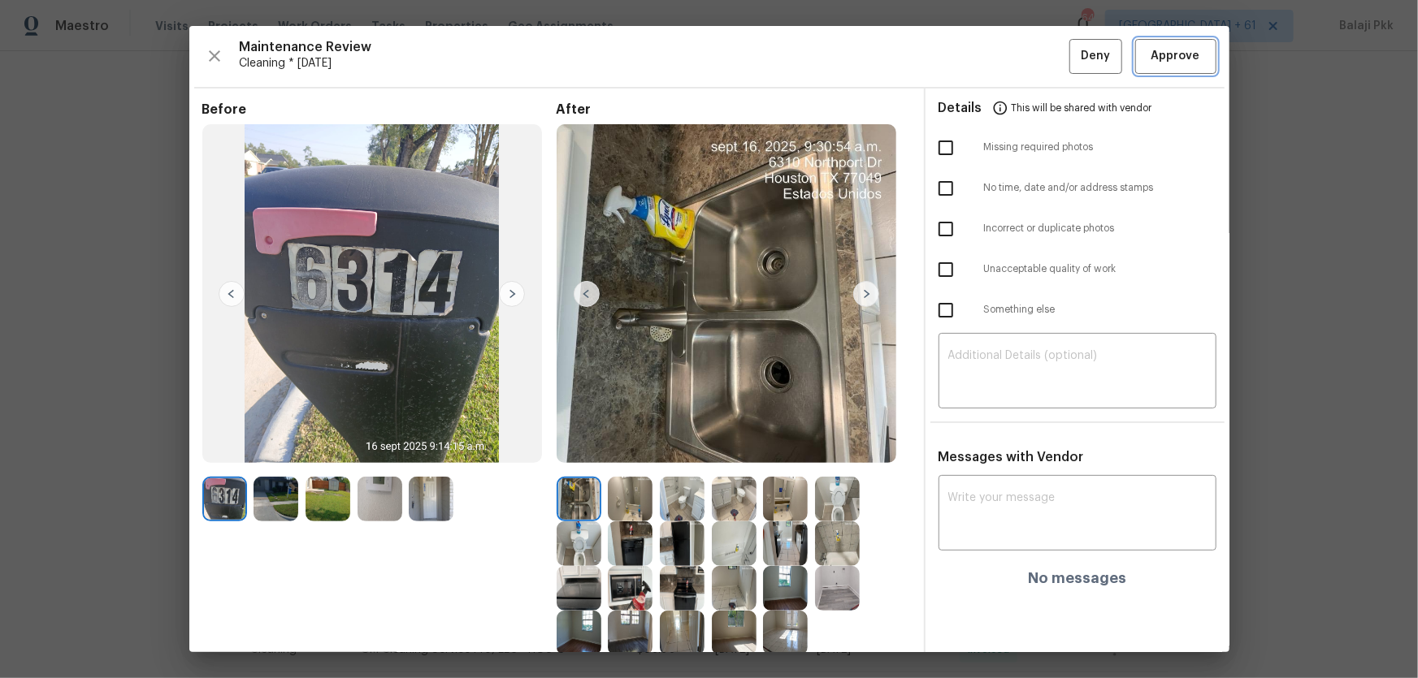
click at [1008, 66] on button "Approve" at bounding box center [1175, 56] width 81 height 35
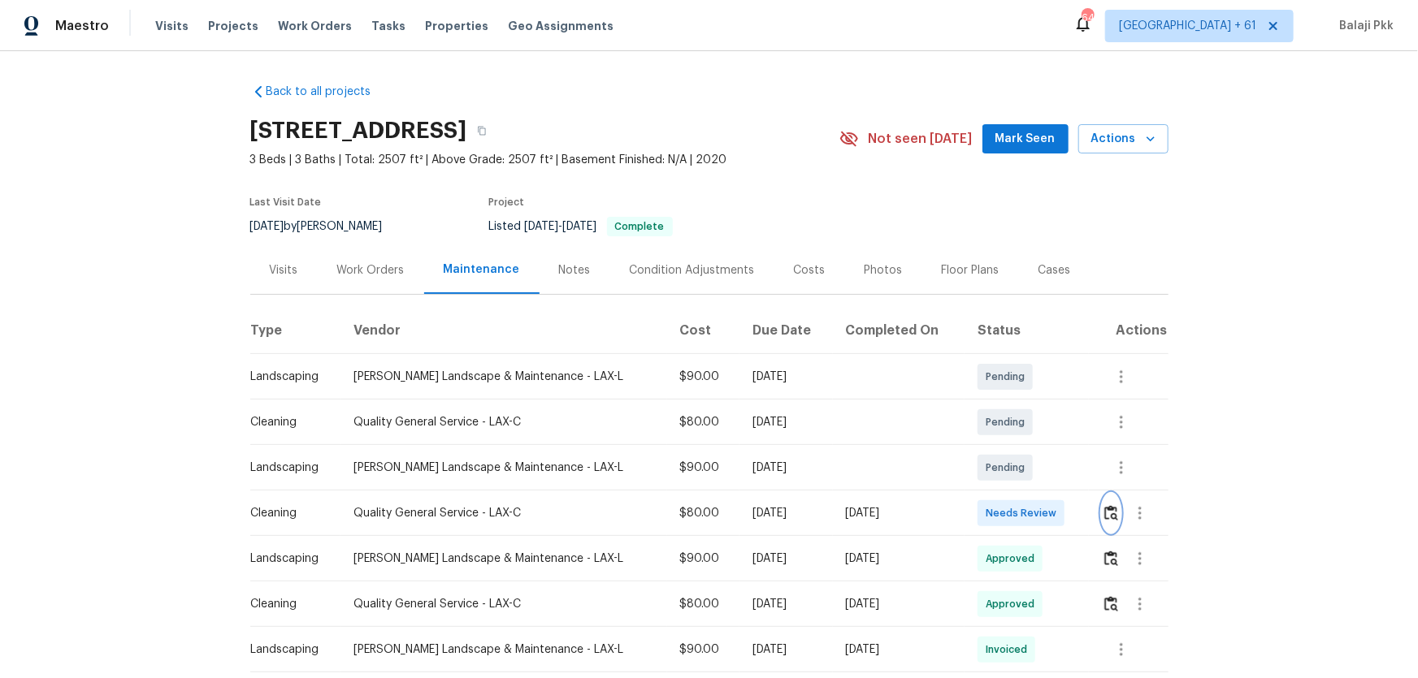
click at [1008, 448] on button "button" at bounding box center [1111, 513] width 19 height 39
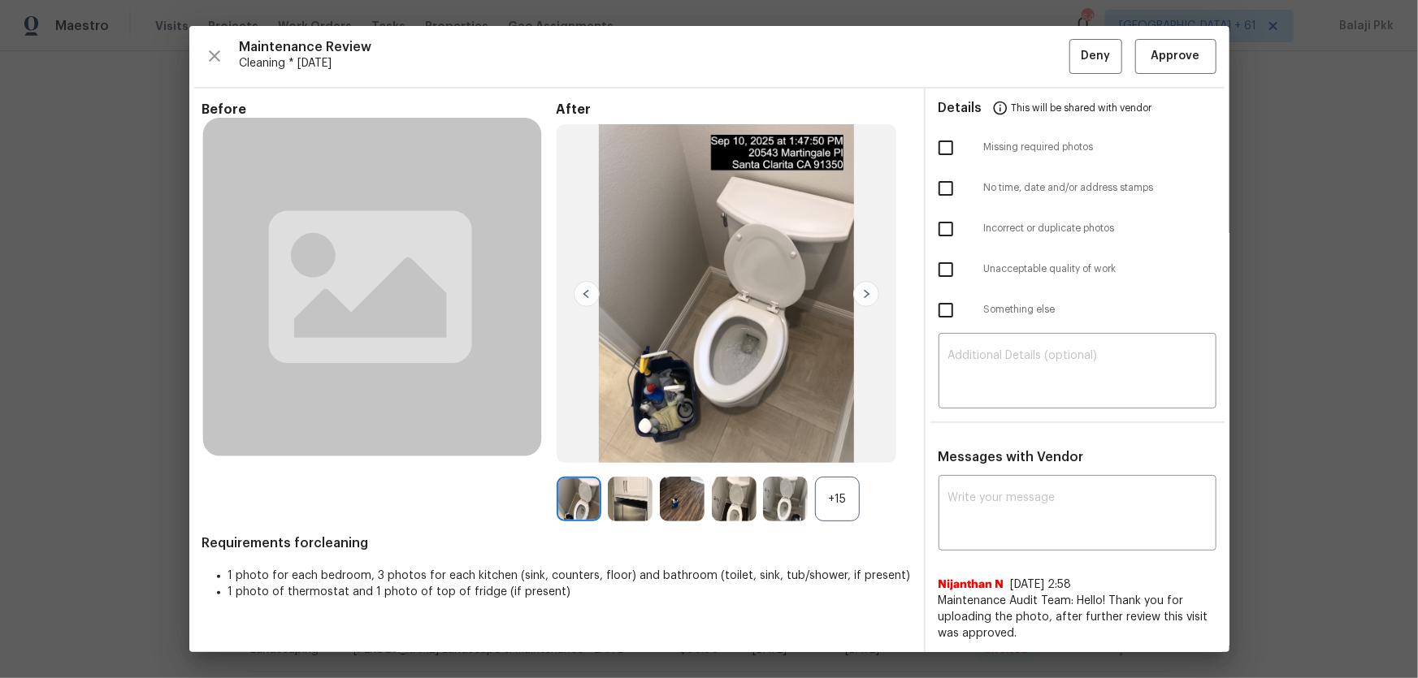
click at [850, 448] on div "+15" at bounding box center [837, 499] width 45 height 45
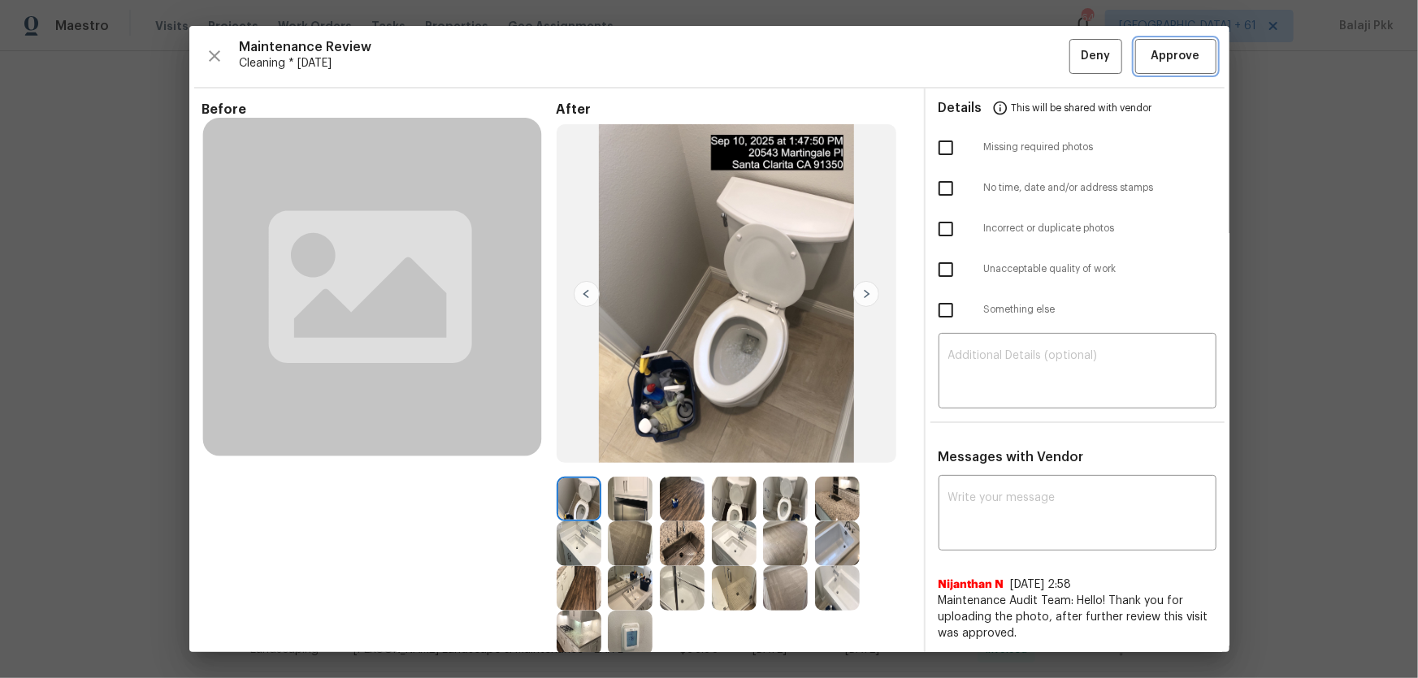
click at [1008, 48] on span "Approve" at bounding box center [1175, 56] width 49 height 20
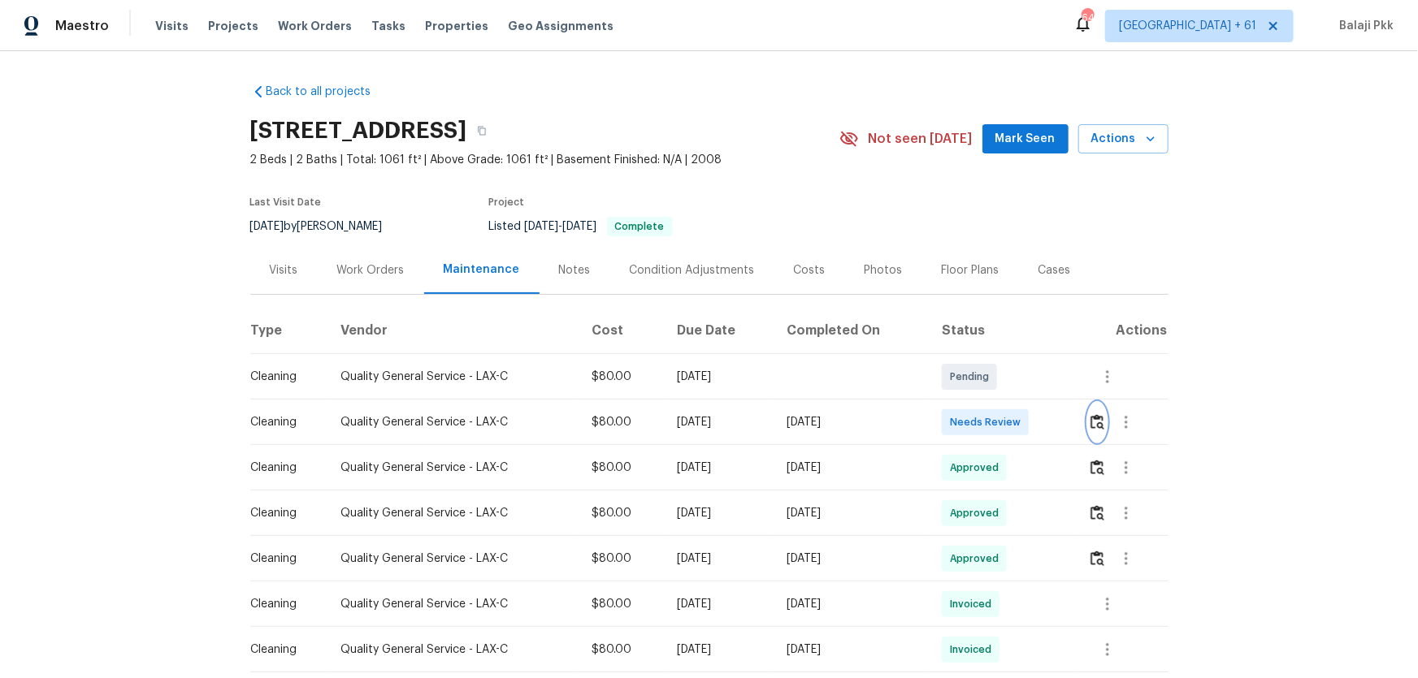
click at [1008, 430] on img "button" at bounding box center [1097, 421] width 14 height 15
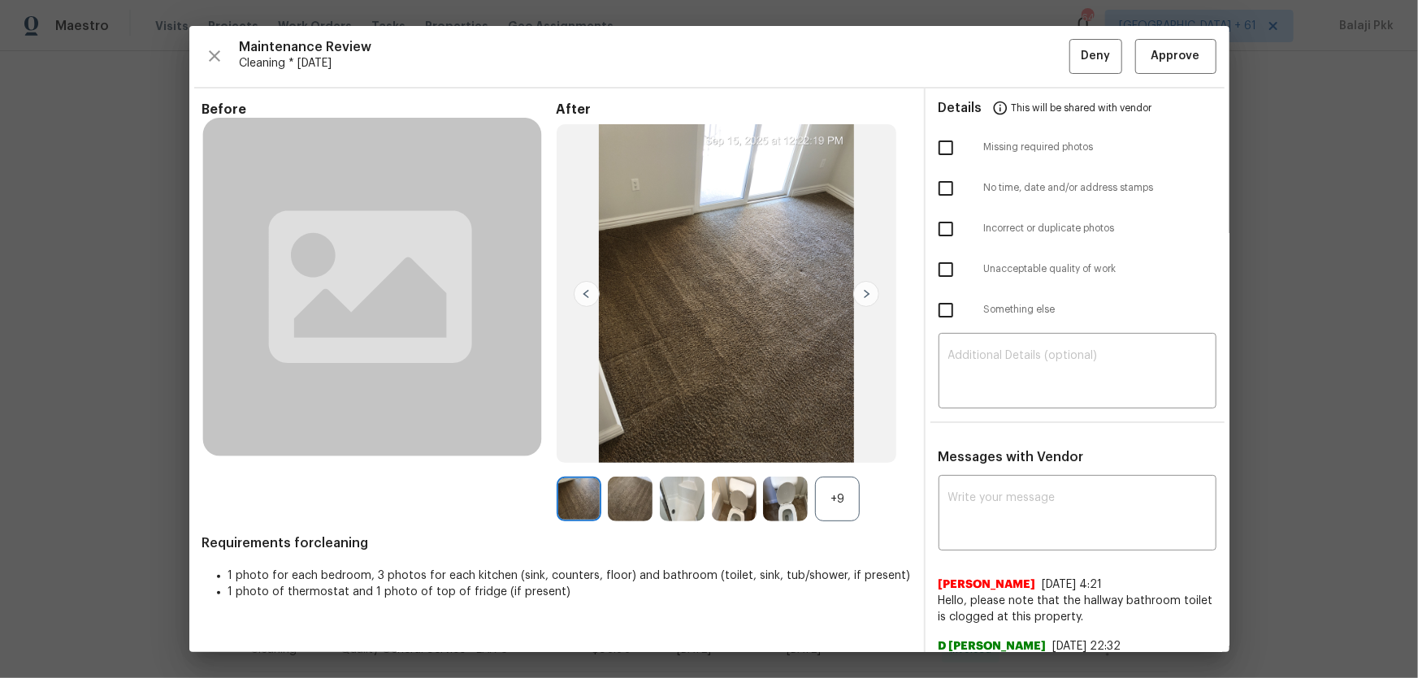
click at [820, 448] on div "+9" at bounding box center [837, 499] width 45 height 45
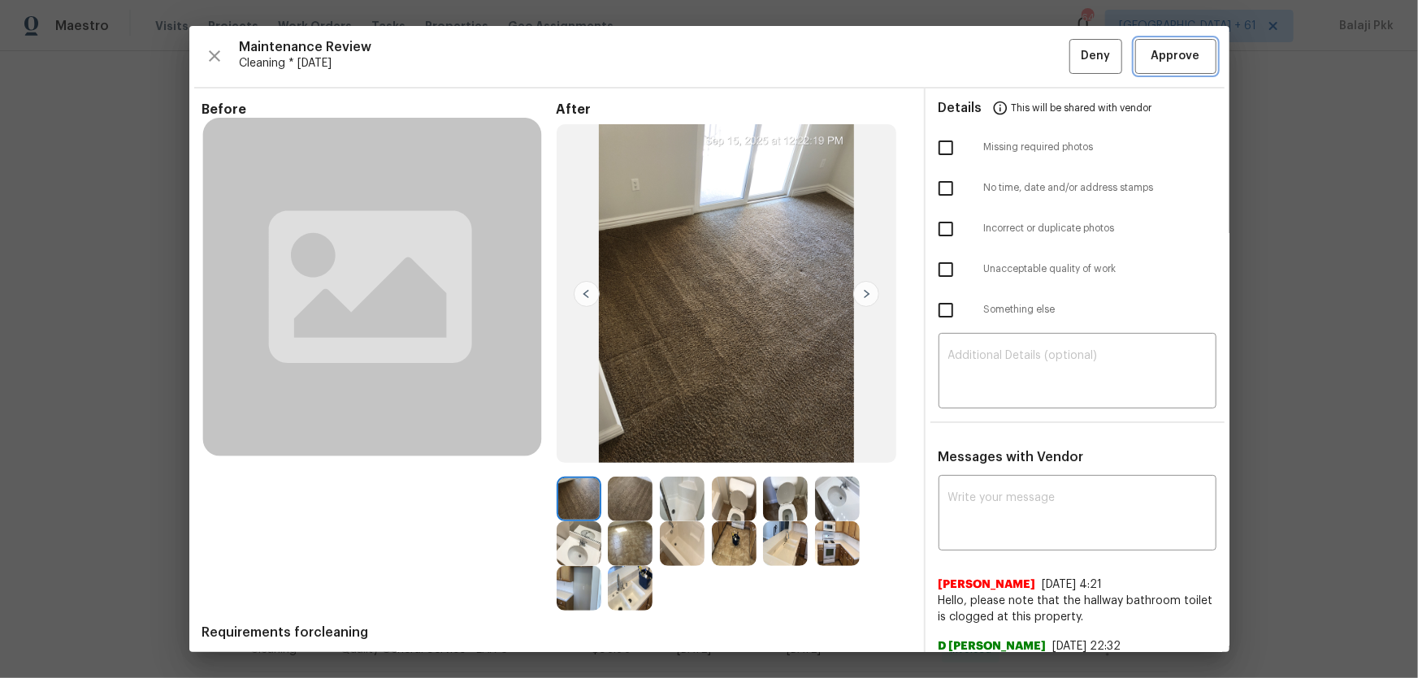
click at [1008, 53] on span "Approve" at bounding box center [1175, 56] width 49 height 20
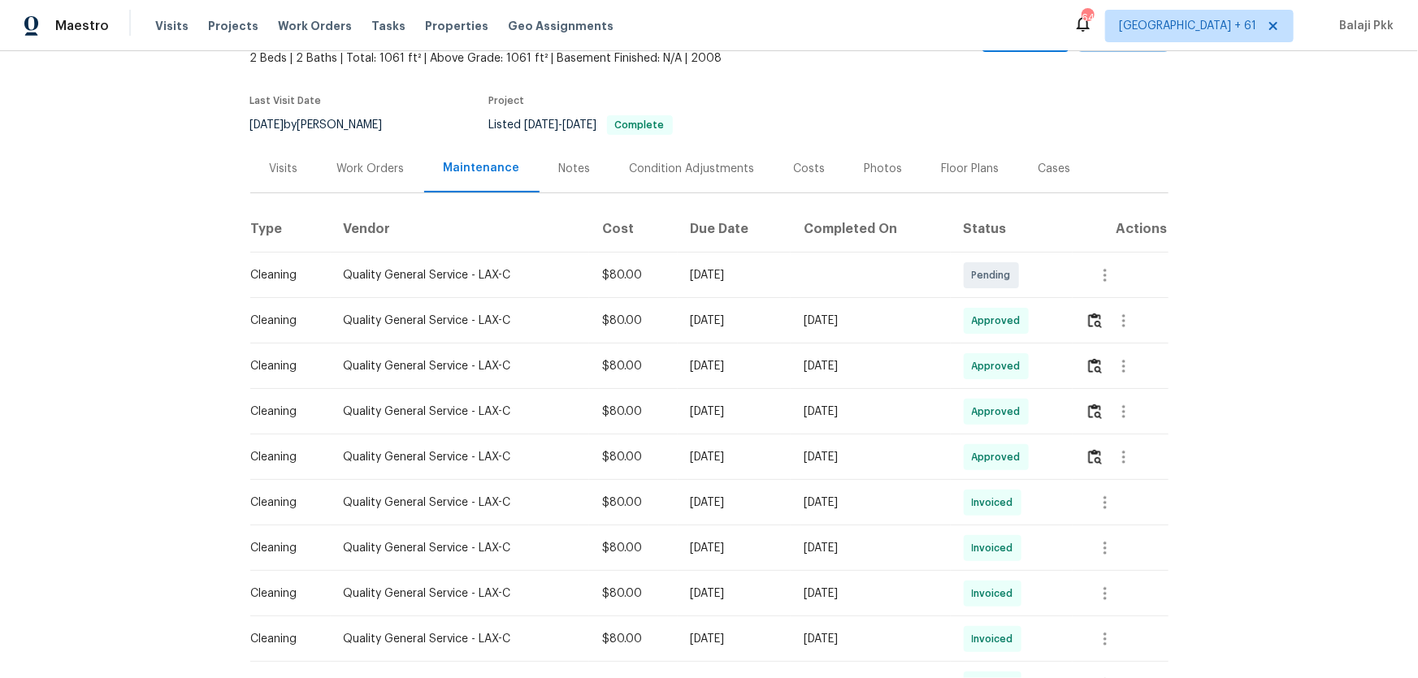
scroll to position [73, 0]
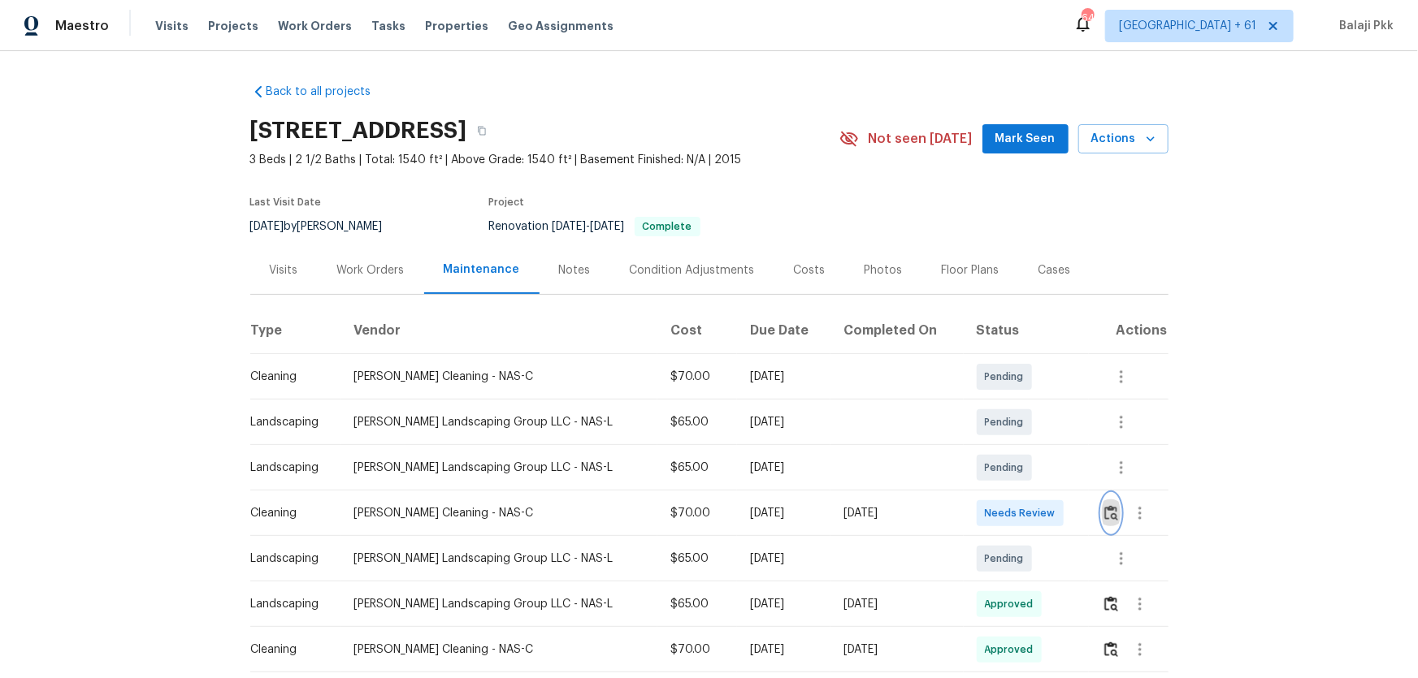
click at [1008, 448] on button "button" at bounding box center [1111, 513] width 19 height 39
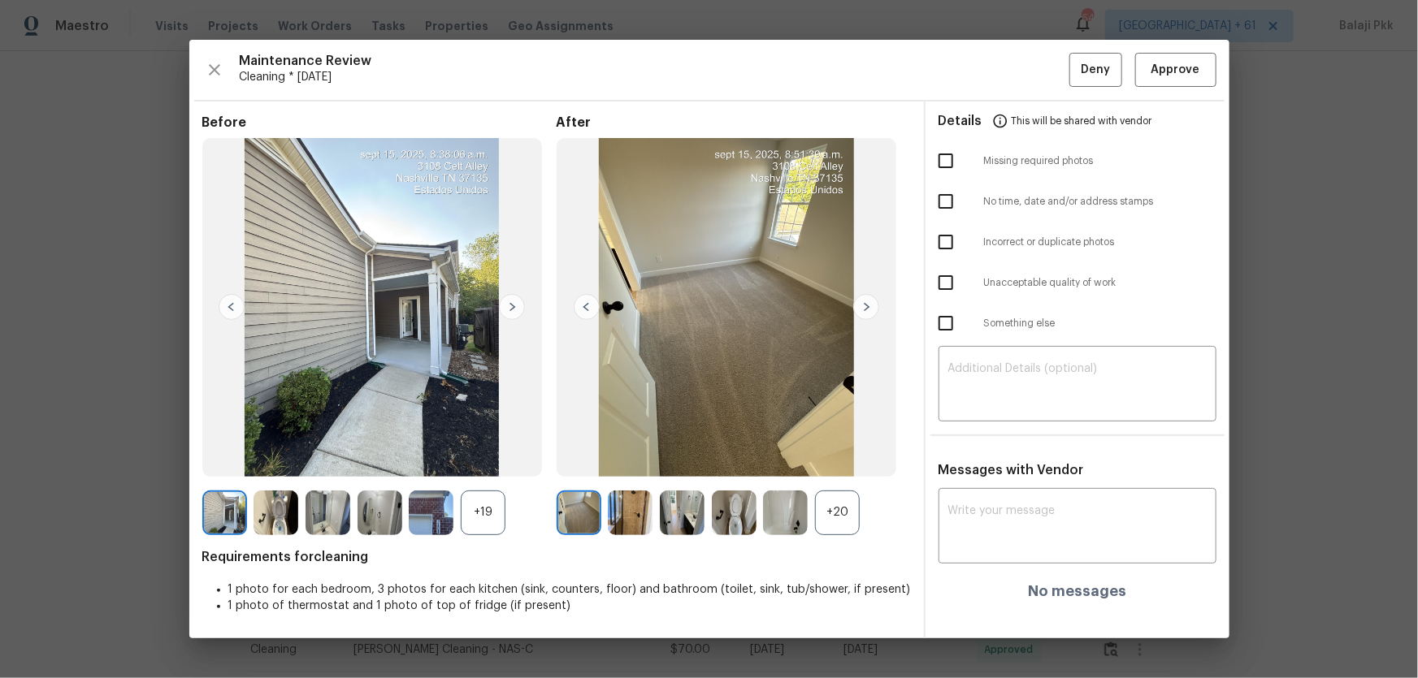
click at [824, 448] on div "+20" at bounding box center [837, 513] width 45 height 45
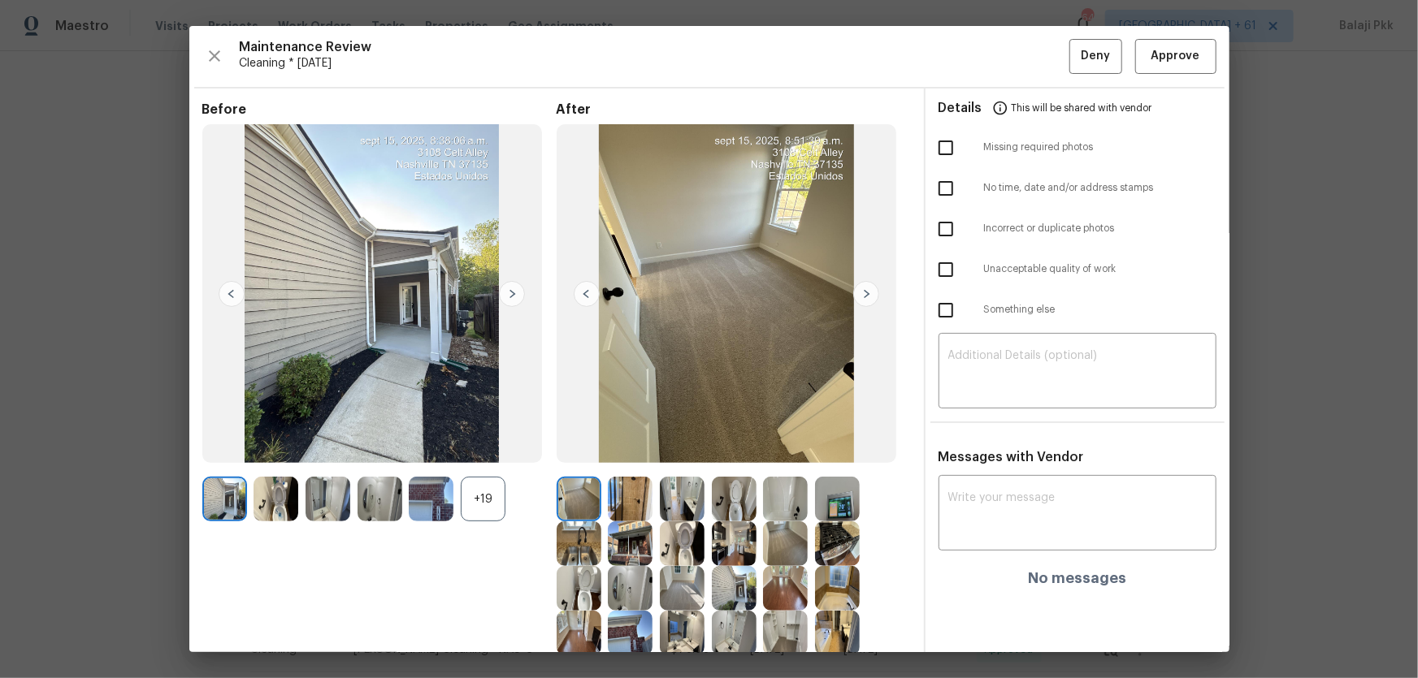
click at [500, 448] on div "+19" at bounding box center [483, 499] width 45 height 45
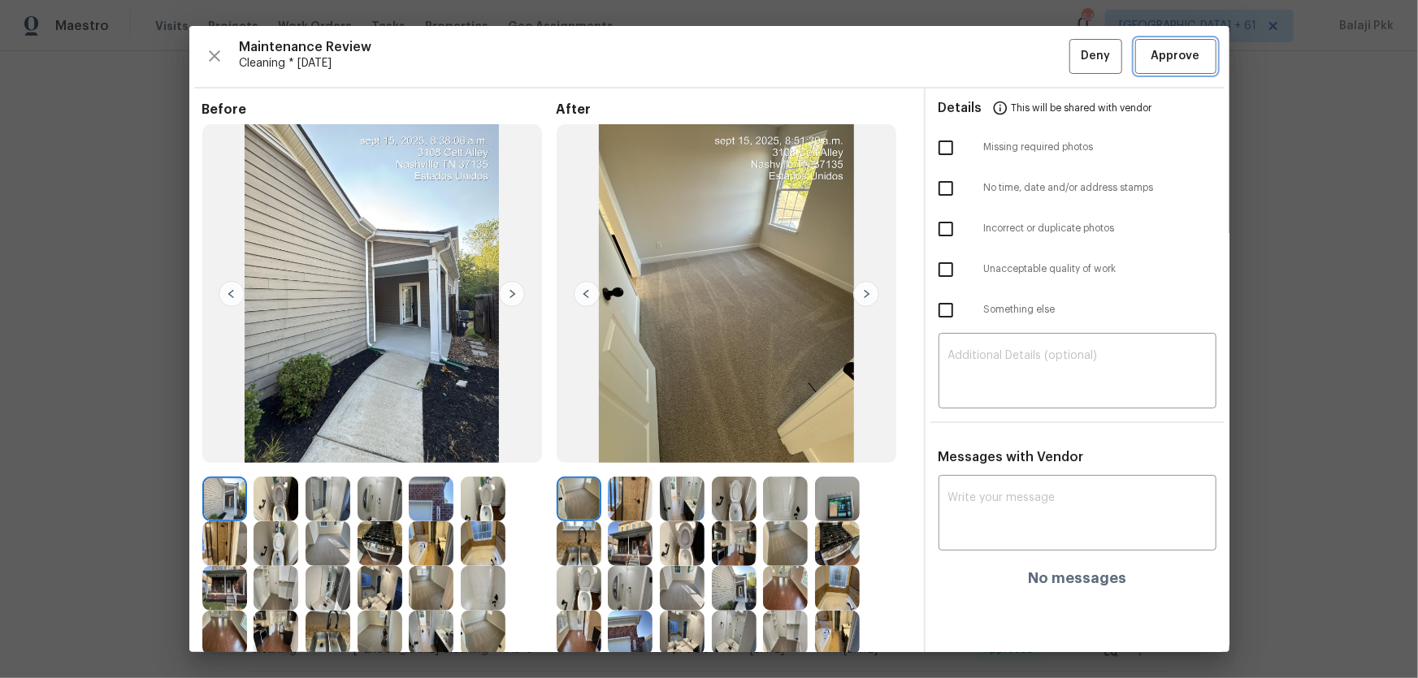
click at [1008, 43] on button "Approve" at bounding box center [1175, 56] width 81 height 35
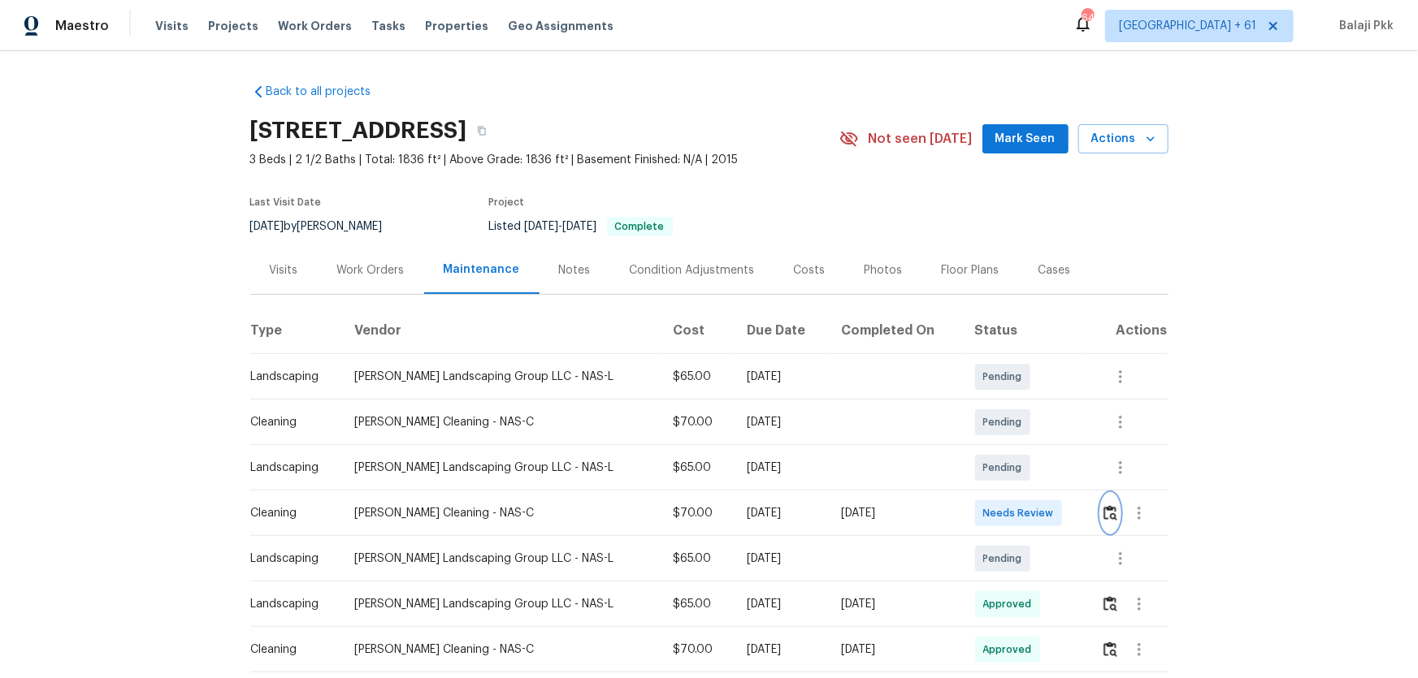
click at [1008, 448] on button "button" at bounding box center [1110, 513] width 19 height 39
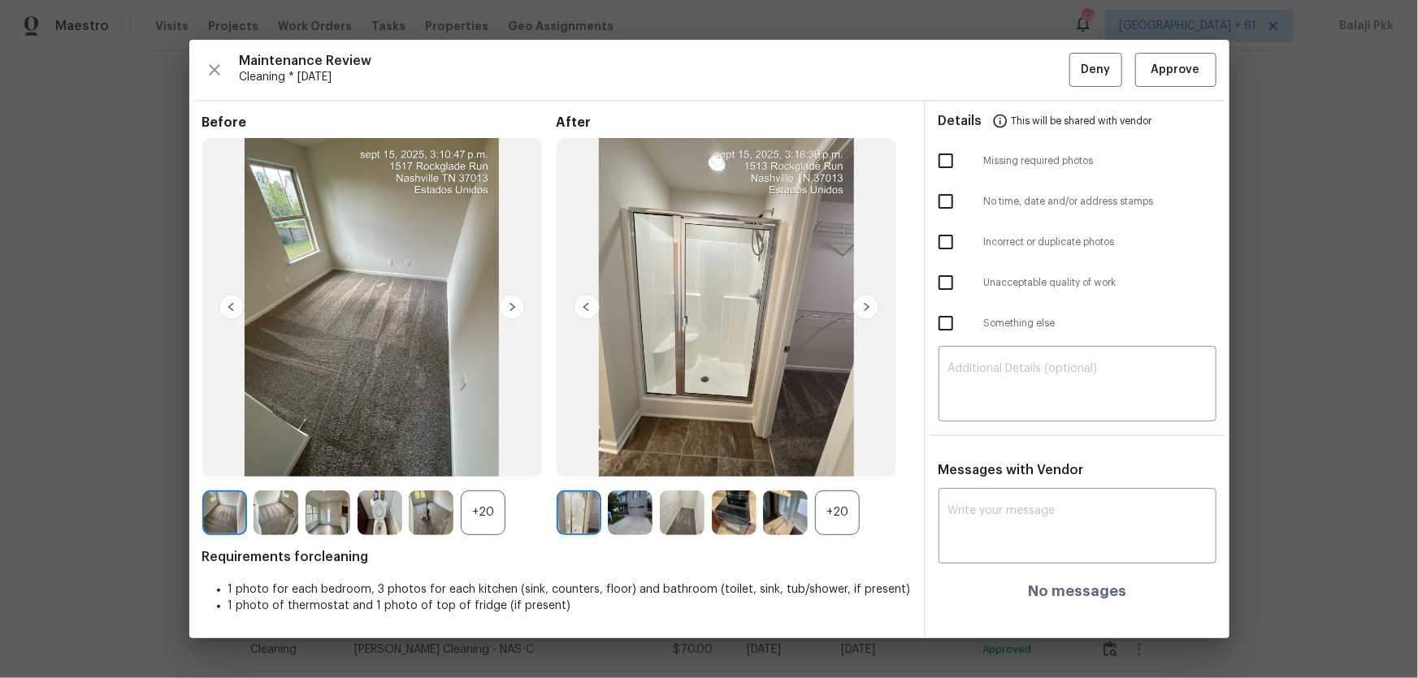
click at [845, 448] on div "+20" at bounding box center [837, 513] width 45 height 45
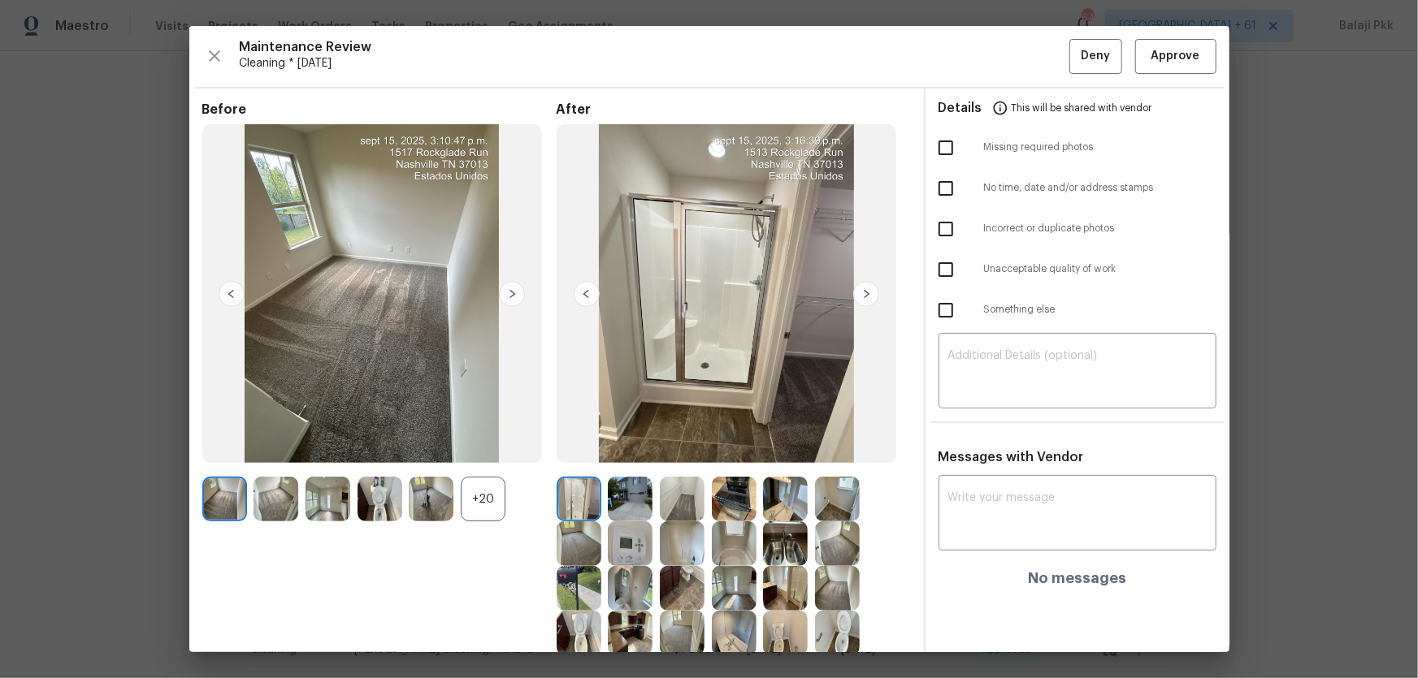
click at [457, 448] on div at bounding box center [435, 499] width 52 height 45
click at [473, 448] on div "+20" at bounding box center [483, 499] width 45 height 45
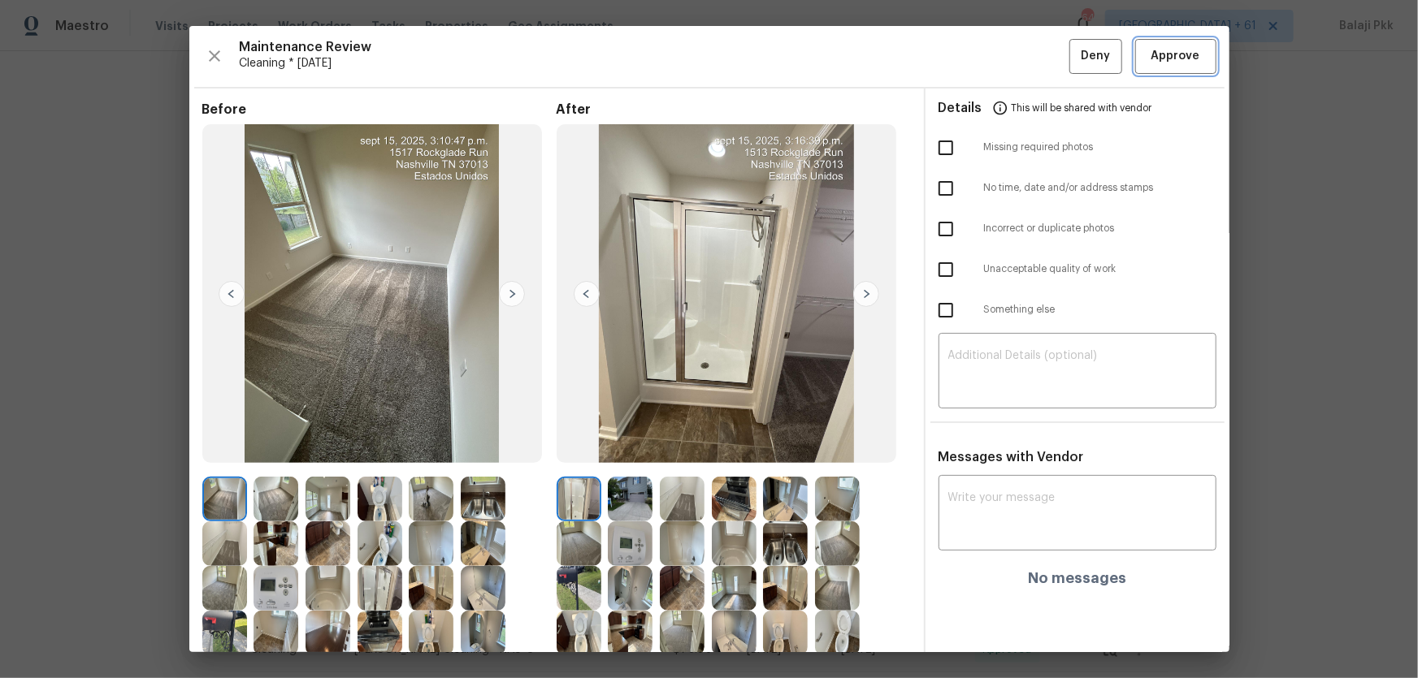
click at [1008, 50] on span "Approve" at bounding box center [1175, 56] width 49 height 20
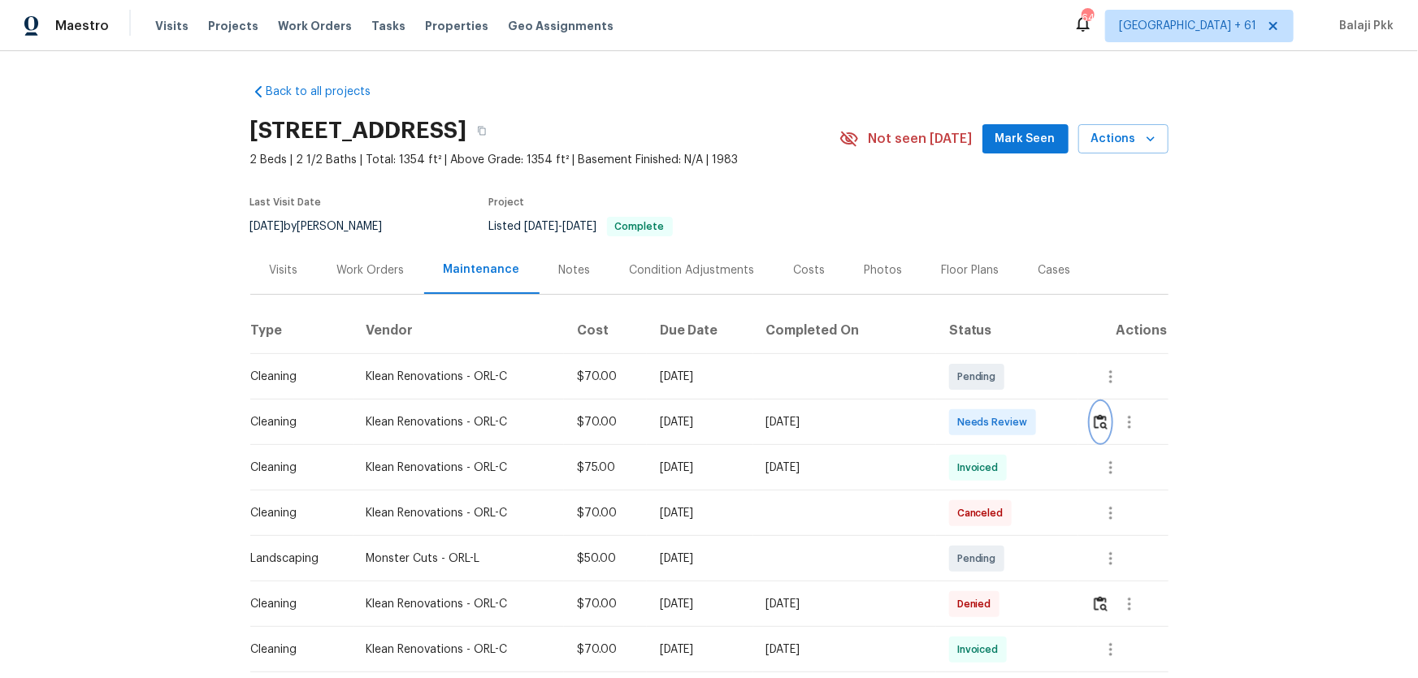
click at [1008, 417] on img "button" at bounding box center [1100, 421] width 14 height 15
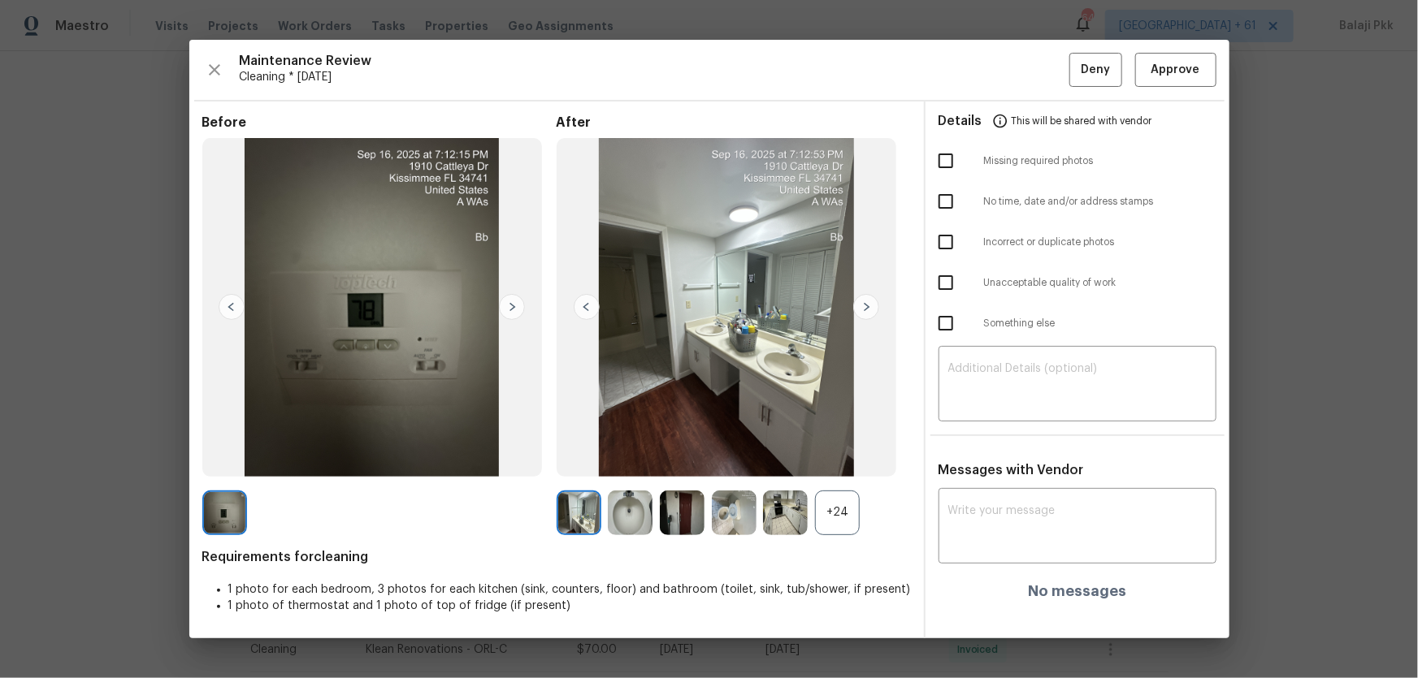
click at [835, 448] on div "+24" at bounding box center [837, 513] width 45 height 45
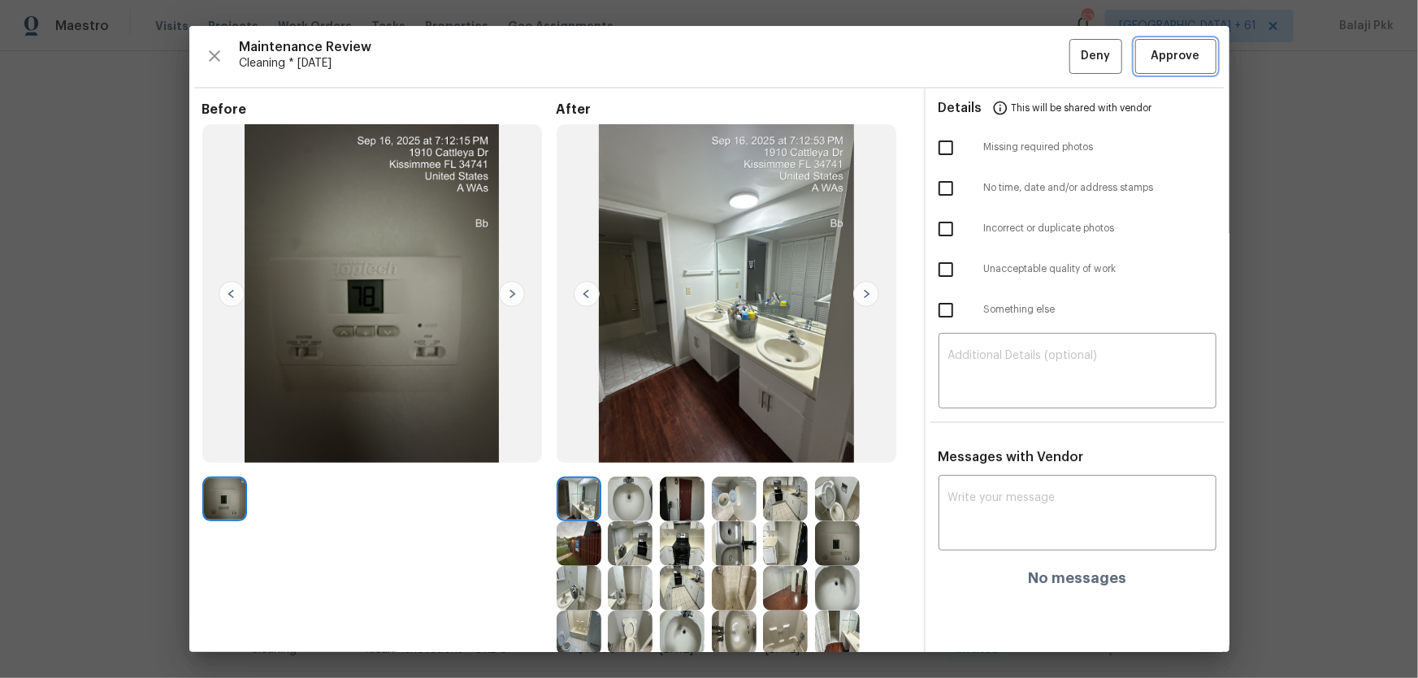
click at [1008, 53] on span "Approve" at bounding box center [1175, 56] width 49 height 20
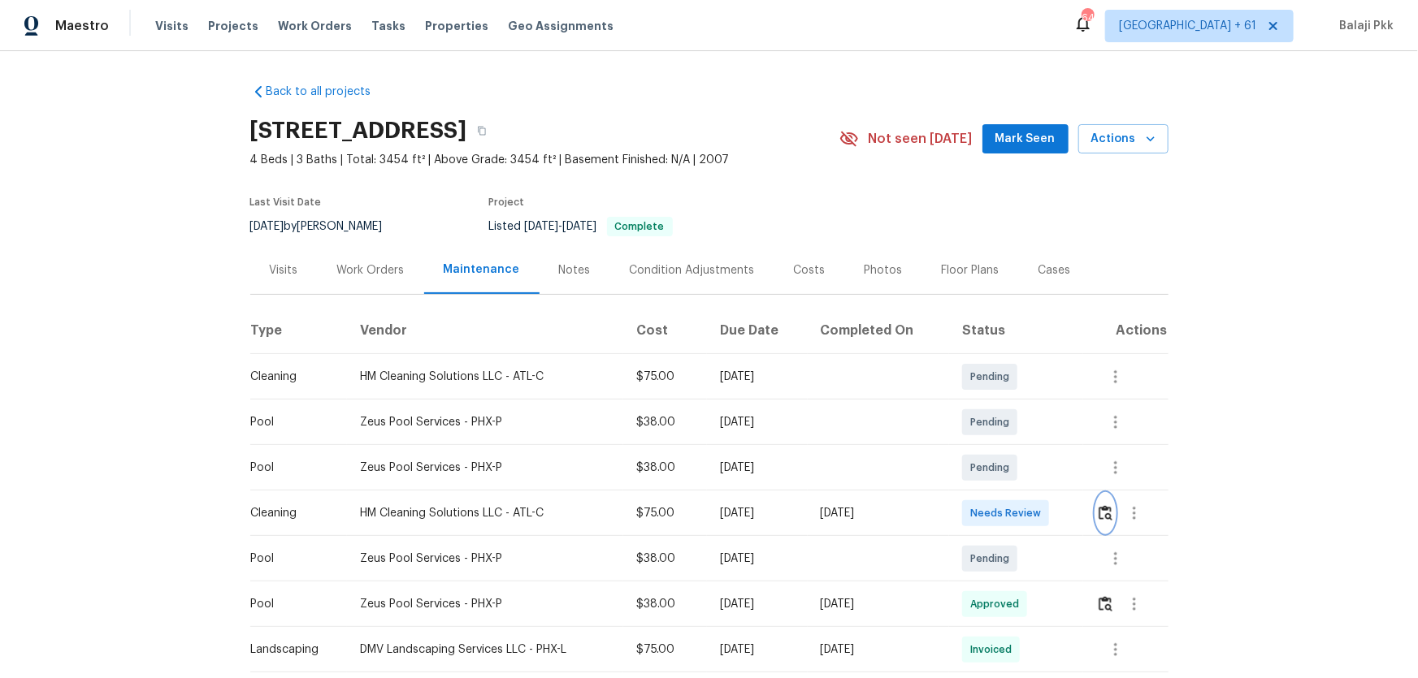
click at [1008, 448] on img "button" at bounding box center [1105, 512] width 14 height 15
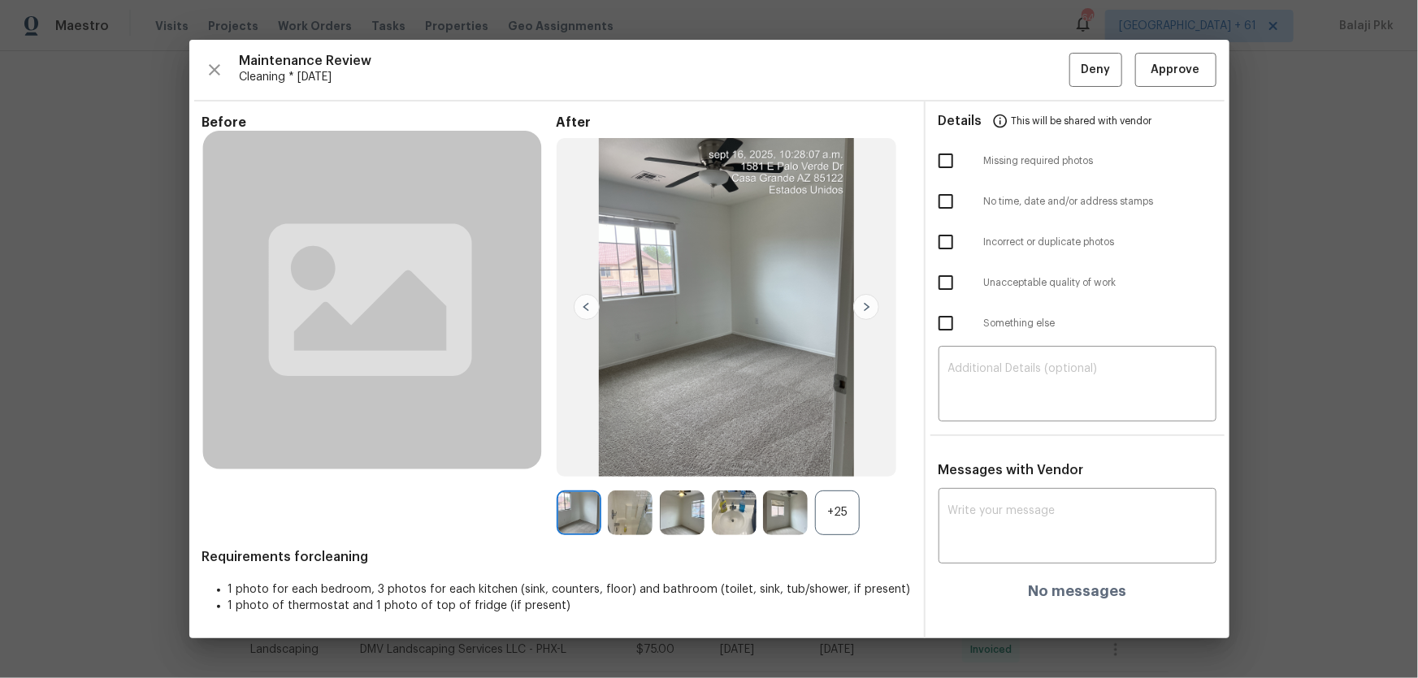
click at [820, 448] on div "+25" at bounding box center [837, 513] width 45 height 45
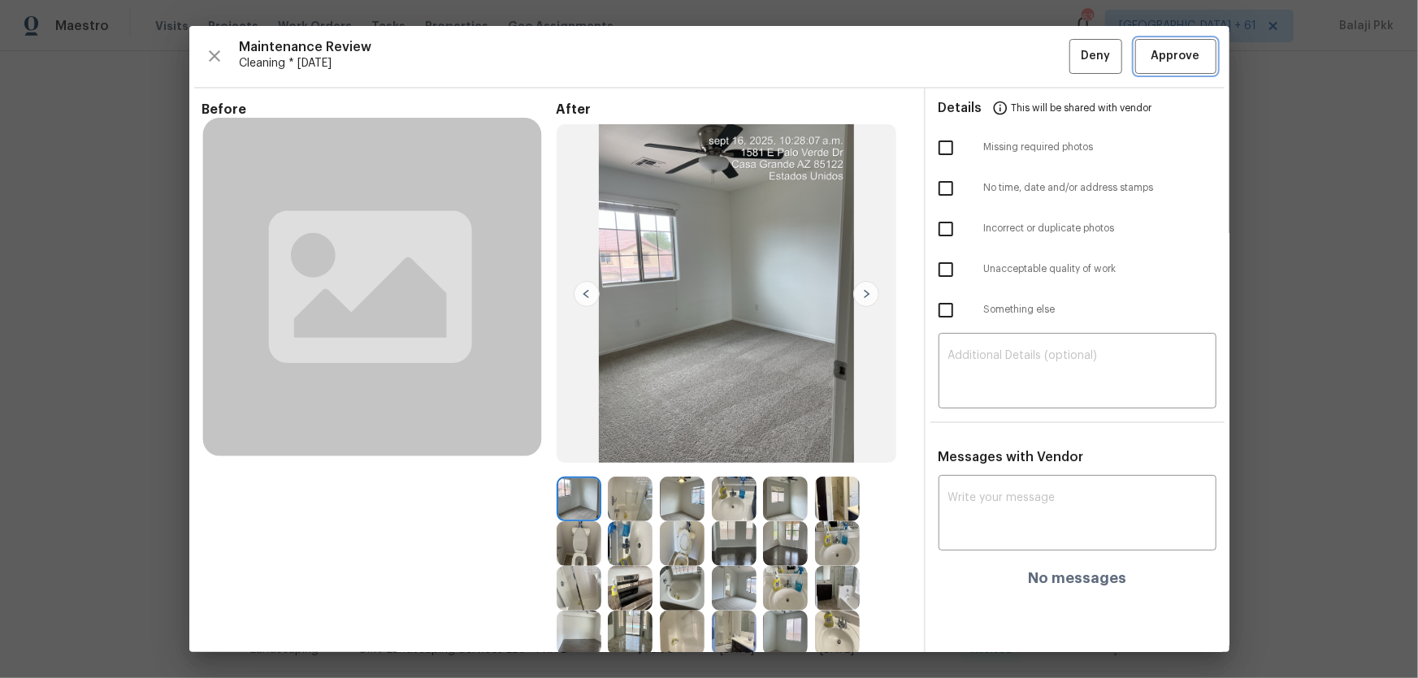
click at [1008, 45] on button "Approve" at bounding box center [1175, 56] width 81 height 35
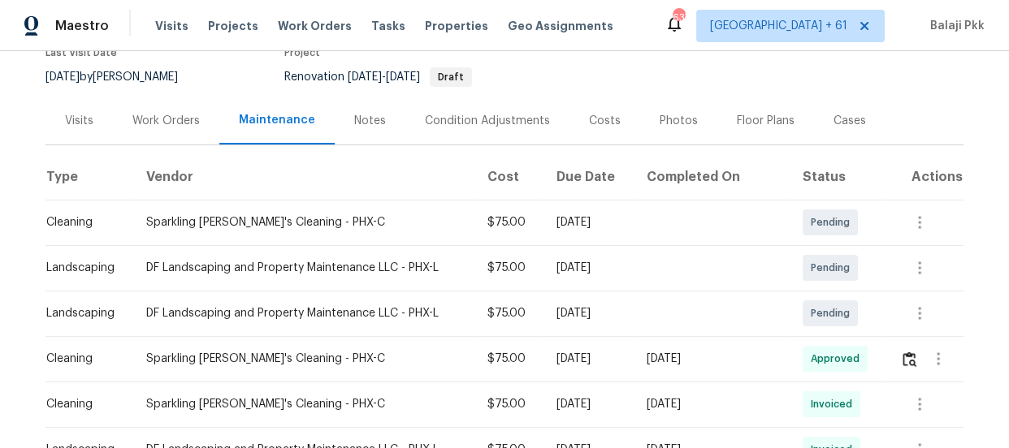
scroll to position [147, 0]
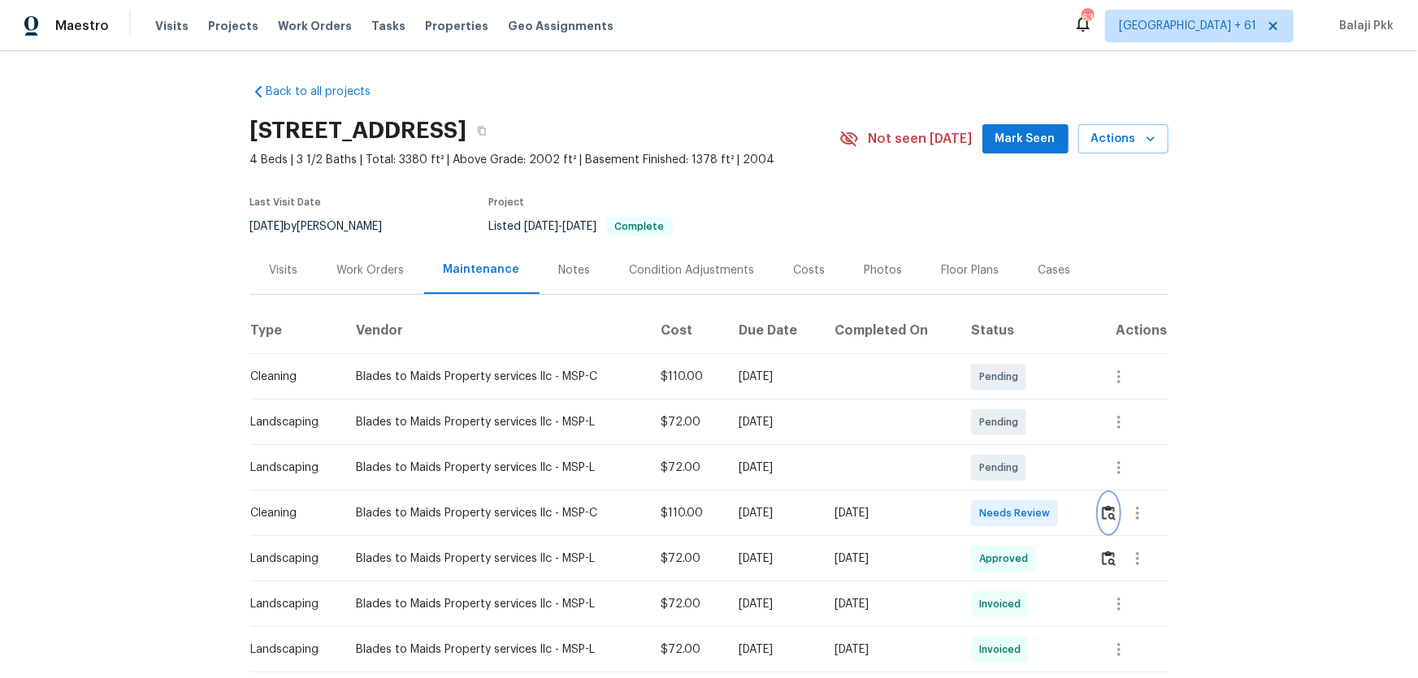
click at [1008, 448] on img "button" at bounding box center [1109, 512] width 14 height 15
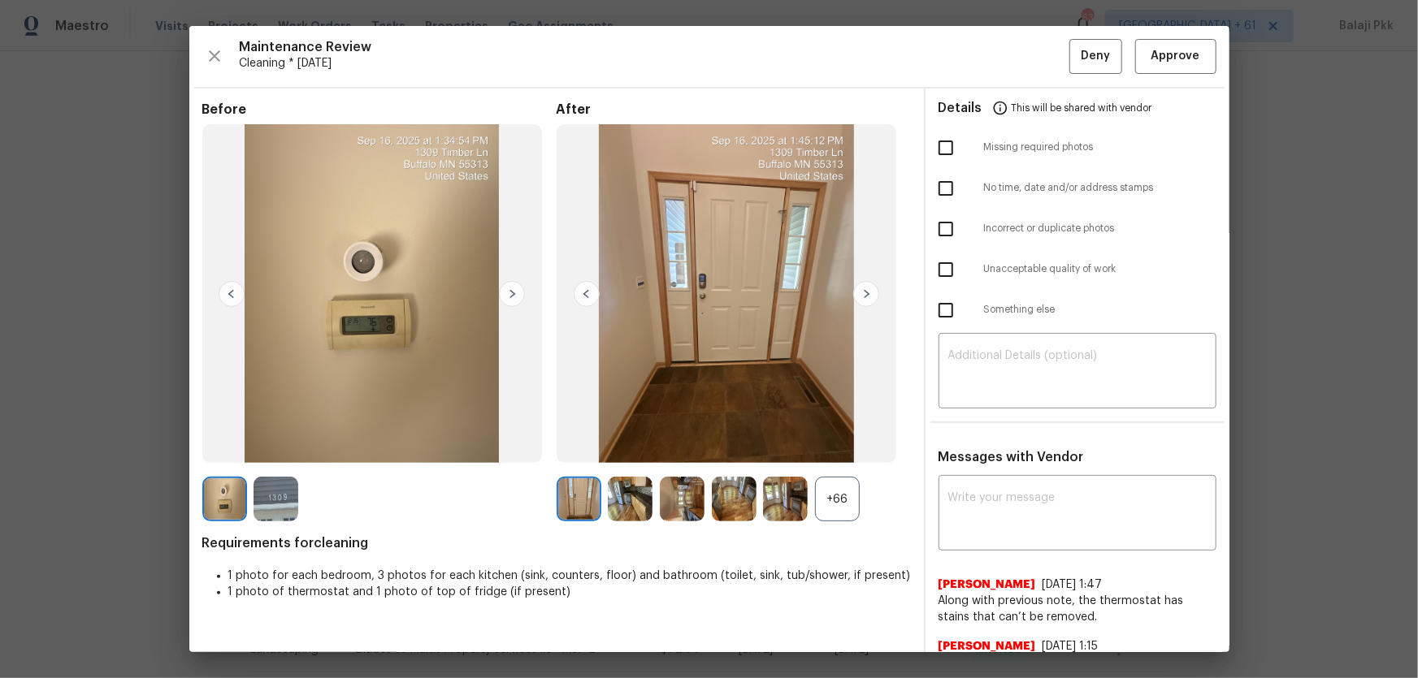
click at [854, 448] on div "+66" at bounding box center [837, 499] width 45 height 45
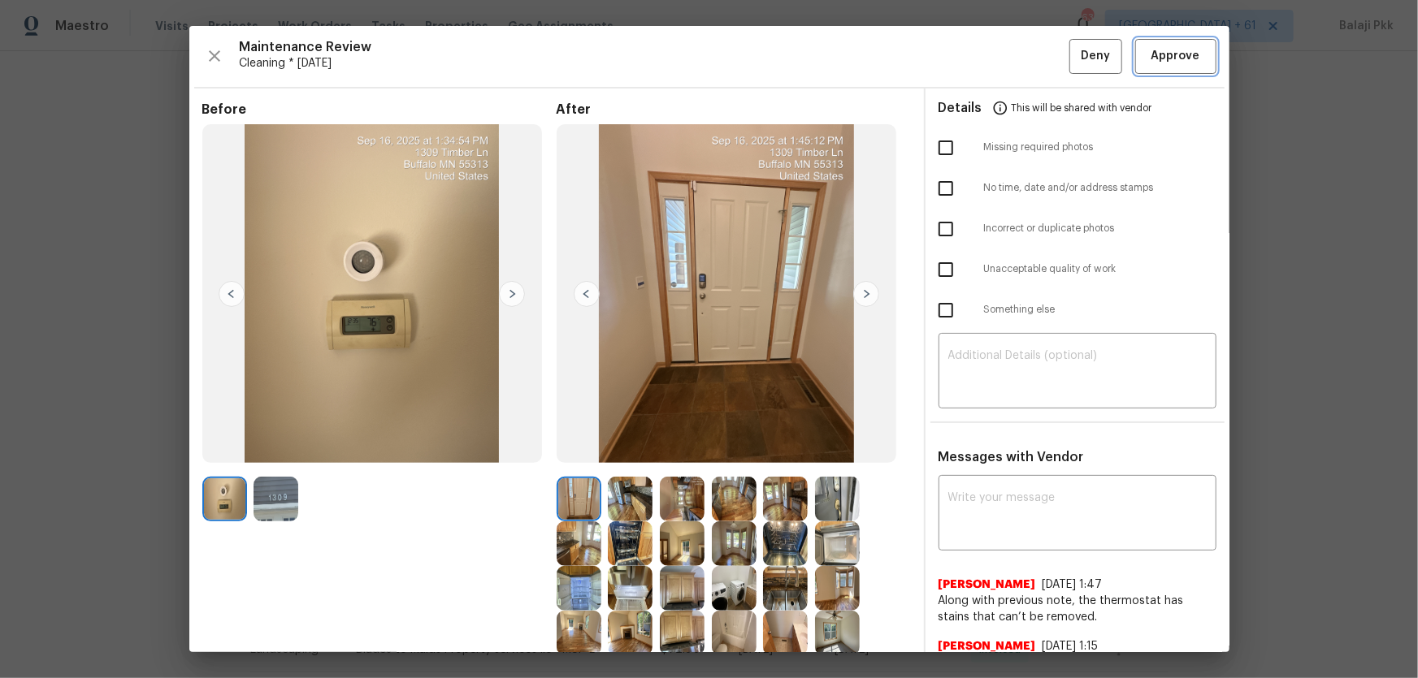
click at [1008, 71] on button "Approve" at bounding box center [1175, 56] width 81 height 35
